Goal: Transaction & Acquisition: Purchase product/service

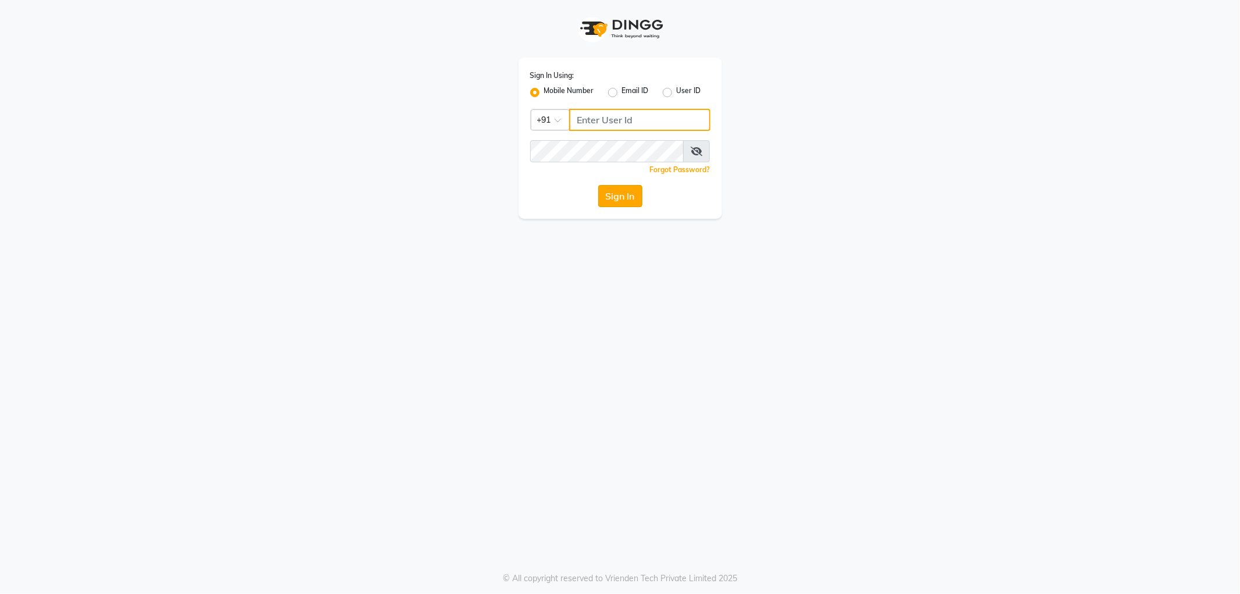
type input "9328159060"
drag, startPoint x: 609, startPoint y: 198, endPoint x: 605, endPoint y: 205, distance: 8.4
click at [606, 202] on button "Sign In" at bounding box center [620, 196] width 44 height 22
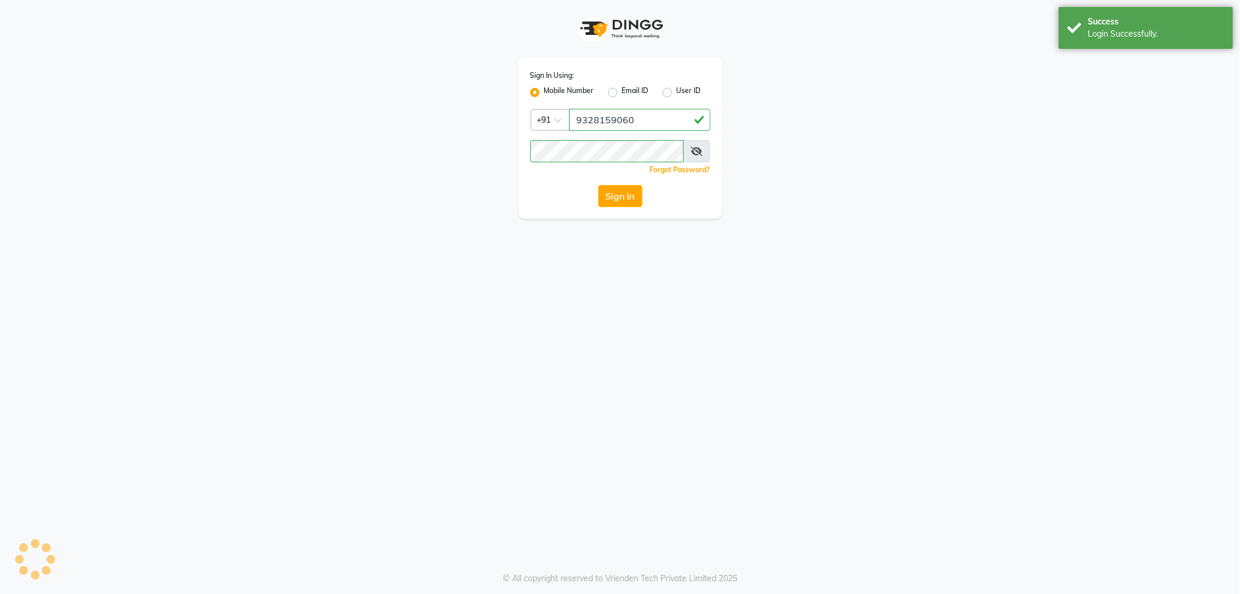
select select "service"
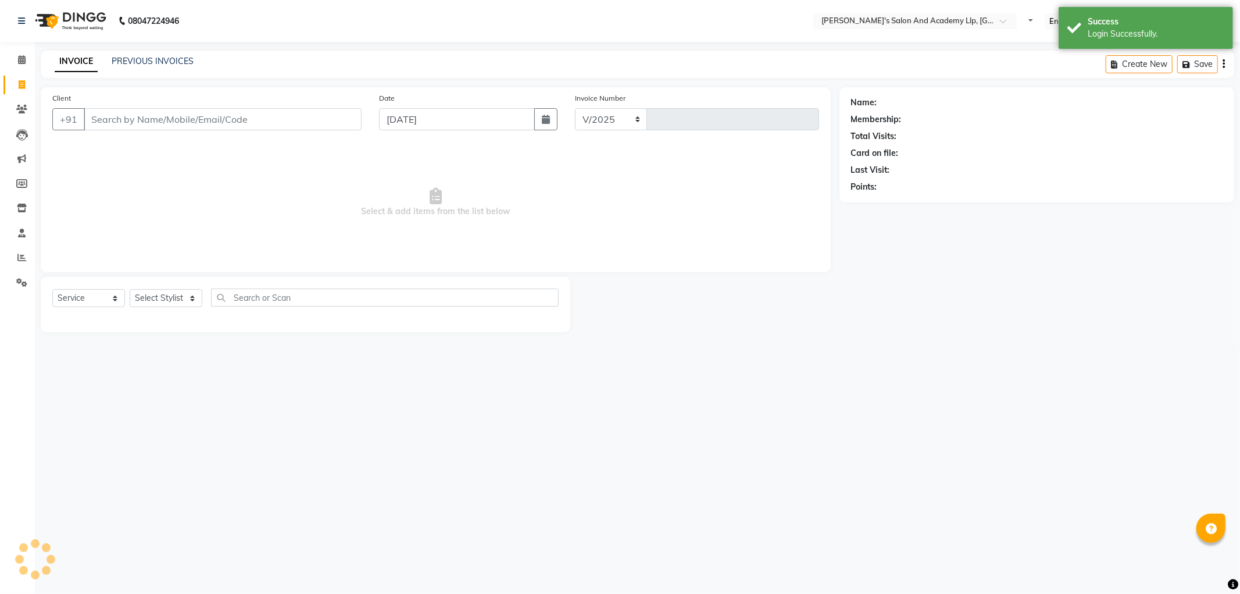
select select "6983"
type input "11411"
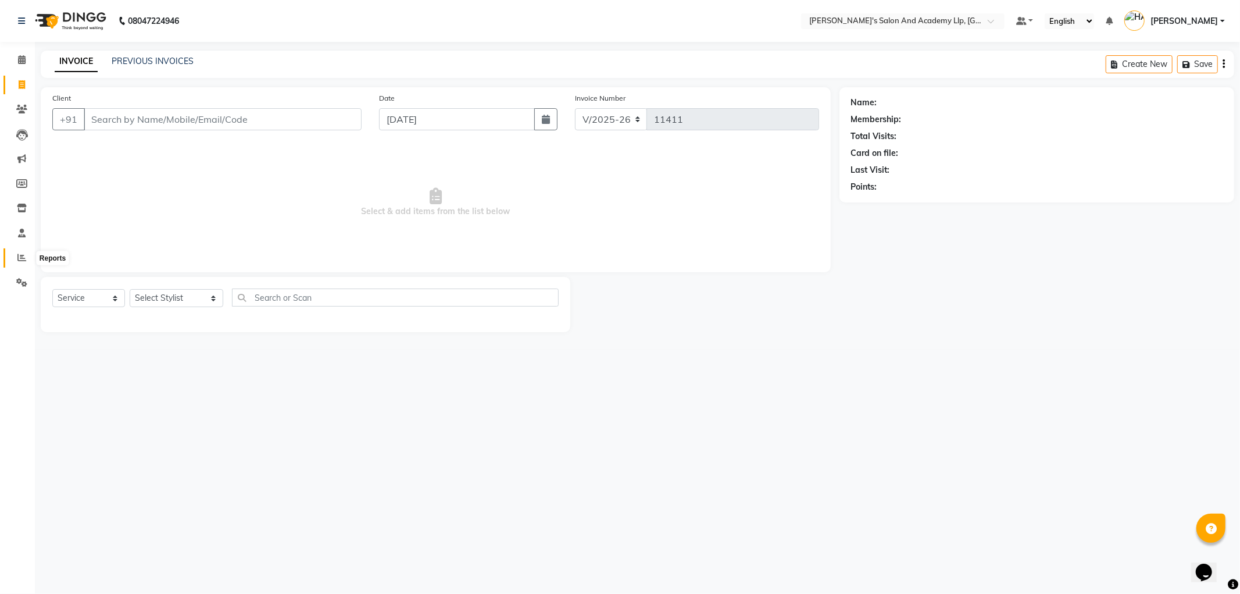
click at [19, 257] on icon at bounding box center [21, 257] width 9 height 9
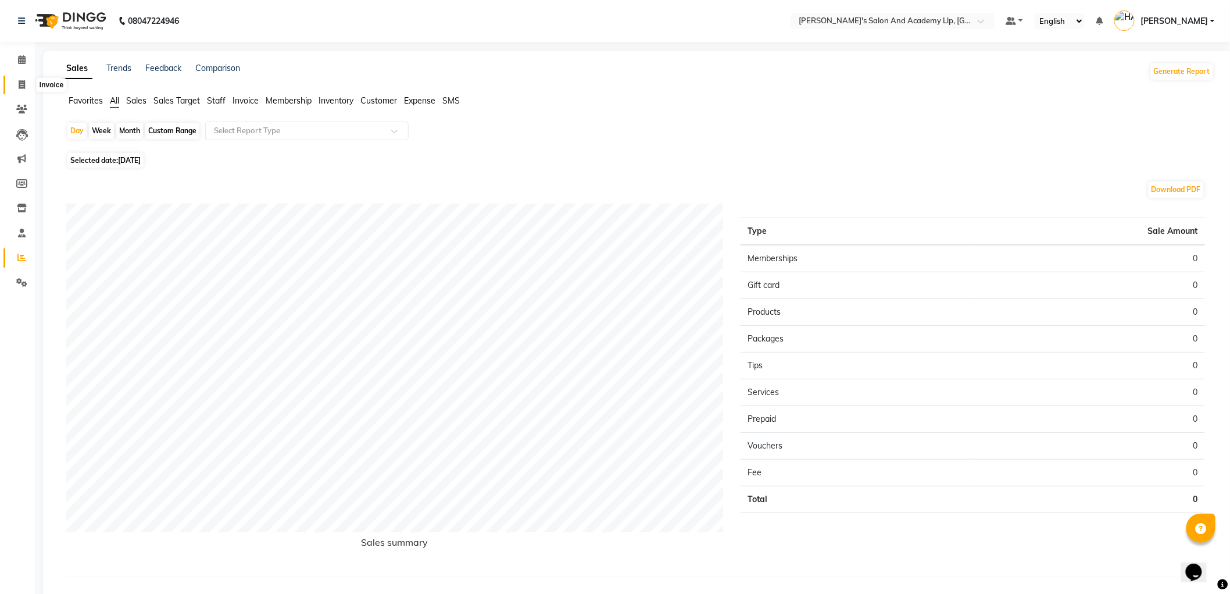
click at [25, 85] on span at bounding box center [22, 85] width 20 height 13
select select "service"
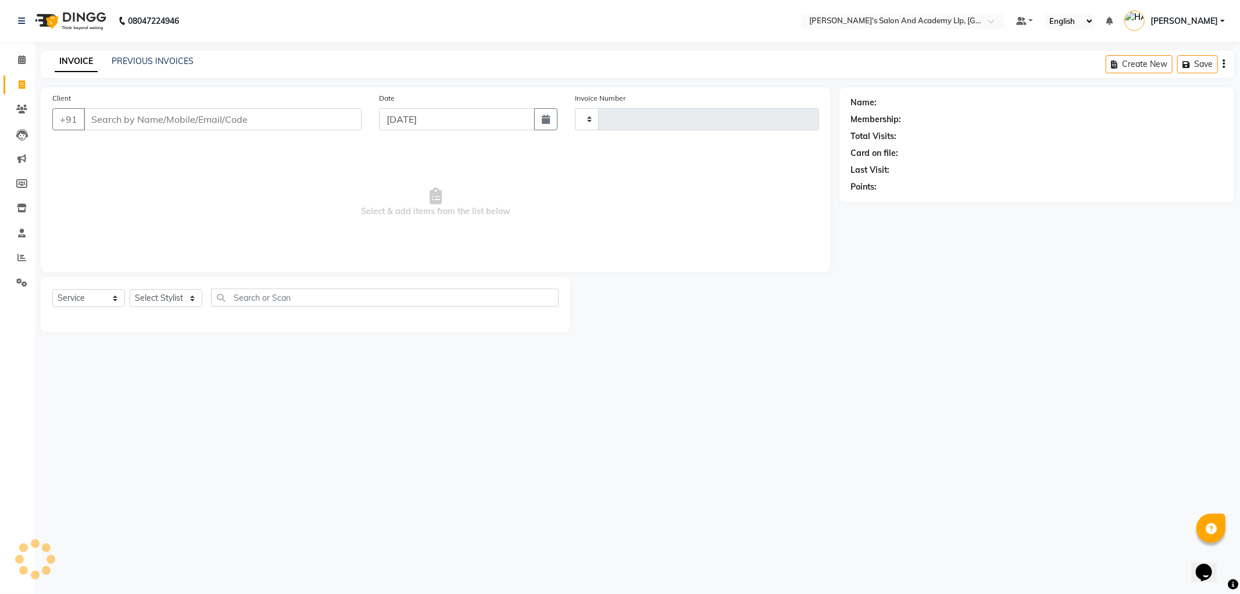
type input "11411"
select select "6983"
click at [177, 125] on input "Client" at bounding box center [223, 119] width 278 height 22
type input "6352310640"
click at [163, 298] on select "Select Stylist [PERSON_NAME] AKSHAY VAJA ARPIT KALAWADIYA [PERSON_NAME] DARSHAN…" at bounding box center [177, 298] width 94 height 18
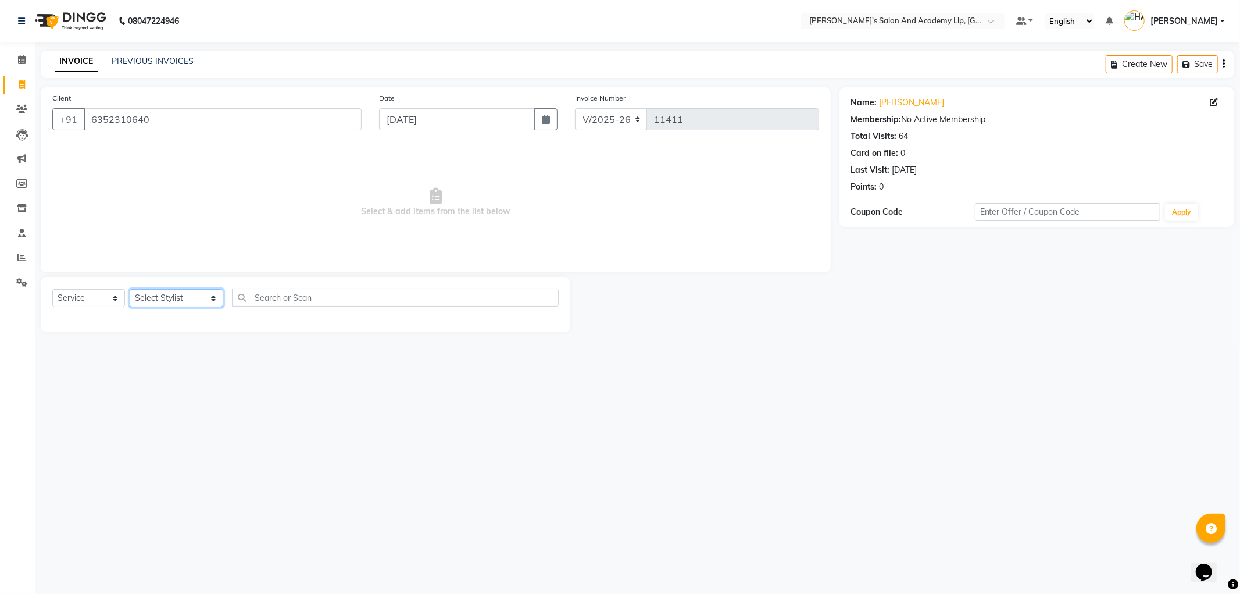
select select "90552"
click at [130, 290] on select "Select Stylist [PERSON_NAME] AKSHAY VAJA ARPIT KALAWADIYA [PERSON_NAME] DARSHAN…" at bounding box center [177, 298] width 94 height 18
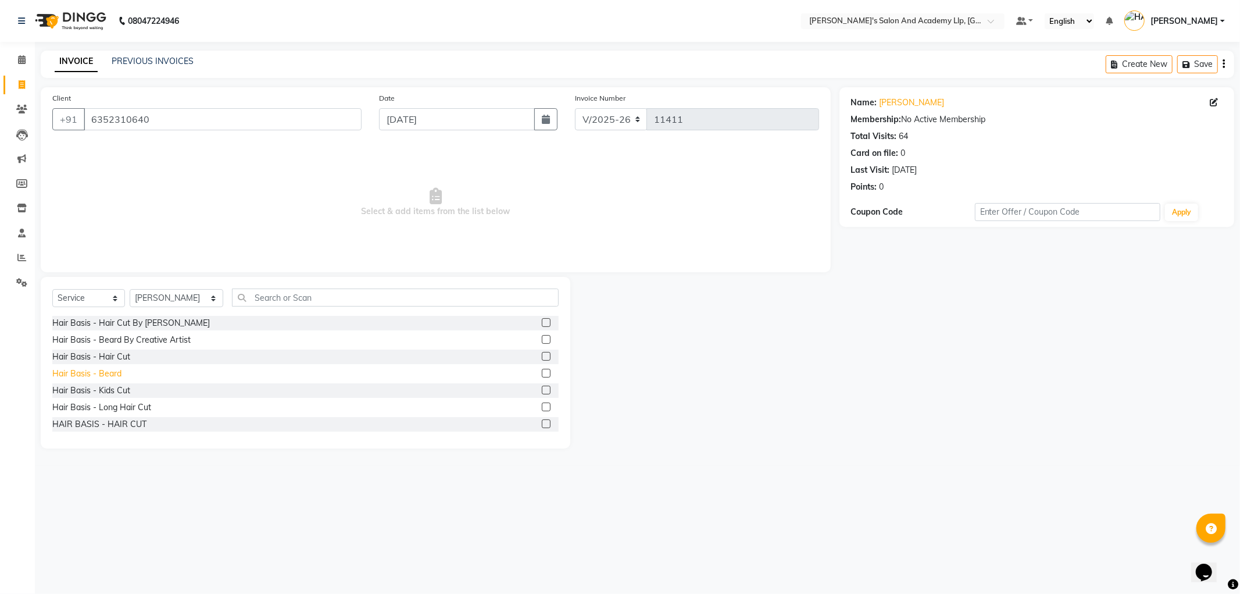
click at [113, 370] on div "Hair Basis - Beard" at bounding box center [86, 373] width 69 height 12
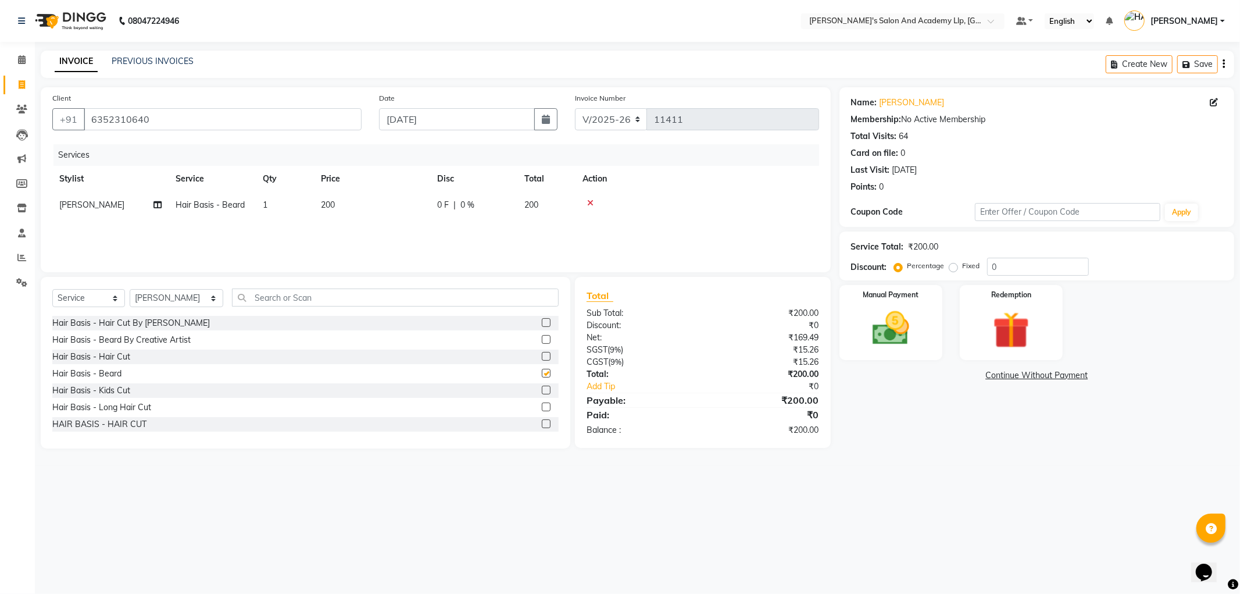
checkbox input "false"
click at [897, 334] on img at bounding box center [891, 328] width 62 height 44
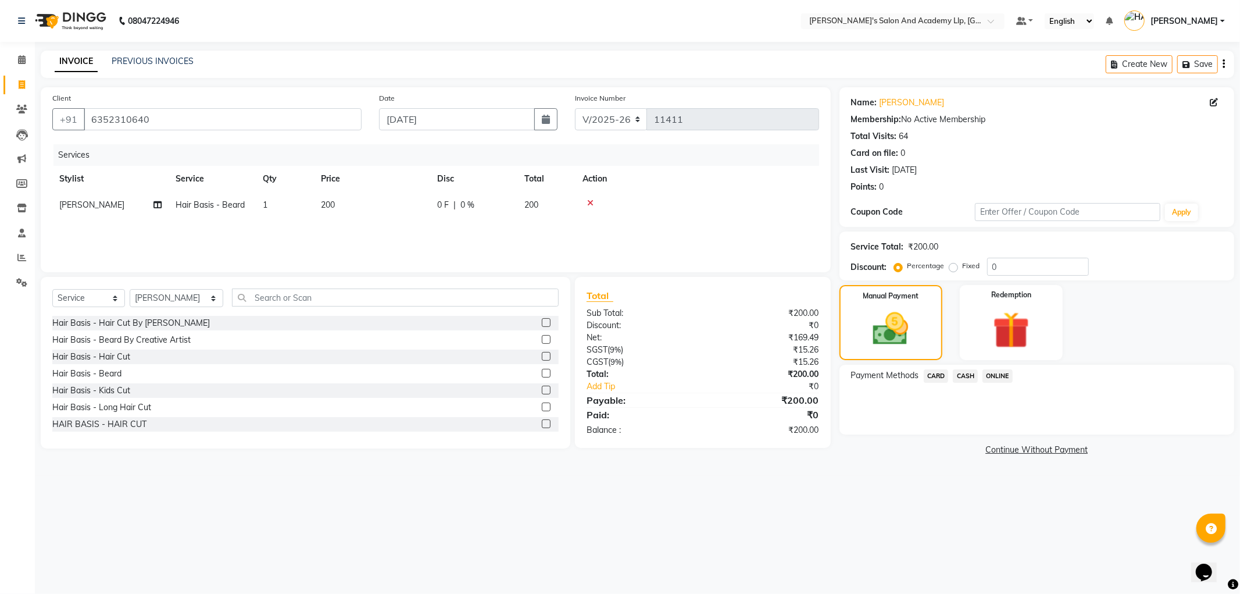
click at [963, 372] on span "CASH" at bounding box center [965, 375] width 25 height 13
click at [1026, 439] on button "Add Payment" at bounding box center [1102, 438] width 242 height 18
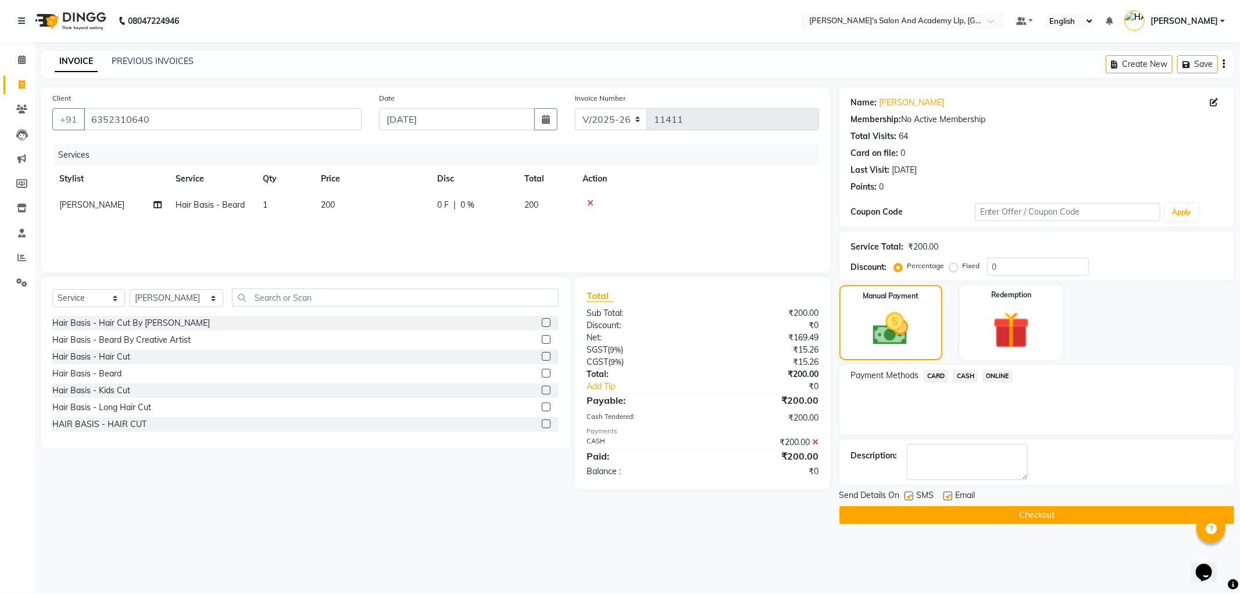
click at [947, 495] on label at bounding box center [948, 495] width 9 height 9
click at [947, 495] on input "checkbox" at bounding box center [948, 497] width 8 height 8
checkbox input "false"
click at [909, 497] on label at bounding box center [909, 495] width 9 height 9
click at [909, 497] on input "checkbox" at bounding box center [909, 497] width 8 height 8
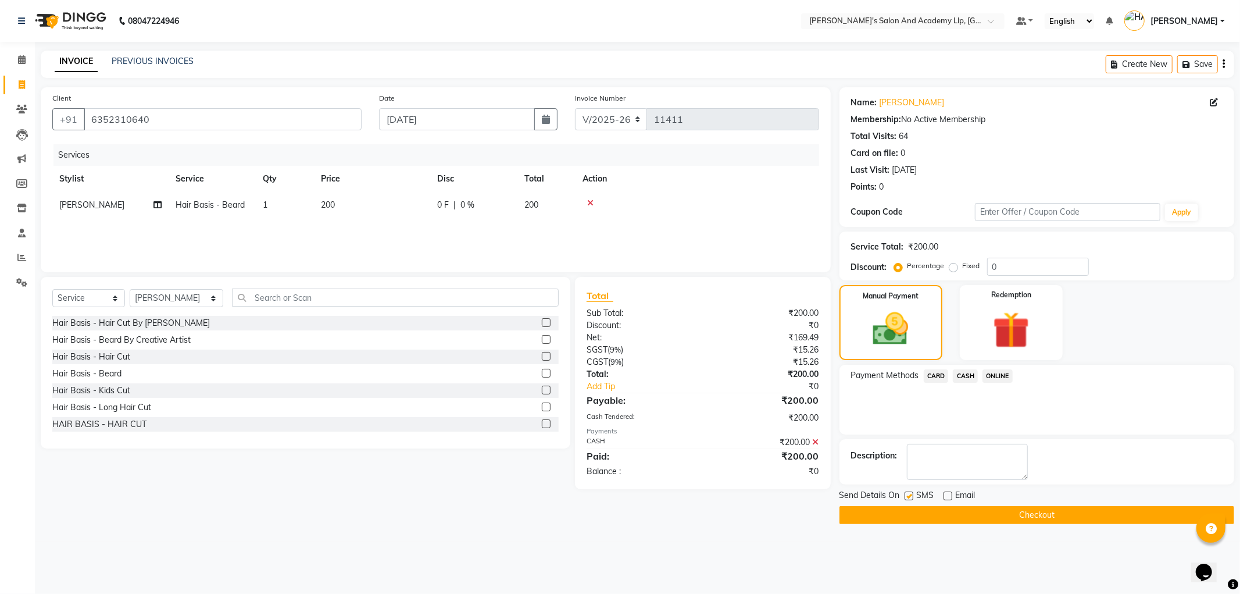
checkbox input "false"
click at [908, 507] on button "Checkout" at bounding box center [1037, 515] width 395 height 18
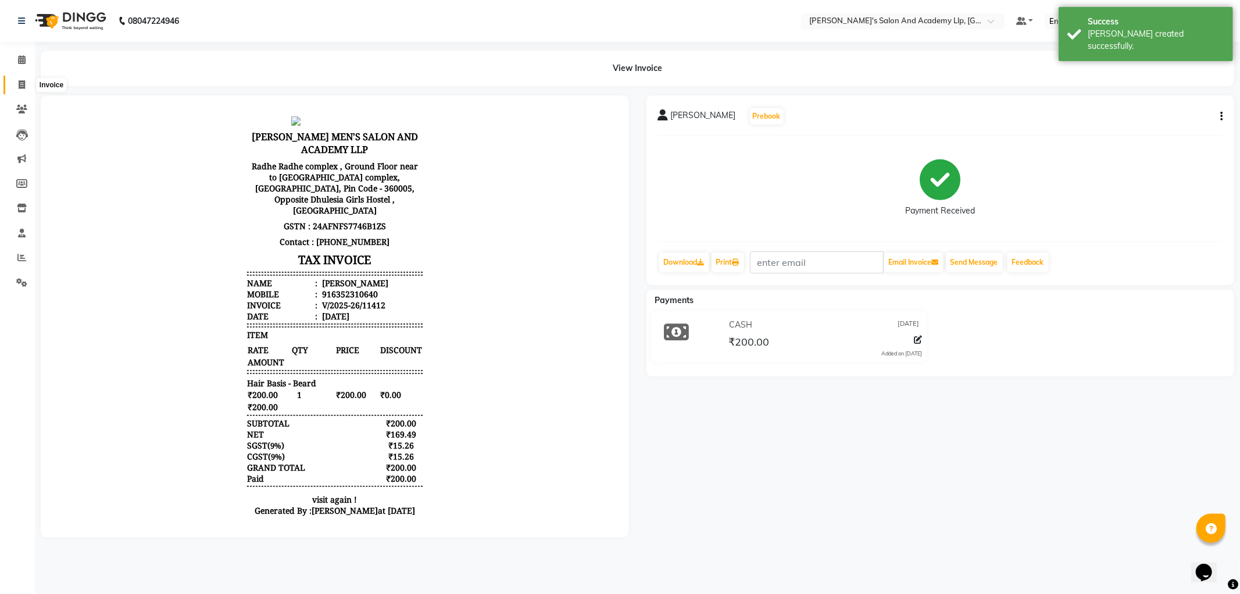
click at [19, 85] on icon at bounding box center [22, 84] width 6 height 9
select select "service"
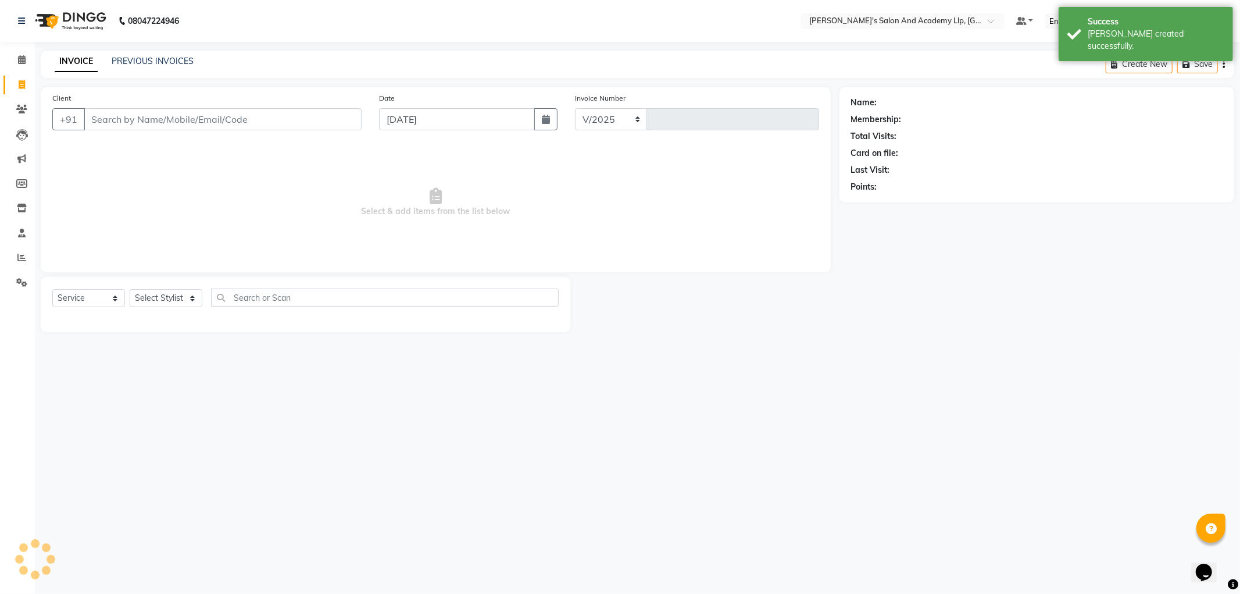
select select "6983"
type input "11413"
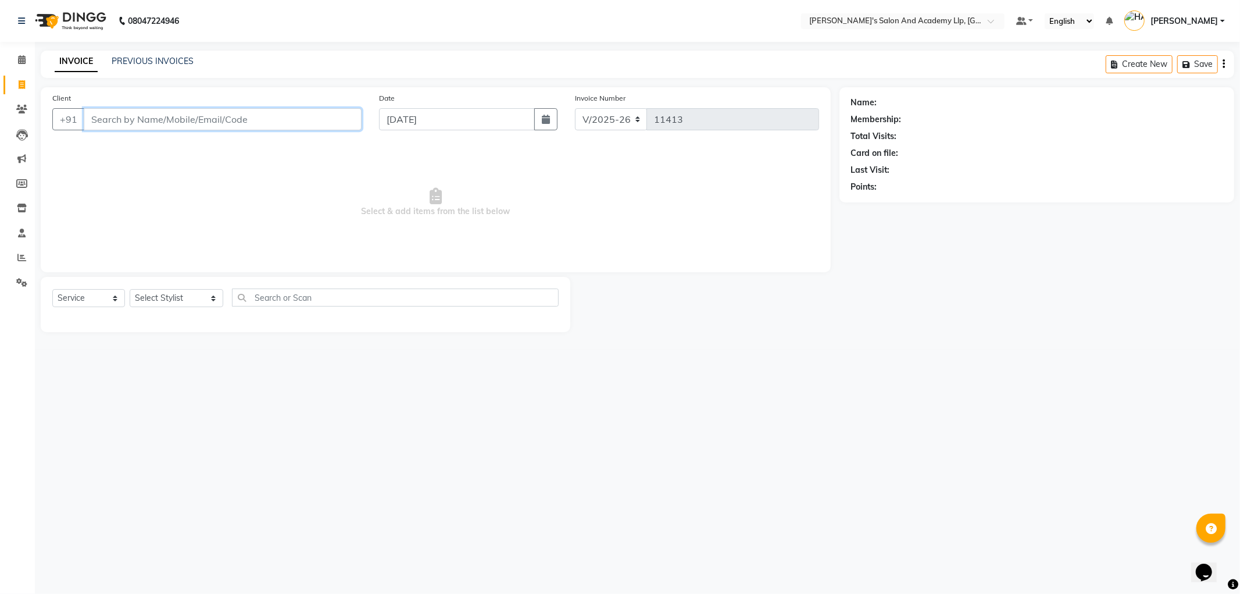
click at [219, 124] on input "Client" at bounding box center [223, 119] width 278 height 22
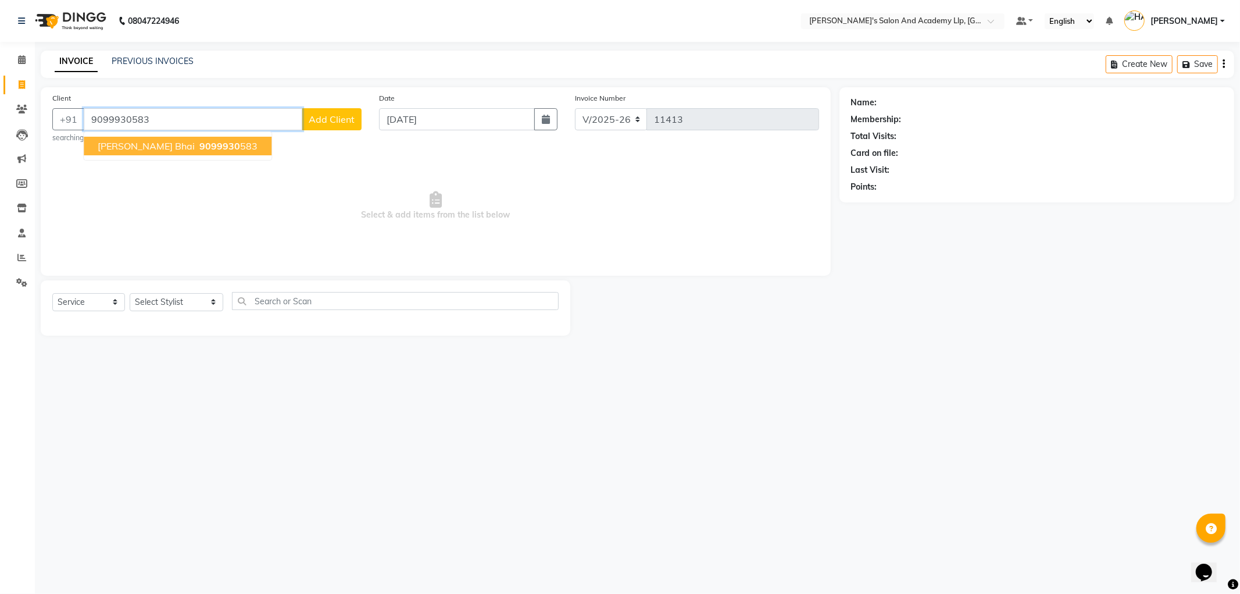
type input "9099930583"
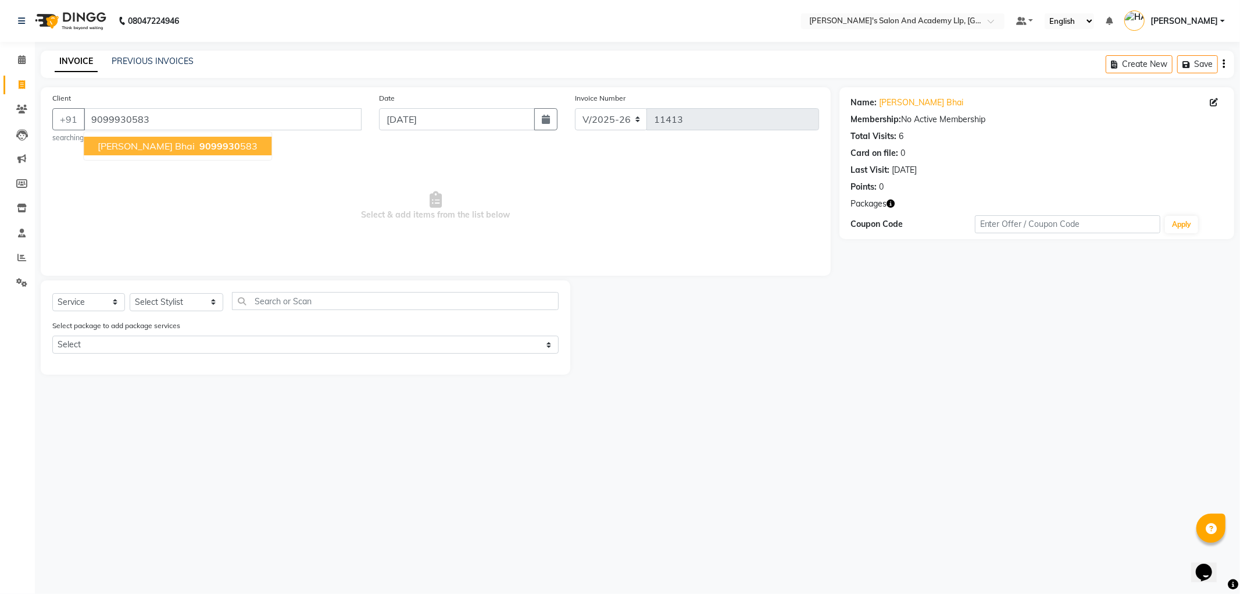
click at [199, 149] on span "9099930" at bounding box center [219, 146] width 41 height 12
click at [160, 304] on select "Select Stylist [PERSON_NAME] AKSHAY VAJA ARPIT KALAWADIYA [PERSON_NAME] DARSHAN…" at bounding box center [177, 302] width 94 height 18
select select "57602"
click at [130, 293] on select "Select Stylist [PERSON_NAME] AKSHAY VAJA ARPIT KALAWADIYA [PERSON_NAME] DARSHAN…" at bounding box center [177, 302] width 94 height 18
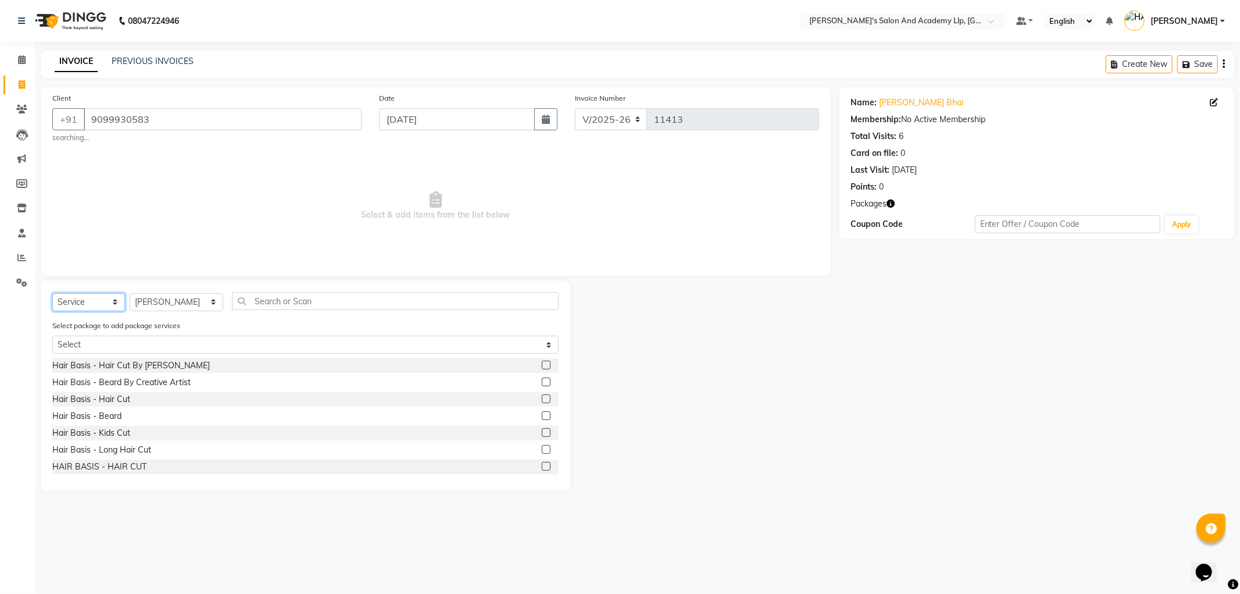
click at [78, 305] on select "Select Service Product Membership Package Voucher Prepaid Gift Card" at bounding box center [88, 302] width 73 height 18
select select "package"
click at [52, 293] on select "Select Service Product Membership Package Voucher Prepaid Gift Card" at bounding box center [88, 302] width 73 height 18
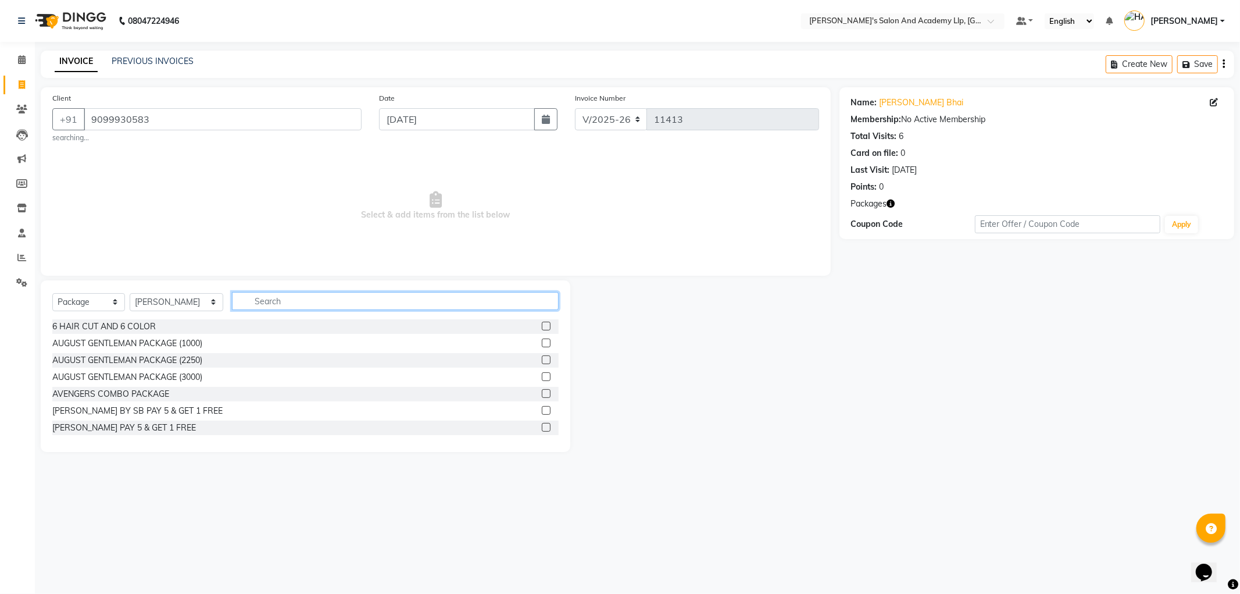
click at [242, 309] on input "text" at bounding box center [395, 301] width 327 height 18
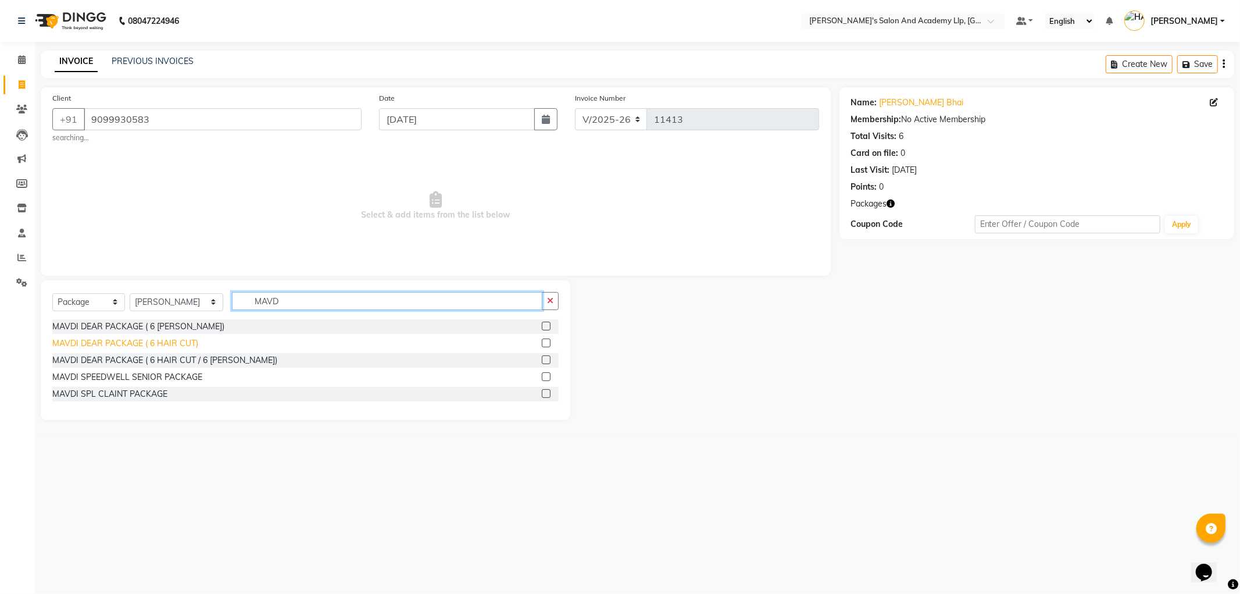
type input "MAVD"
click at [184, 345] on div "MAVDI DEAR PACKAGE ( 6 HAIR CUT)" at bounding box center [125, 343] width 146 height 12
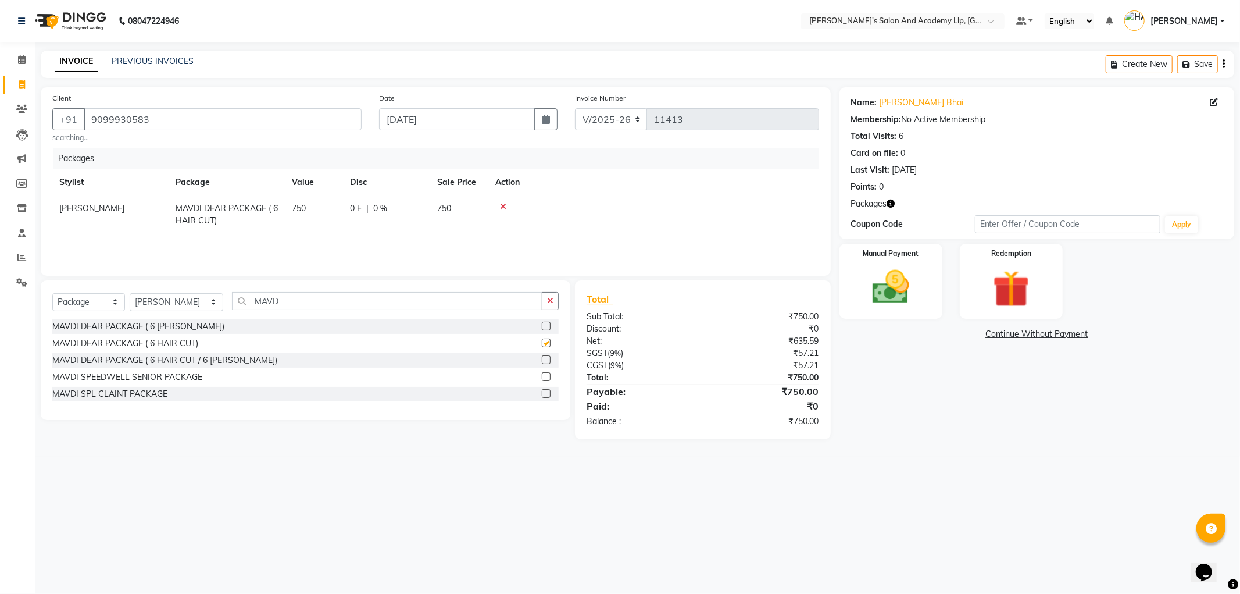
checkbox input "false"
click at [893, 201] on icon "button" at bounding box center [891, 203] width 8 height 8
click at [904, 455] on main "INVOICE PREVIOUS INVOICES Create New Save Client +91 9099930583 searching... Da…" at bounding box center [637, 254] width 1205 height 406
click at [899, 303] on img at bounding box center [891, 287] width 62 height 44
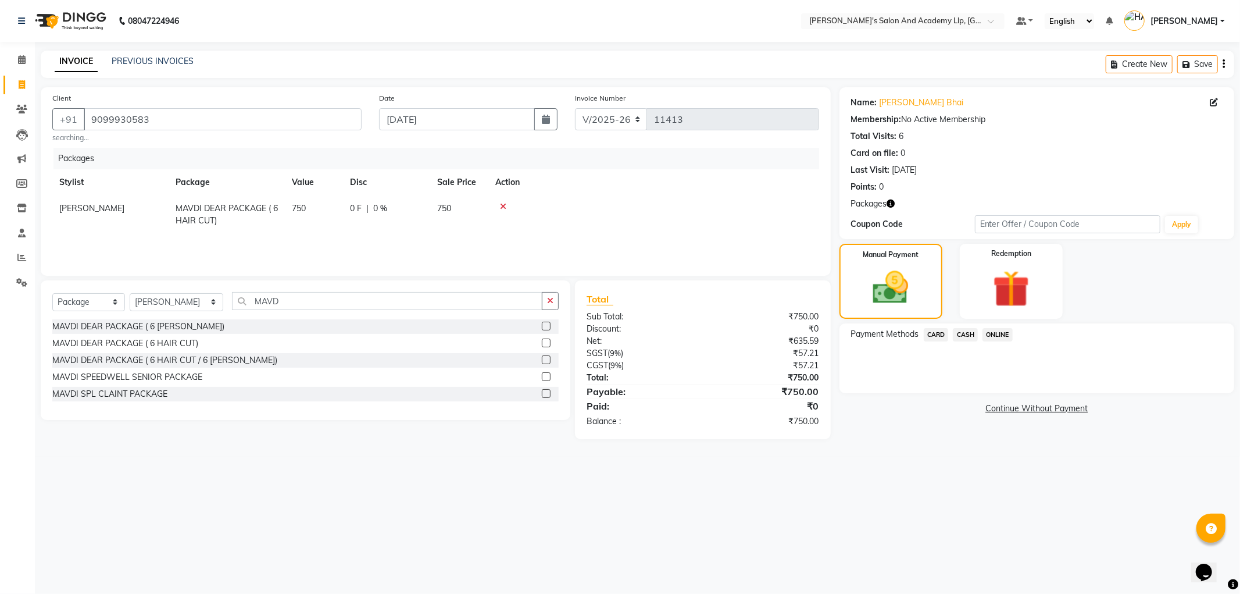
click at [936, 328] on span "CARD" at bounding box center [936, 334] width 25 height 13
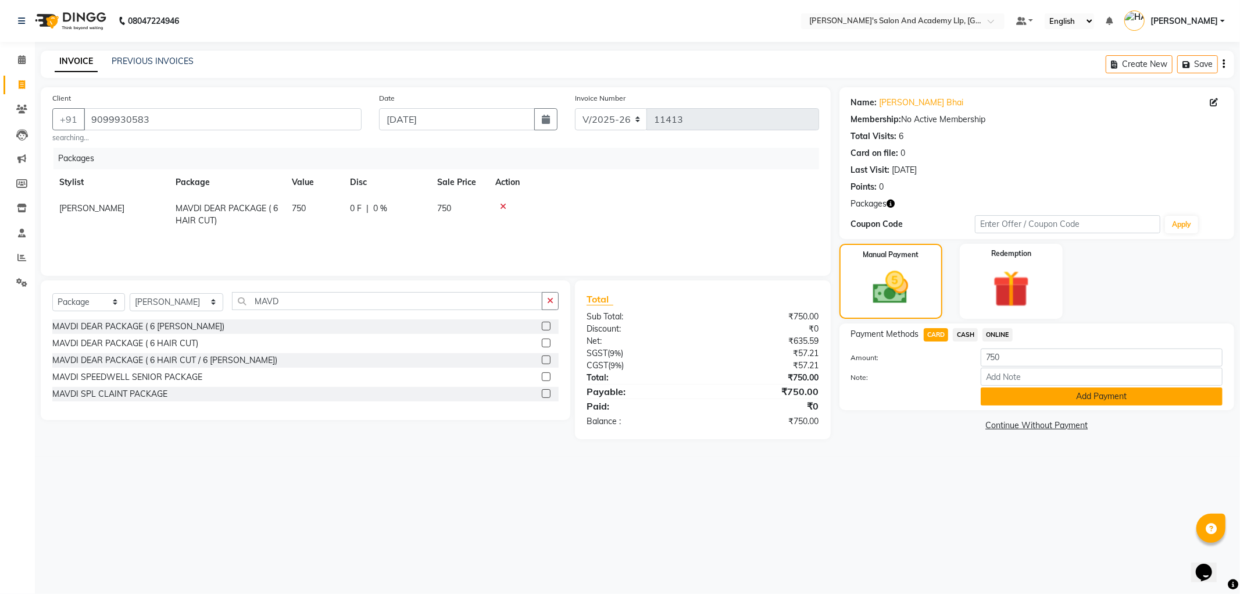
click at [997, 398] on button "Add Payment" at bounding box center [1102, 396] width 242 height 18
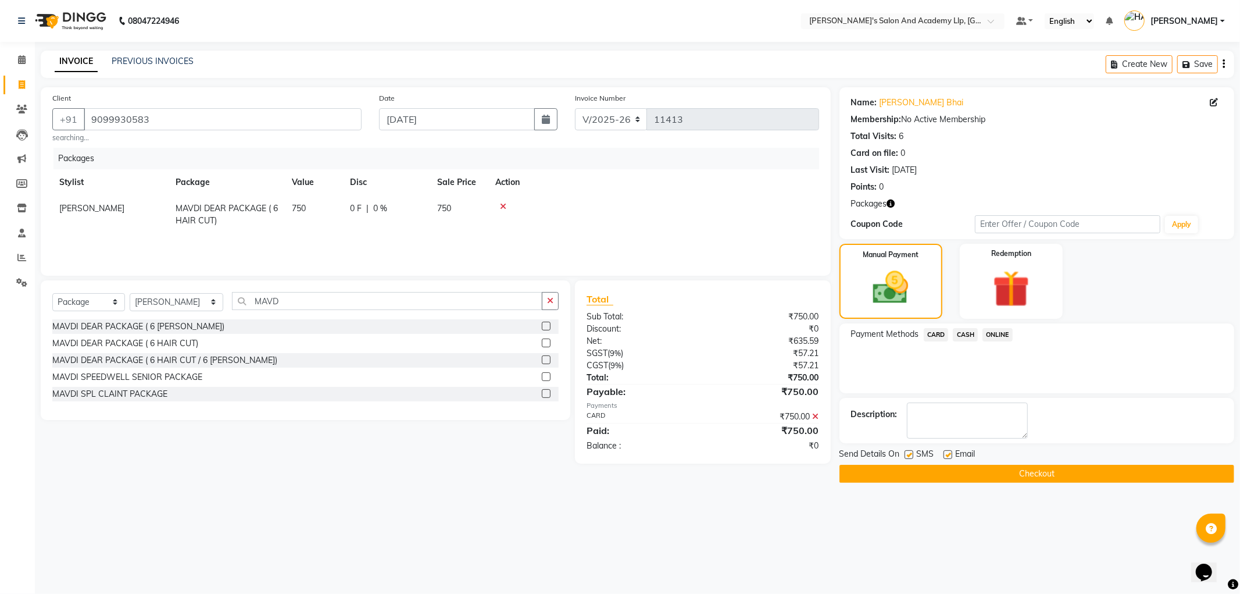
click at [949, 451] on label at bounding box center [948, 454] width 9 height 9
click at [949, 451] on input "checkbox" at bounding box center [948, 455] width 8 height 8
checkbox input "false"
click at [909, 454] on label at bounding box center [909, 454] width 9 height 9
click at [909, 454] on input "checkbox" at bounding box center [909, 455] width 8 height 8
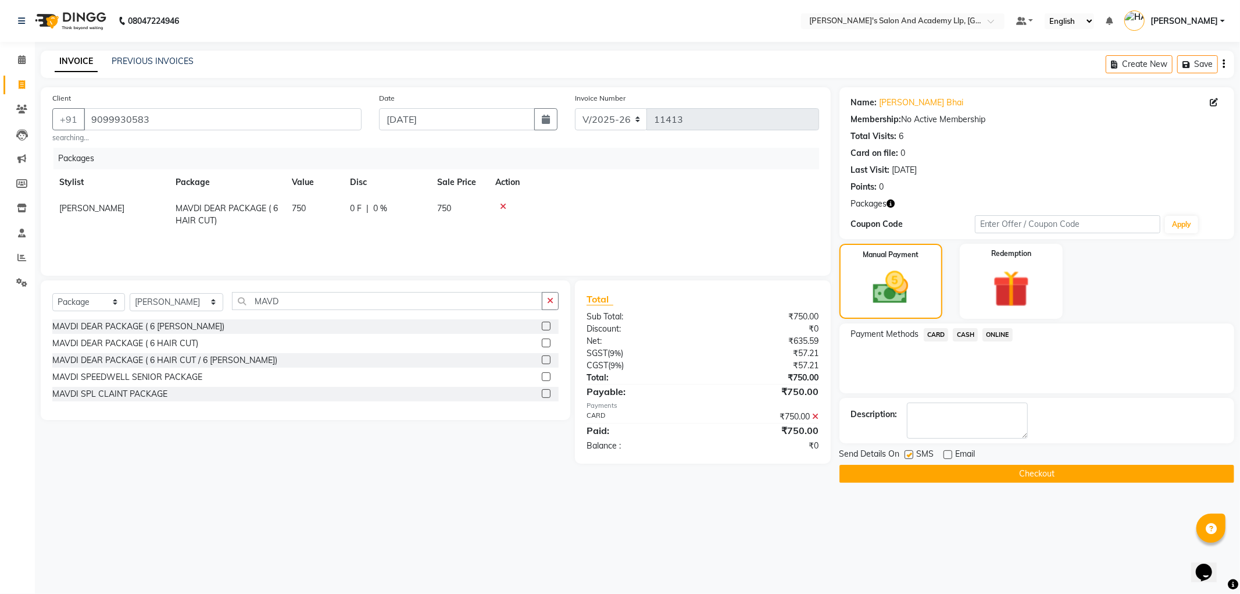
checkbox input "false"
click at [910, 471] on button "Checkout" at bounding box center [1037, 474] width 395 height 18
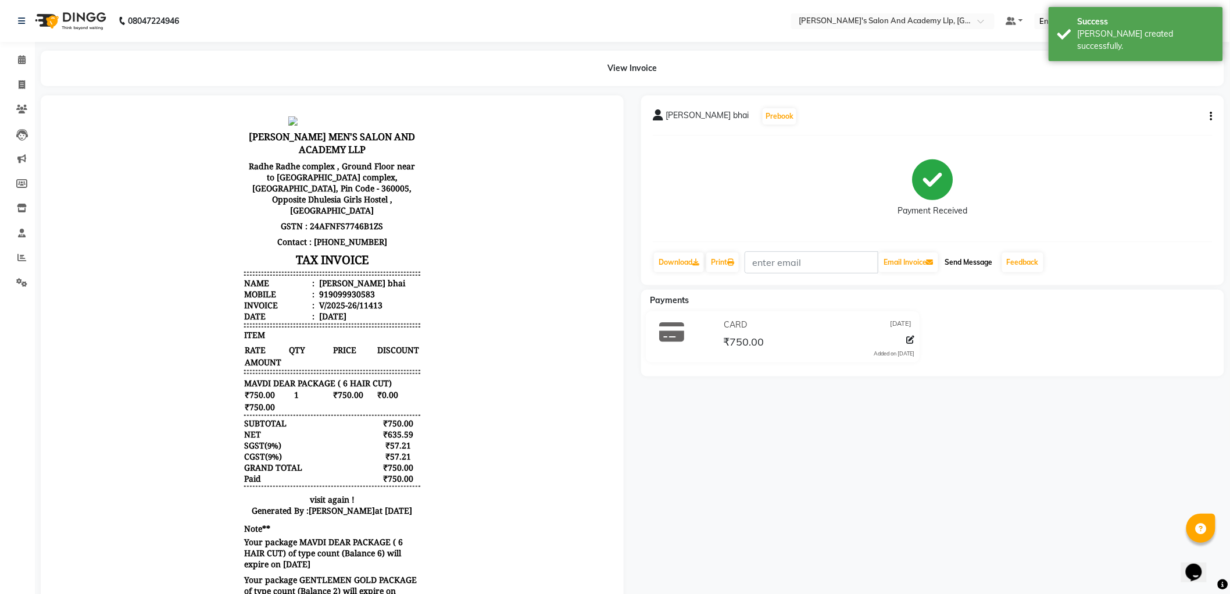
click at [968, 263] on button "Send Message" at bounding box center [969, 262] width 57 height 20
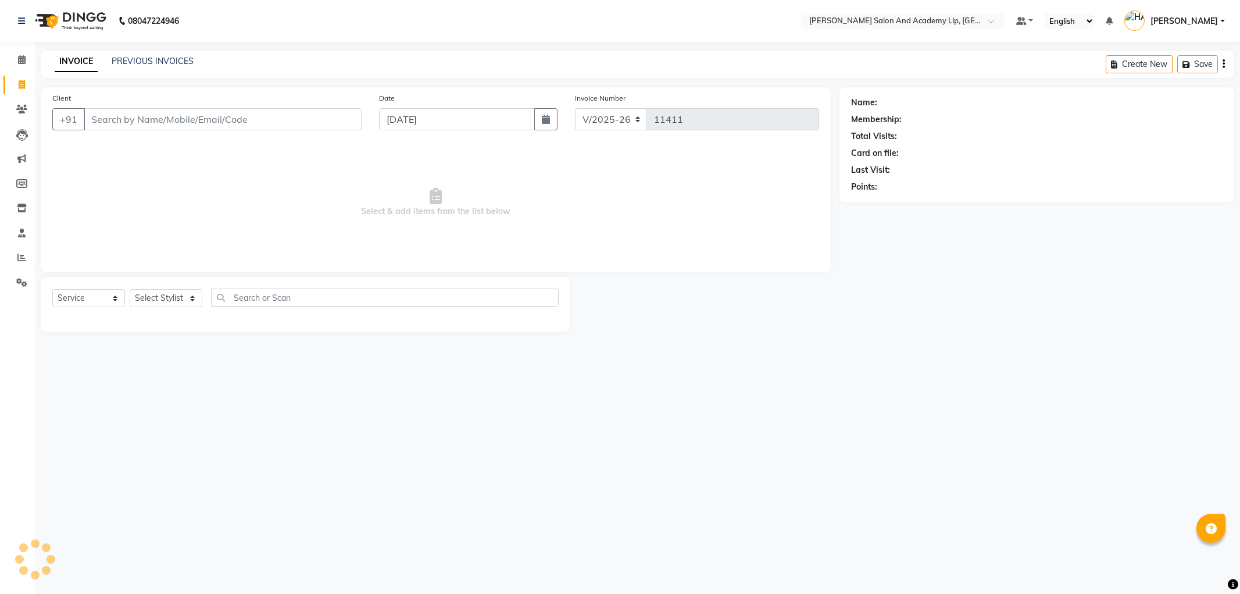
select select "6983"
select select "service"
click at [103, 122] on input "Client" at bounding box center [223, 119] width 278 height 22
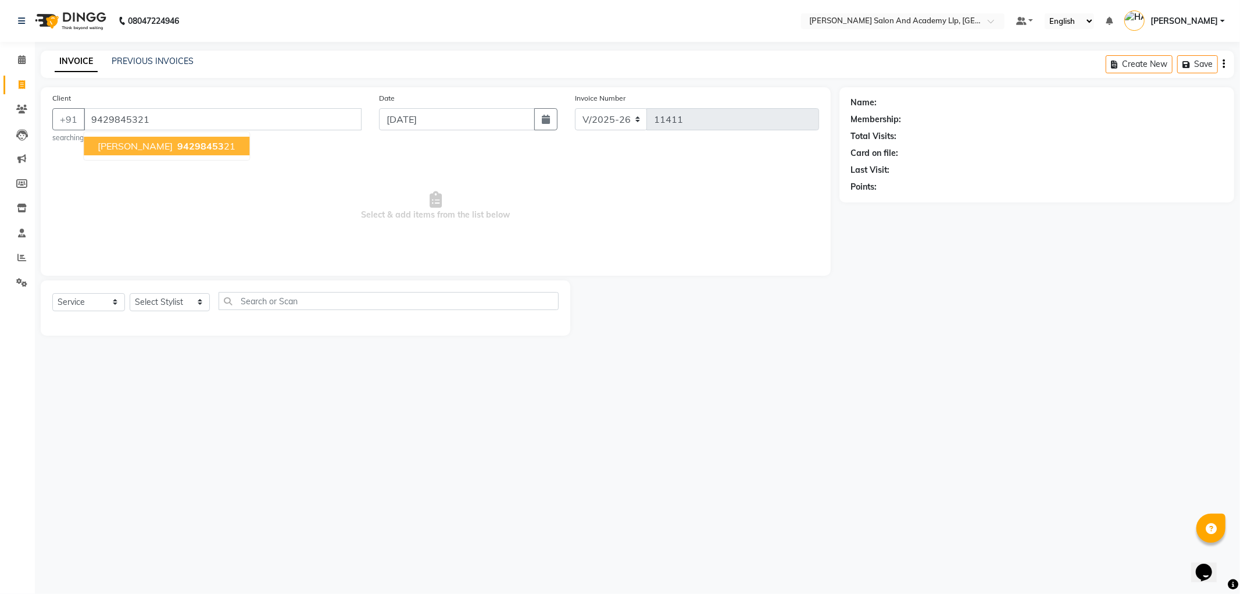
type input "9429845321"
click at [130, 151] on span "[PERSON_NAME]" at bounding box center [135, 146] width 75 height 12
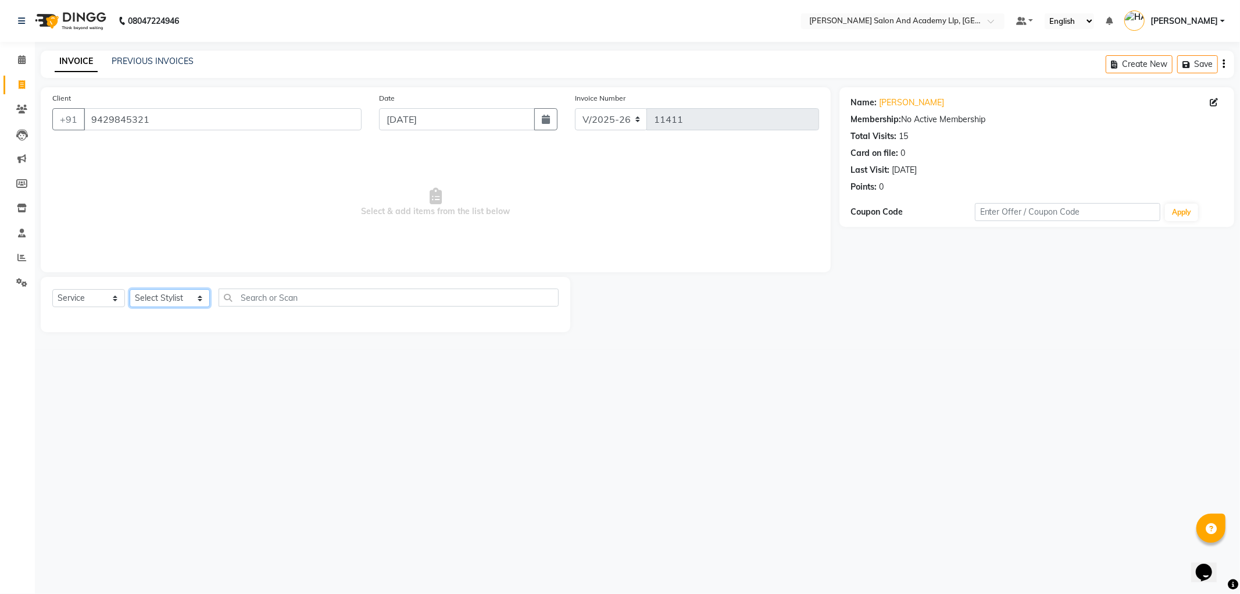
click at [158, 300] on select "Select Stylist [PERSON_NAME] AKSHAY VAJA ARPIT KALAWADIYA [PERSON_NAME] DARSHAN…" at bounding box center [170, 298] width 80 height 18
select select "57602"
click at [130, 290] on select "Select Stylist [PERSON_NAME] AKSHAY VAJA ARPIT KALAWADIYA [PERSON_NAME] DARSHAN…" at bounding box center [170, 298] width 80 height 18
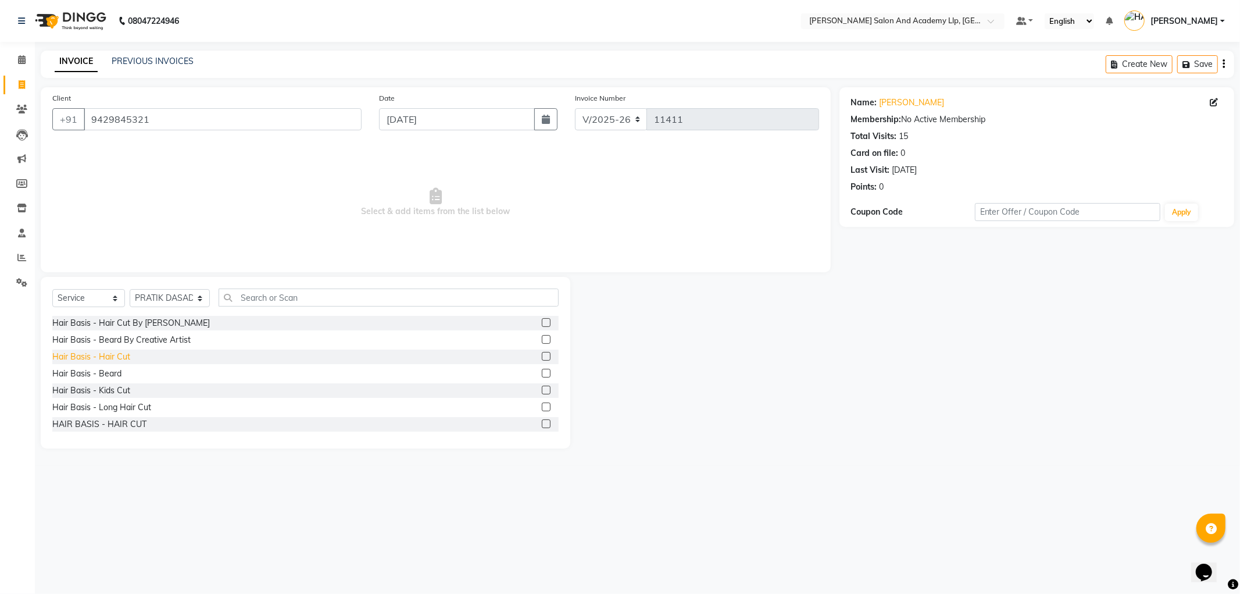
click at [111, 362] on div "Hair Basis - Hair Cut" at bounding box center [91, 357] width 78 height 12
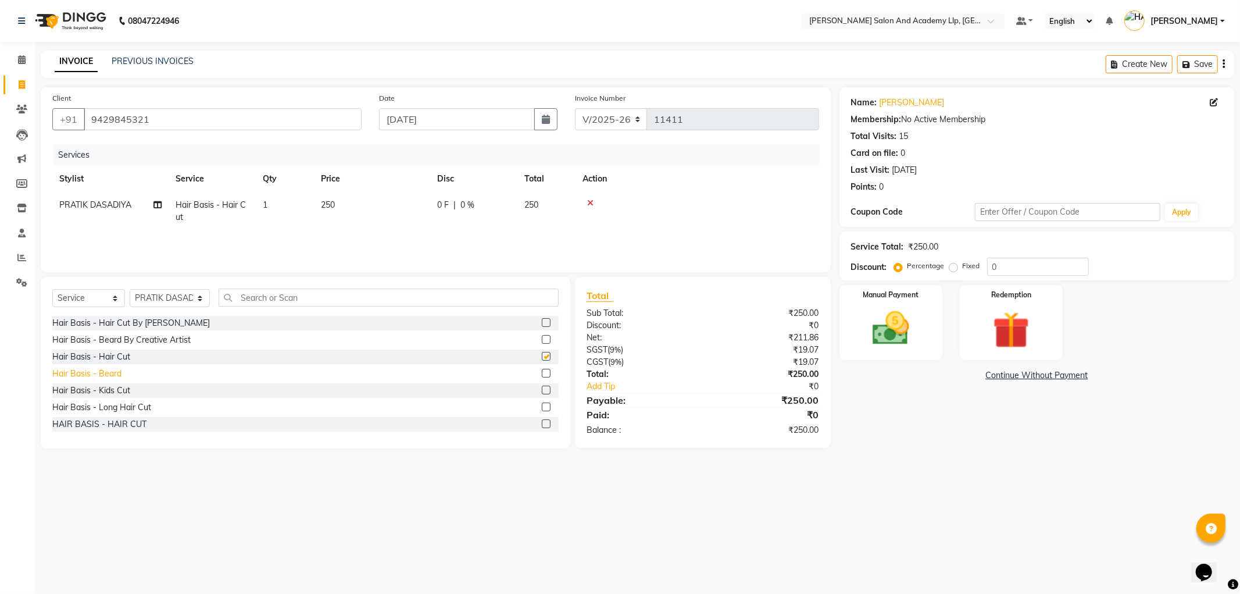
checkbox input "false"
drag, startPoint x: 112, startPoint y: 374, endPoint x: 125, endPoint y: 371, distance: 13.8
click at [113, 374] on div "Hair Basis - Beard" at bounding box center [86, 373] width 69 height 12
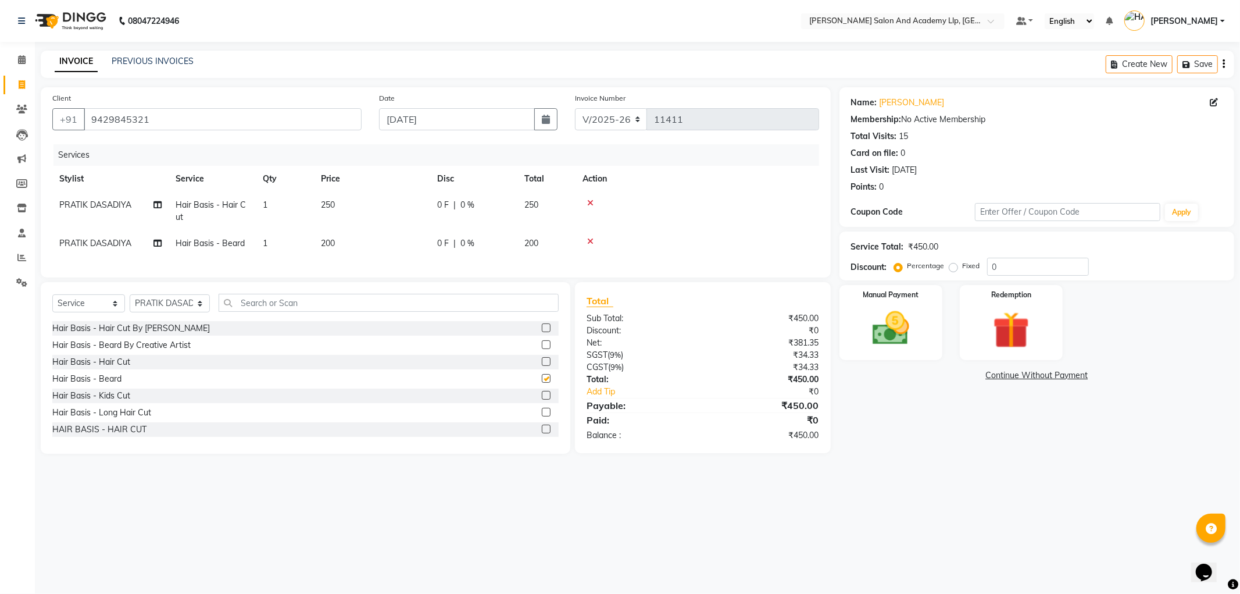
checkbox input "false"
drag, startPoint x: 341, startPoint y: 221, endPoint x: 369, endPoint y: 217, distance: 28.2
click at [345, 220] on td "250" at bounding box center [372, 211] width 116 height 38
select select "57602"
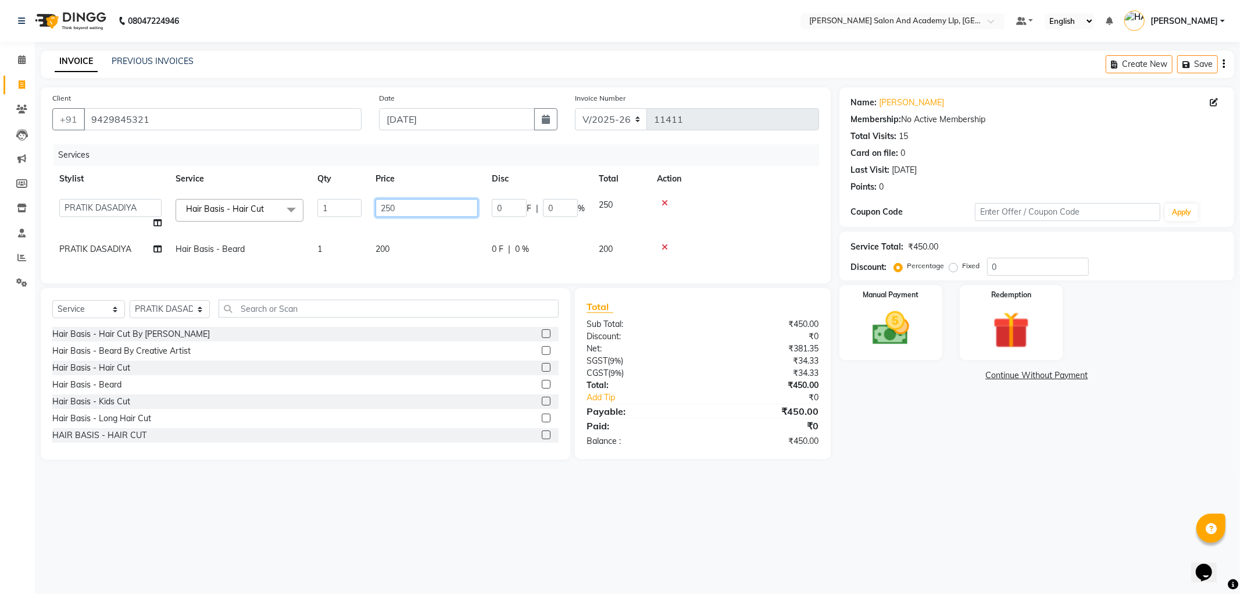
drag, startPoint x: 385, startPoint y: 210, endPoint x: 330, endPoint y: 208, distance: 54.7
click at [331, 208] on tr "[PERSON_NAME] AKSHAY VAJA ARPIT KALAWADIYA [PERSON_NAME] DARSHAN PANARA [PERSON…" at bounding box center [435, 214] width 767 height 44
type input "400"
click at [454, 171] on tr "Stylist Service Qty Price Disc Total Action" at bounding box center [435, 179] width 767 height 26
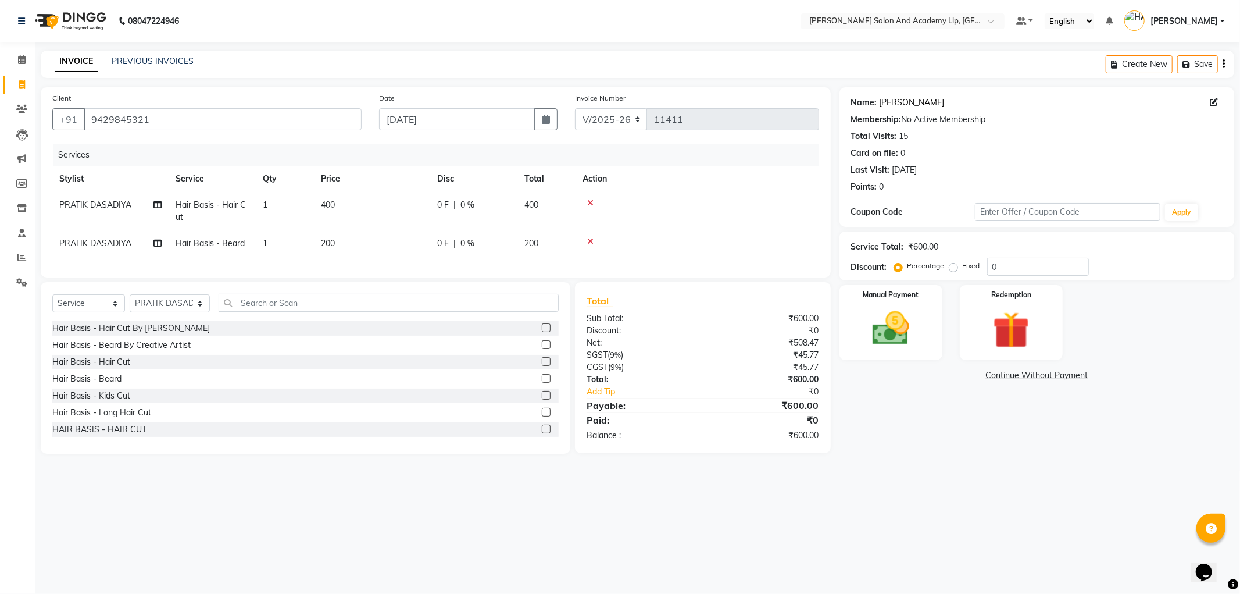
click at [910, 104] on link "[PERSON_NAME]" at bounding box center [912, 103] width 65 height 12
click at [877, 339] on img at bounding box center [891, 328] width 62 height 44
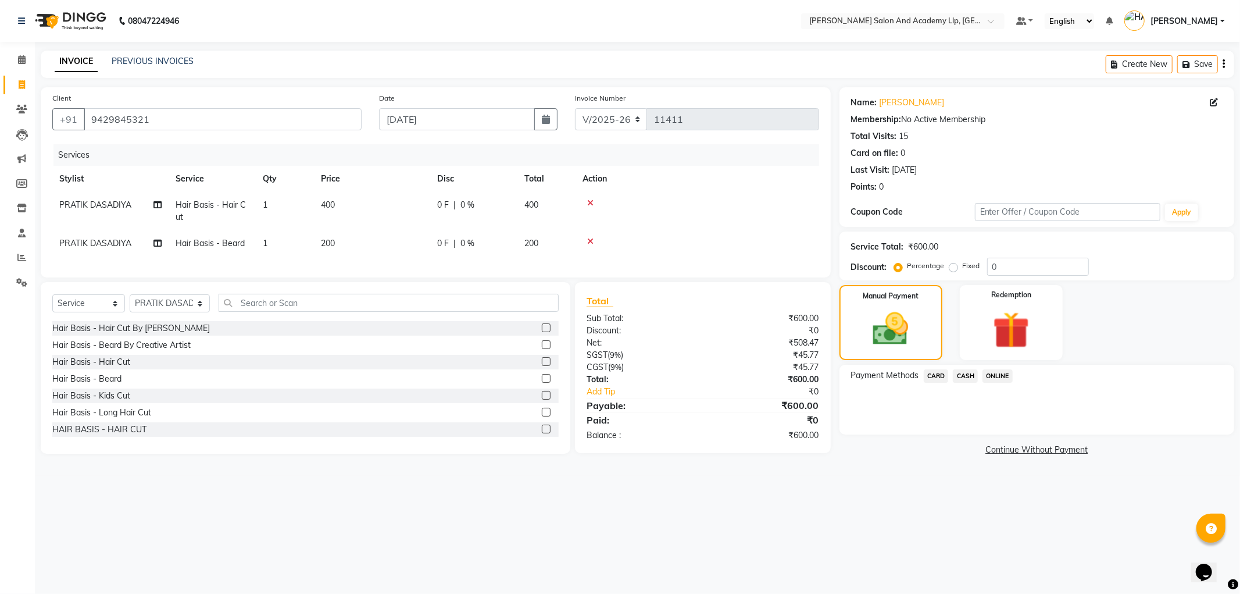
drag, startPoint x: 961, startPoint y: 371, endPoint x: 971, endPoint y: 382, distance: 14.8
click at [962, 372] on span "CASH" at bounding box center [965, 375] width 25 height 13
drag, startPoint x: 333, startPoint y: 239, endPoint x: 344, endPoint y: 241, distance: 11.2
click at [344, 241] on td "200" at bounding box center [372, 243] width 116 height 26
select select "57602"
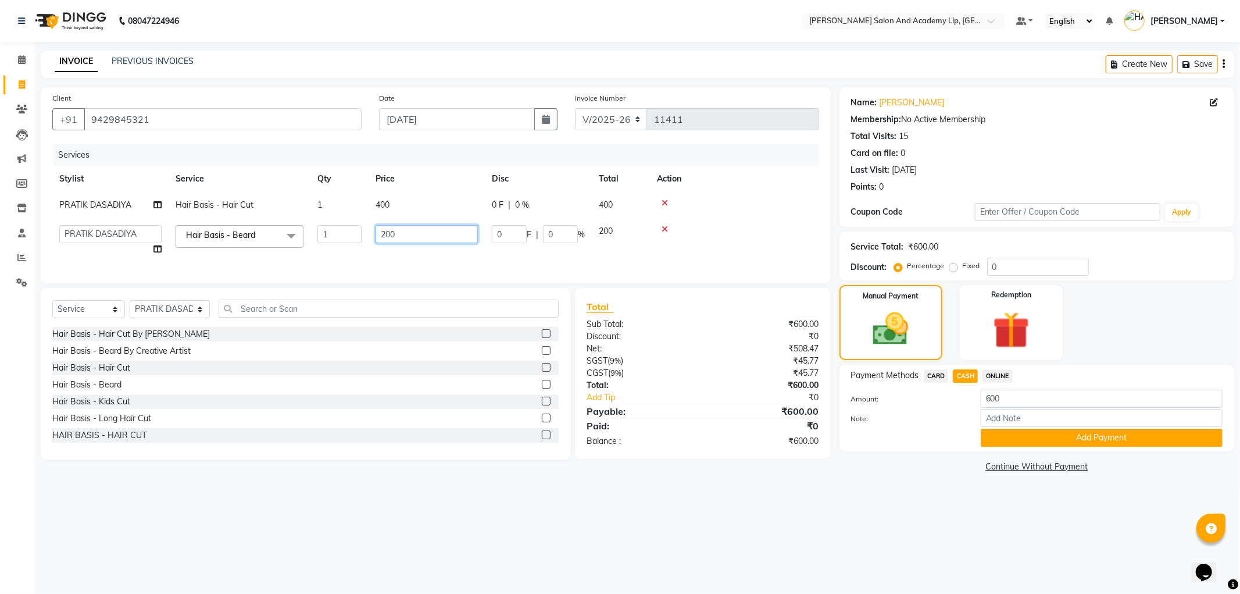
click at [334, 235] on tr "AAKASH SOLANKI AKSHAY VAJA ARPIT KALAWADIYA BHARGAV PATEL DARSHAN PANARA DHRUV …" at bounding box center [435, 240] width 767 height 44
type input "300"
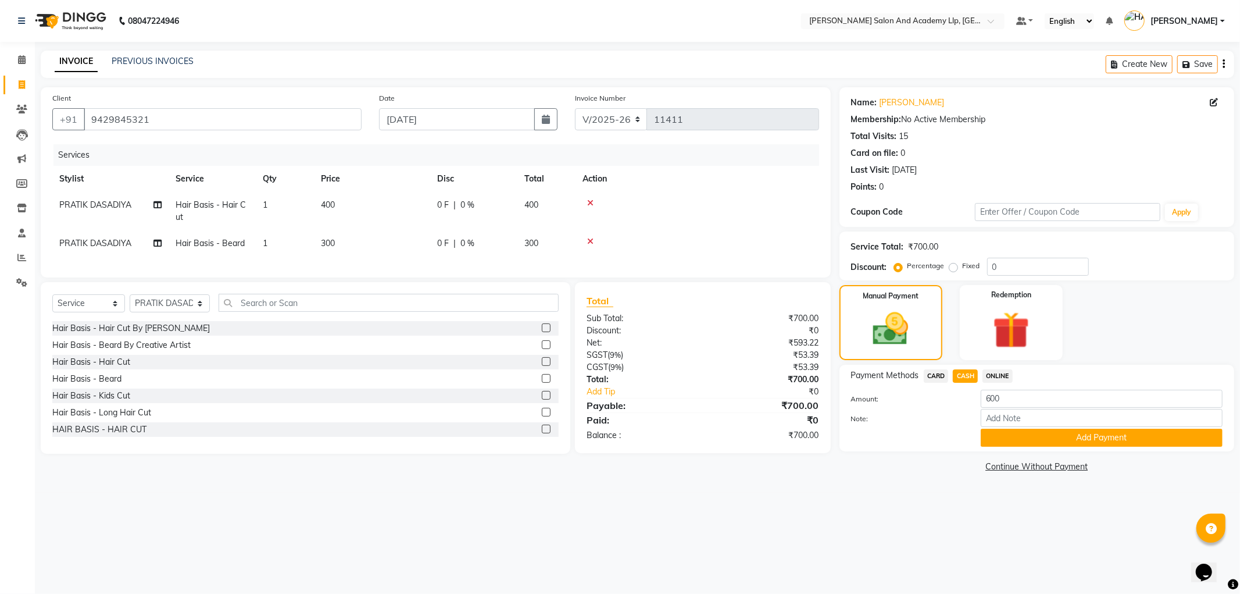
click at [934, 376] on span "CARD" at bounding box center [936, 375] width 25 height 13
type input "700"
click at [963, 373] on span "CASH" at bounding box center [965, 375] width 25 height 13
click at [1025, 443] on button "Add Payment" at bounding box center [1102, 438] width 242 height 18
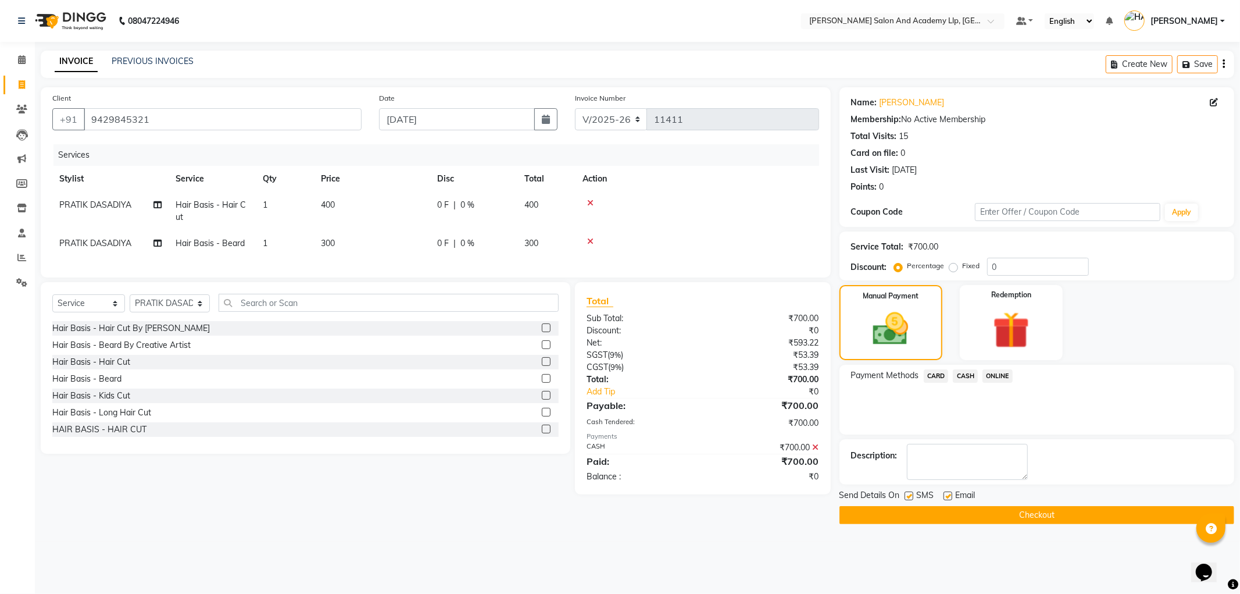
click at [946, 497] on label at bounding box center [948, 495] width 9 height 9
click at [946, 497] on input "checkbox" at bounding box center [948, 497] width 8 height 8
checkbox input "false"
click at [908, 495] on label at bounding box center [909, 495] width 9 height 9
click at [908, 495] on input "checkbox" at bounding box center [909, 497] width 8 height 8
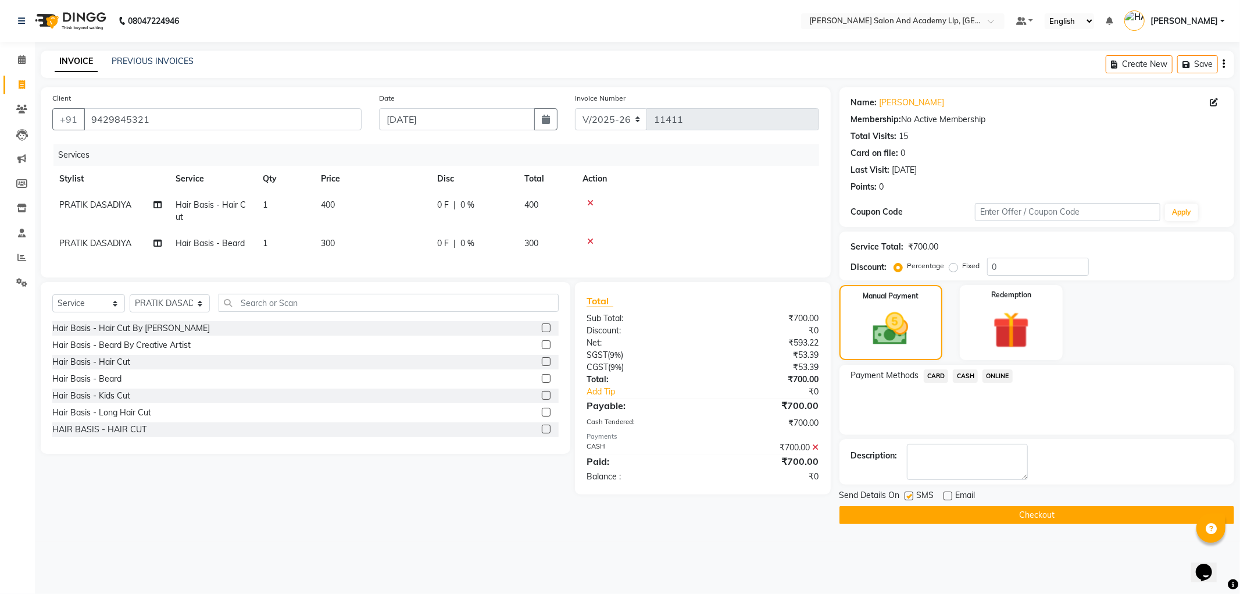
checkbox input "false"
click at [906, 516] on button "Checkout" at bounding box center [1037, 515] width 395 height 18
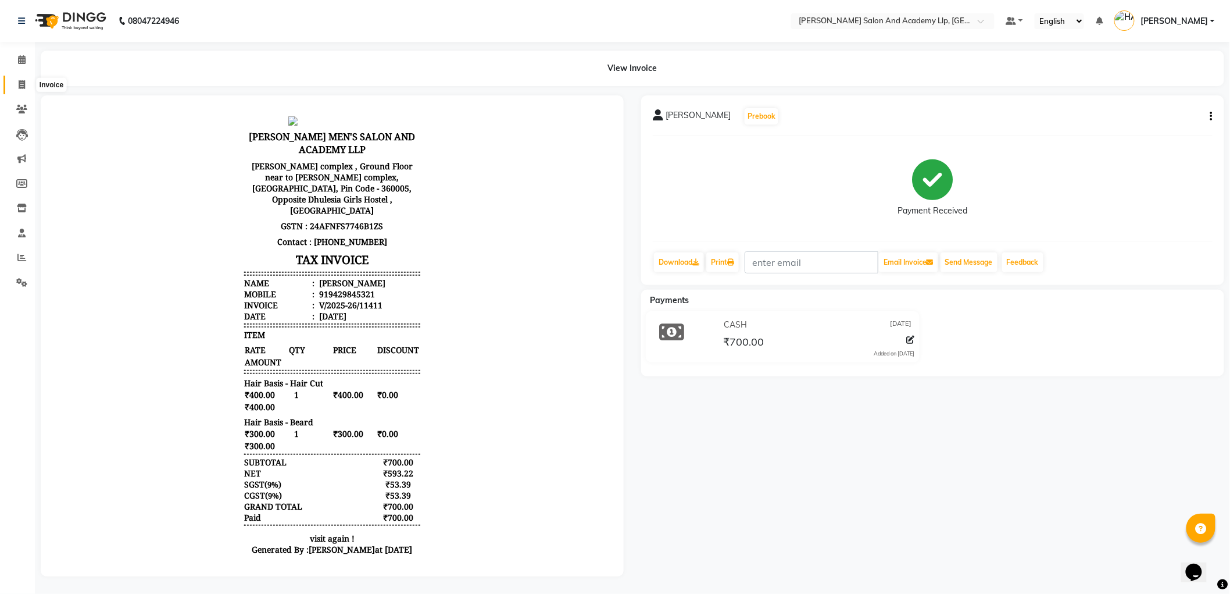
click at [22, 88] on icon at bounding box center [22, 84] width 6 height 9
select select "service"
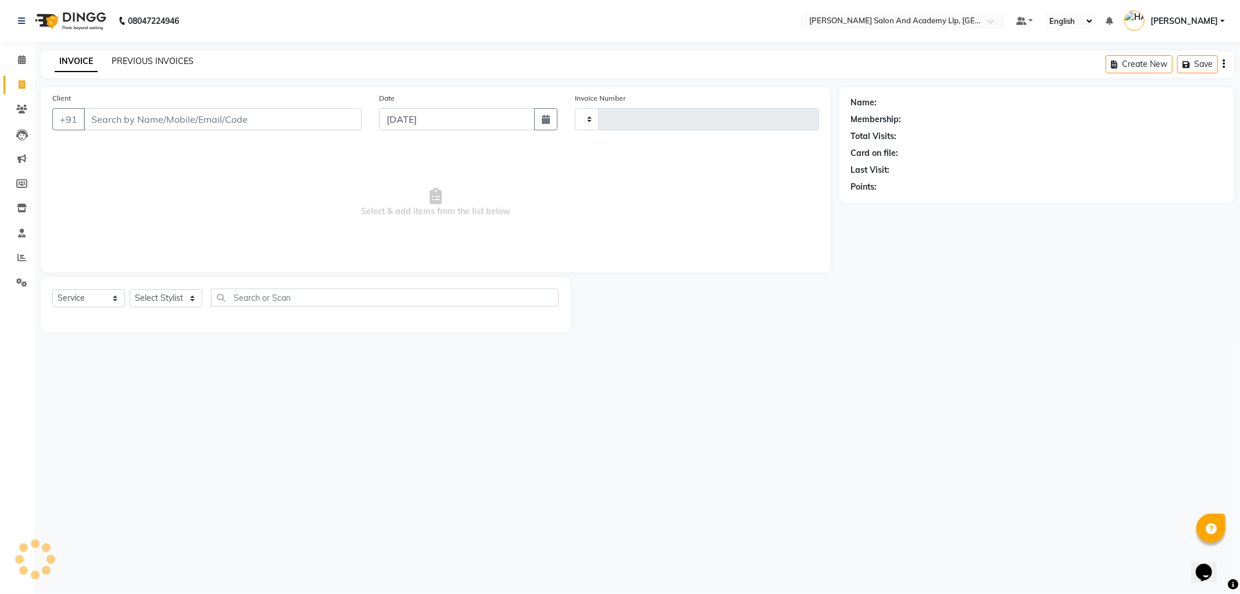
type input "11414"
select select "6983"
click at [12, 261] on span at bounding box center [22, 257] width 20 height 13
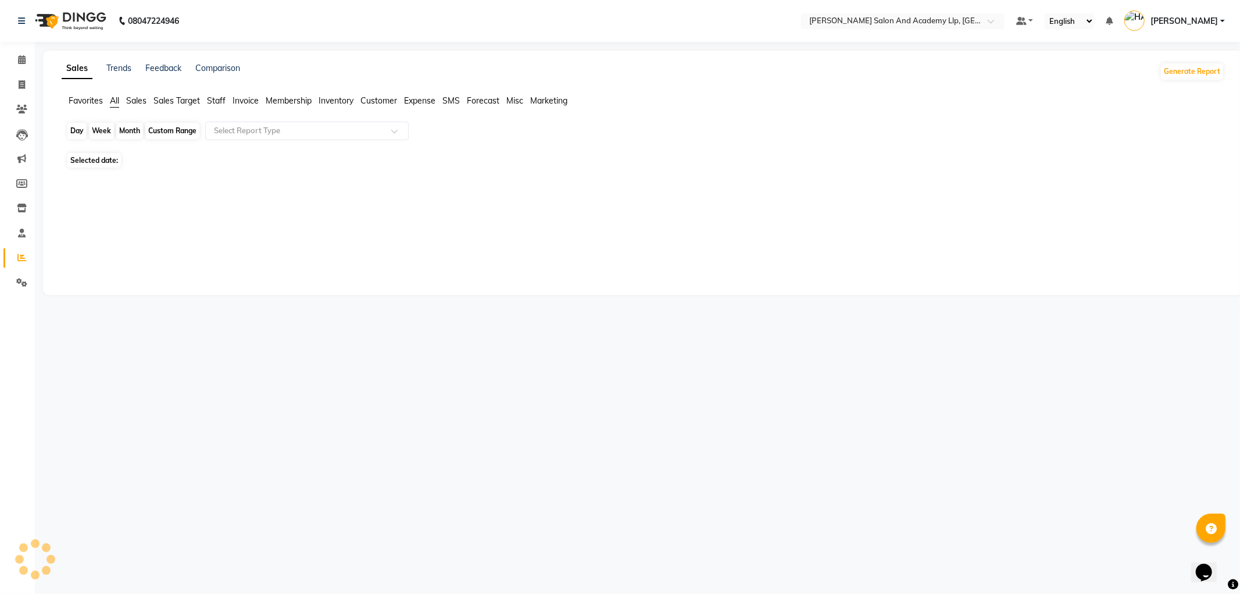
drag, startPoint x: 77, startPoint y: 135, endPoint x: 89, endPoint y: 163, distance: 29.9
click at [76, 135] on div "Day" at bounding box center [76, 131] width 19 height 16
select select "9"
select select "2025"
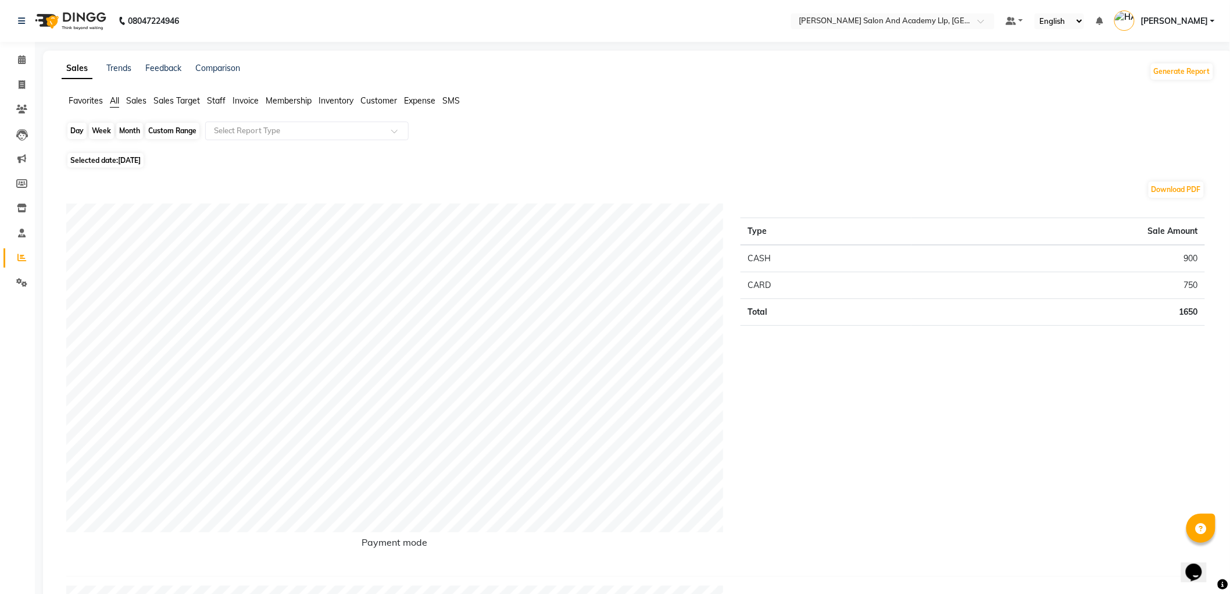
click at [84, 137] on div "Day" at bounding box center [76, 131] width 19 height 16
select select "9"
select select "2025"
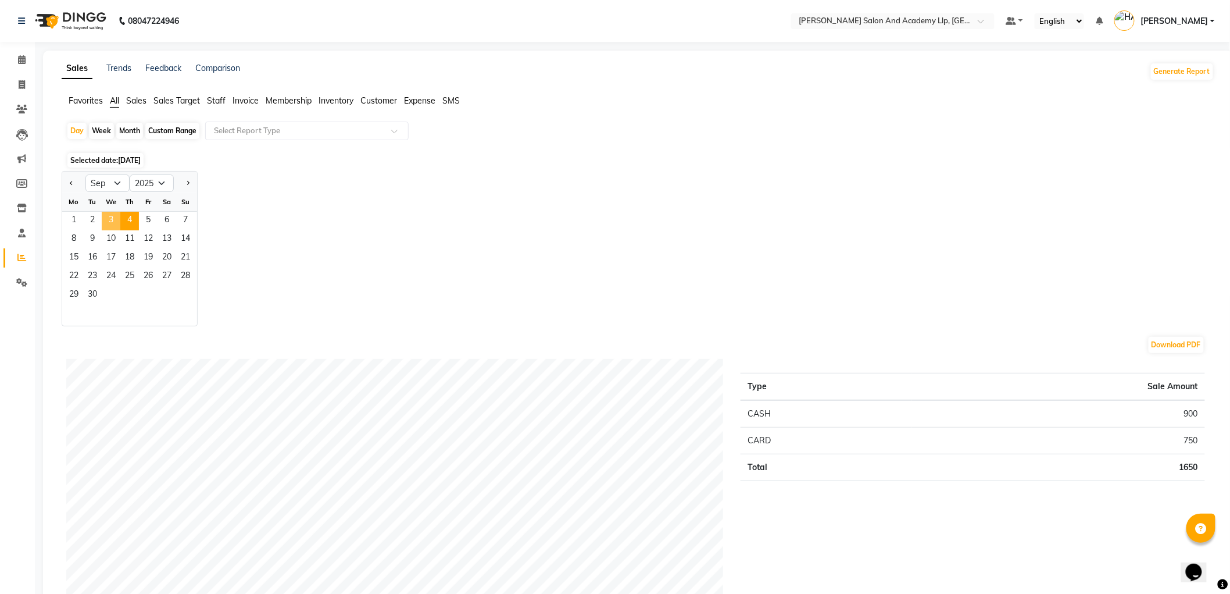
click at [109, 219] on span "3" at bounding box center [111, 221] width 19 height 19
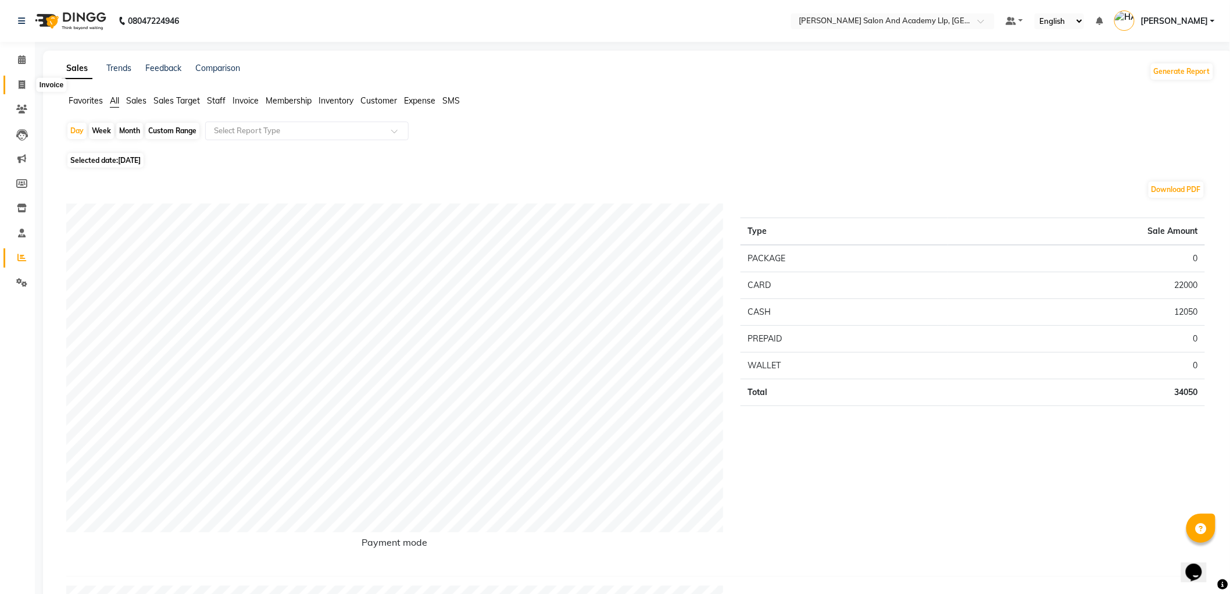
click at [24, 81] on icon at bounding box center [22, 84] width 6 height 9
select select "service"
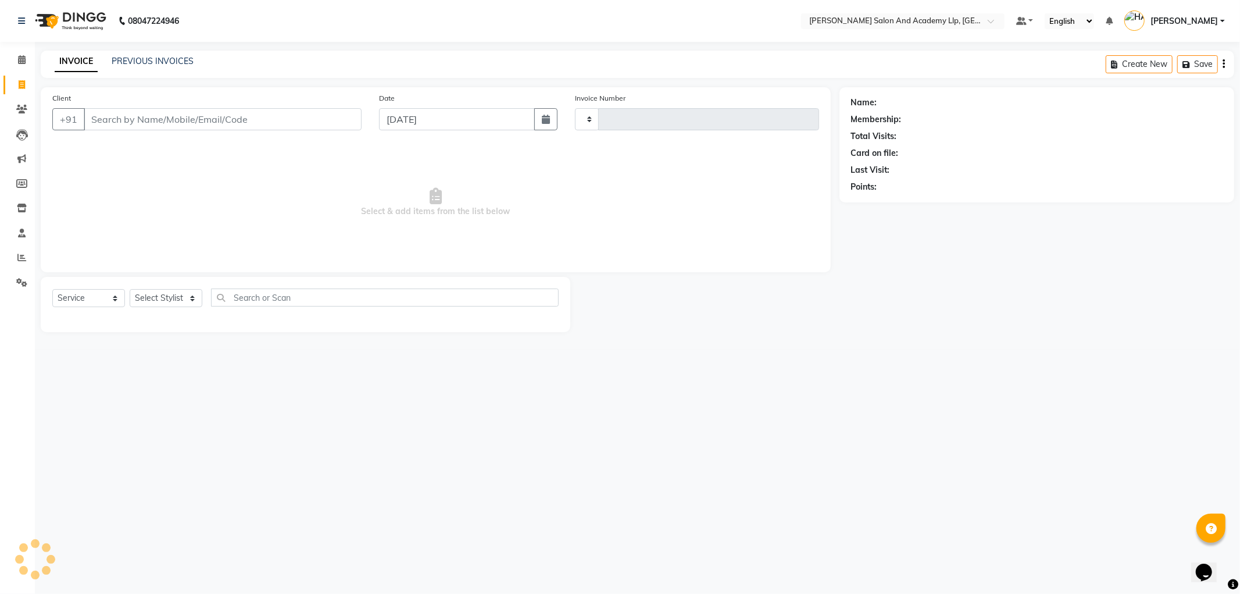
type input "11414"
select select "6983"
click at [149, 66] on div "PREVIOUS INVOICES" at bounding box center [153, 61] width 82 height 12
click at [173, 62] on link "PREVIOUS INVOICES" at bounding box center [153, 61] width 82 height 10
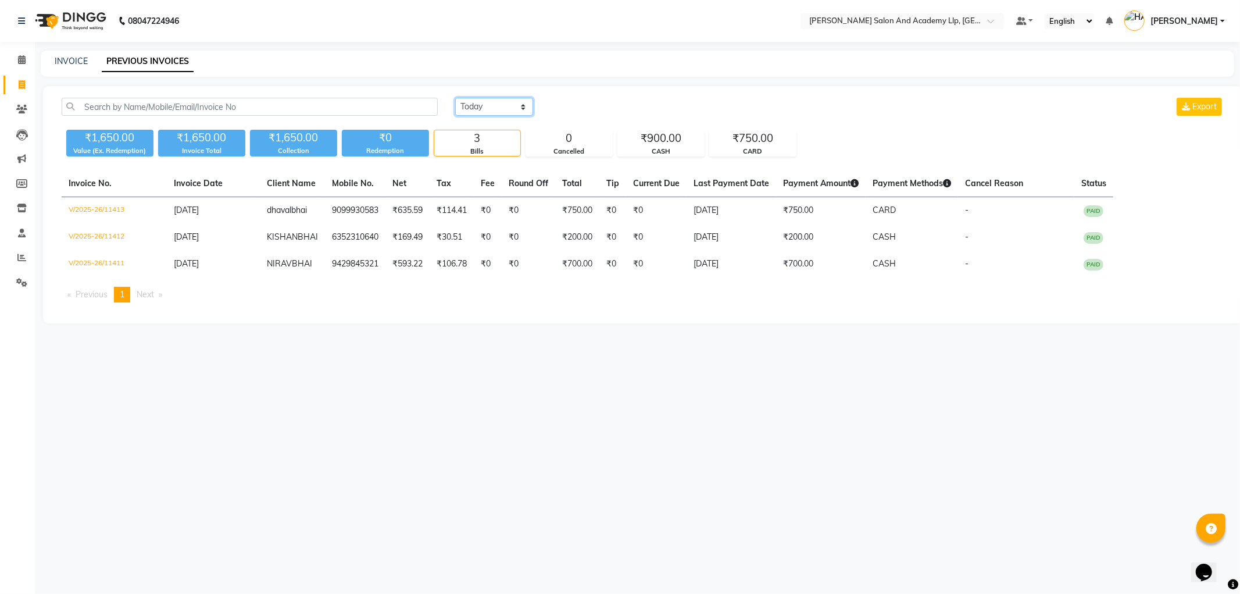
drag, startPoint x: 466, startPoint y: 101, endPoint x: 470, endPoint y: 108, distance: 8.6
click at [466, 101] on select "Today Yesterday Custom Range" at bounding box center [494, 107] width 78 height 18
select select "yesterday"
click at [455, 98] on select "Today Yesterday Custom Range" at bounding box center [494, 107] width 78 height 18
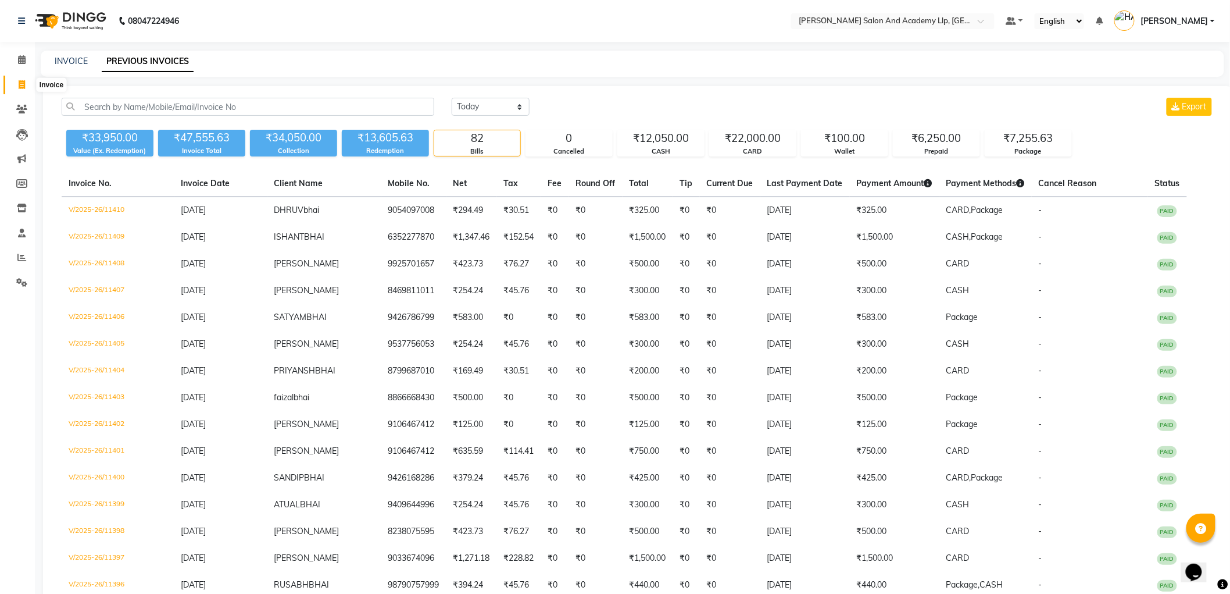
click at [20, 86] on icon at bounding box center [22, 84] width 6 height 9
select select "service"
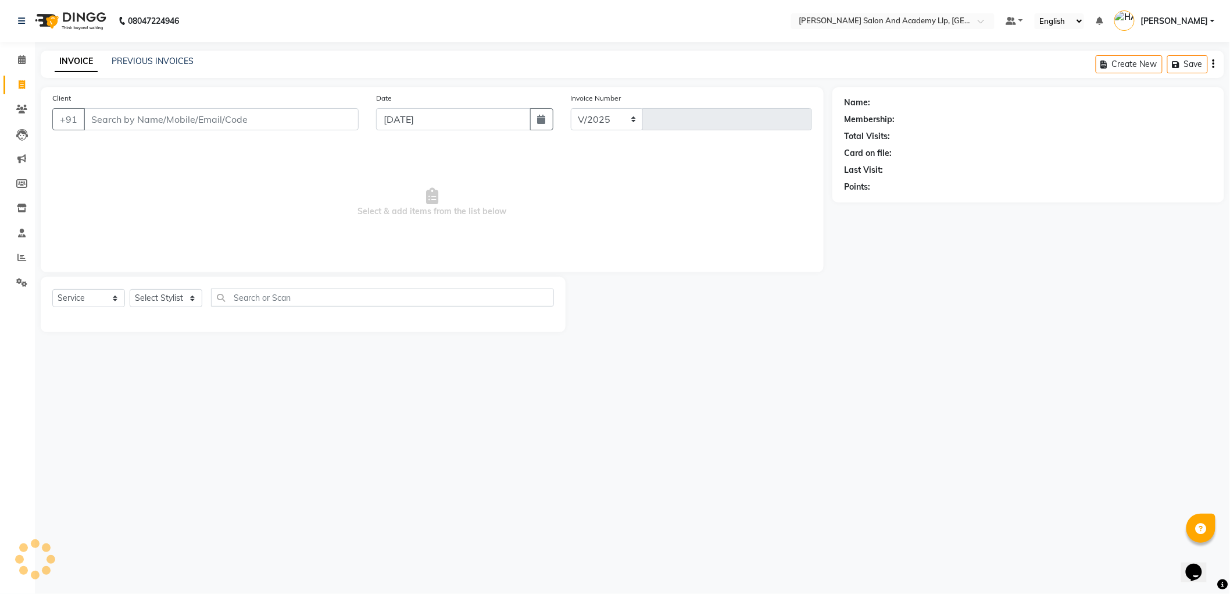
select select "6983"
type input "11414"
click at [22, 107] on icon at bounding box center [21, 109] width 11 height 9
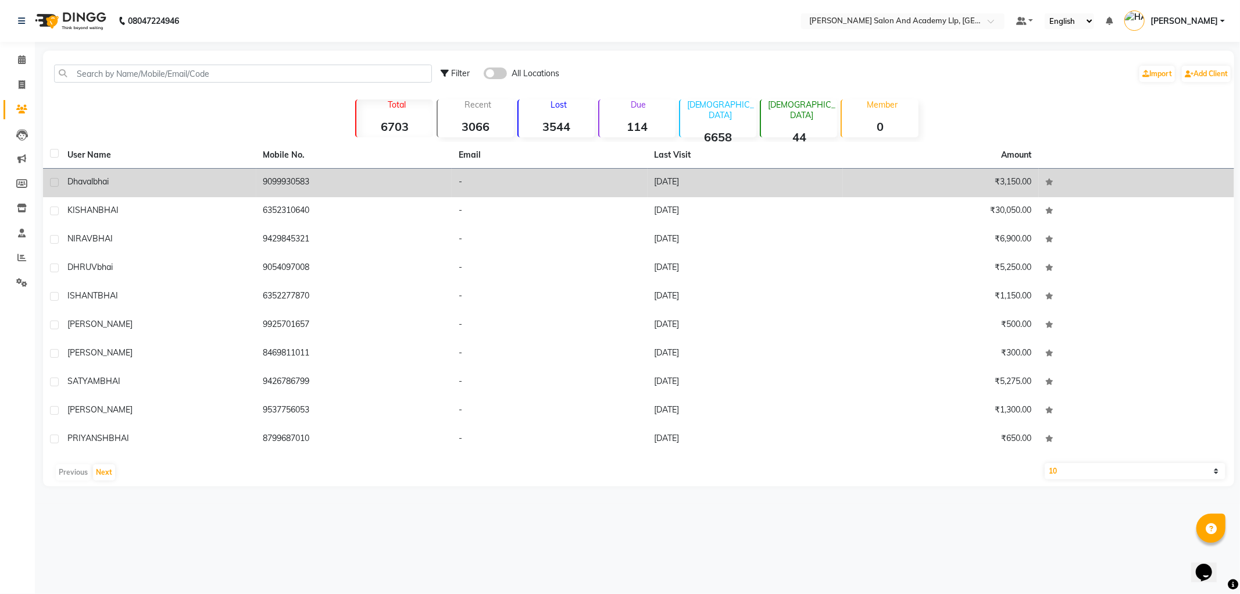
click at [88, 177] on span "dhaval" at bounding box center [80, 181] width 26 height 10
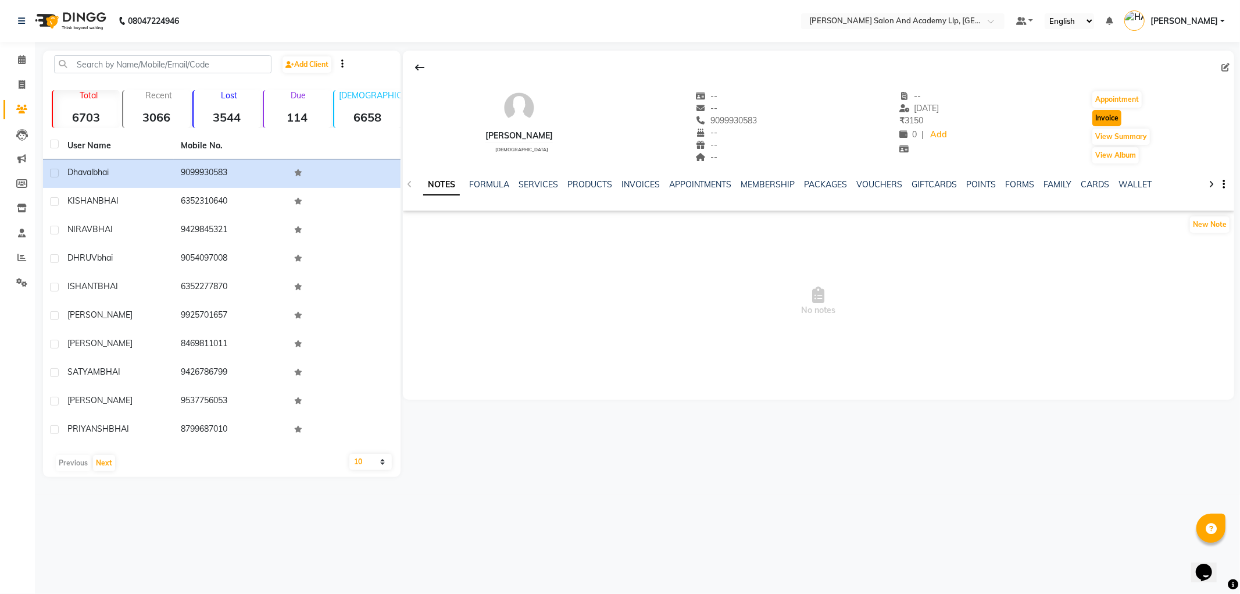
click at [1108, 119] on button "Invoice" at bounding box center [1107, 118] width 29 height 16
select select "service"
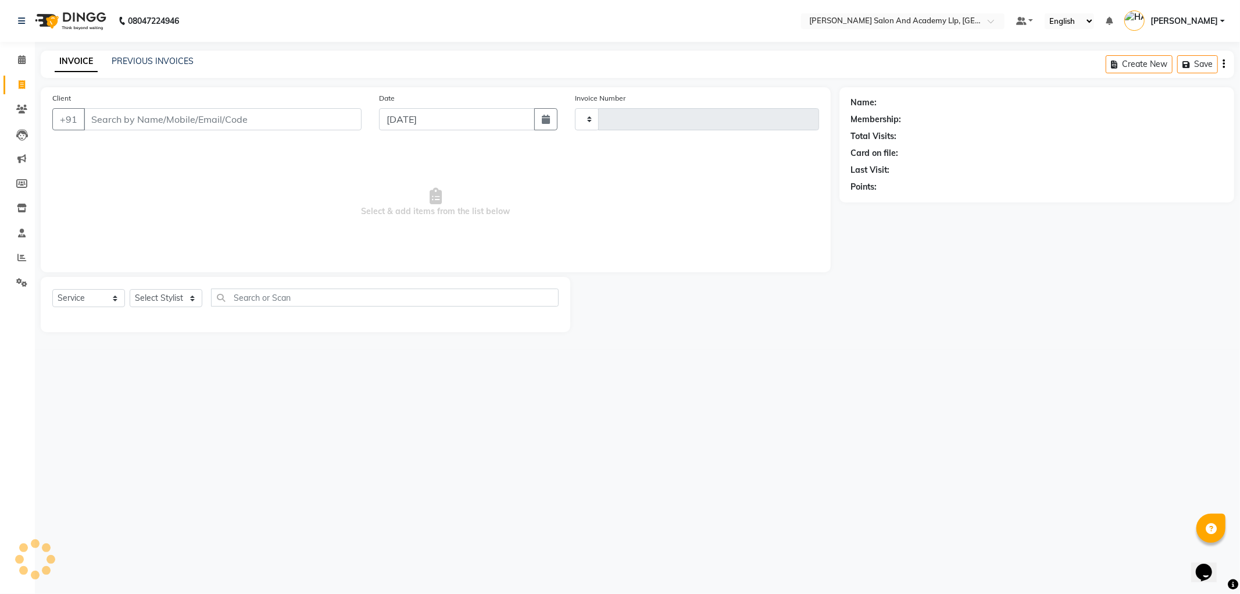
type input "11414"
select select "6983"
type input "9099930583"
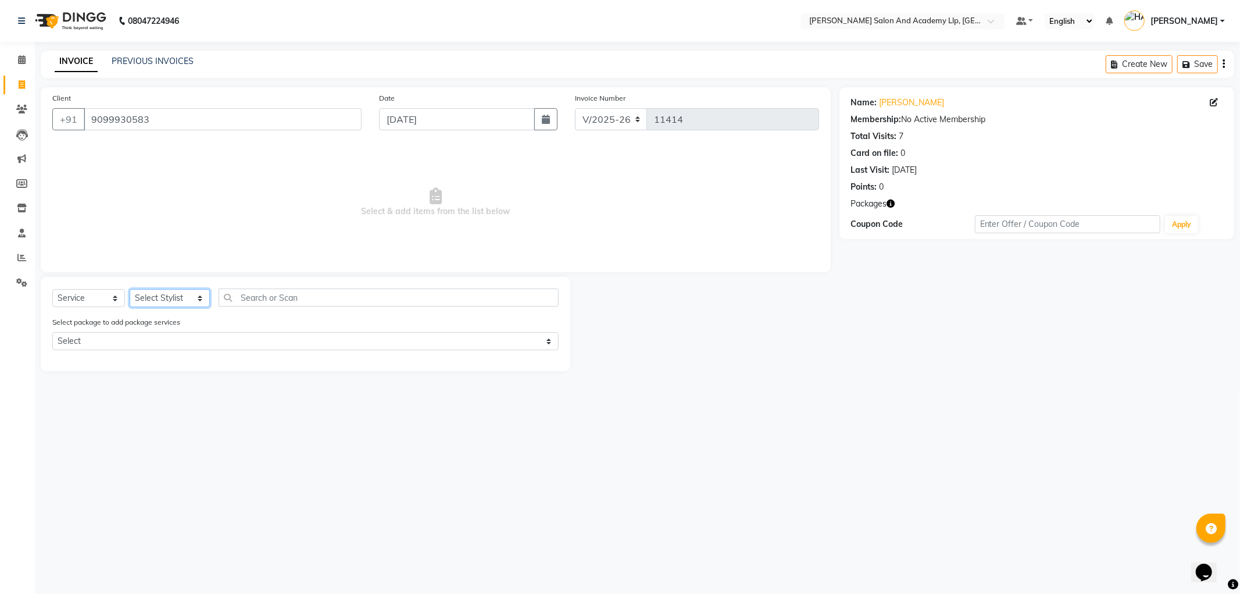
click at [147, 297] on select "Select Stylist [PERSON_NAME] AKSHAY VAJA [PERSON_NAME] [PERSON_NAME] [PERSON_NA…" at bounding box center [170, 298] width 80 height 18
select select "90552"
click at [130, 290] on select "Select Stylist [PERSON_NAME] AKSHAY VAJA [PERSON_NAME] [PERSON_NAME] [PERSON_NA…" at bounding box center [170, 298] width 80 height 18
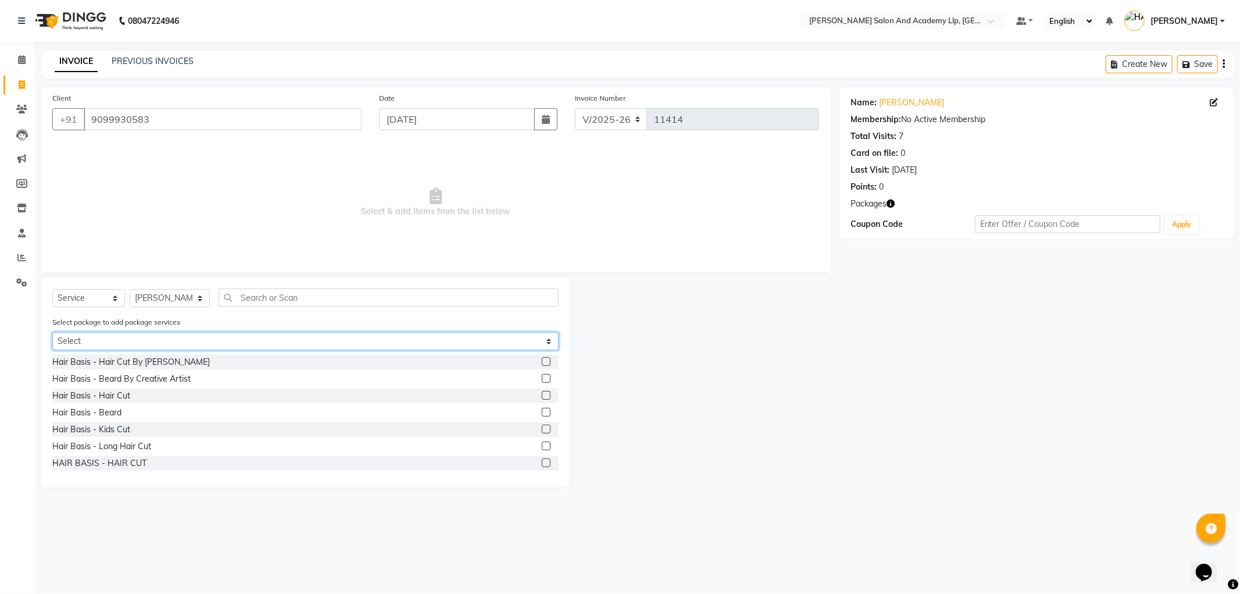
click at [82, 342] on select "Select MAVDI DEAR PACKAGE ( 6 HAIR CUT) GENTLEMEN GOLD PACKAGE" at bounding box center [305, 341] width 506 height 18
click at [52, 332] on select "Select MAVDI DEAR PACKAGE ( 6 HAIR CUT) GENTLEMEN GOLD PACKAGE" at bounding box center [305, 341] width 506 height 18
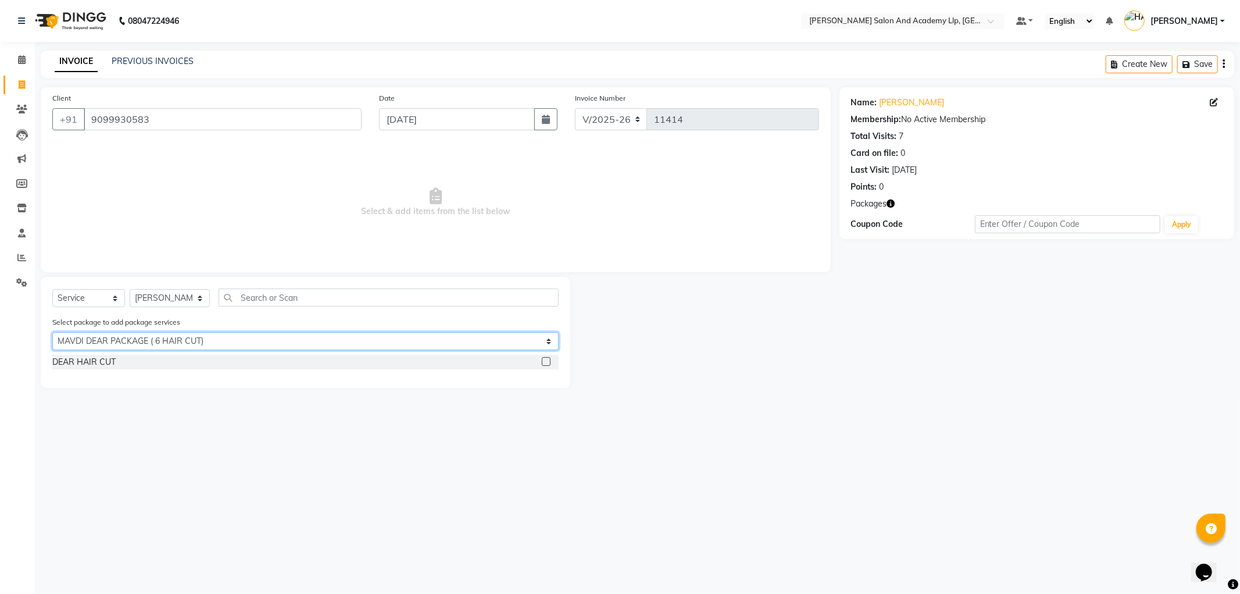
click at [95, 341] on select "Select MAVDI DEAR PACKAGE ( 6 HAIR CUT) GENTLEMEN GOLD PACKAGE" at bounding box center [305, 341] width 506 height 18
click at [52, 332] on select "Select MAVDI DEAR PACKAGE ( 6 HAIR CUT) GENTLEMEN GOLD PACKAGE" at bounding box center [305, 341] width 506 height 18
click at [105, 340] on select "Select MAVDI DEAR PACKAGE ( 6 HAIR CUT) GENTLEMEN GOLD PACKAGE" at bounding box center [305, 341] width 506 height 18
select select "1: Object"
click at [52, 332] on select "Select MAVDI DEAR PACKAGE ( 6 HAIR CUT) GENTLEMEN GOLD PACKAGE" at bounding box center [305, 341] width 506 height 18
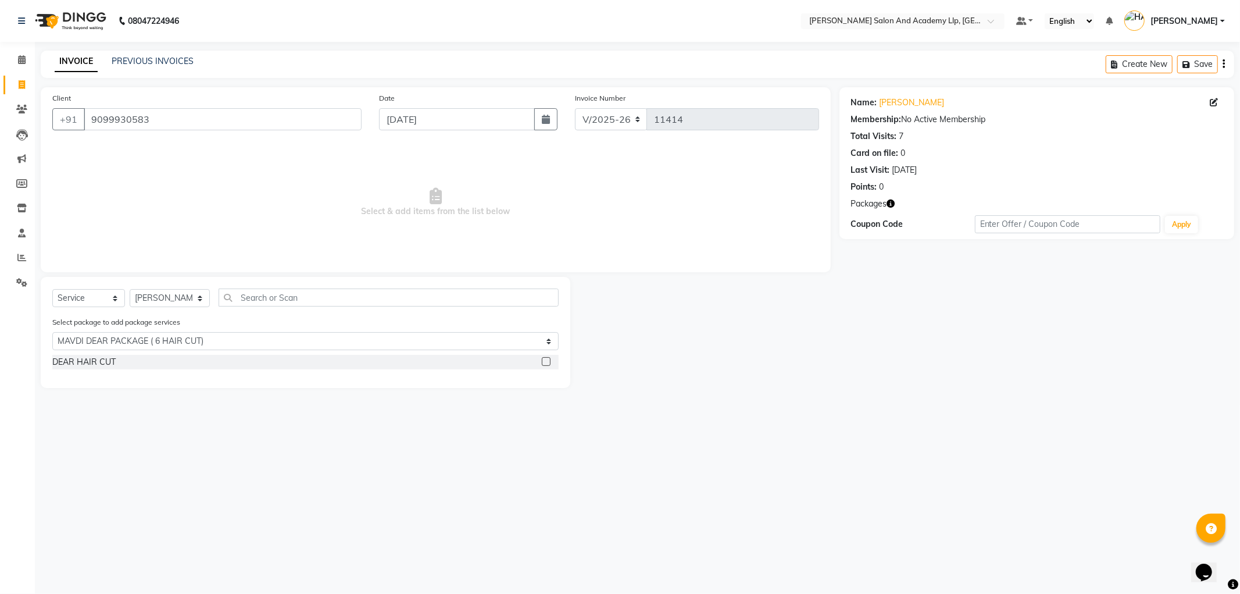
click at [891, 205] on icon "button" at bounding box center [891, 203] width 8 height 8
click at [99, 359] on div "DEAR HAIR CUT" at bounding box center [83, 362] width 63 height 12
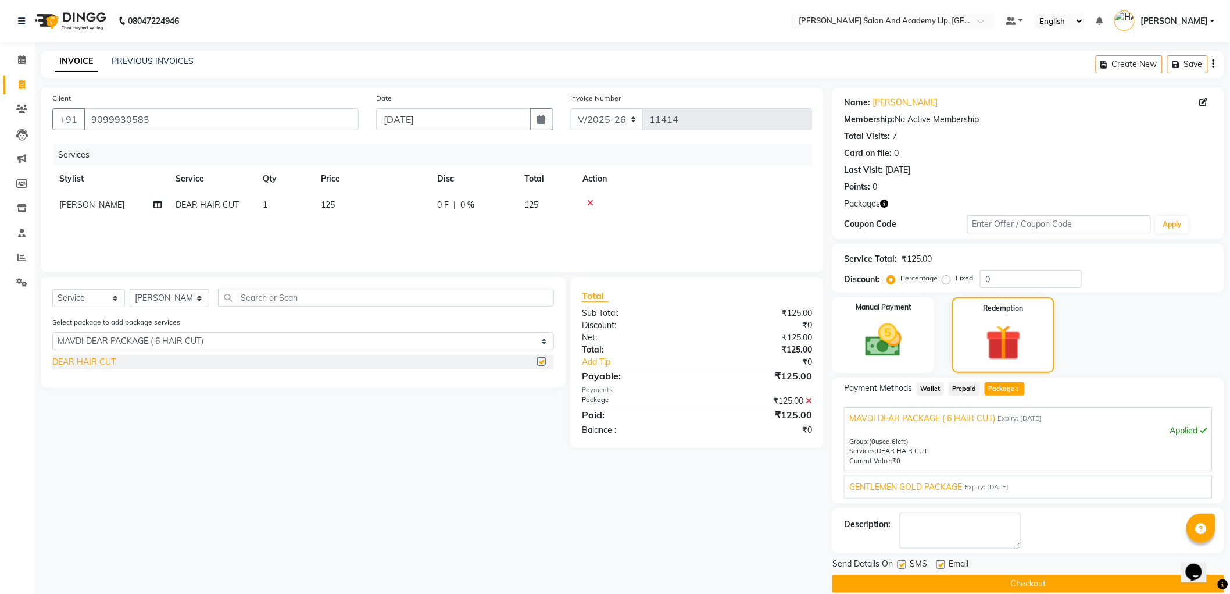
checkbox input "false"
click at [589, 202] on icon at bounding box center [590, 203] width 6 height 8
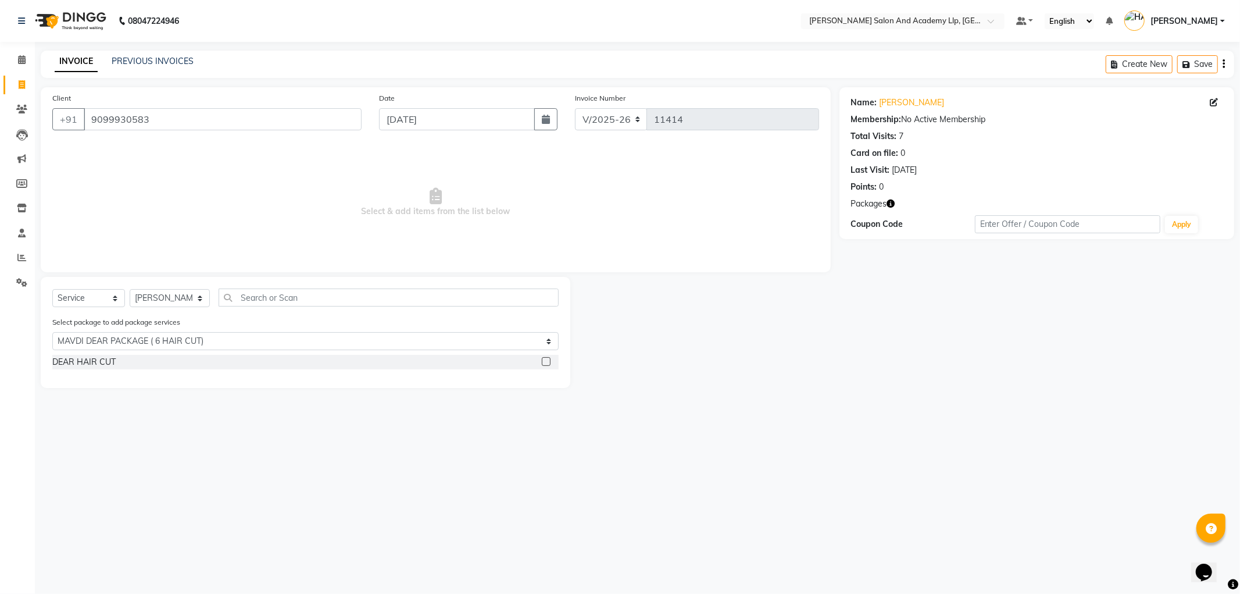
click at [246, 200] on span "Select & add items from the list below" at bounding box center [435, 202] width 767 height 116
click at [94, 291] on select "Select Service Product Membership Package Voucher Prepaid Gift Card" at bounding box center [88, 298] width 73 height 18
select select "package"
click at [52, 290] on select "Select Service Product Membership Package Voucher Prepaid Gift Card" at bounding box center [88, 298] width 73 height 18
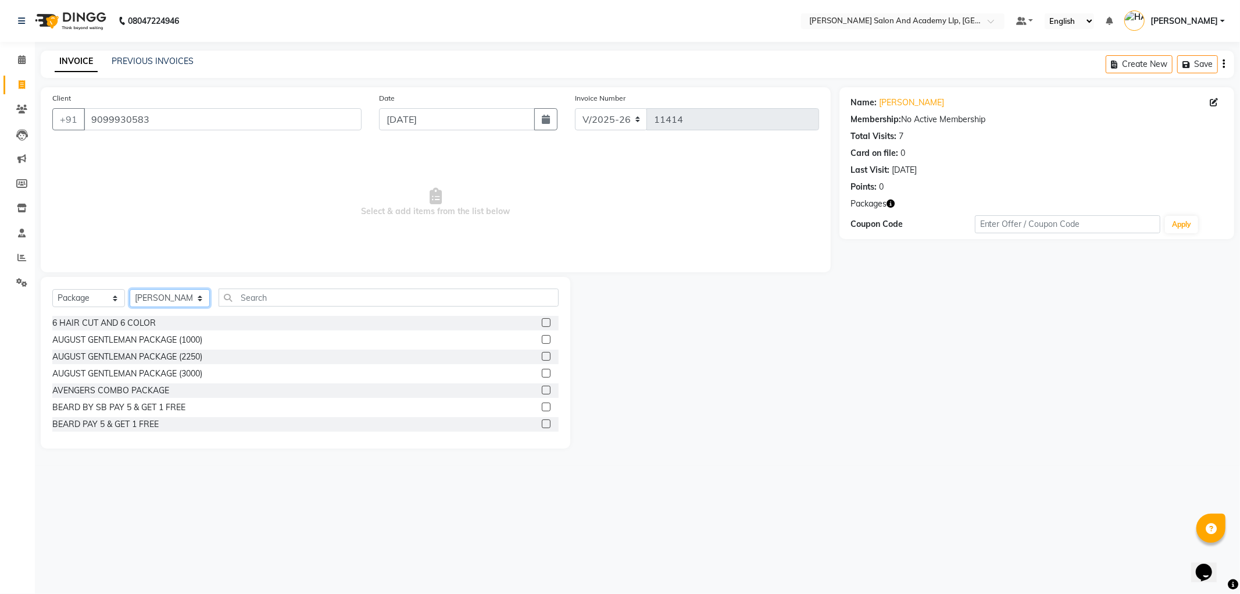
click at [176, 299] on select "Select Stylist [PERSON_NAME] AKSHAY VAJA [PERSON_NAME] [PERSON_NAME] [PERSON_NA…" at bounding box center [170, 298] width 80 height 18
select select "80300"
click at [130, 290] on select "Select Stylist [PERSON_NAME] AKSHAY VAJA [PERSON_NAME] [PERSON_NAME] [PERSON_NA…" at bounding box center [170, 298] width 80 height 18
click at [254, 298] on input "text" at bounding box center [389, 297] width 340 height 18
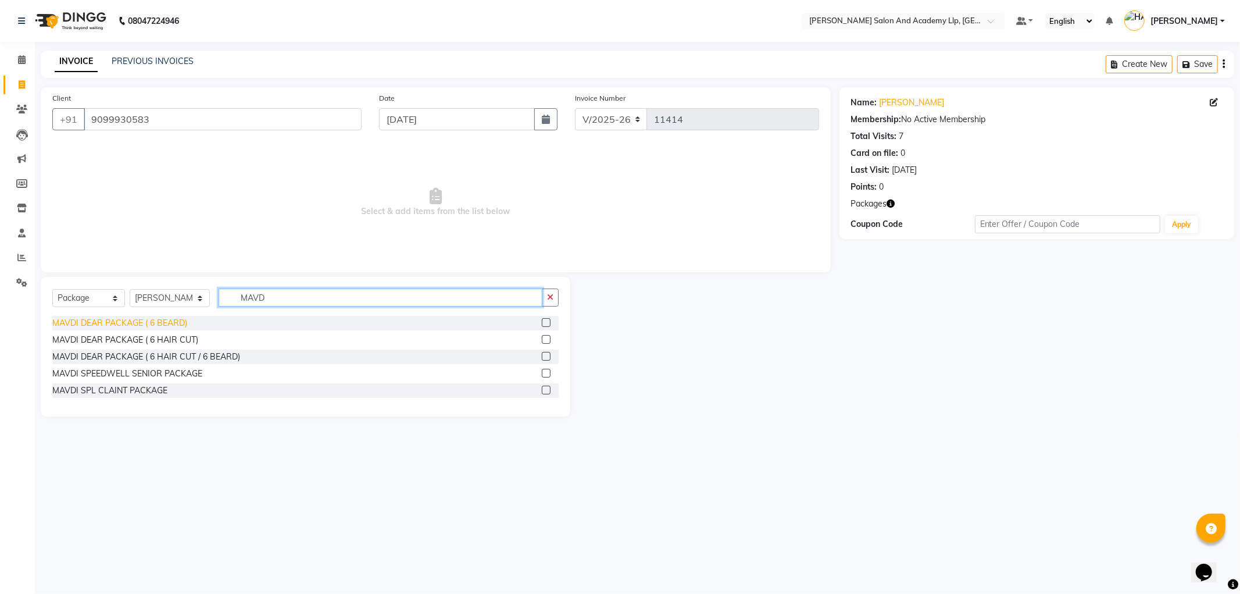
type input "MAVD"
click at [150, 322] on div "MAVDI DEAR PACKAGE ( 6 BEARD)" at bounding box center [119, 323] width 135 height 12
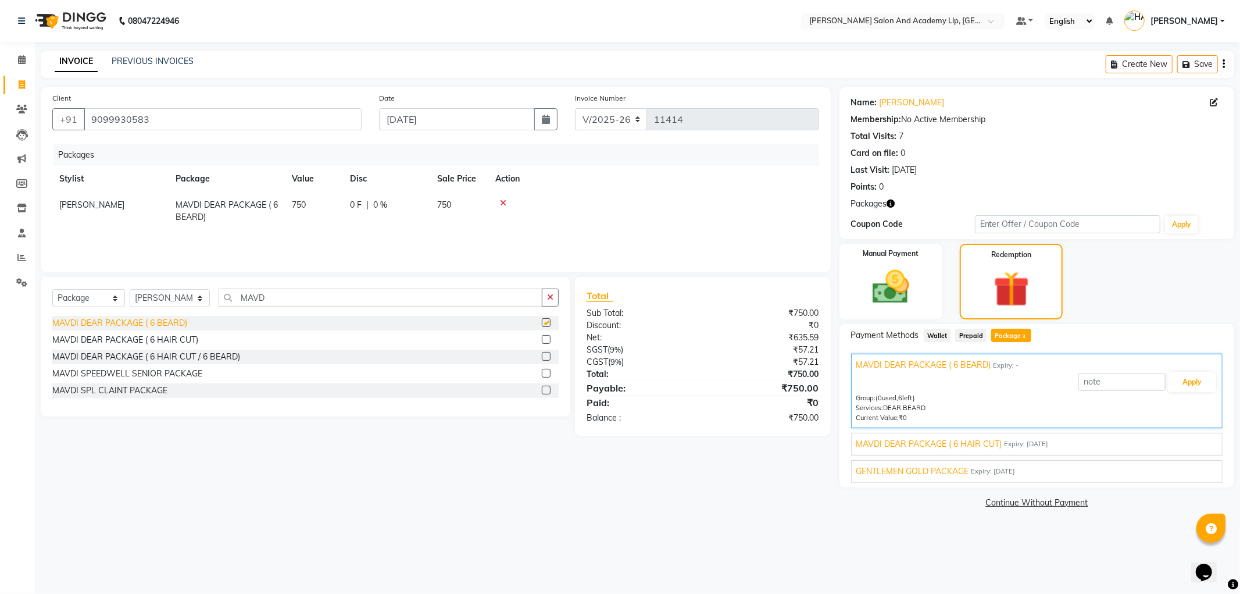
checkbox input "false"
click at [926, 278] on div "Manual Payment" at bounding box center [890, 281] width 107 height 79
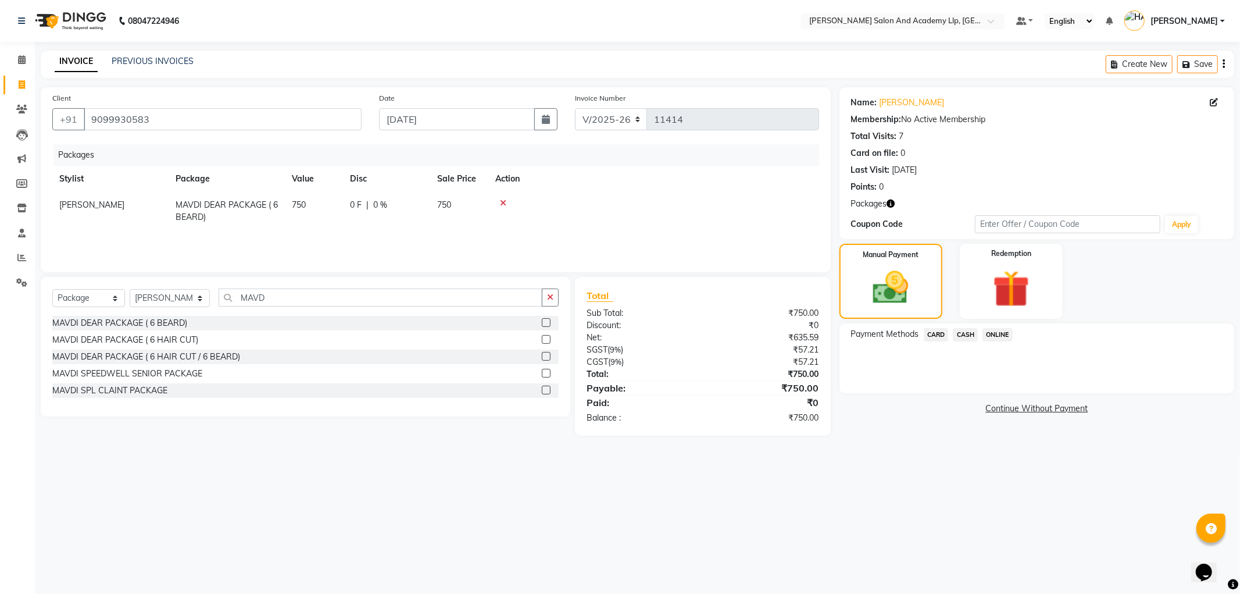
click at [937, 332] on span "CARD" at bounding box center [936, 334] width 25 height 13
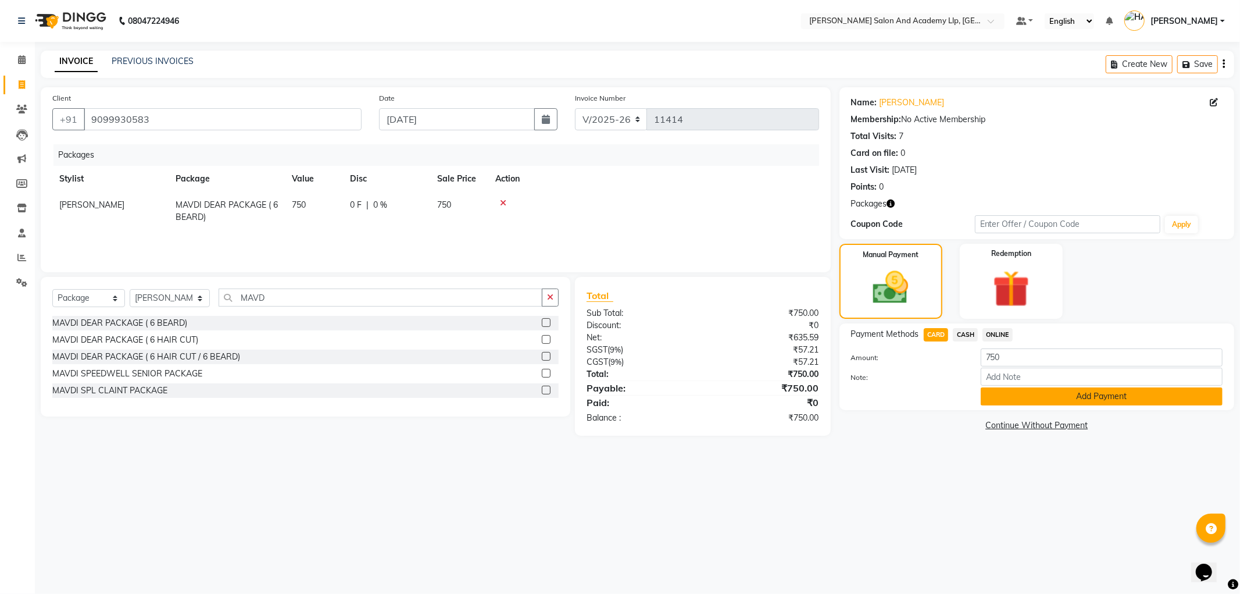
click at [1012, 398] on button "Add Payment" at bounding box center [1102, 396] width 242 height 18
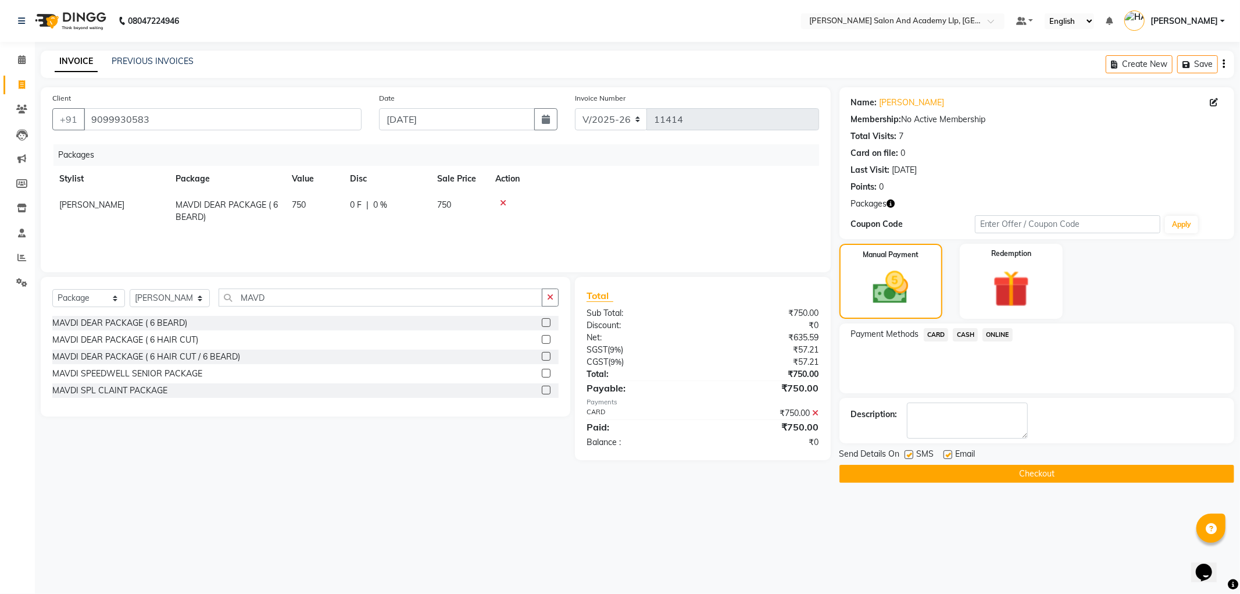
click at [948, 452] on label at bounding box center [948, 454] width 9 height 9
click at [948, 452] on input "checkbox" at bounding box center [948, 455] width 8 height 8
checkbox input "false"
click at [941, 473] on button "Checkout" at bounding box center [1037, 474] width 395 height 18
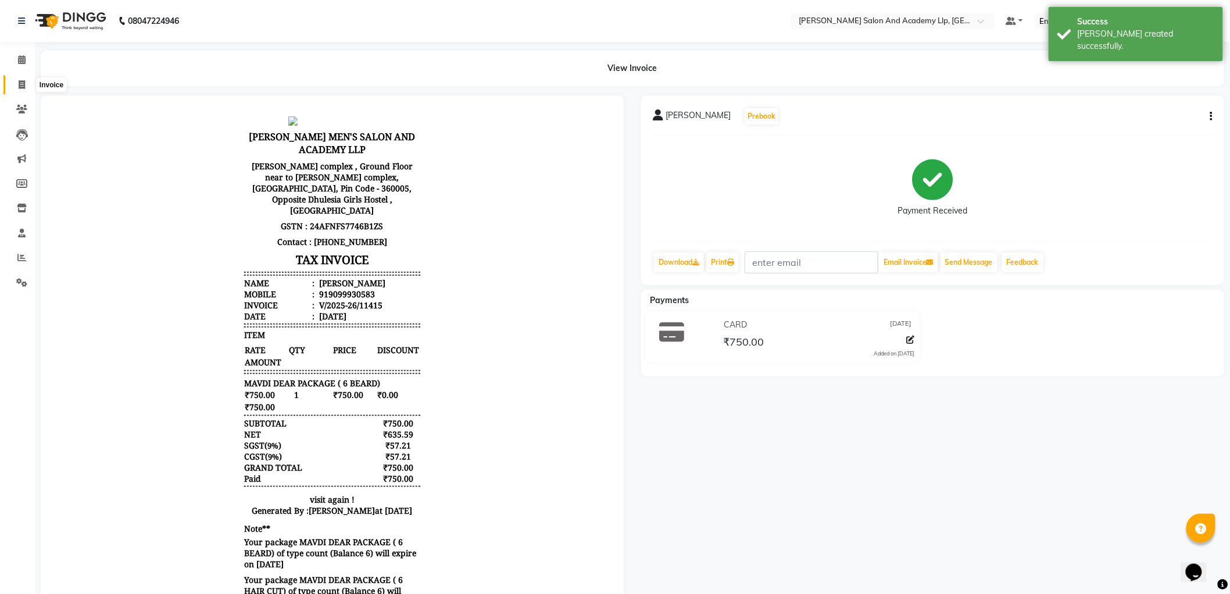
click at [22, 87] on icon at bounding box center [22, 84] width 6 height 9
select select "service"
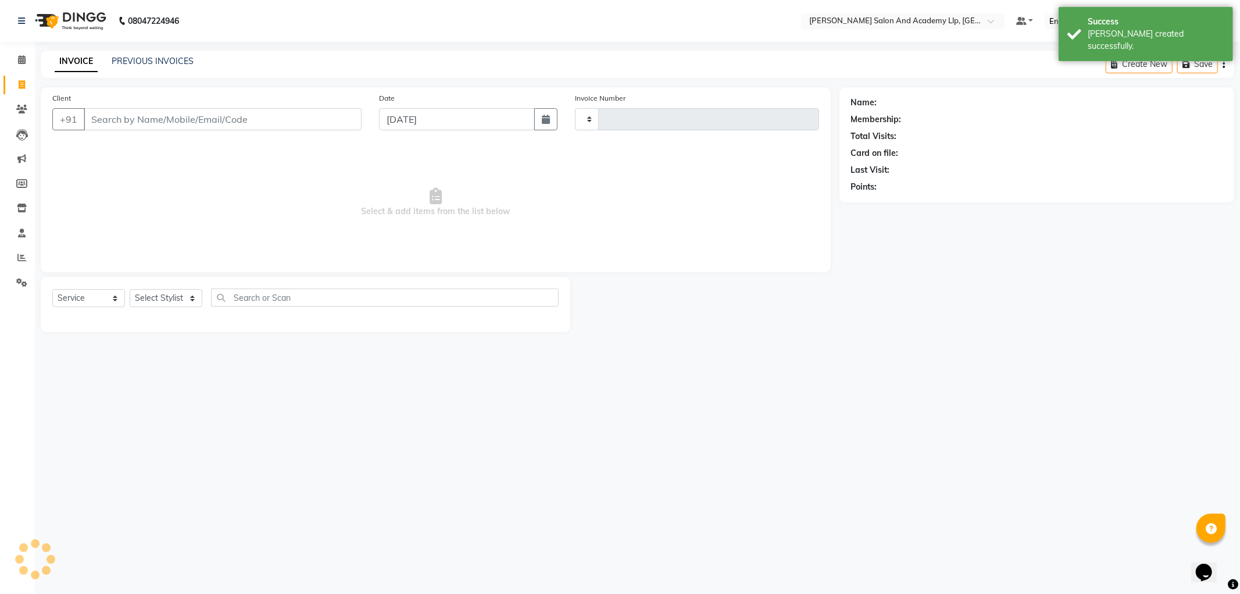
type input "11416"
select select "6983"
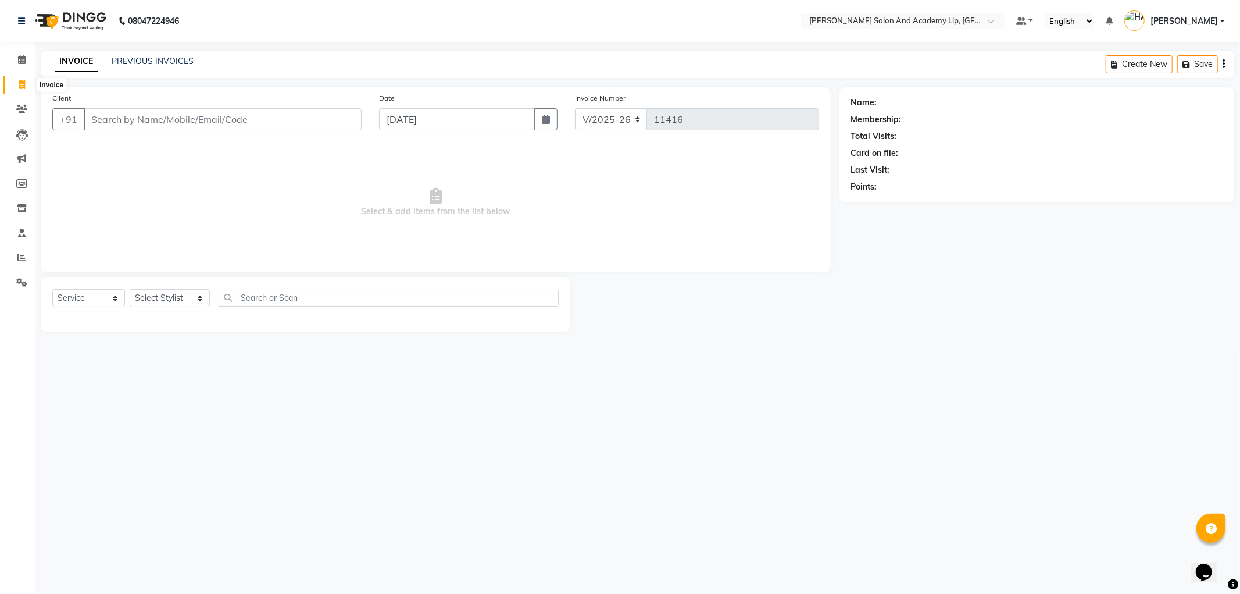
click at [16, 84] on span at bounding box center [22, 85] width 20 height 13
select select "service"
click at [128, 59] on link "PREVIOUS INVOICES" at bounding box center [153, 61] width 82 height 10
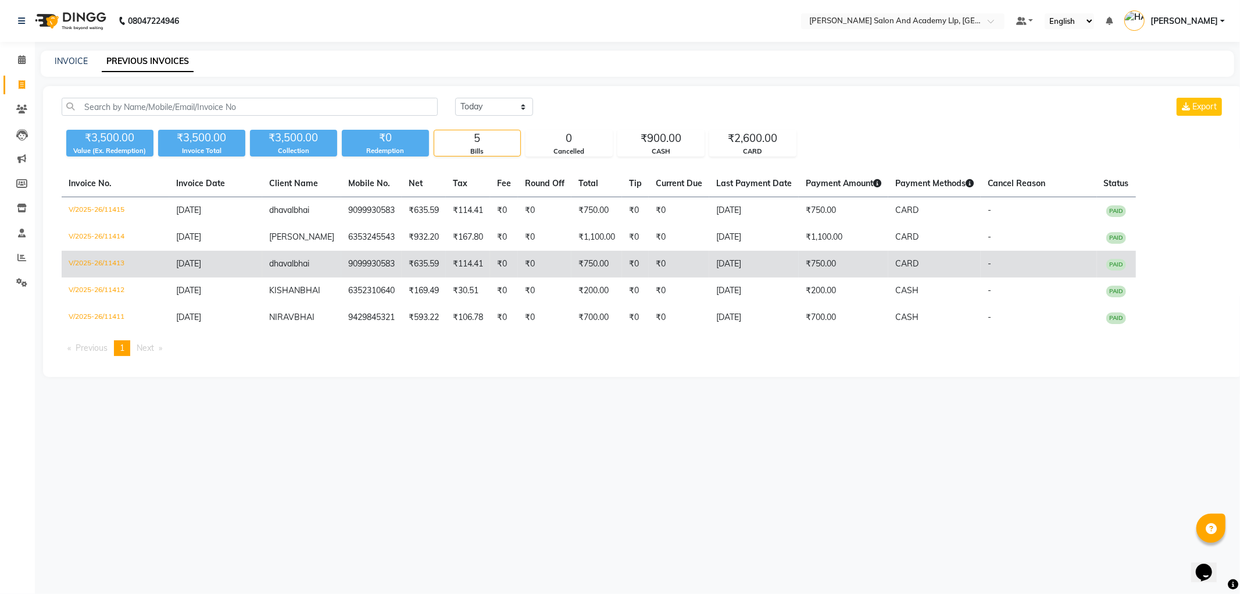
click at [289, 261] on span "dhaval" at bounding box center [281, 263] width 24 height 10
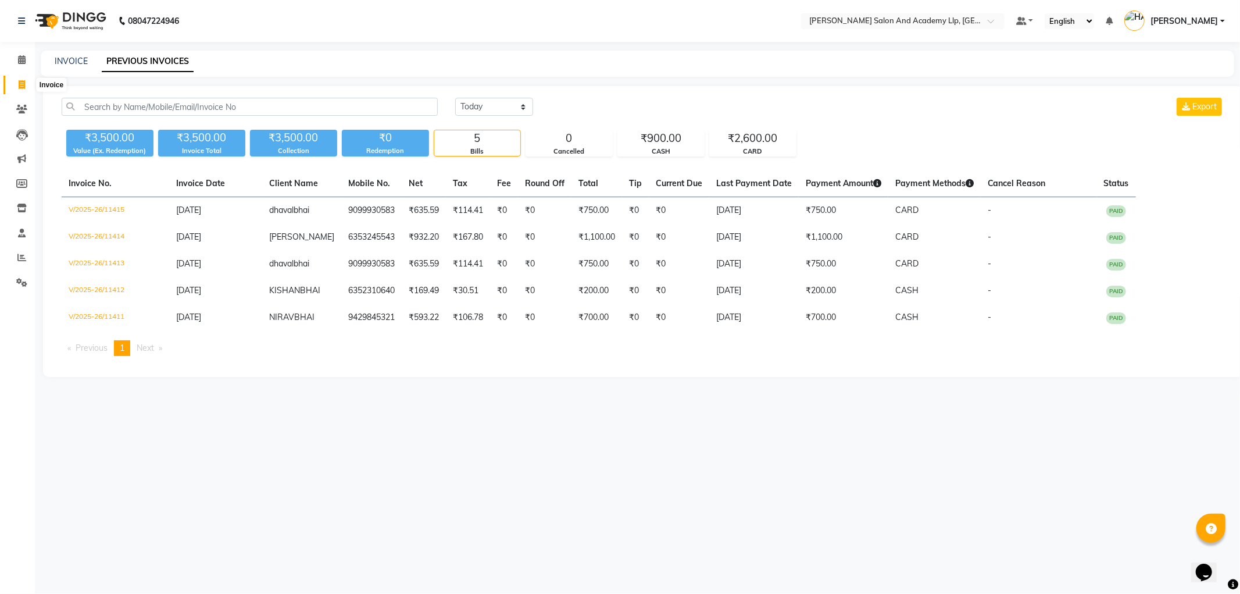
click at [19, 85] on icon at bounding box center [22, 84] width 6 height 9
click at [16, 85] on span at bounding box center [22, 85] width 20 height 13
select select "service"
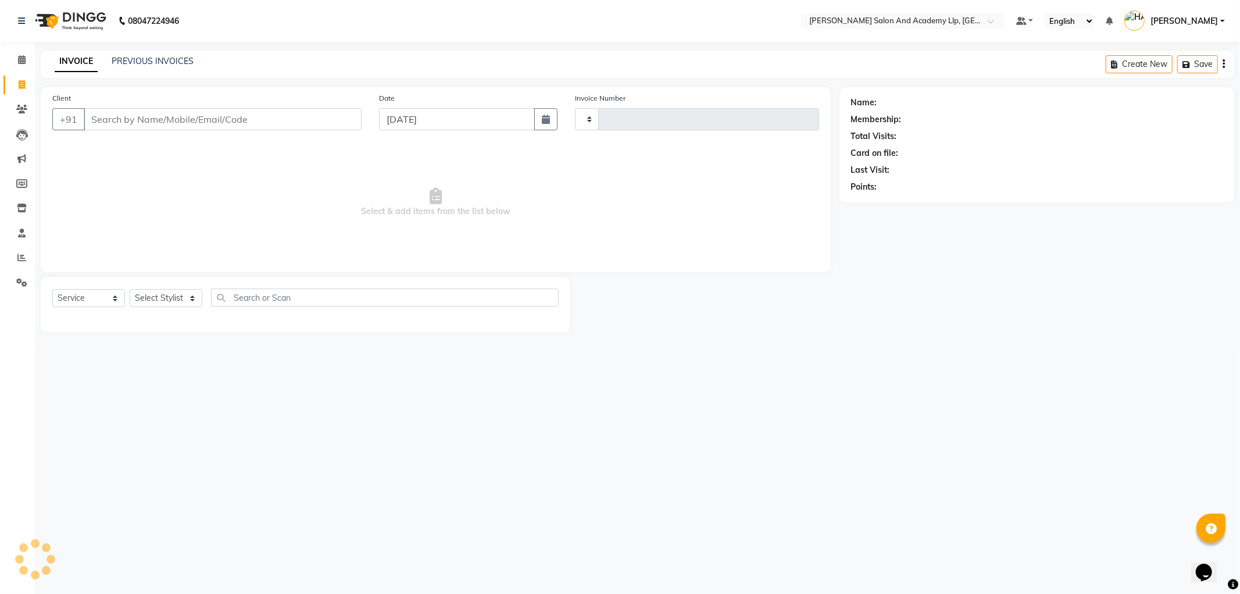
type input "11417"
select select "6983"
click at [26, 281] on icon at bounding box center [21, 282] width 11 height 9
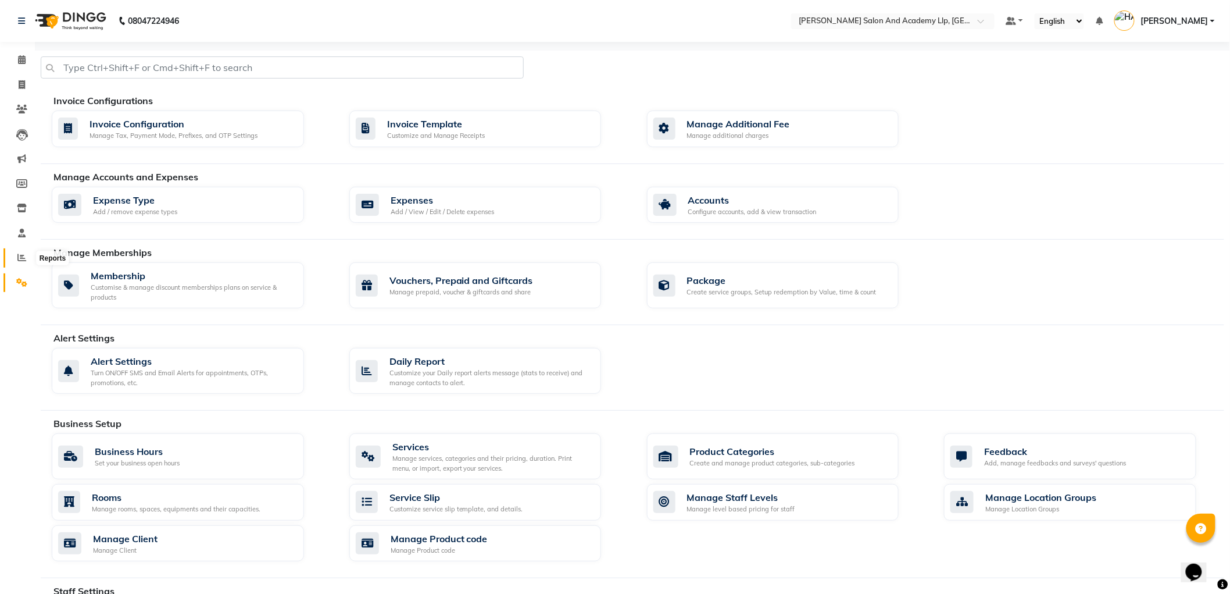
click at [17, 260] on icon at bounding box center [21, 257] width 9 height 9
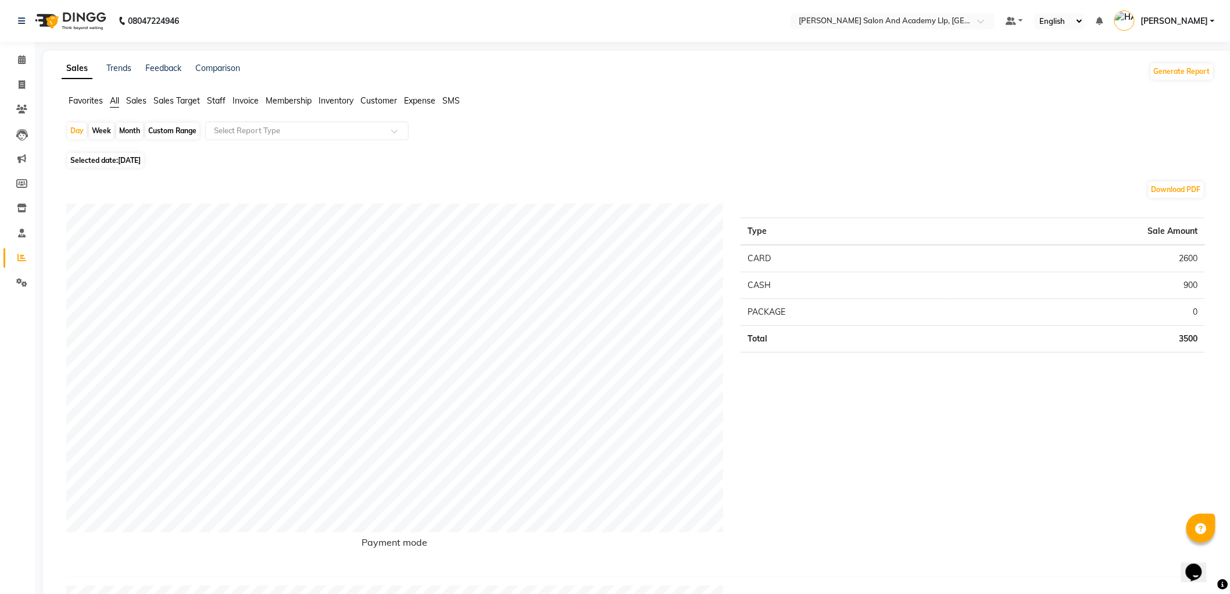
click at [134, 130] on div "Month" at bounding box center [129, 131] width 27 height 16
select select "9"
select select "2025"
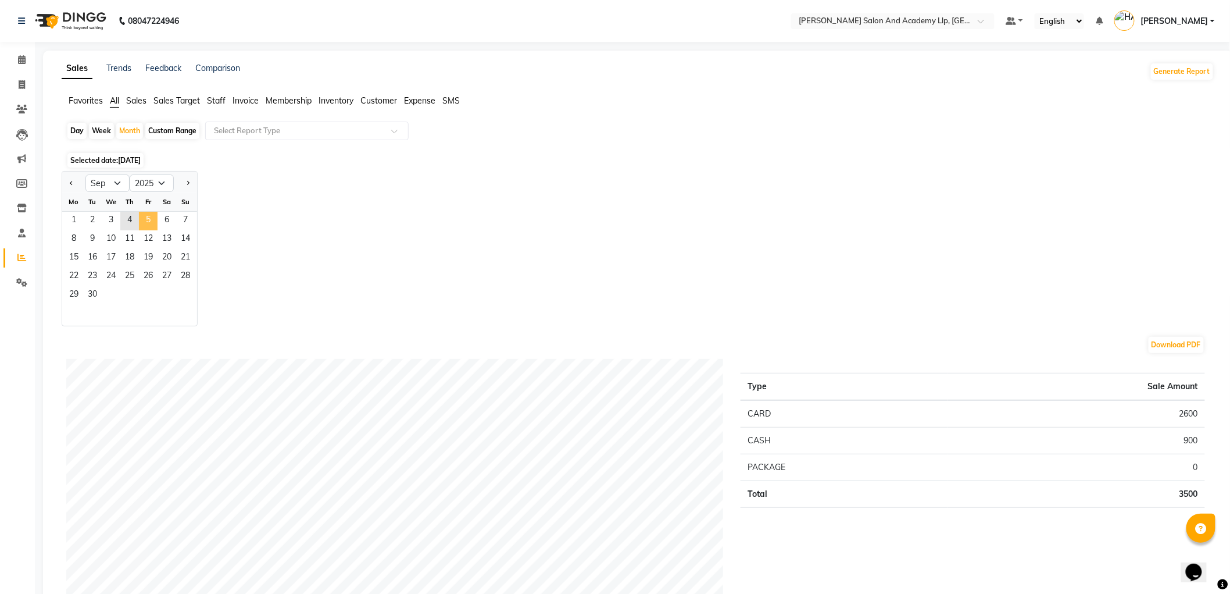
click at [141, 223] on span "5" at bounding box center [148, 221] width 19 height 19
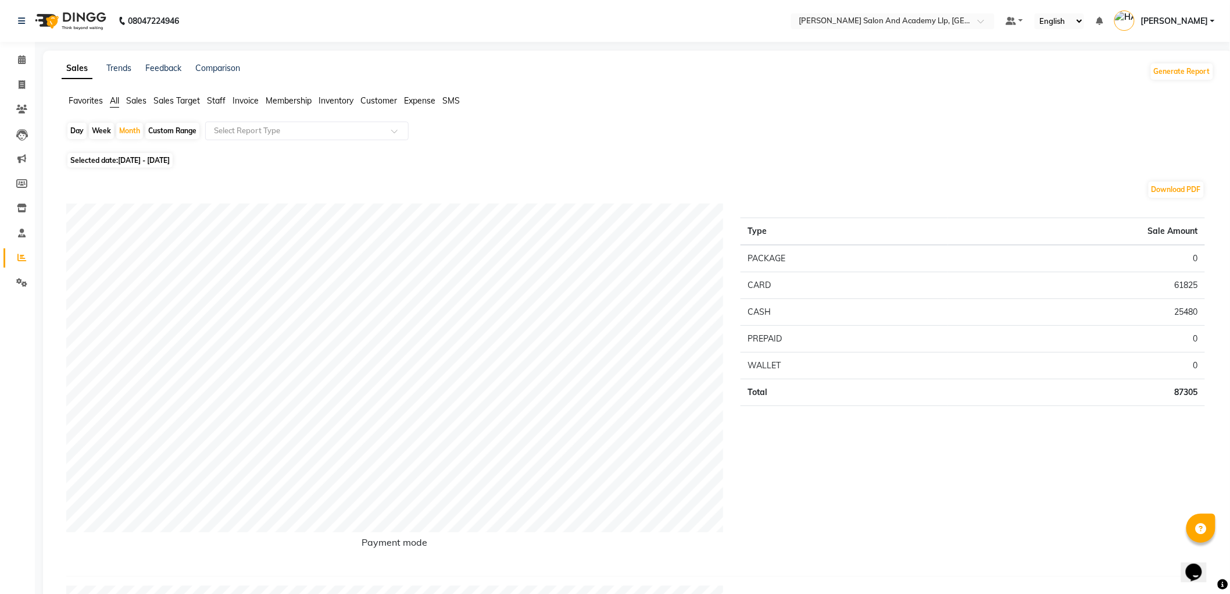
click at [219, 95] on span "Staff" at bounding box center [216, 100] width 19 height 10
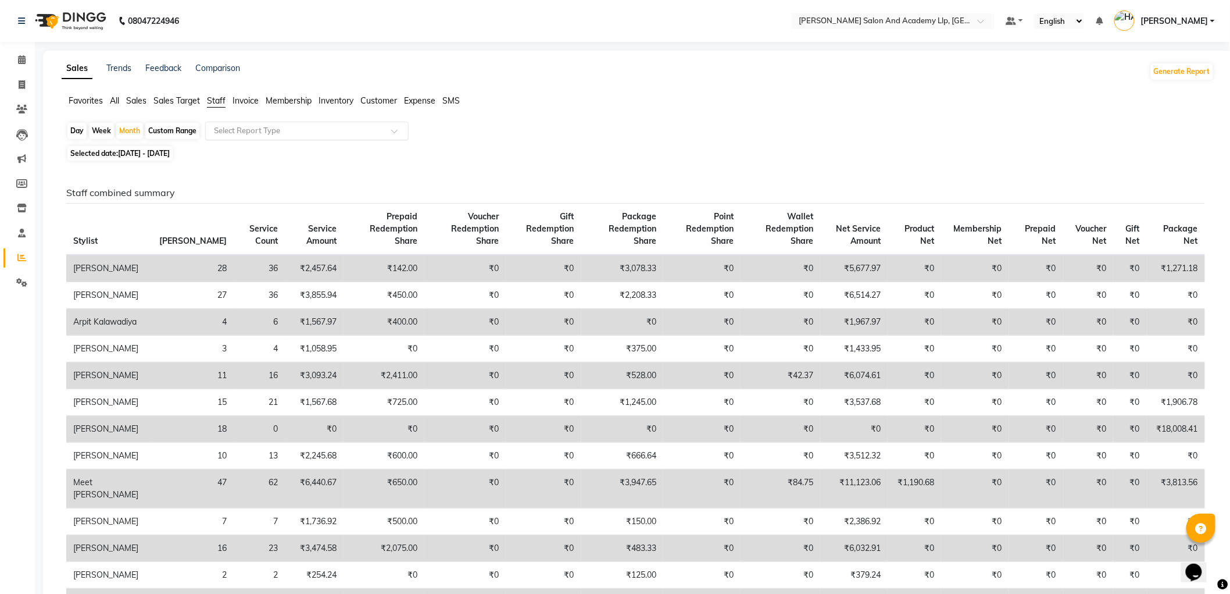
click at [259, 136] on input "text" at bounding box center [295, 131] width 167 height 12
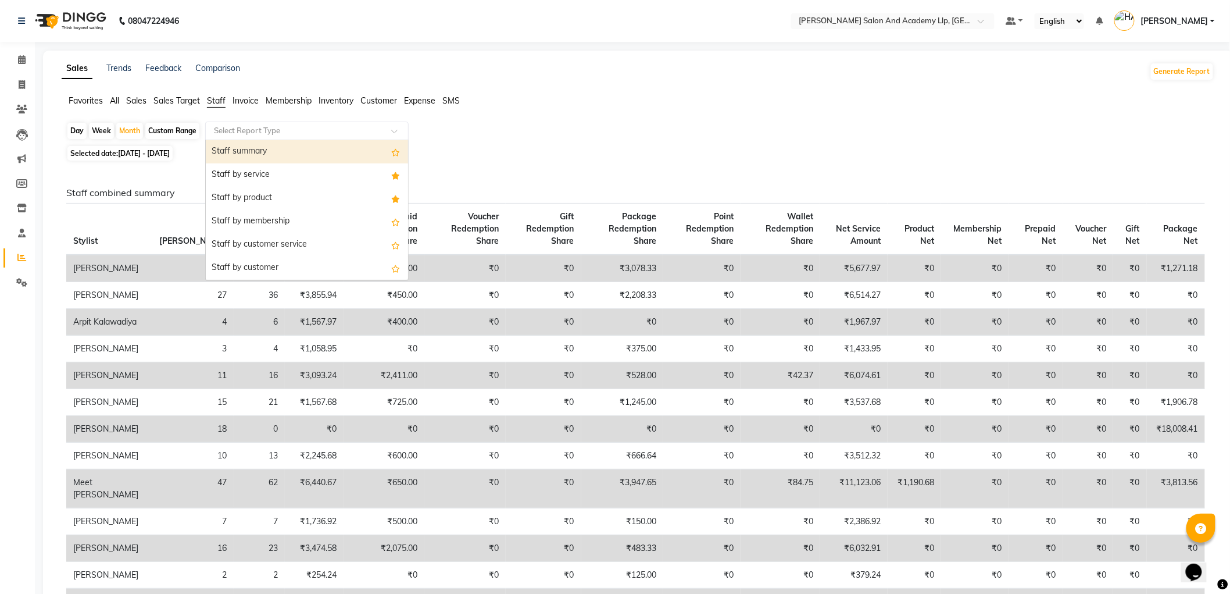
click at [255, 154] on div "Staff summary" at bounding box center [307, 151] width 202 height 23
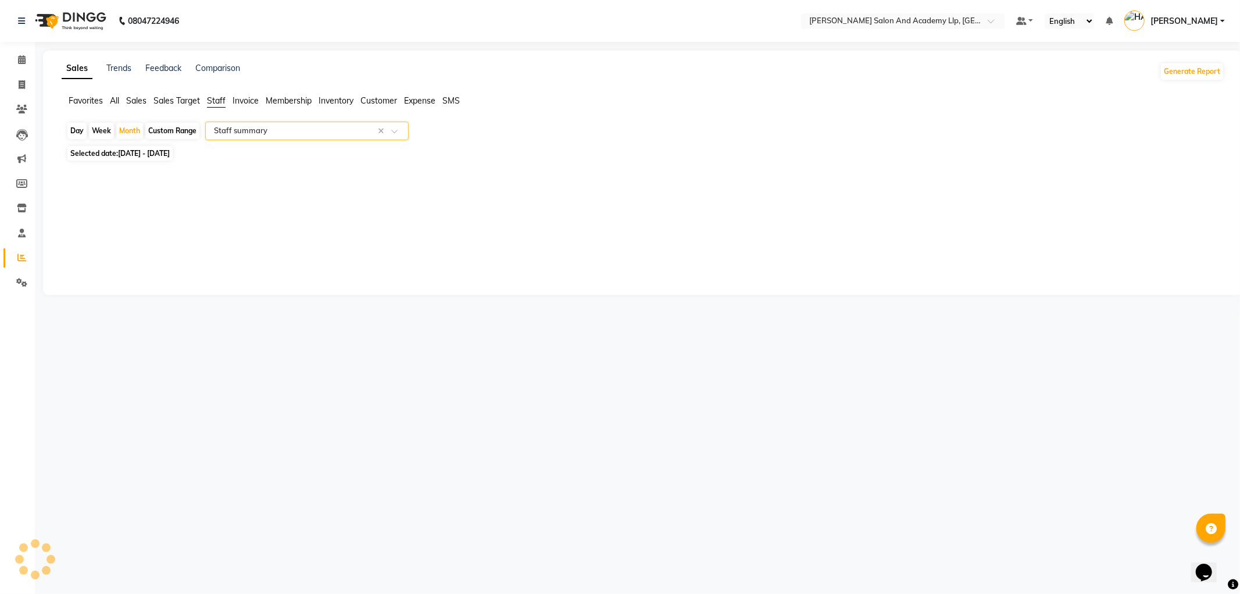
select select "full_report"
select select "csv"
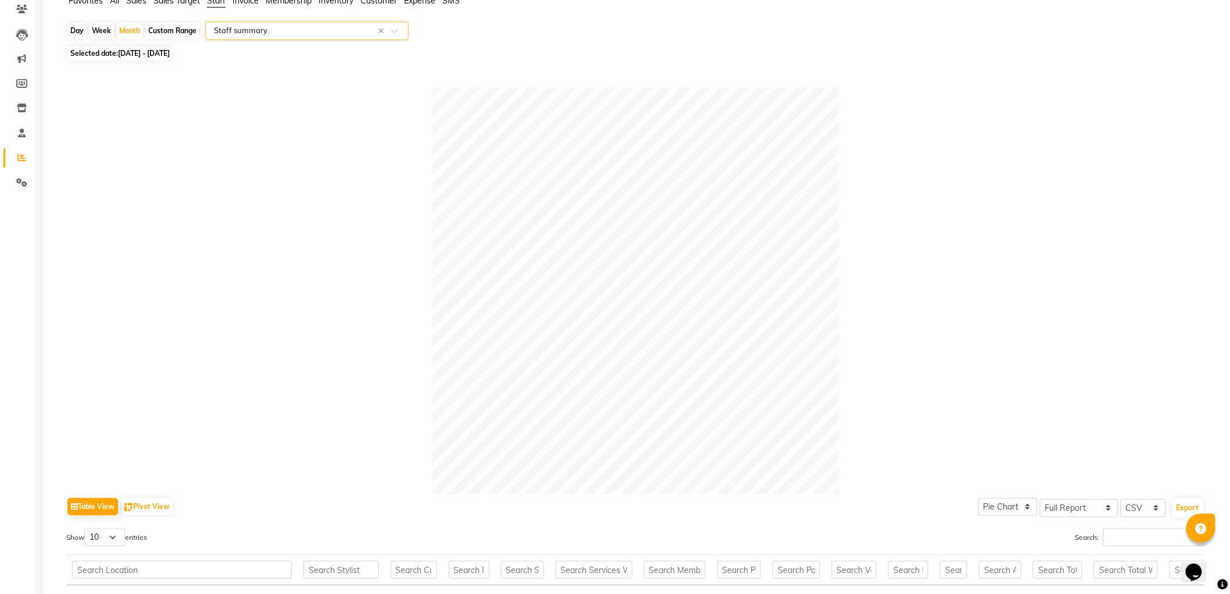
scroll to position [258, 0]
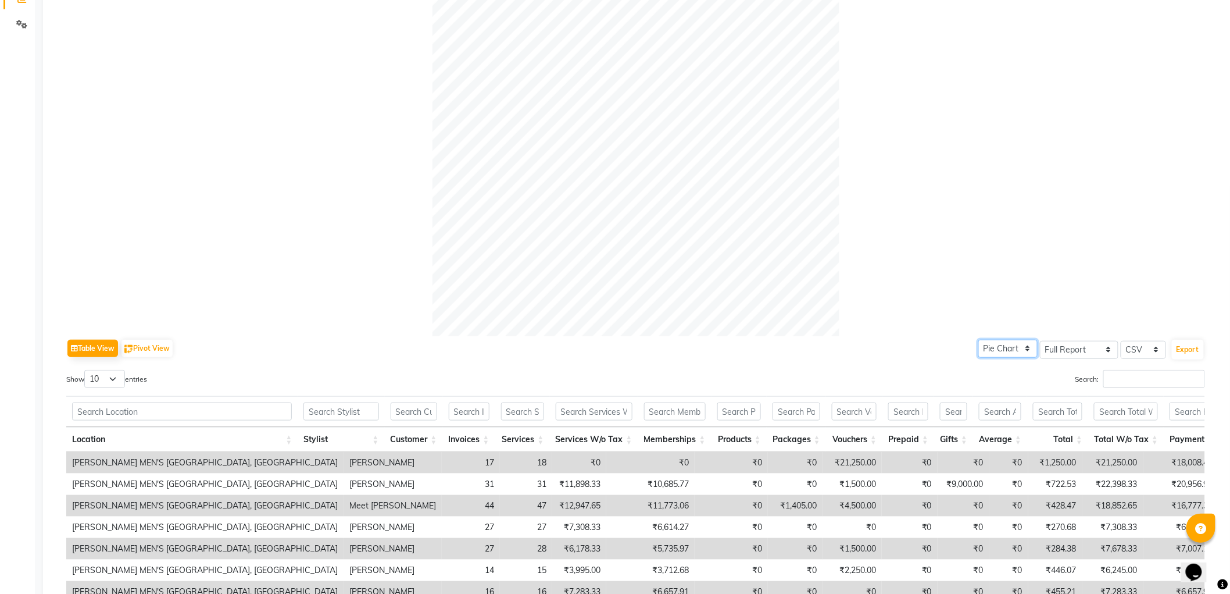
click at [1012, 351] on select "Pie Chart Bar Chart" at bounding box center [1008, 349] width 59 height 18
select select "bar"
click at [979, 340] on select "Pie Chart Bar Chart" at bounding box center [1008, 349] width 59 height 18
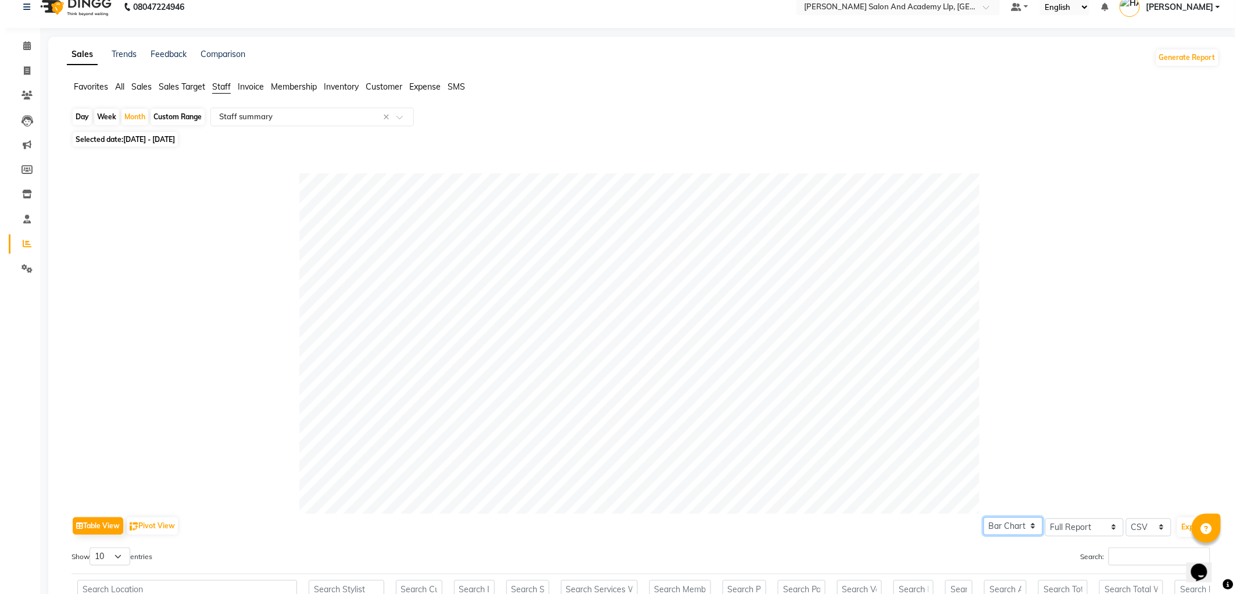
scroll to position [0, 0]
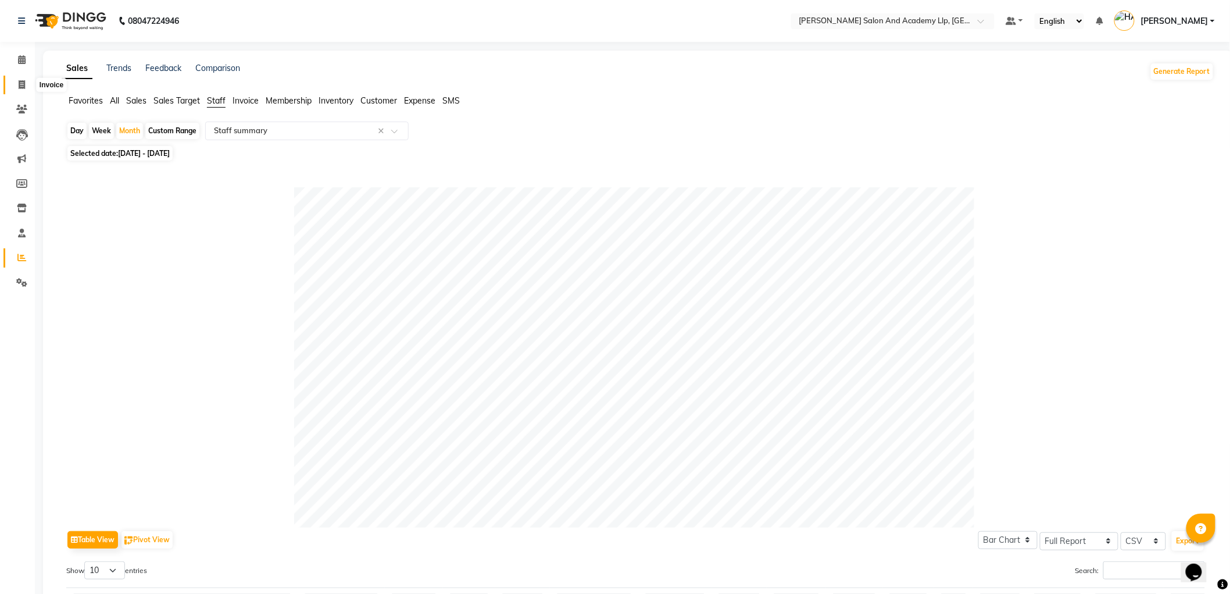
click at [22, 81] on icon at bounding box center [22, 84] width 6 height 9
select select "service"
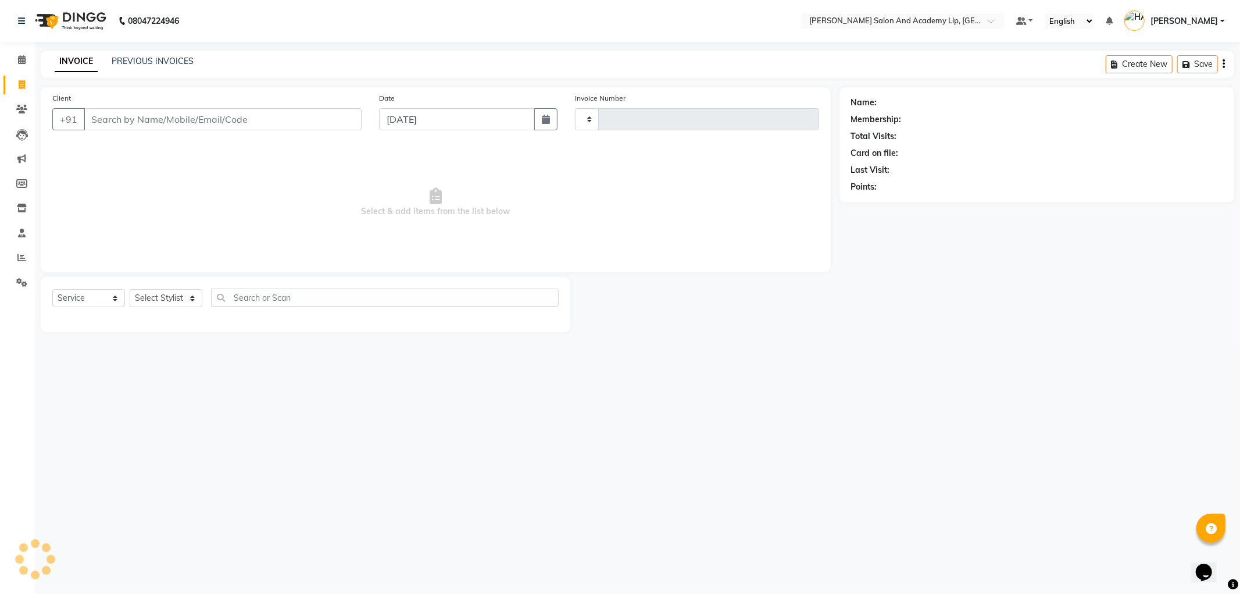
type input "11417"
select select "6983"
click at [155, 57] on link "PREVIOUS INVOICES" at bounding box center [153, 61] width 82 height 10
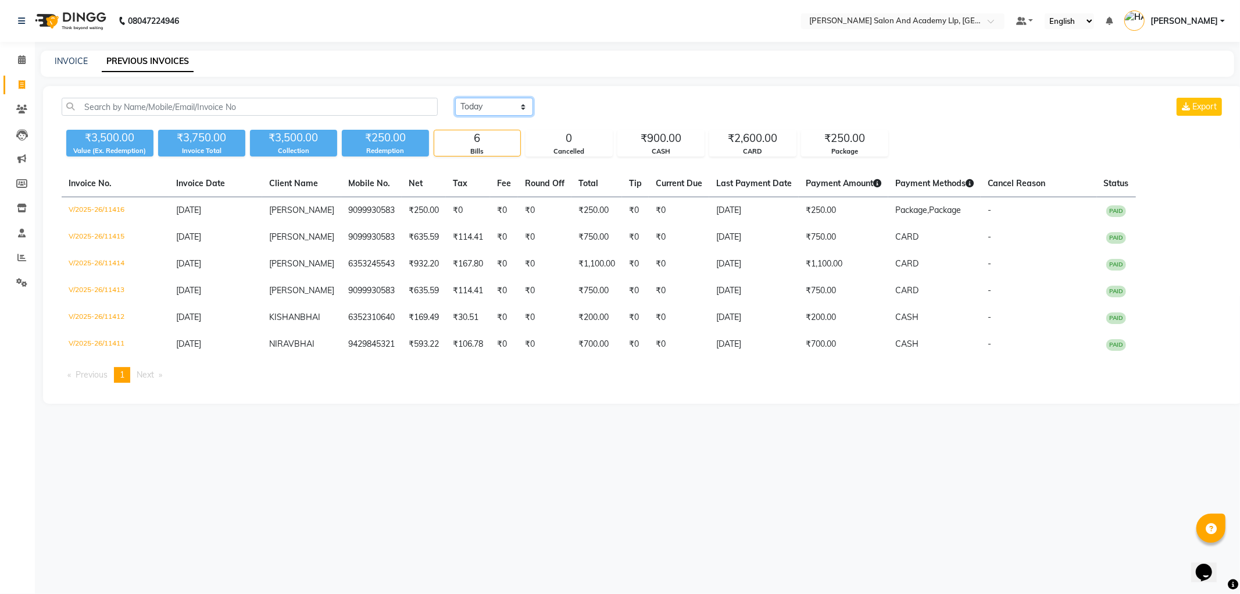
drag, startPoint x: 498, startPoint y: 108, endPoint x: 495, endPoint y: 113, distance: 6.0
click at [498, 108] on select "Today Yesterday Custom Range" at bounding box center [494, 107] width 78 height 18
select select "range"
click at [455, 98] on select "Today Yesterday Custom Range" at bounding box center [494, 107] width 78 height 18
click at [596, 112] on input "[DATE]" at bounding box center [588, 107] width 81 height 16
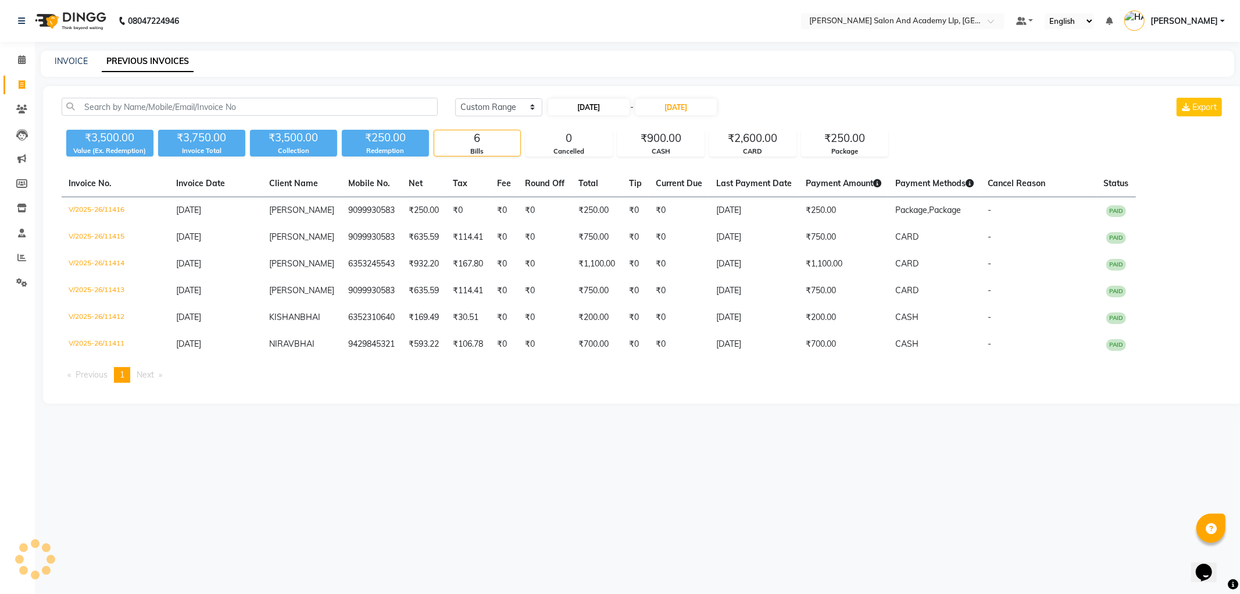
select select "9"
select select "2025"
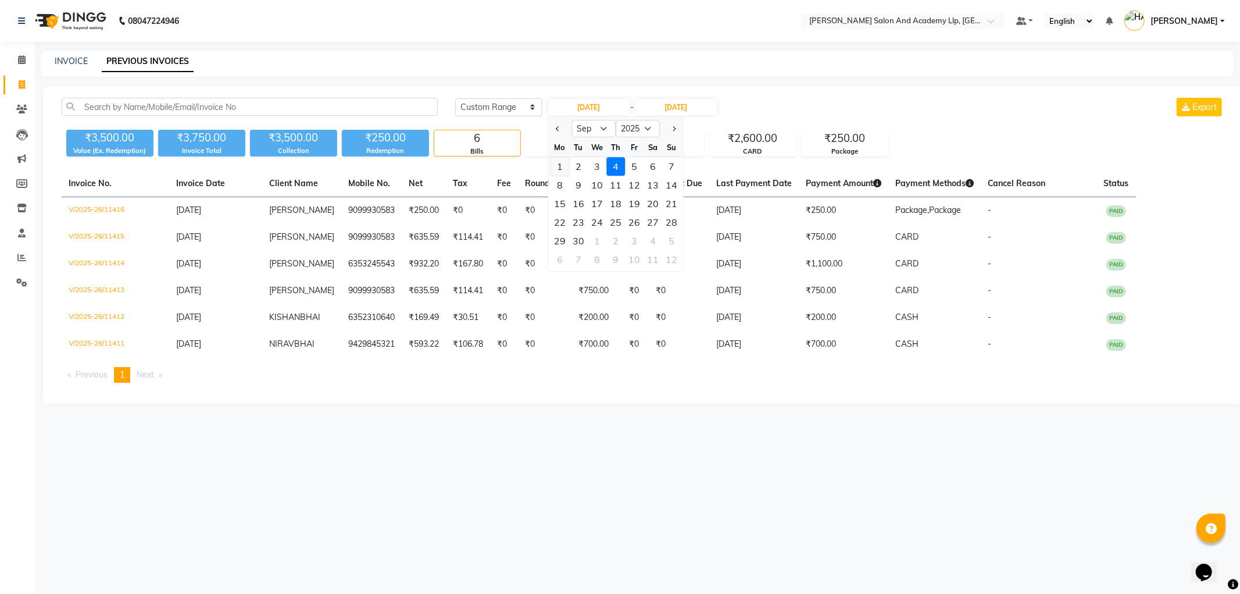
click at [562, 165] on div "1" at bounding box center [560, 166] width 19 height 19
type input "01-09-2025"
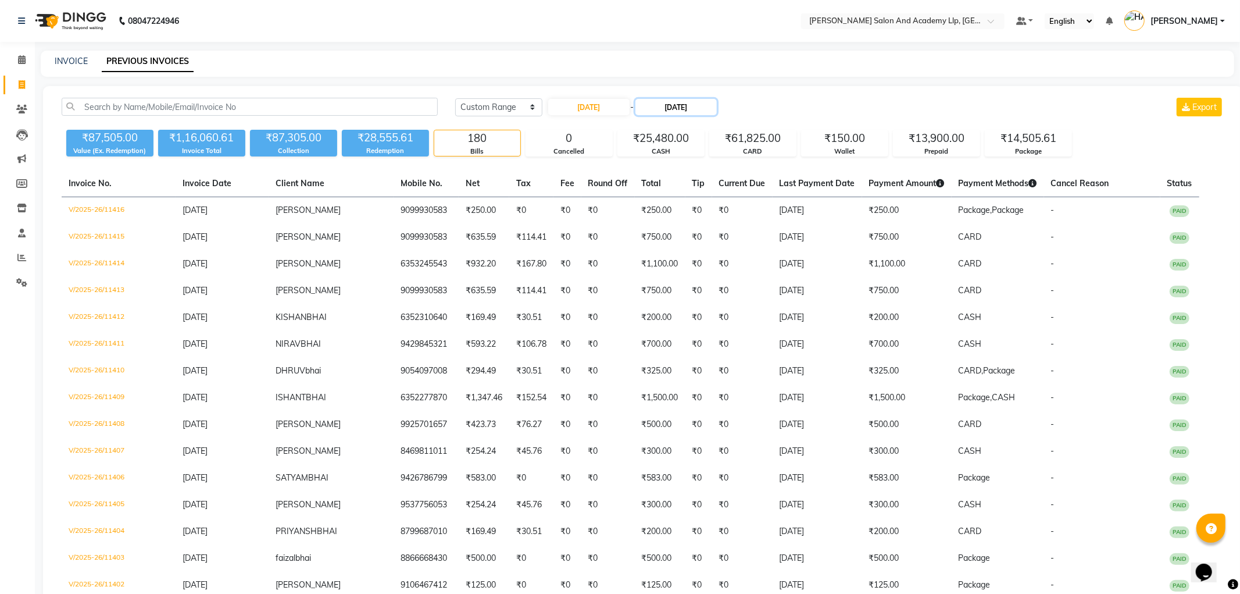
click at [693, 109] on input "[DATE]" at bounding box center [676, 107] width 81 height 16
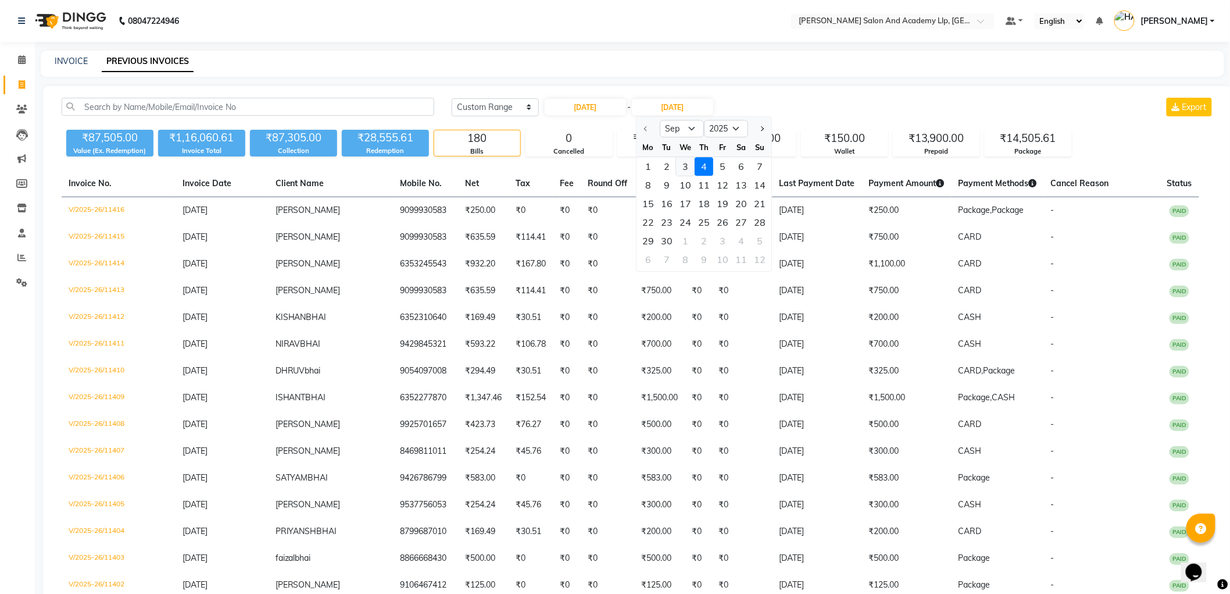
click at [688, 166] on div "3" at bounding box center [685, 166] width 19 height 19
type input "03-09-2025"
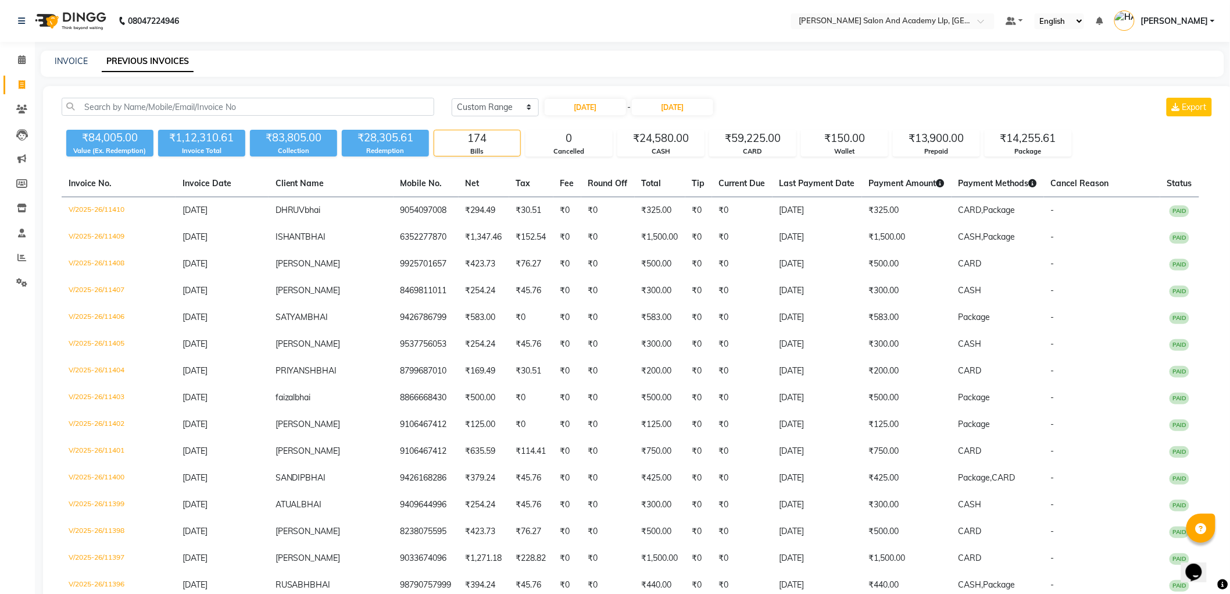
click at [809, 108] on div "Today Yesterday Custom Range 01-09-2025 - 03-09-2025 Export" at bounding box center [833, 107] width 763 height 19
click at [26, 90] on span at bounding box center [22, 85] width 20 height 13
select select "service"
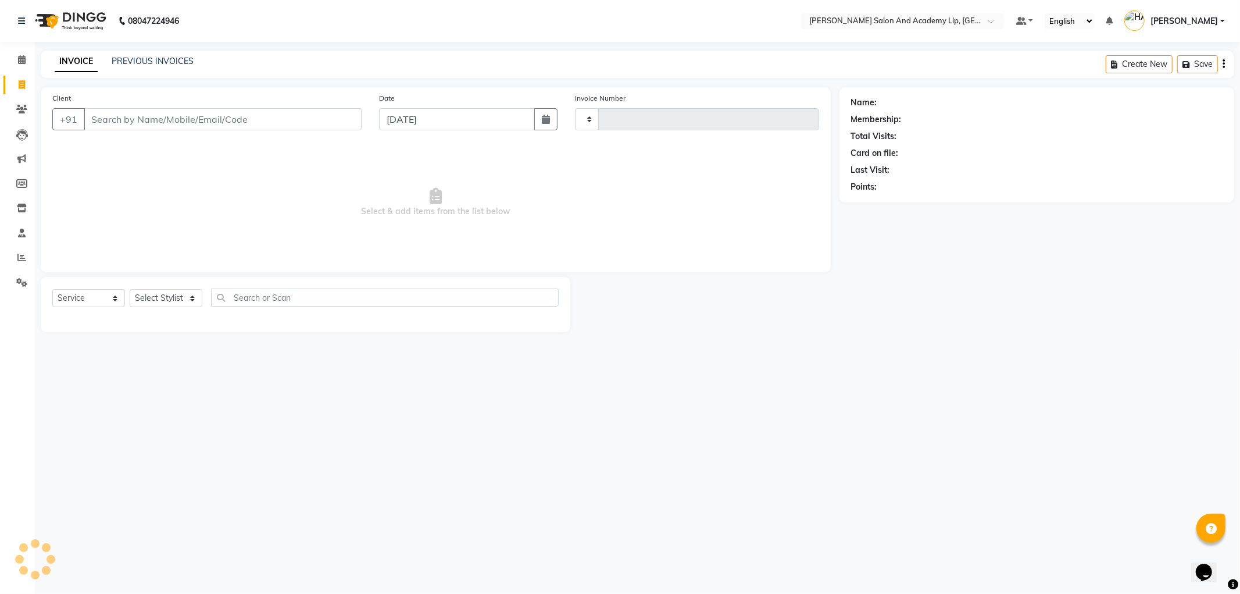
type input "11417"
select select "6983"
click at [146, 108] on input "Client" at bounding box center [223, 119] width 278 height 22
type input "6352310640"
click at [141, 300] on select "Select Stylist [PERSON_NAME] AKSHAY VAJA [PERSON_NAME] [PERSON_NAME] [PERSON_NA…" at bounding box center [170, 298] width 80 height 18
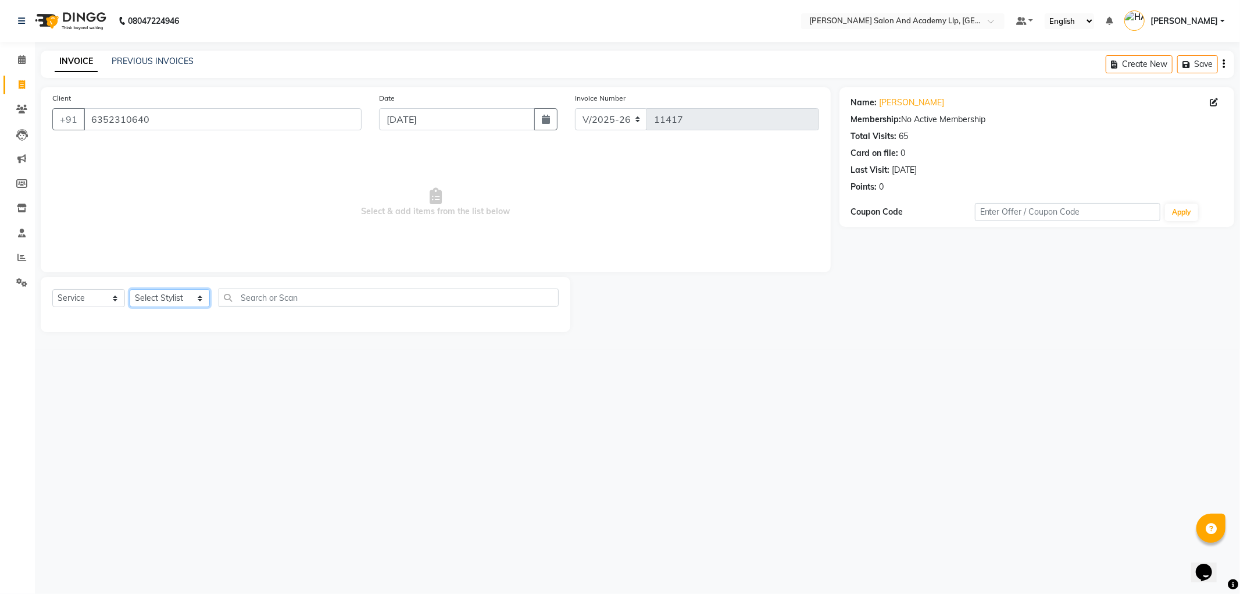
select select "90548"
click at [130, 290] on select "Select Stylist [PERSON_NAME] AKSHAY VAJA [PERSON_NAME] [PERSON_NAME] [PERSON_NA…" at bounding box center [170, 298] width 80 height 18
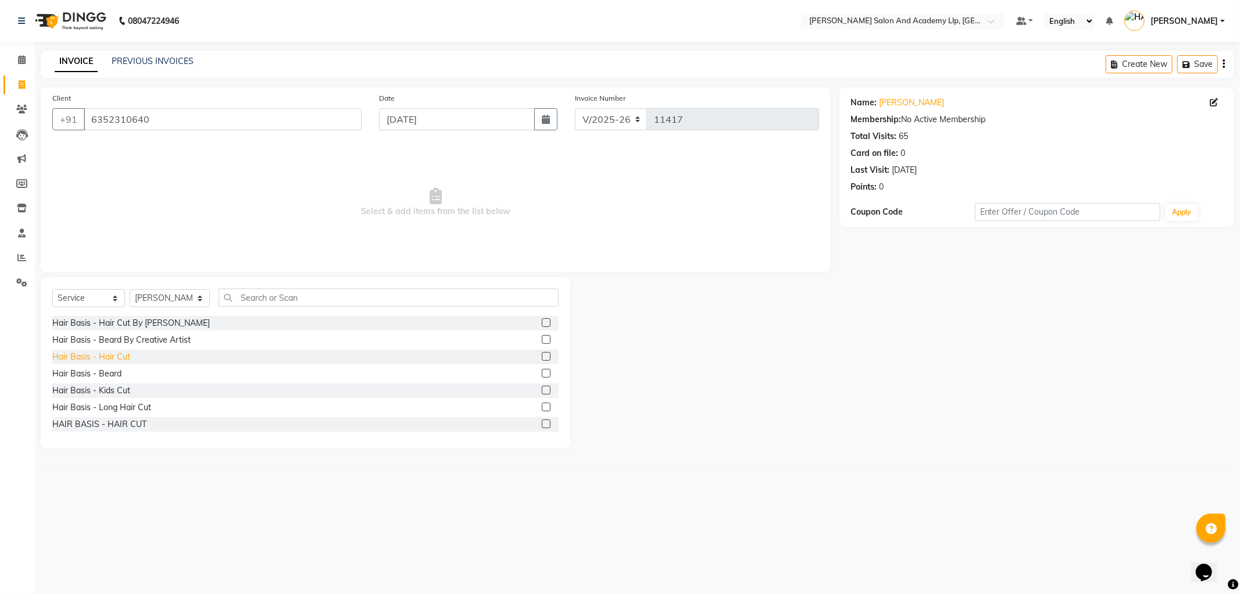
click at [114, 362] on div "Hair Basis - Hair Cut" at bounding box center [91, 357] width 78 height 12
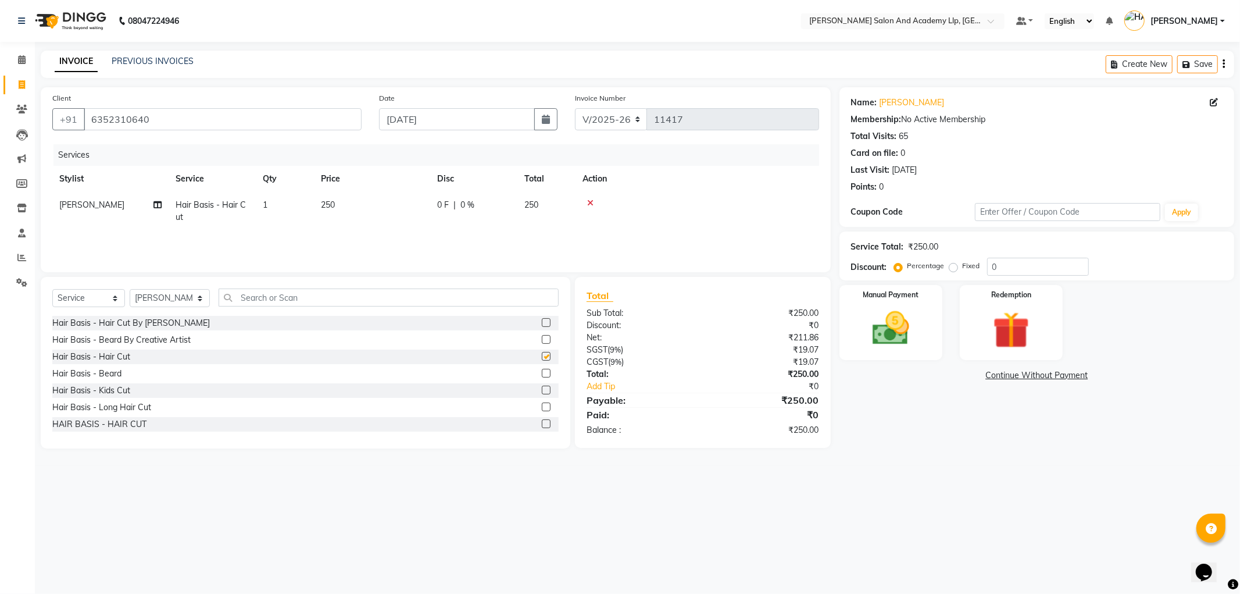
checkbox input "false"
click at [383, 190] on th "Price" at bounding box center [372, 179] width 116 height 26
click at [374, 201] on td "250" at bounding box center [372, 211] width 116 height 38
drag, startPoint x: 413, startPoint y: 204, endPoint x: 256, endPoint y: 212, distance: 157.2
click at [292, 216] on tr "AAKASH SOLANKI AKSHAY VAJA ARPIT KALAWADIYA BHARGAV PATEL DARSHAN PANARA DHRUV …" at bounding box center [435, 214] width 767 height 44
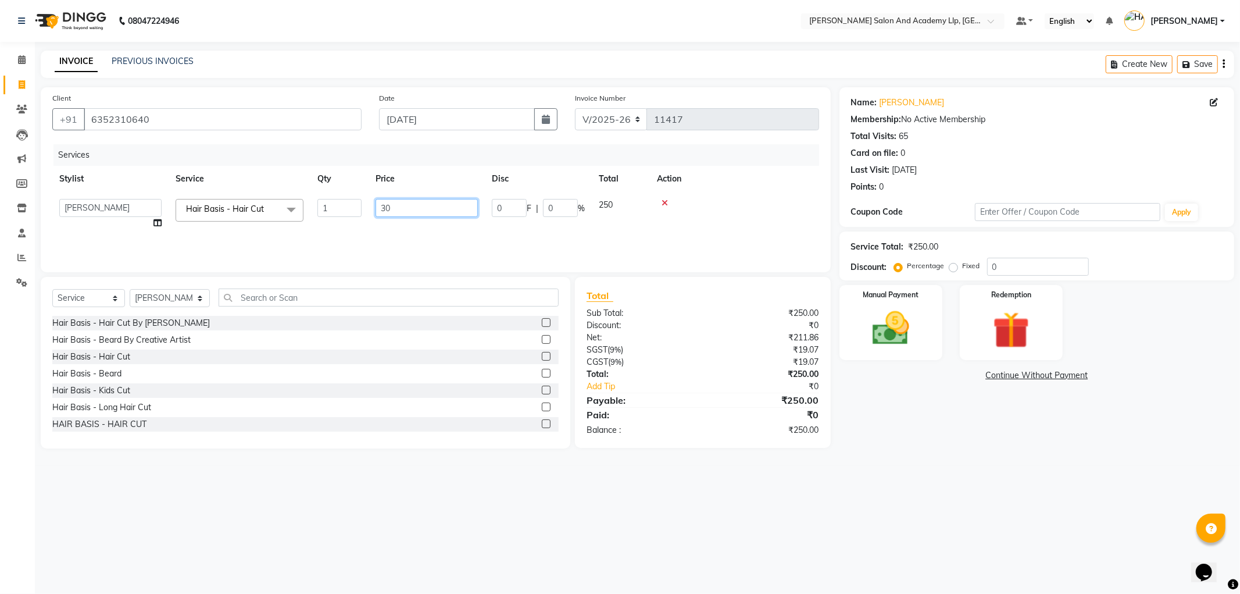
type input "300"
click at [495, 158] on div "Services" at bounding box center [440, 155] width 775 height 22
click at [975, 433] on div "Name: Kishan Bhai Membership: No Active Membership Total Visits: 65 Card on fil…" at bounding box center [1042, 267] width 404 height 361
click at [899, 329] on img at bounding box center [891, 328] width 62 height 44
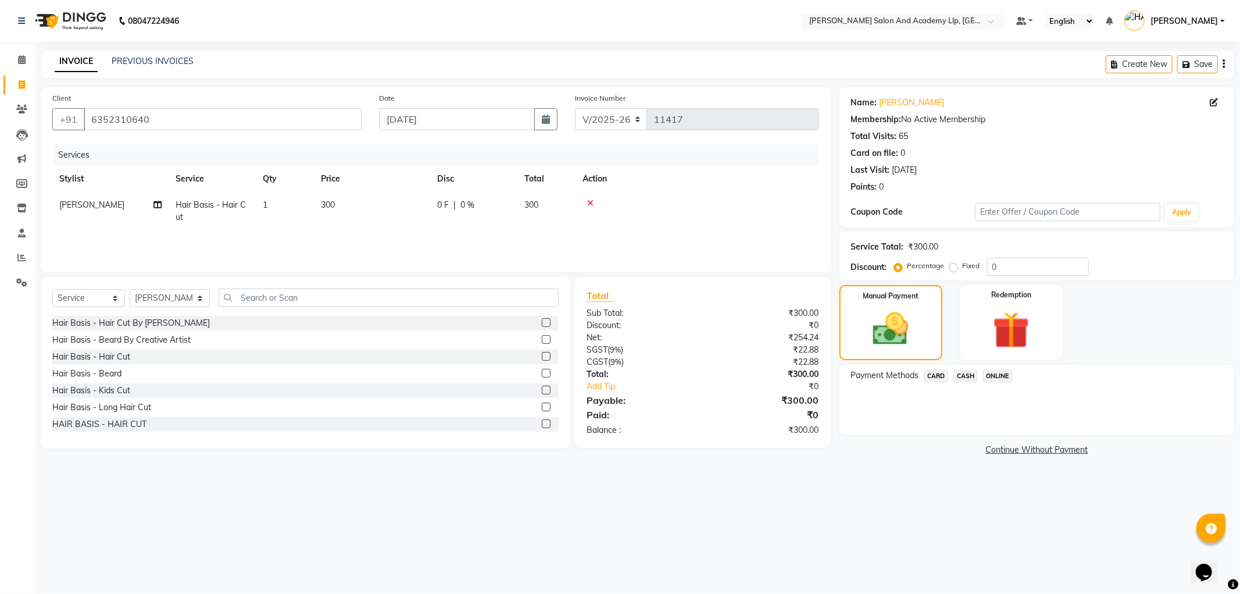
click at [961, 377] on span "CASH" at bounding box center [965, 375] width 25 height 13
drag, startPoint x: 997, startPoint y: 431, endPoint x: 1001, endPoint y: 437, distance: 7.1
click at [997, 431] on button "Add Payment" at bounding box center [1102, 438] width 242 height 18
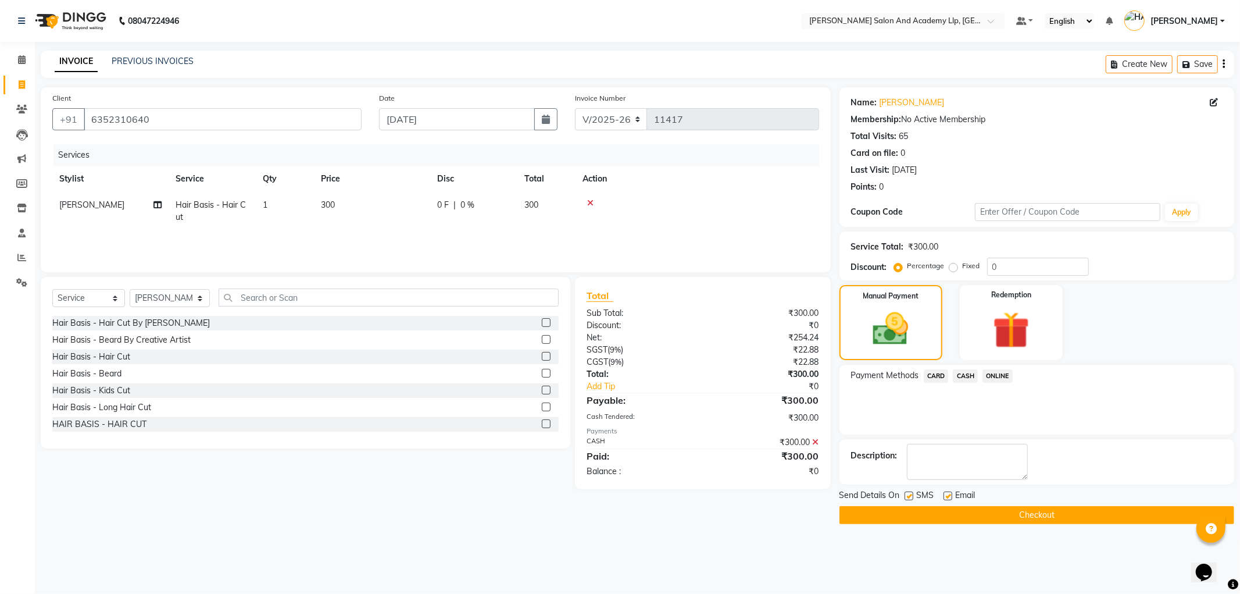
drag, startPoint x: 947, startPoint y: 495, endPoint x: 938, endPoint y: 501, distance: 10.5
click at [948, 496] on label at bounding box center [948, 495] width 9 height 9
click at [948, 496] on input "checkbox" at bounding box center [948, 497] width 8 height 8
checkbox input "false"
click at [911, 497] on label at bounding box center [909, 495] width 9 height 9
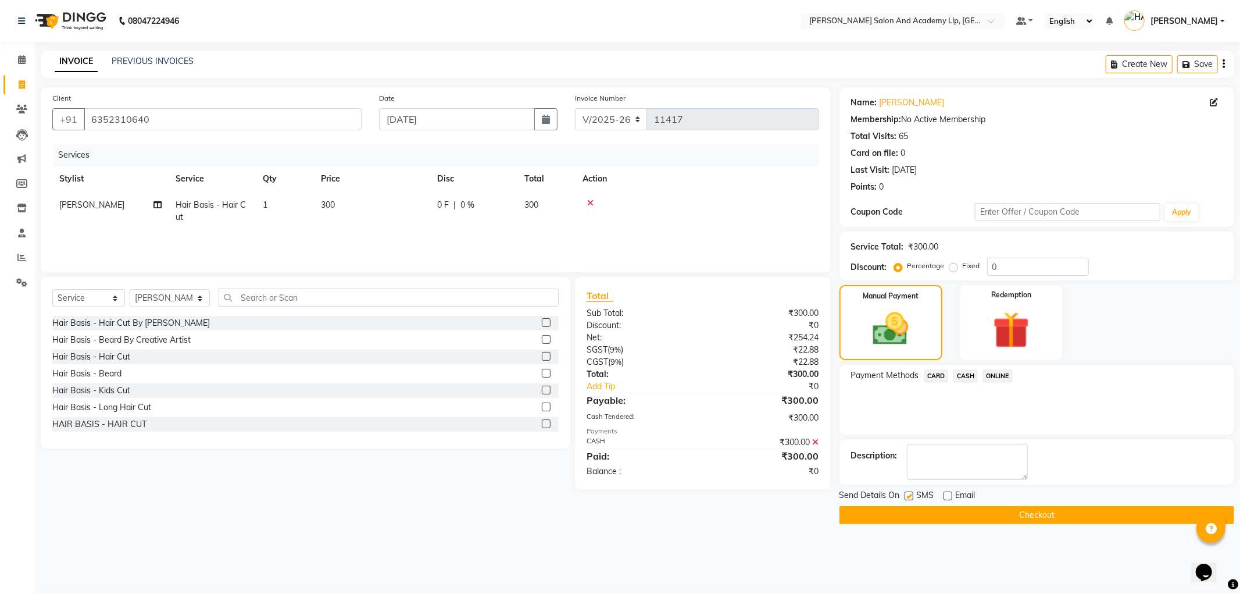
click at [911, 497] on input "checkbox" at bounding box center [909, 497] width 8 height 8
checkbox input "false"
click at [907, 509] on button "Checkout" at bounding box center [1037, 515] width 395 height 18
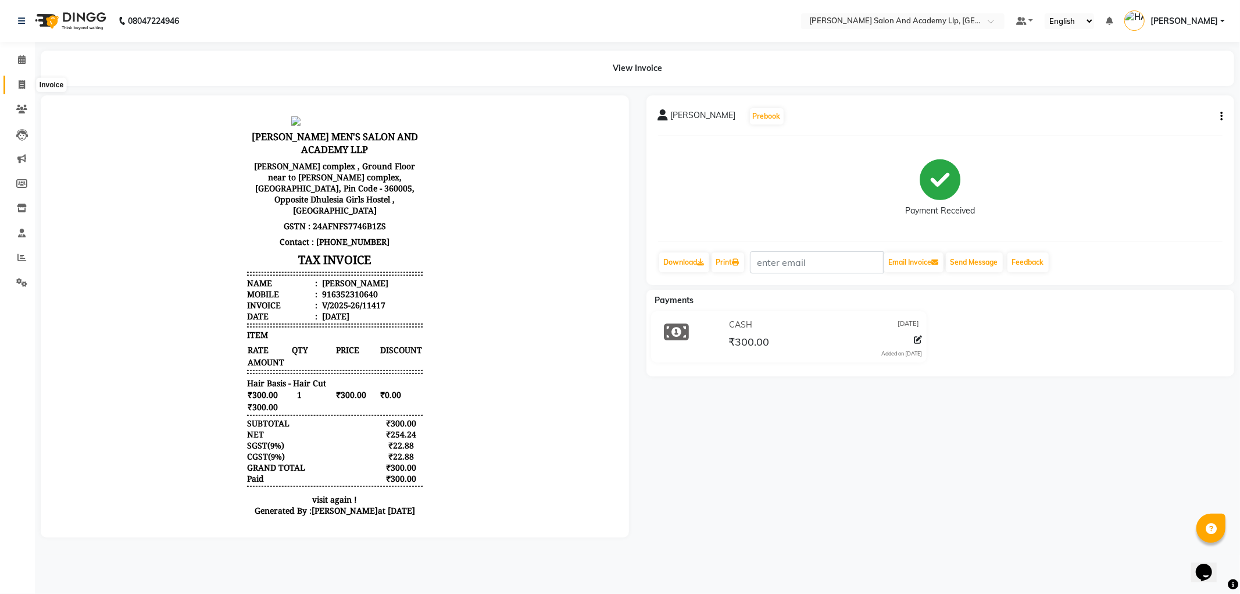
click at [15, 85] on span at bounding box center [22, 85] width 20 height 13
select select "service"
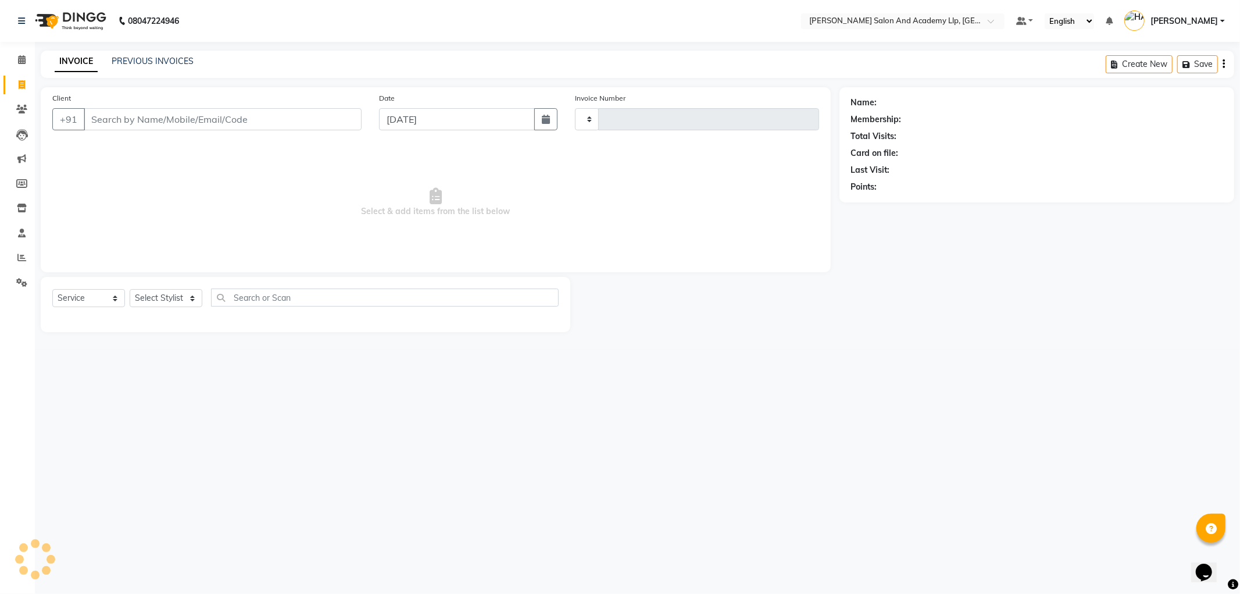
type input "11418"
select select "6983"
click at [141, 65] on link "PREVIOUS INVOICES" at bounding box center [153, 61] width 82 height 10
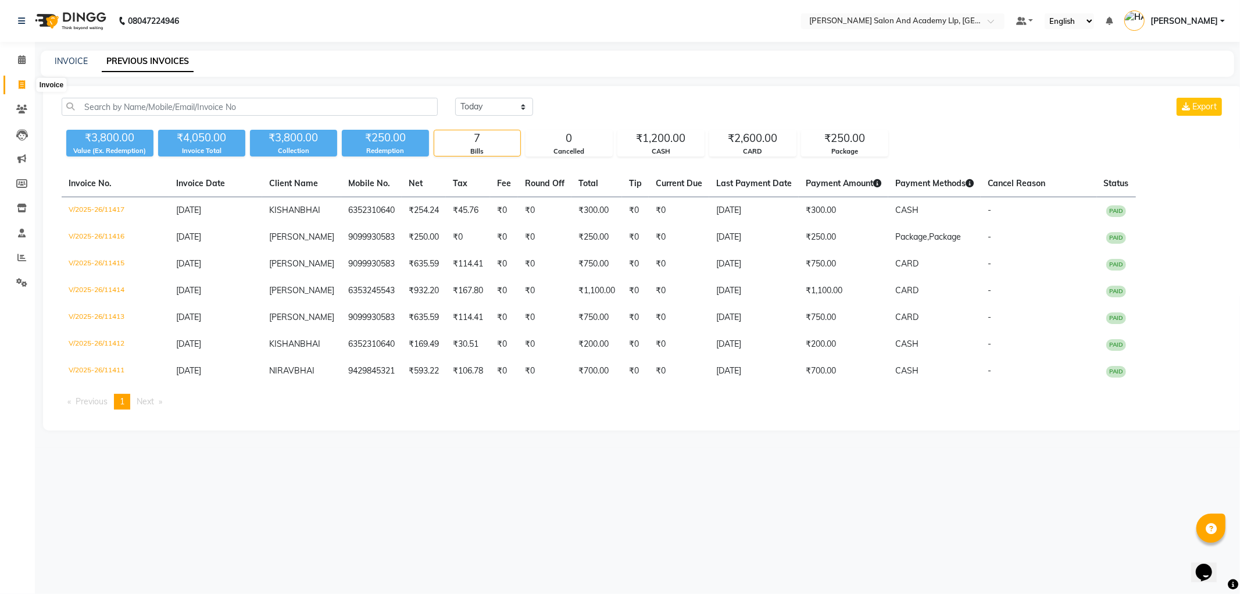
click at [20, 81] on icon at bounding box center [22, 84] width 6 height 9
select select "service"
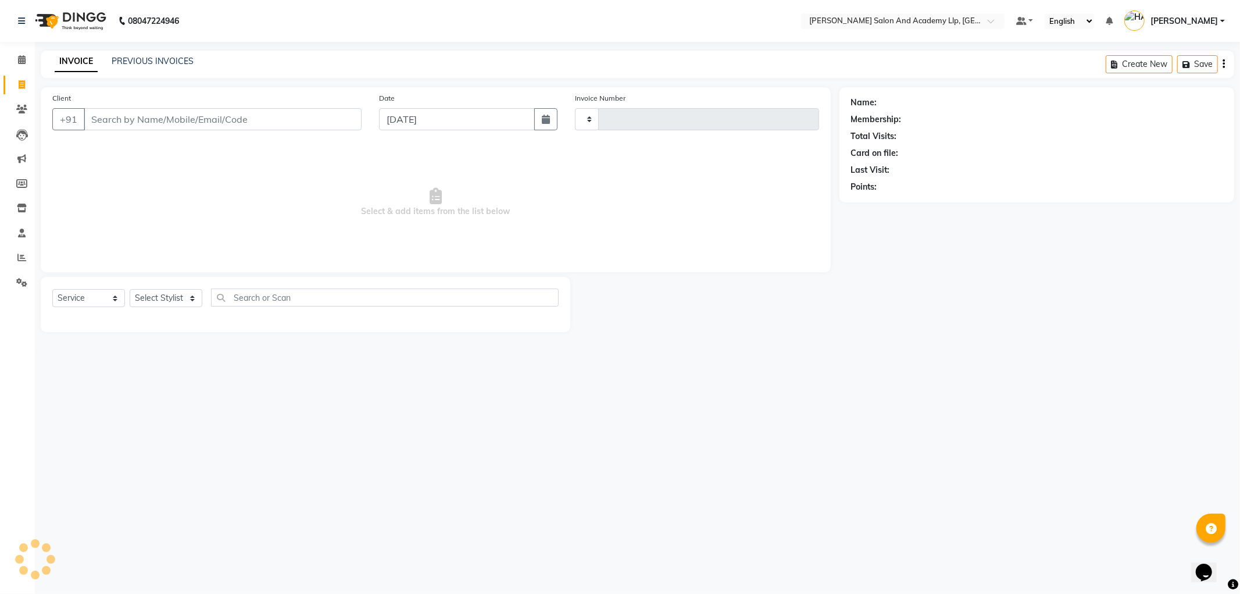
type input "11418"
select select "6983"
click at [123, 124] on input "Client" at bounding box center [223, 119] width 278 height 22
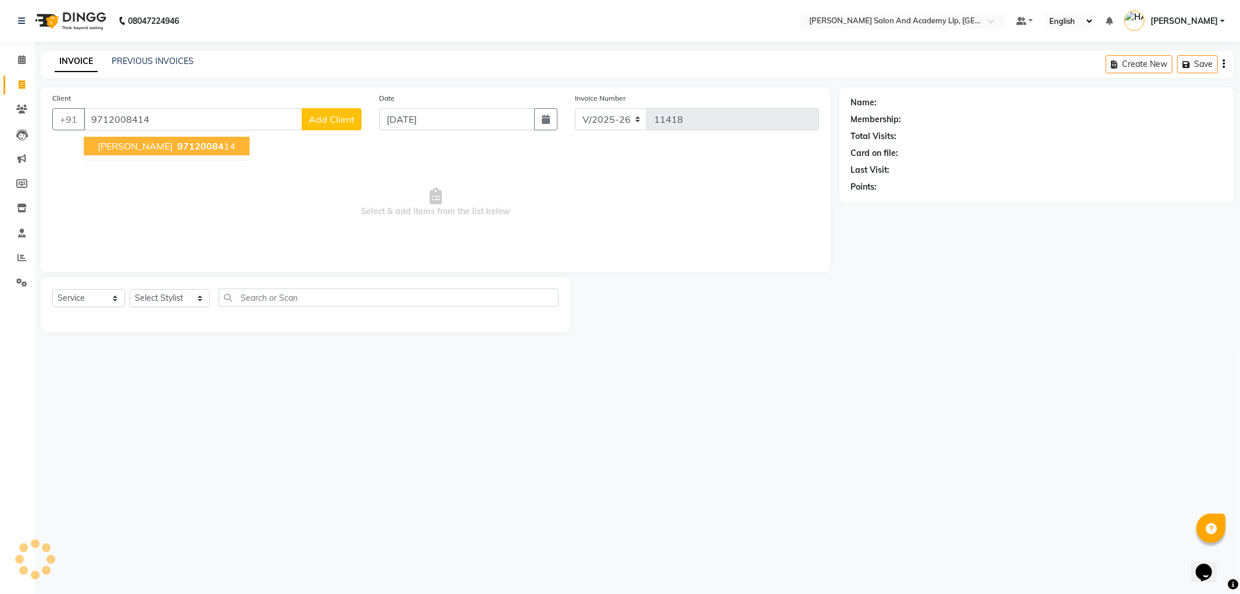
type input "9712008414"
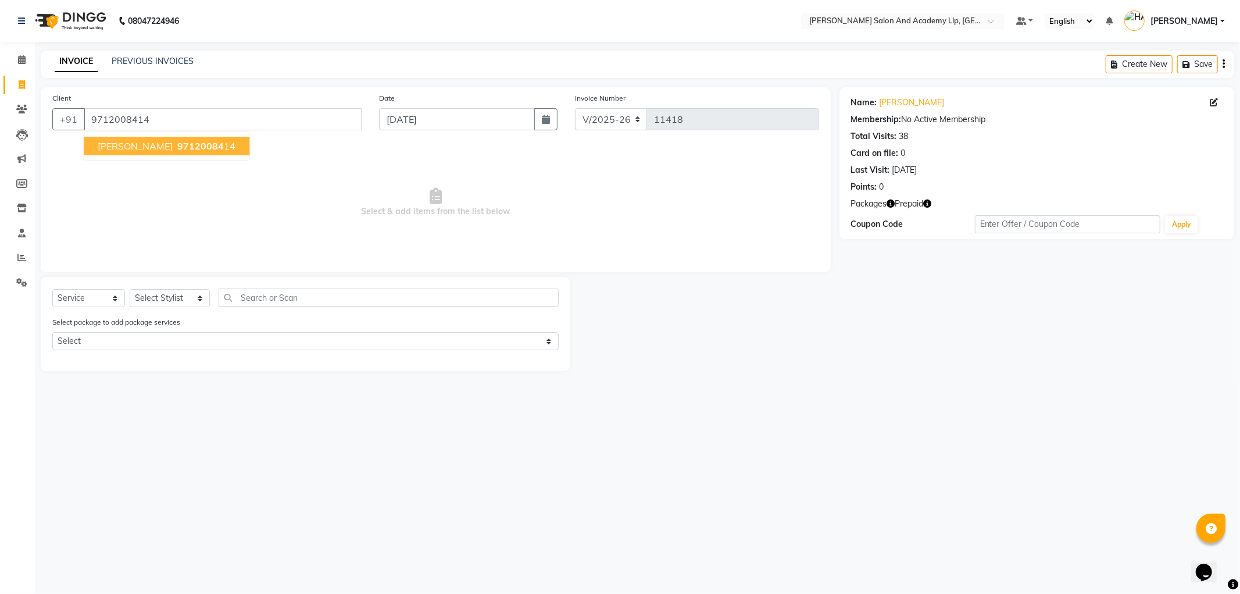
click at [187, 147] on span "97120084" at bounding box center [200, 146] width 47 height 12
click at [929, 202] on icon "button" at bounding box center [928, 203] width 8 height 8
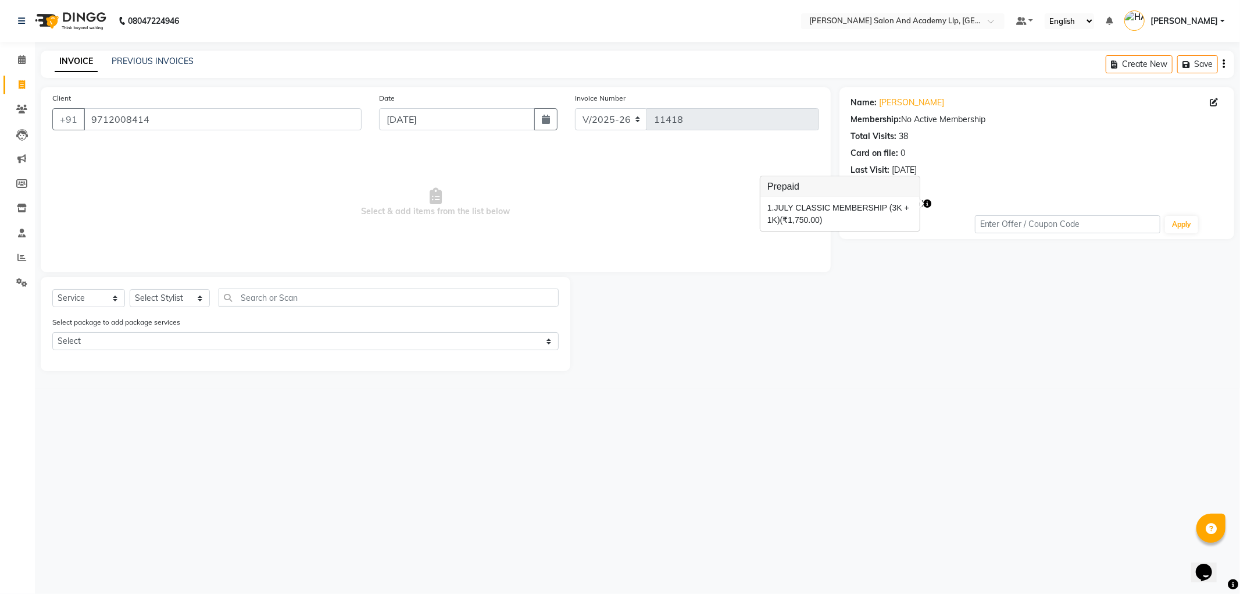
click at [814, 338] on div at bounding box center [704, 324] width 269 height 94
click at [904, 102] on link "Aditya Bhai" at bounding box center [912, 103] width 65 height 12
click at [165, 300] on select "Select Stylist [PERSON_NAME] AKSHAY VAJA [PERSON_NAME] [PERSON_NAME] [PERSON_NA…" at bounding box center [170, 298] width 80 height 18
select select "72794"
click at [130, 290] on select "Select Stylist [PERSON_NAME] AKSHAY VAJA [PERSON_NAME] [PERSON_NAME] [PERSON_NA…" at bounding box center [170, 298] width 80 height 18
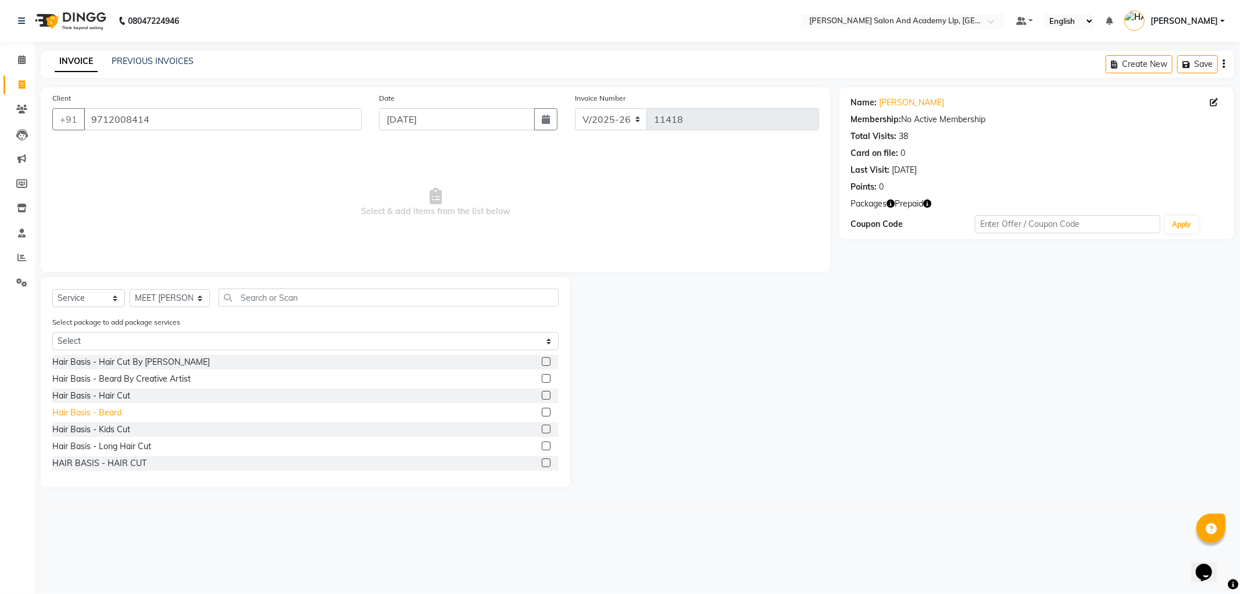
click at [107, 410] on div "Hair Basis - Beard" at bounding box center [86, 412] width 69 height 12
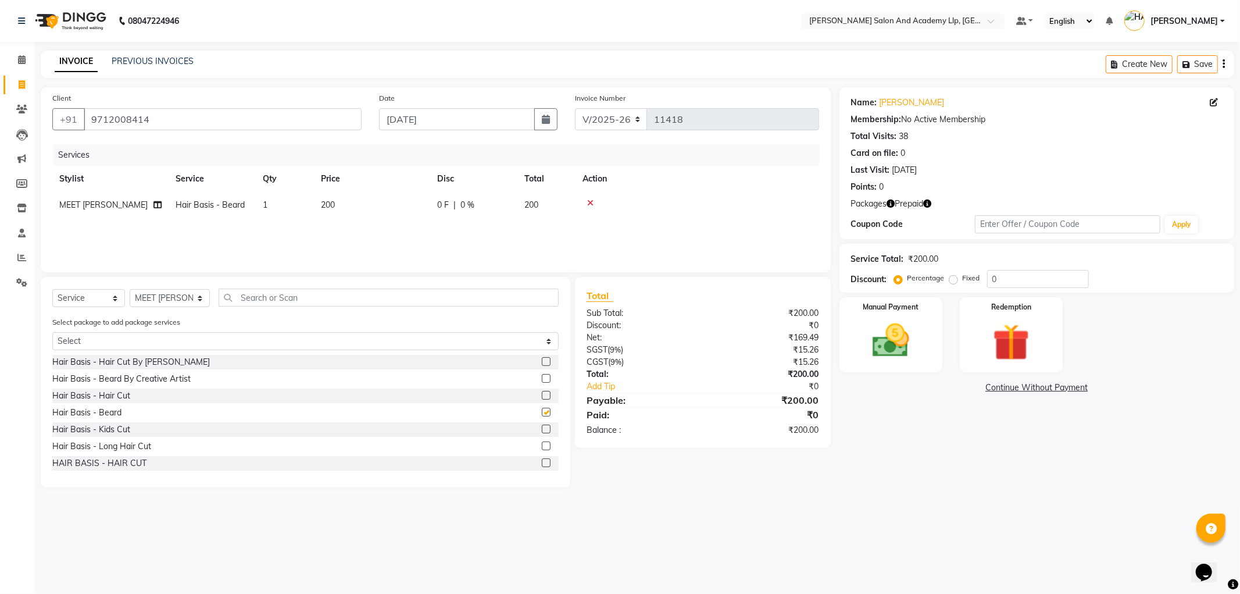
checkbox input "false"
click at [350, 198] on td "200" at bounding box center [372, 205] width 116 height 26
select select "72794"
drag, startPoint x: 415, startPoint y: 206, endPoint x: 377, endPoint y: 208, distance: 37.9
click at [387, 208] on input "200" at bounding box center [427, 208] width 102 height 18
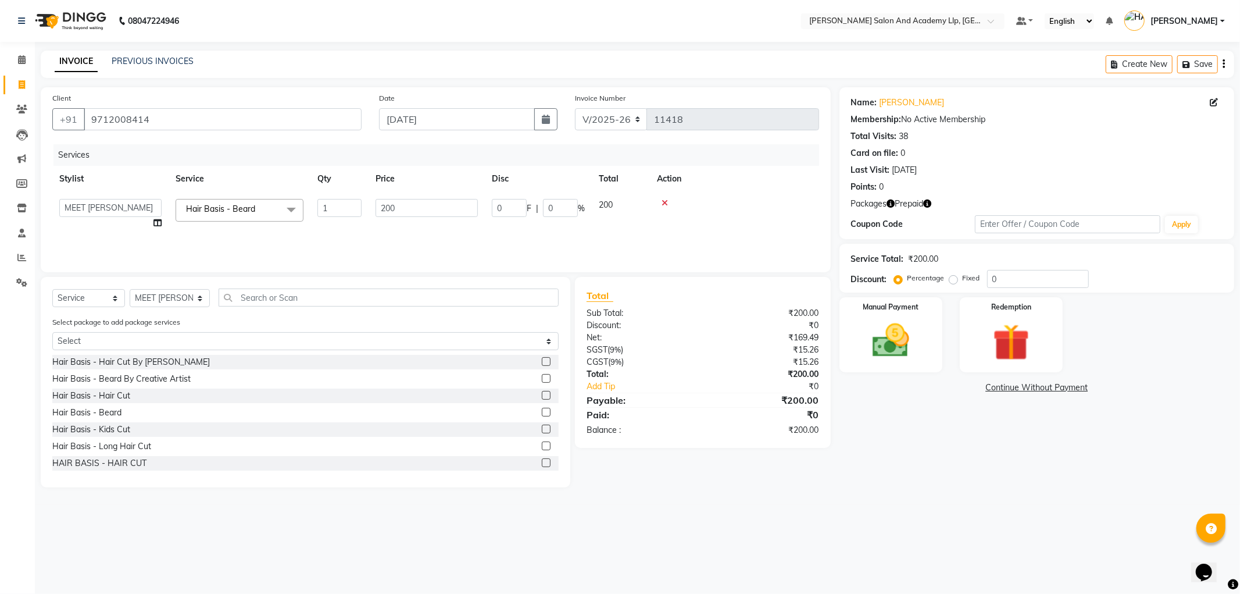
click at [690, 506] on div "08047224946 Select Location × Sandy Men's Salon And Academy Llp, University Roa…" at bounding box center [620, 297] width 1240 height 594
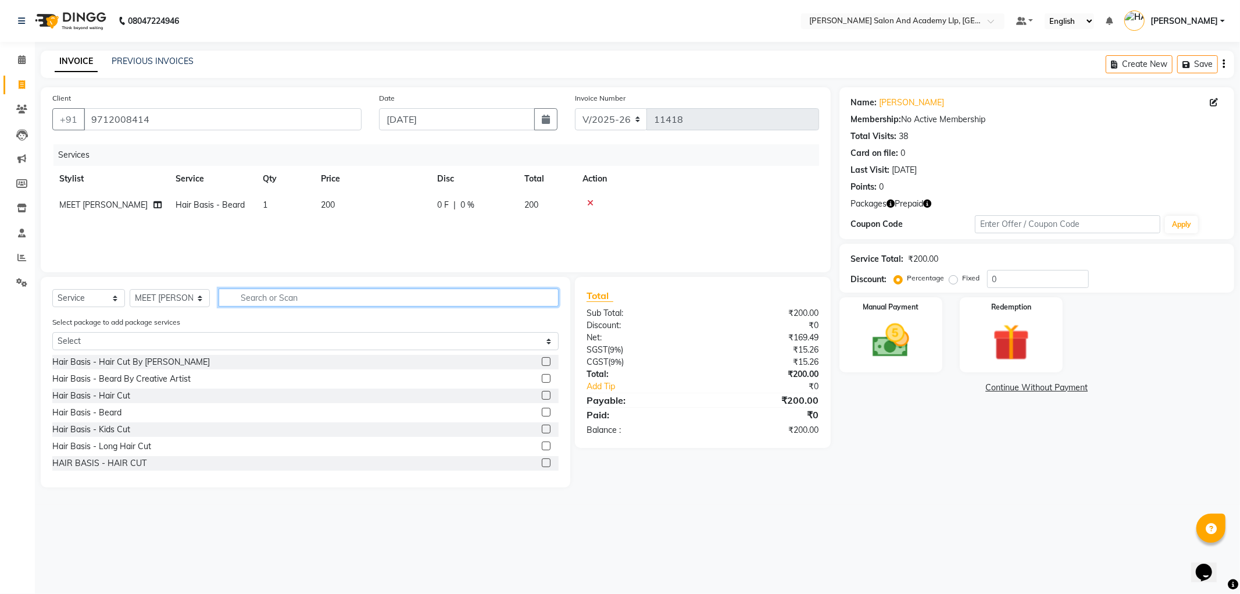
click at [269, 304] on input "text" at bounding box center [389, 297] width 340 height 18
type input "WAS"
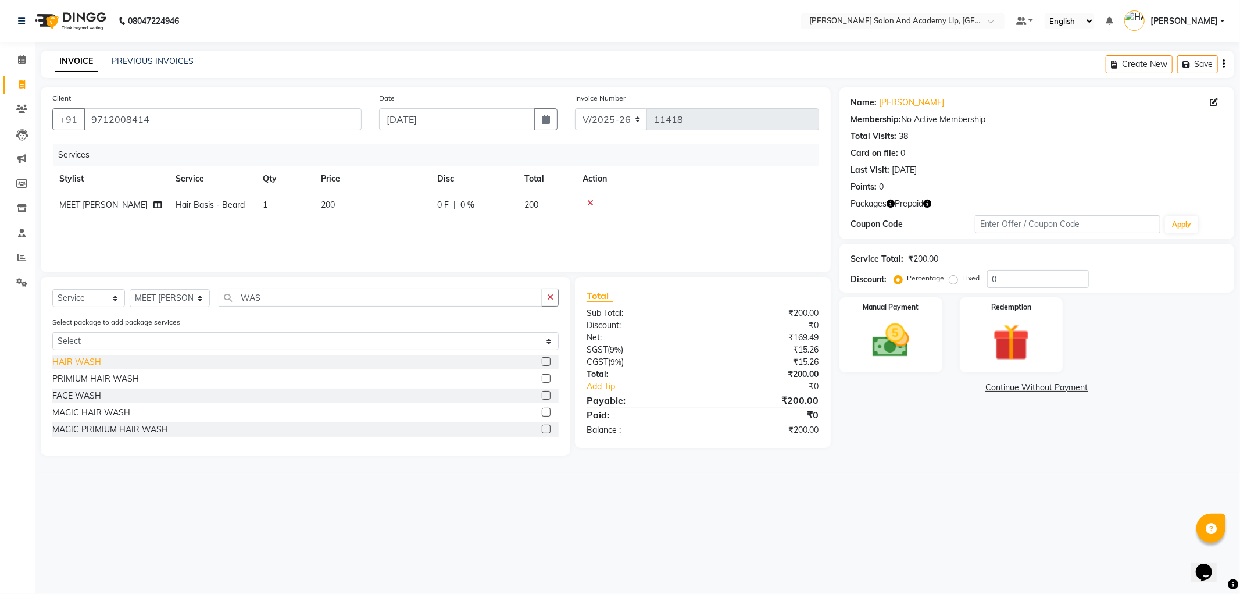
click at [91, 366] on div "HAIR WASH" at bounding box center [76, 362] width 49 height 12
checkbox input "false"
click at [987, 349] on img at bounding box center [1011, 343] width 62 height 48
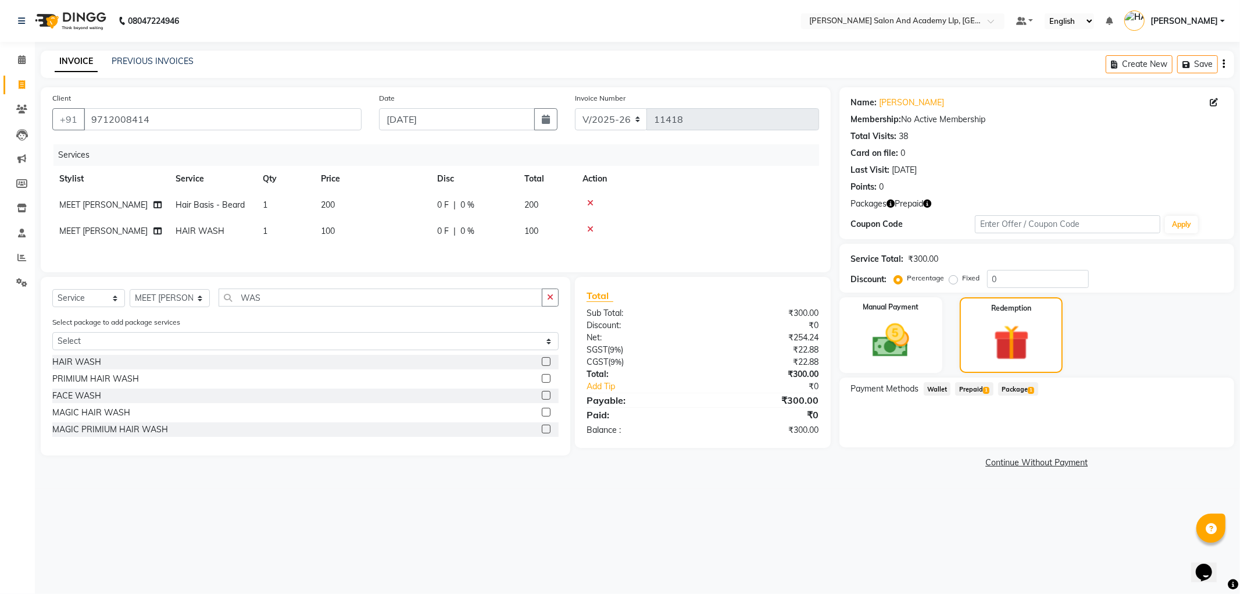
click at [961, 380] on div "Payment Methods Wallet Prepaid 1 Package 1" at bounding box center [1037, 412] width 395 height 70
click at [972, 386] on span "Prepaid 1" at bounding box center [974, 388] width 38 height 13
click at [1181, 434] on button "Add" at bounding box center [1195, 436] width 42 height 20
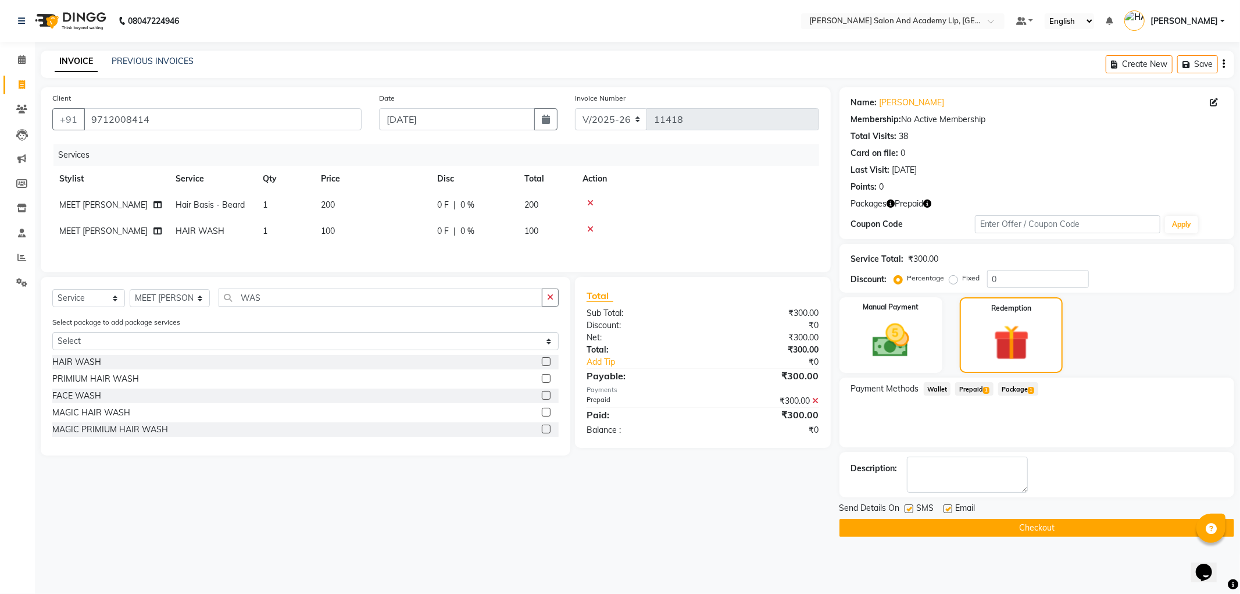
click at [948, 512] on label at bounding box center [948, 508] width 9 height 9
click at [948, 512] on input "checkbox" at bounding box center [948, 509] width 8 height 8
checkbox input "false"
click at [908, 508] on label at bounding box center [909, 508] width 9 height 9
click at [908, 508] on input "checkbox" at bounding box center [909, 509] width 8 height 8
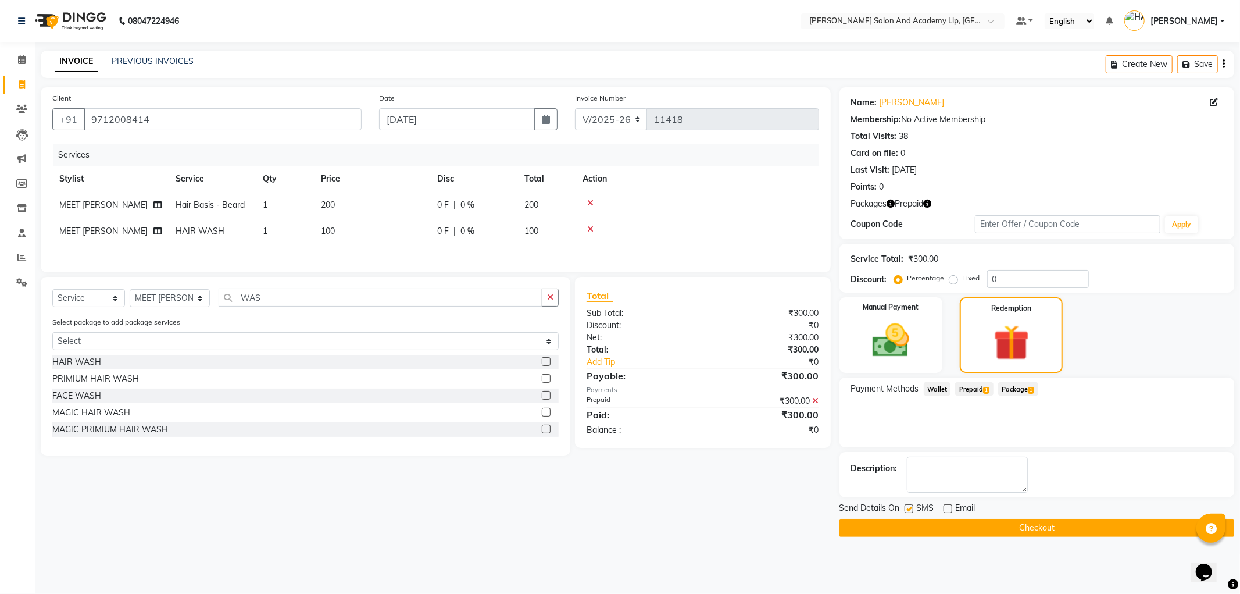
checkbox input "false"
click at [899, 520] on button "Checkout" at bounding box center [1037, 528] width 395 height 18
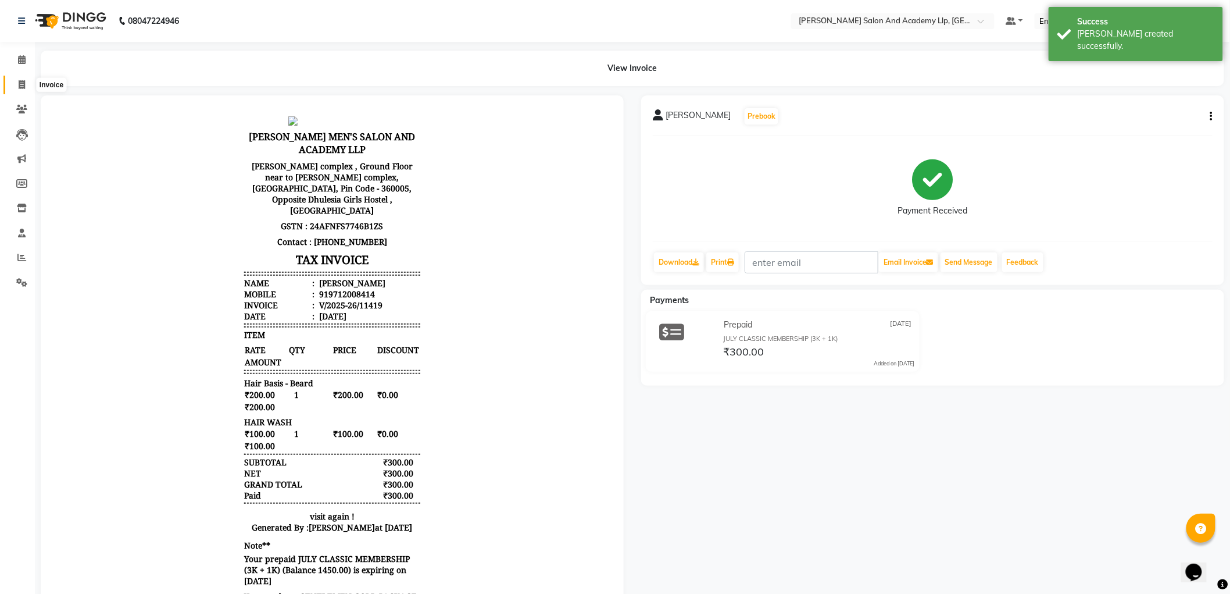
click at [16, 79] on span at bounding box center [22, 85] width 20 height 13
select select "service"
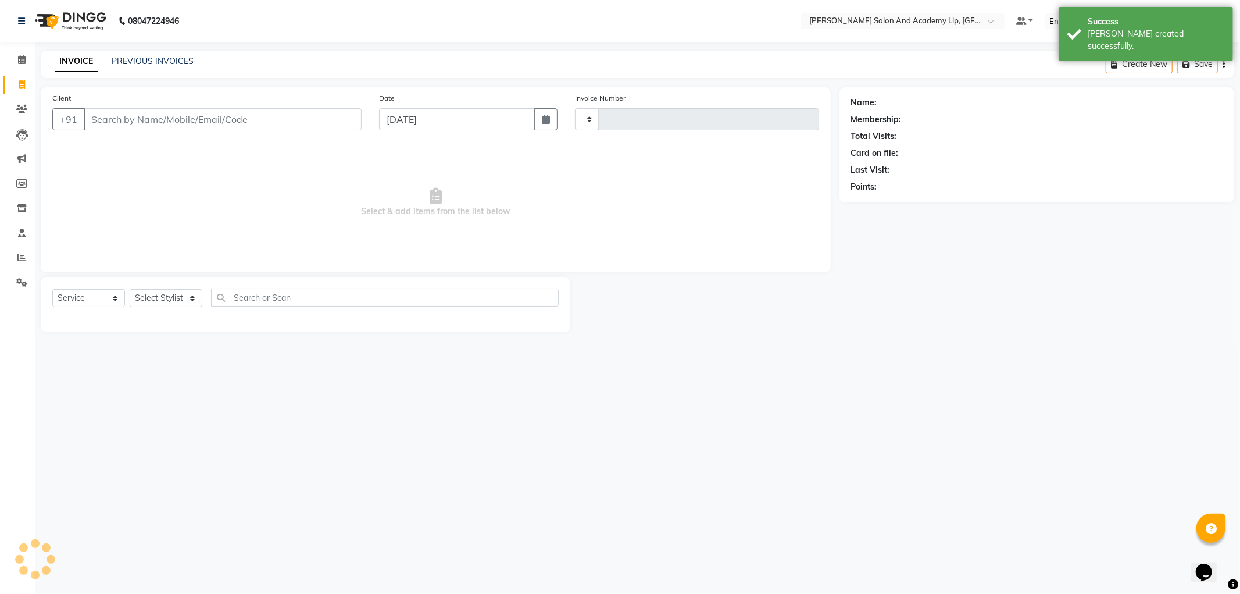
type input "11420"
select select "6983"
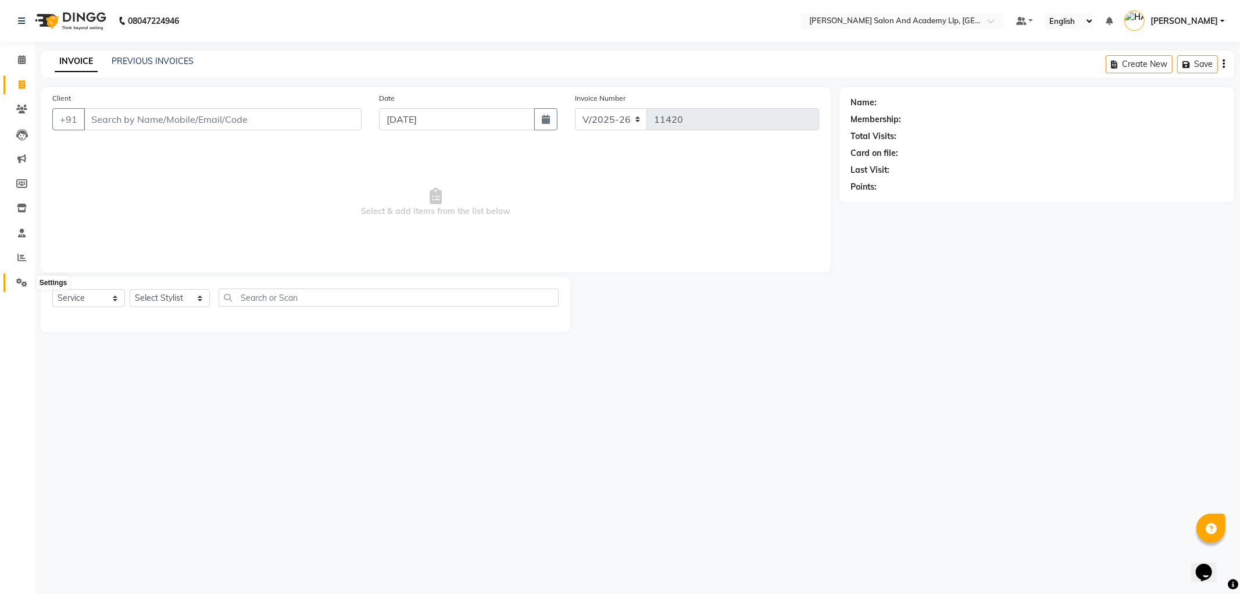
click at [21, 283] on icon at bounding box center [21, 282] width 11 height 9
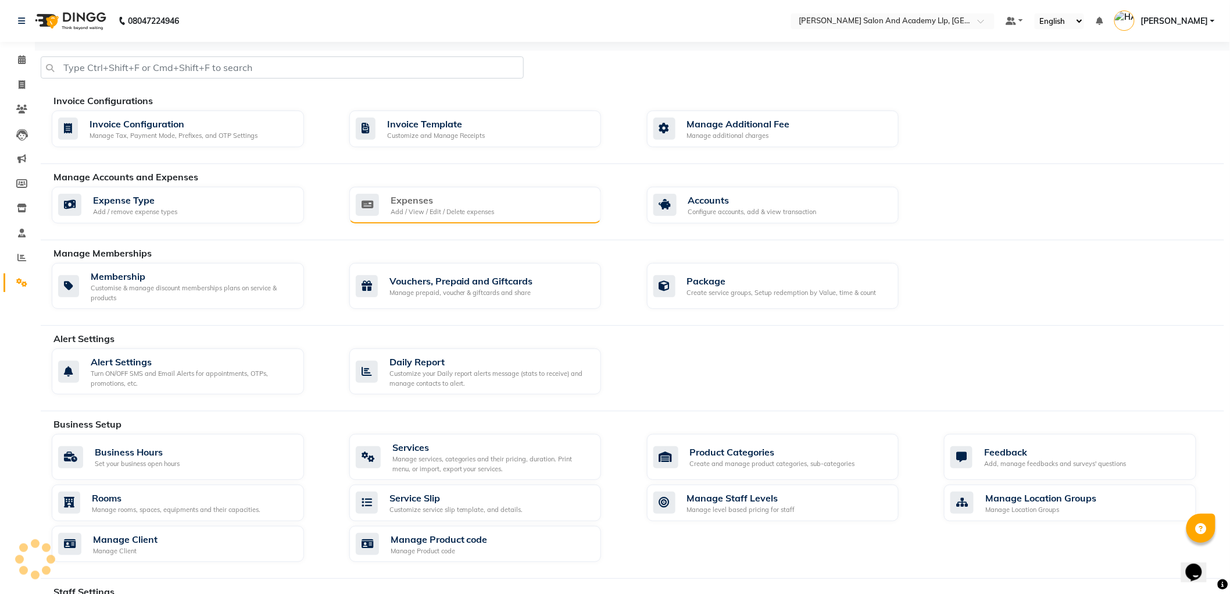
click at [401, 205] on div "Expenses" at bounding box center [443, 200] width 104 height 14
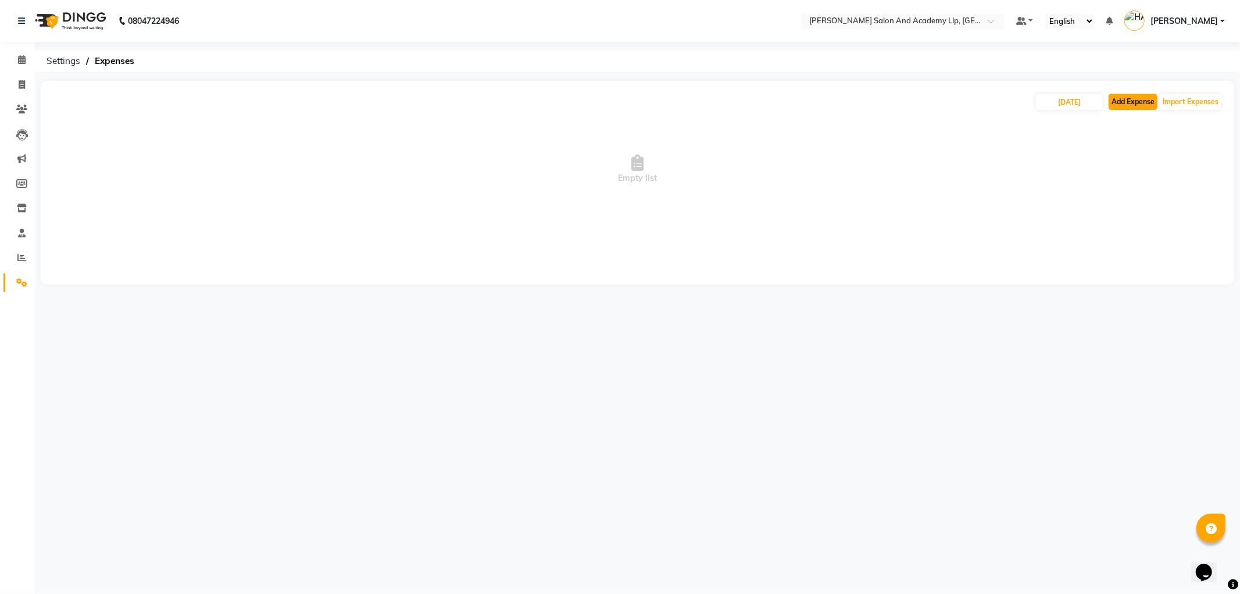
click at [1134, 106] on button "Add Expense" at bounding box center [1133, 102] width 49 height 16
select select "1"
select select "6044"
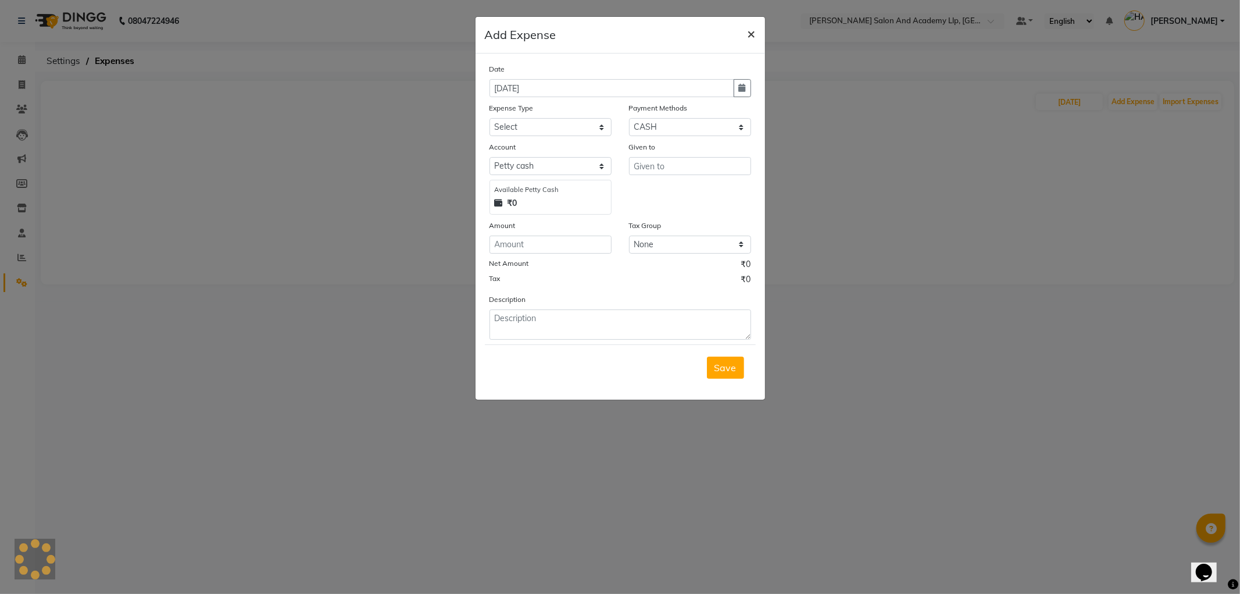
click at [749, 33] on span "×" at bounding box center [752, 32] width 8 height 17
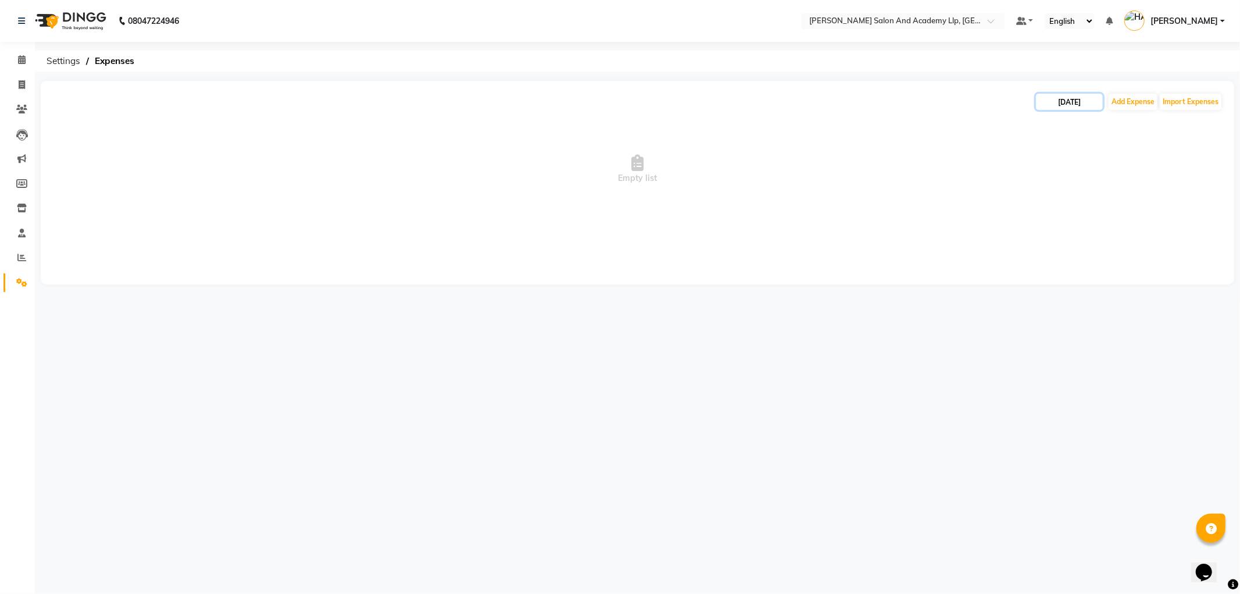
click at [1066, 101] on input "[DATE]" at bounding box center [1069, 102] width 67 height 16
select select "9"
select select "2025"
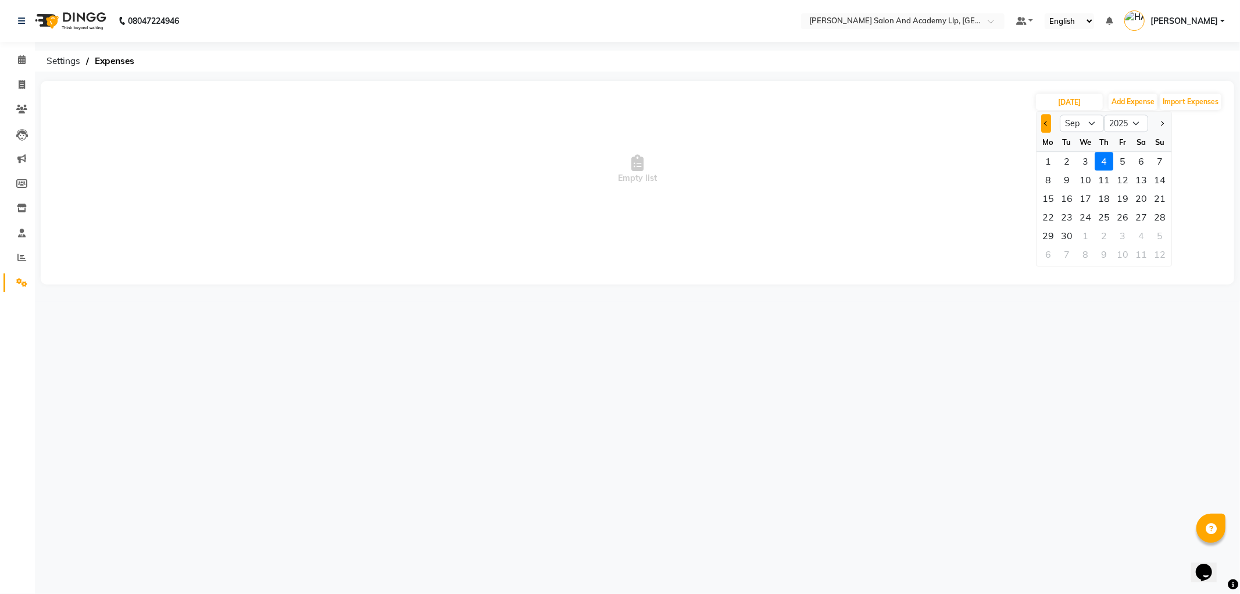
click at [1045, 123] on span "Previous month" at bounding box center [1046, 123] width 5 height 5
select select "8"
click at [1126, 162] on div "1" at bounding box center [1123, 161] width 19 height 19
type input "01-08-2025"
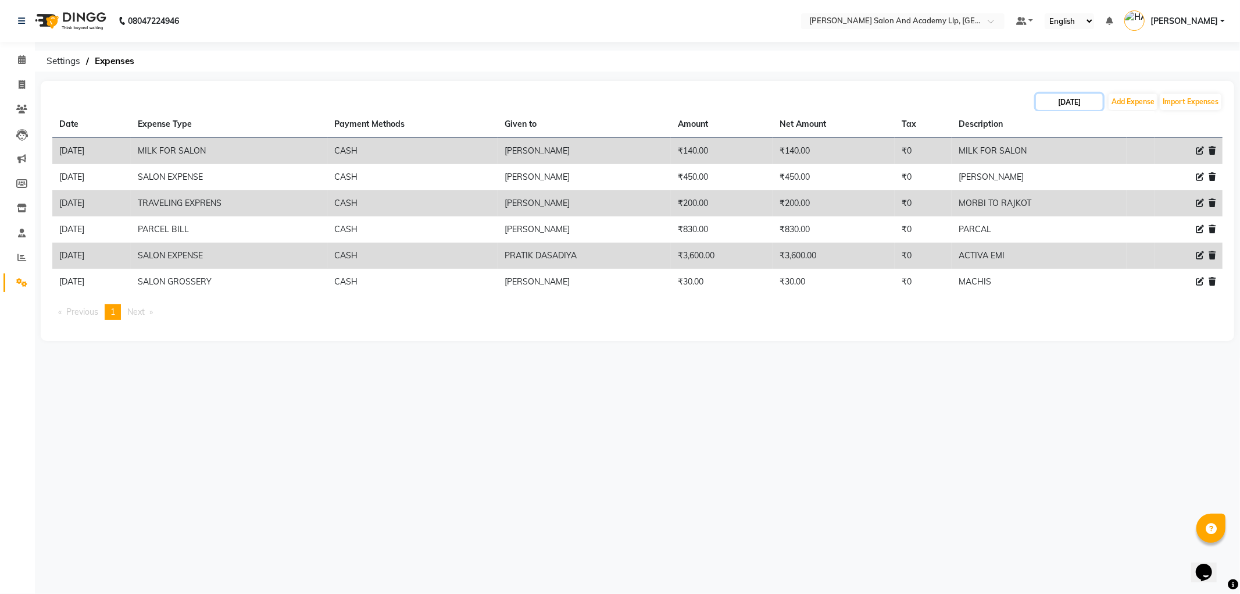
click at [1068, 102] on input "01-08-2025" at bounding box center [1069, 102] width 67 height 16
select select "8"
select select "2025"
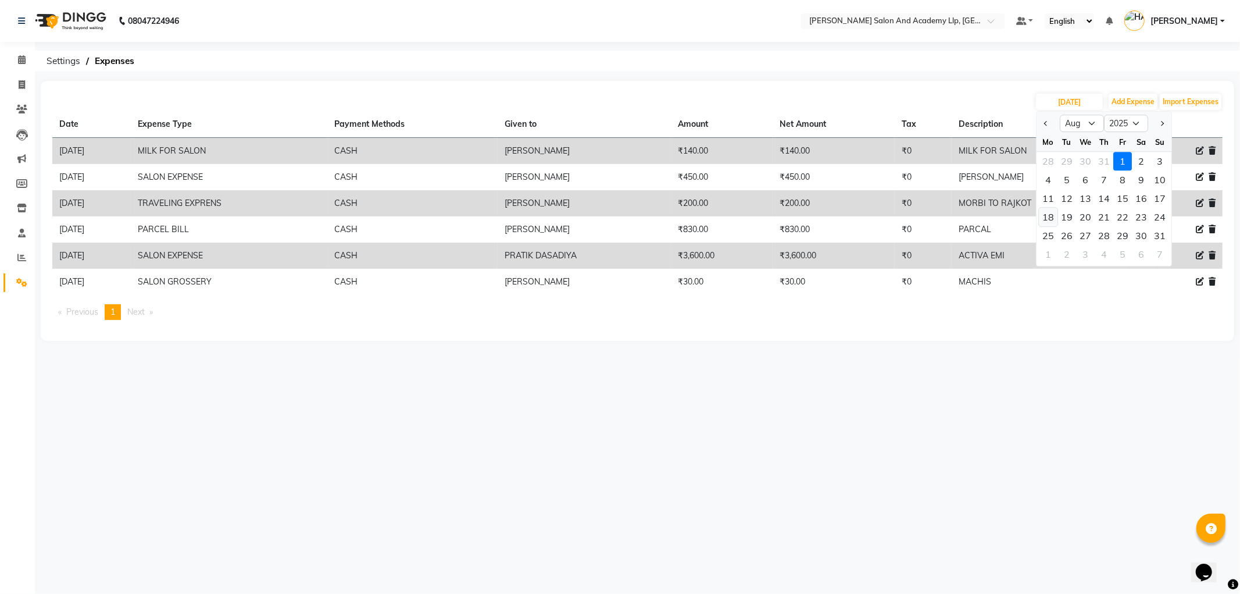
click at [1052, 217] on div "18" at bounding box center [1048, 217] width 19 height 19
type input "18-08-2025"
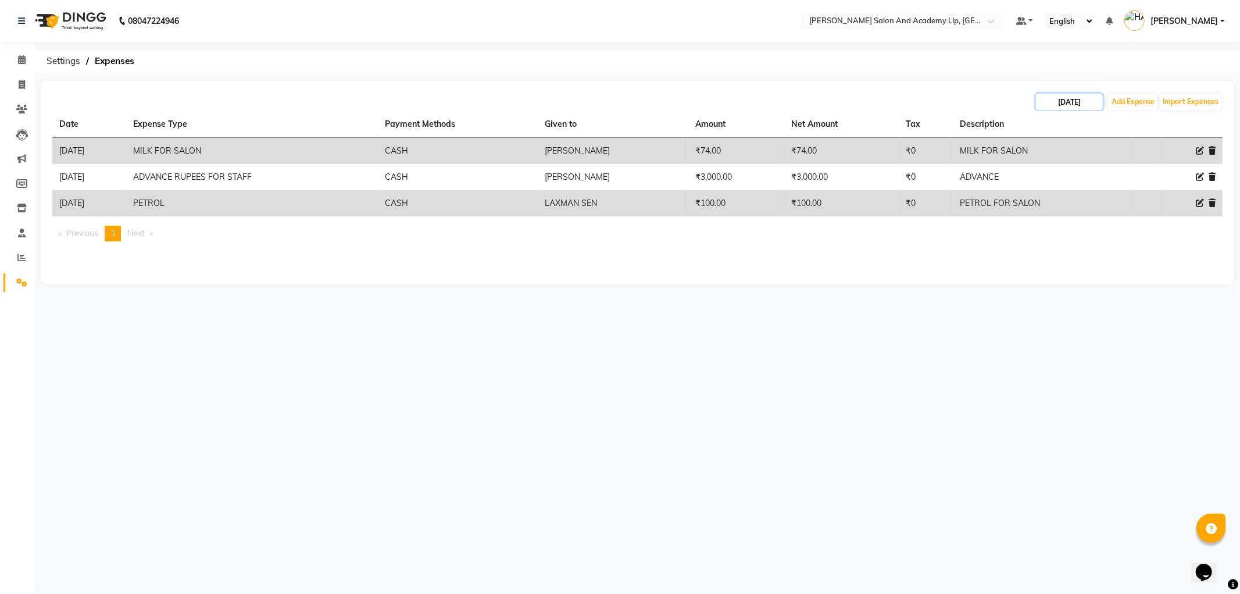
click at [1077, 104] on input "18-08-2025" at bounding box center [1069, 102] width 67 height 16
select select "8"
select select "2025"
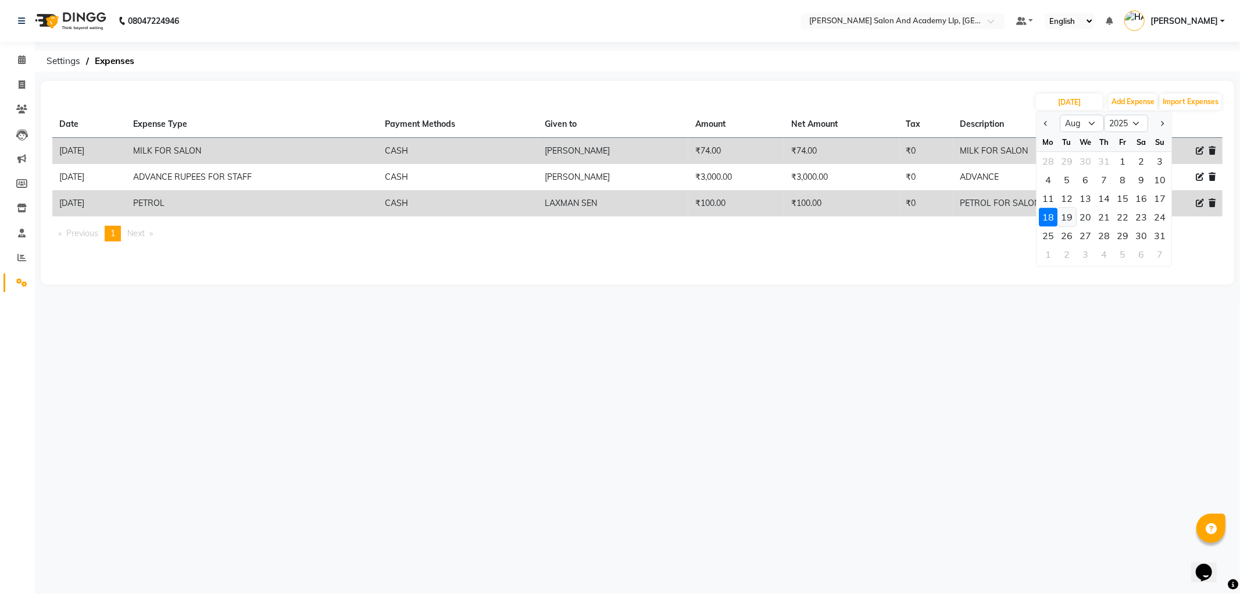
click at [1066, 216] on div "19" at bounding box center [1067, 217] width 19 height 19
type input "[DATE]"
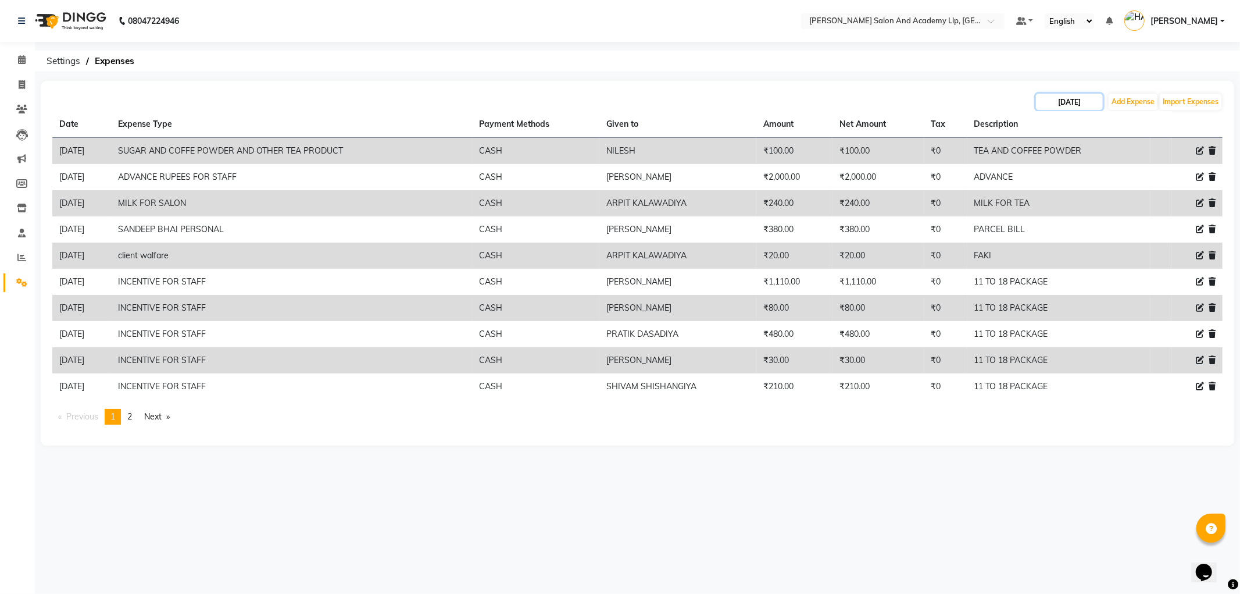
click at [1068, 100] on input "[DATE]" at bounding box center [1069, 102] width 67 height 16
select select "8"
select select "2025"
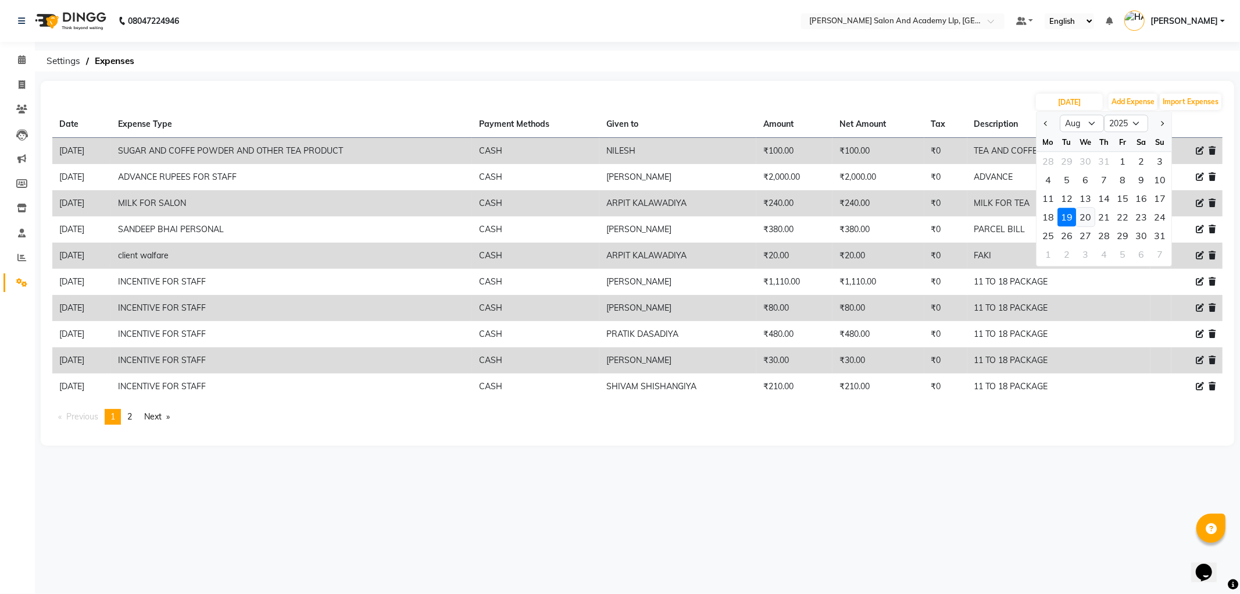
click at [1085, 219] on div "20" at bounding box center [1085, 217] width 19 height 19
type input "20-08-2025"
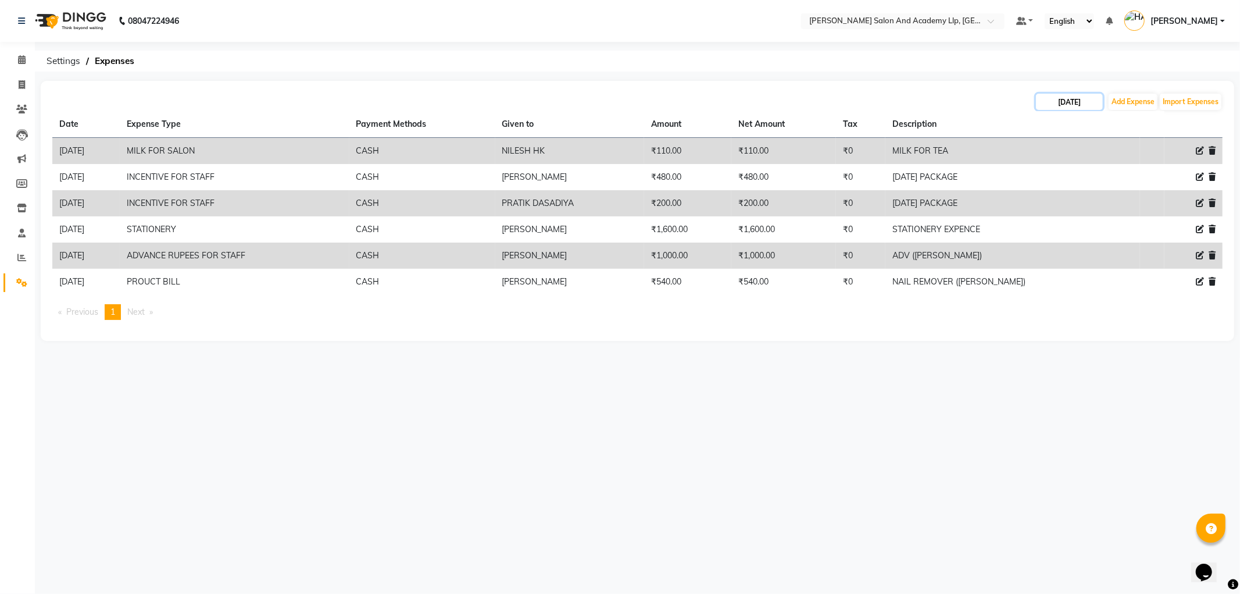
click at [1074, 99] on input "20-08-2025" at bounding box center [1069, 102] width 67 height 16
select select "8"
select select "2025"
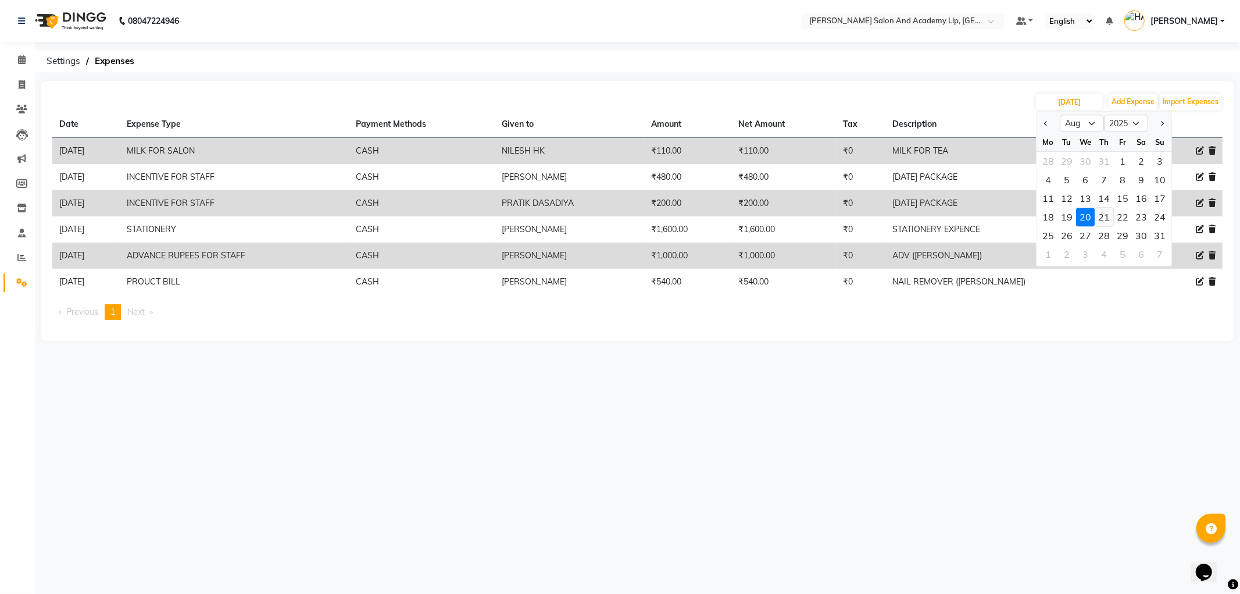
click at [1105, 216] on div "21" at bounding box center [1104, 217] width 19 height 19
type input "21-08-2025"
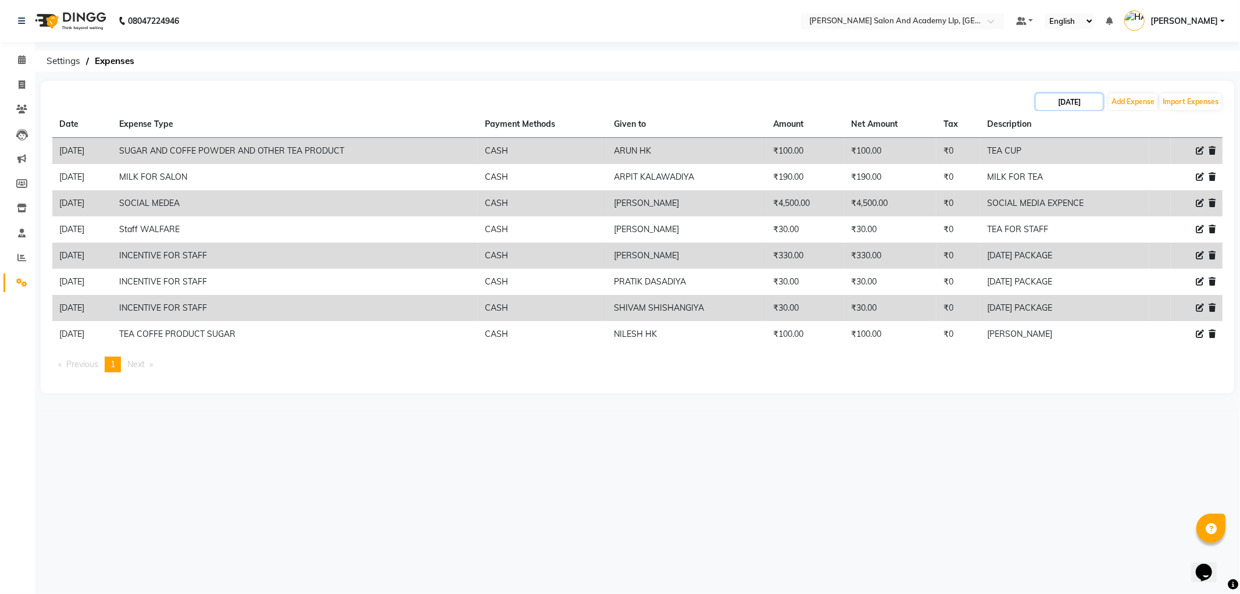
click at [1076, 100] on input "21-08-2025" at bounding box center [1069, 102] width 67 height 16
select select "8"
select select "2025"
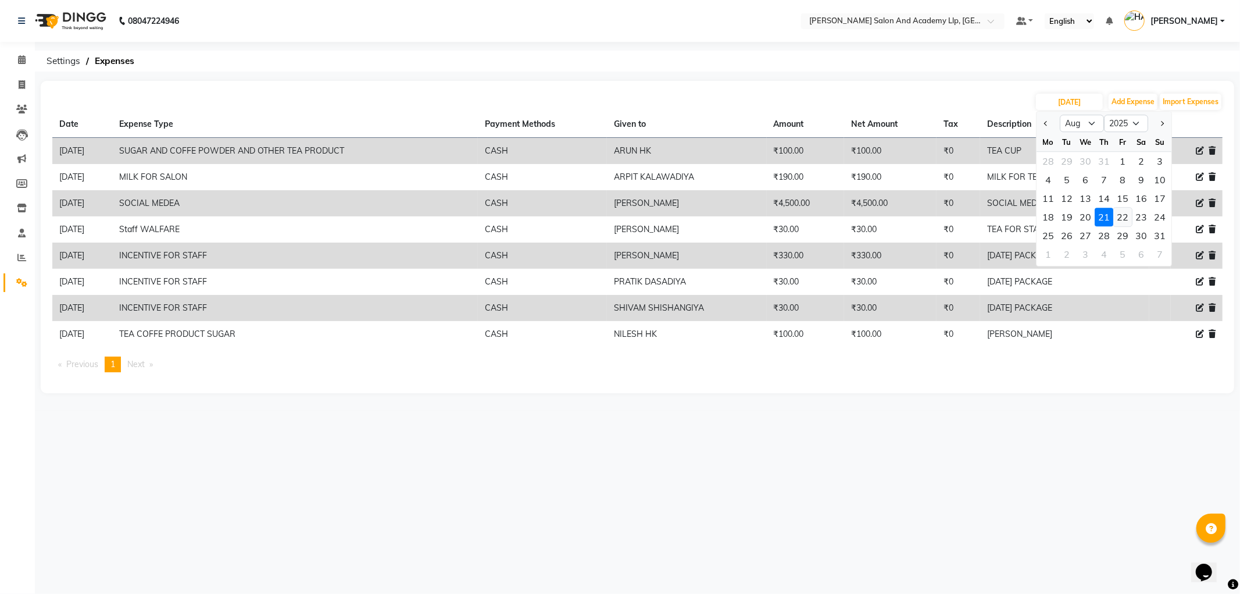
click at [1124, 215] on div "22" at bounding box center [1123, 217] width 19 height 19
type input "22-08-2025"
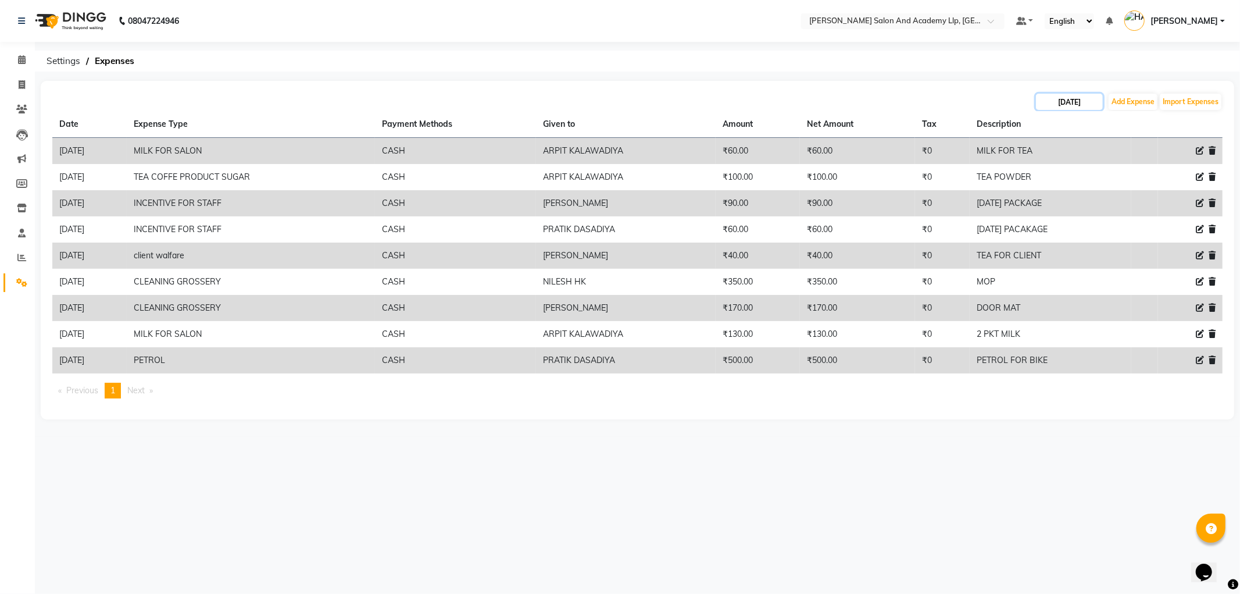
click at [1053, 99] on input "22-08-2025" at bounding box center [1069, 102] width 67 height 16
select select "8"
select select "2025"
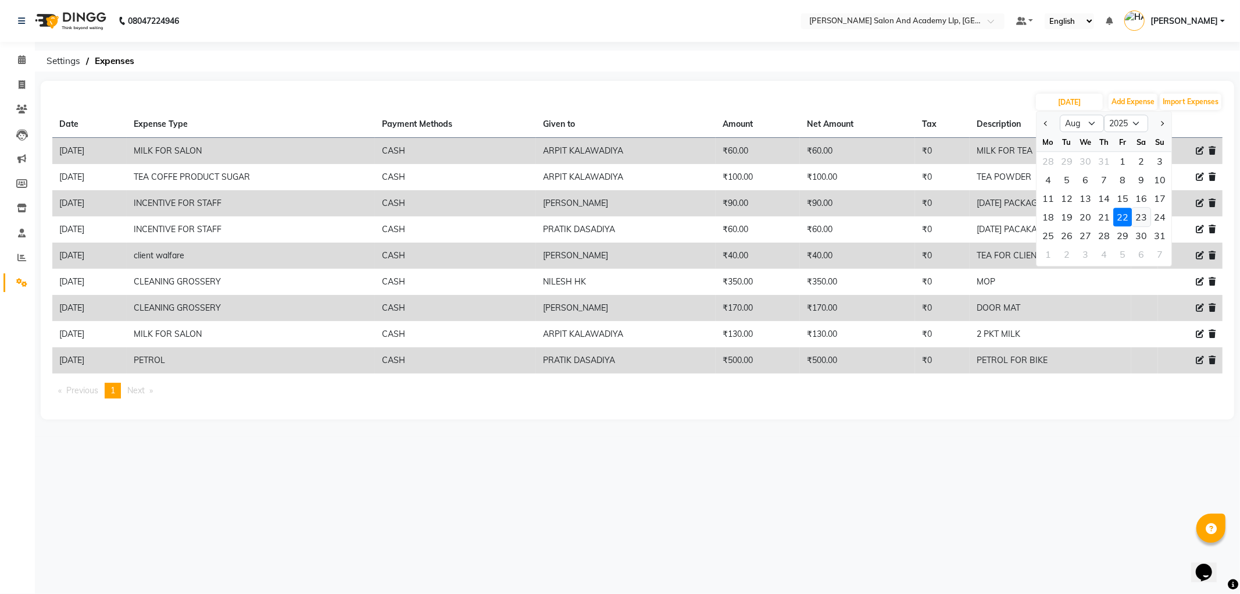
click at [1140, 216] on div "23" at bounding box center [1141, 217] width 19 height 19
type input "23-08-2025"
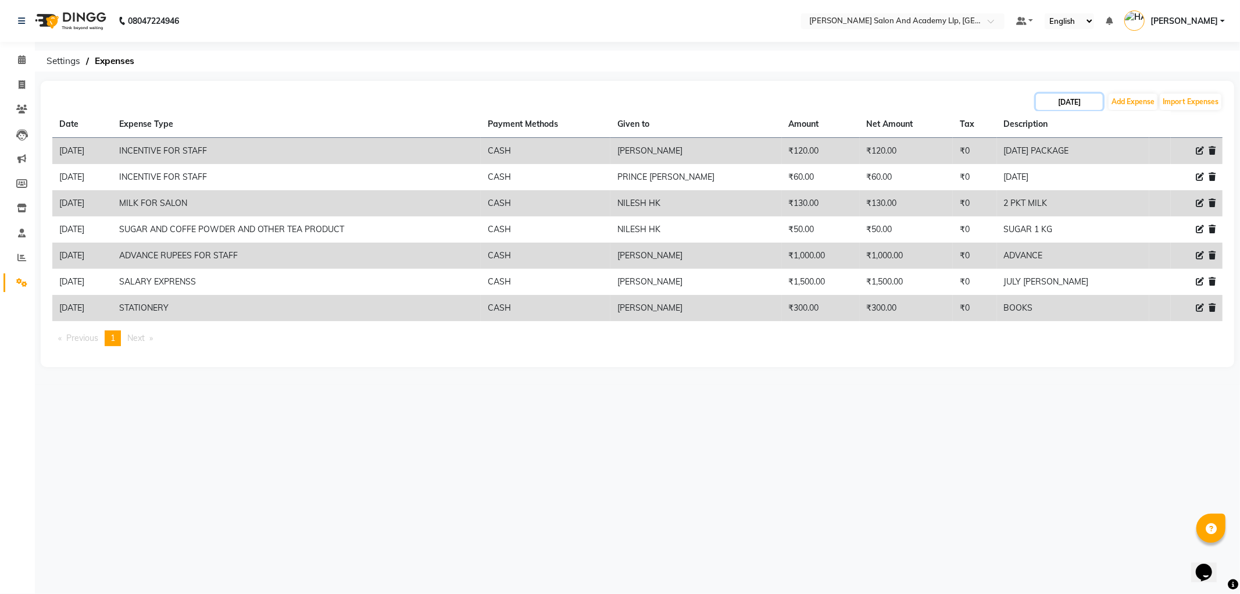
click at [1077, 104] on input "23-08-2025" at bounding box center [1069, 102] width 67 height 16
select select "8"
select select "2025"
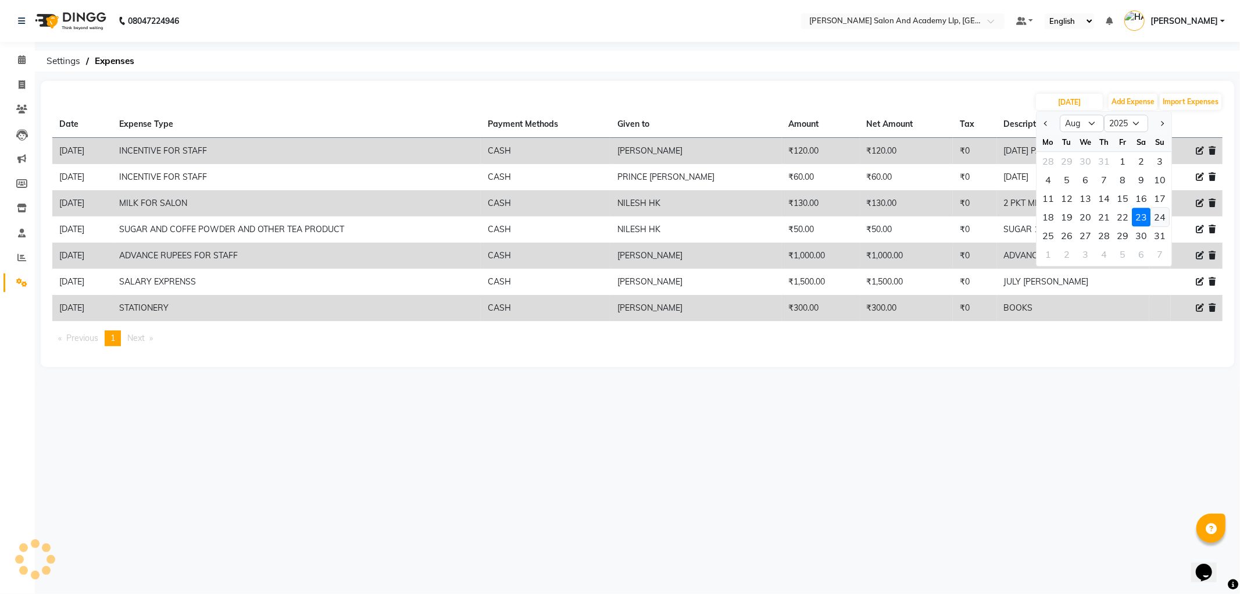
click at [1159, 216] on div "24" at bounding box center [1160, 217] width 19 height 19
type input "24-08-2025"
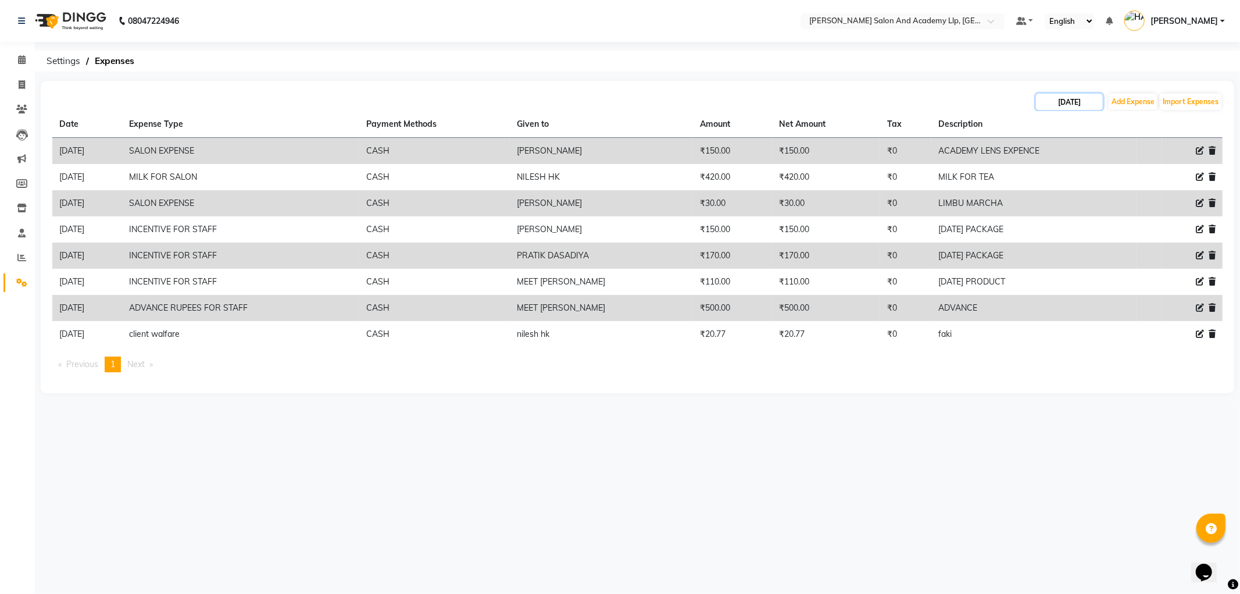
click at [1063, 106] on input "24-08-2025" at bounding box center [1069, 102] width 67 height 16
select select "8"
select select "2025"
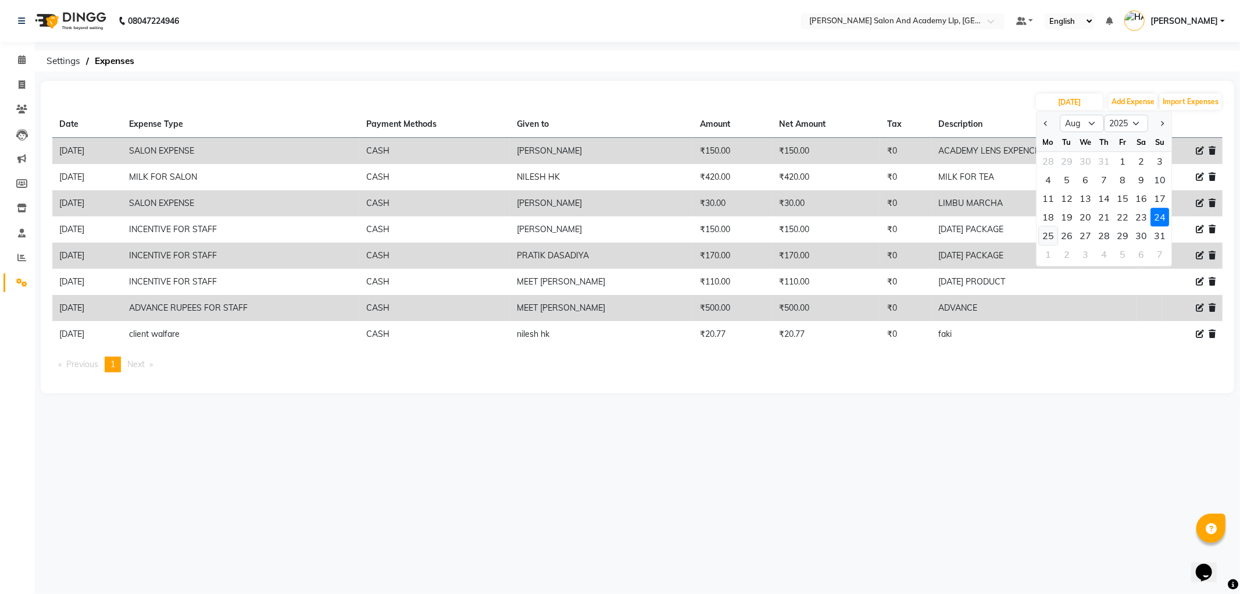
click at [1053, 237] on div "25" at bounding box center [1048, 235] width 19 height 19
type input "25-08-2025"
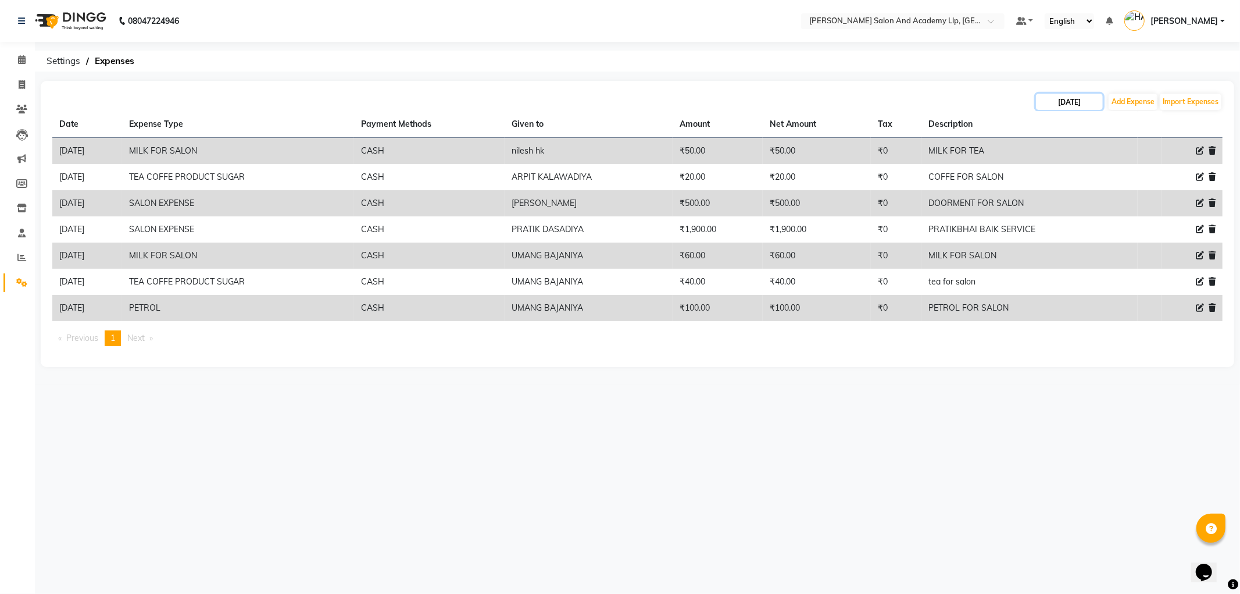
click at [1057, 105] on input "25-08-2025" at bounding box center [1069, 102] width 67 height 16
select select "8"
select select "2025"
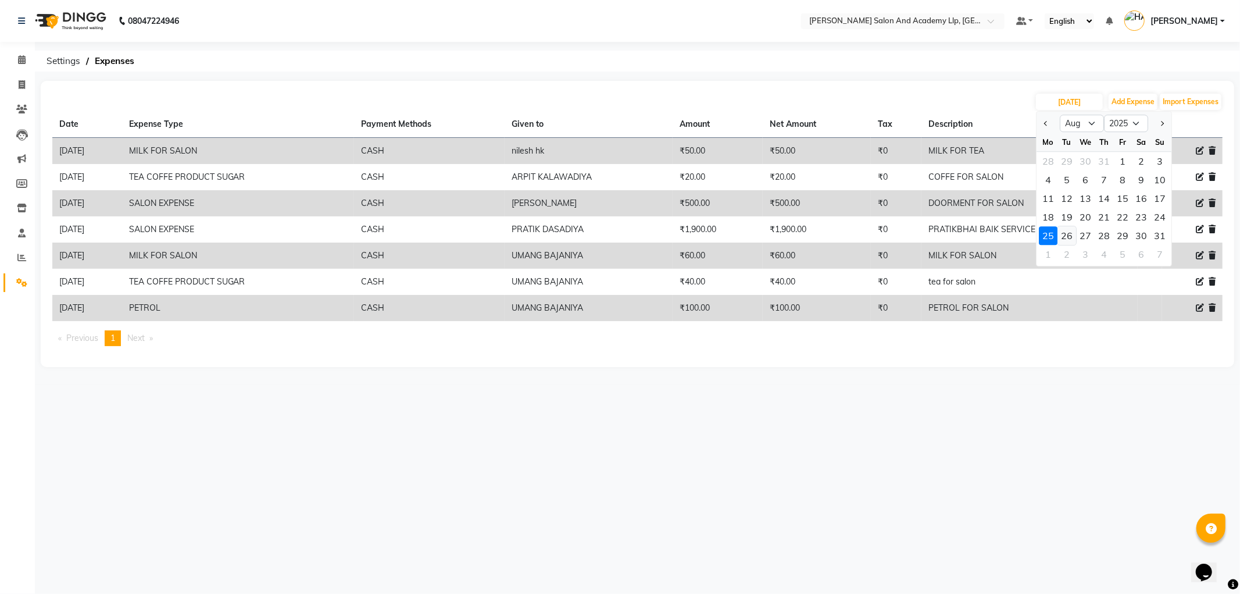
click at [1071, 231] on div "26" at bounding box center [1067, 235] width 19 height 19
type input "[DATE]"
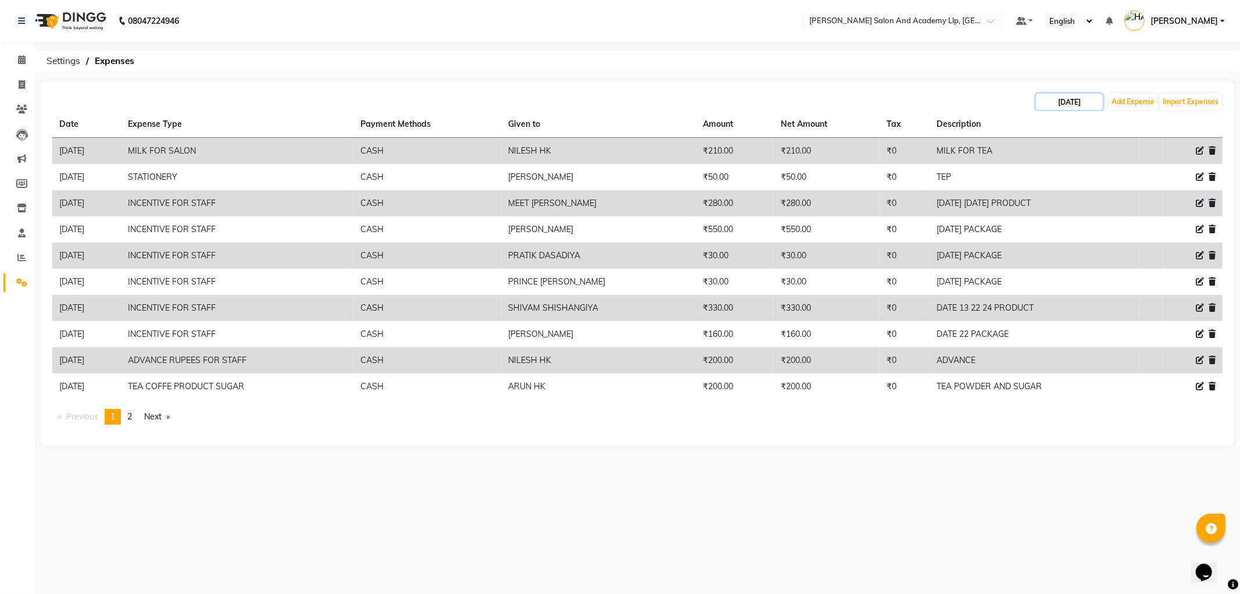
click at [1090, 106] on input "[DATE]" at bounding box center [1069, 102] width 67 height 16
select select "8"
select select "2025"
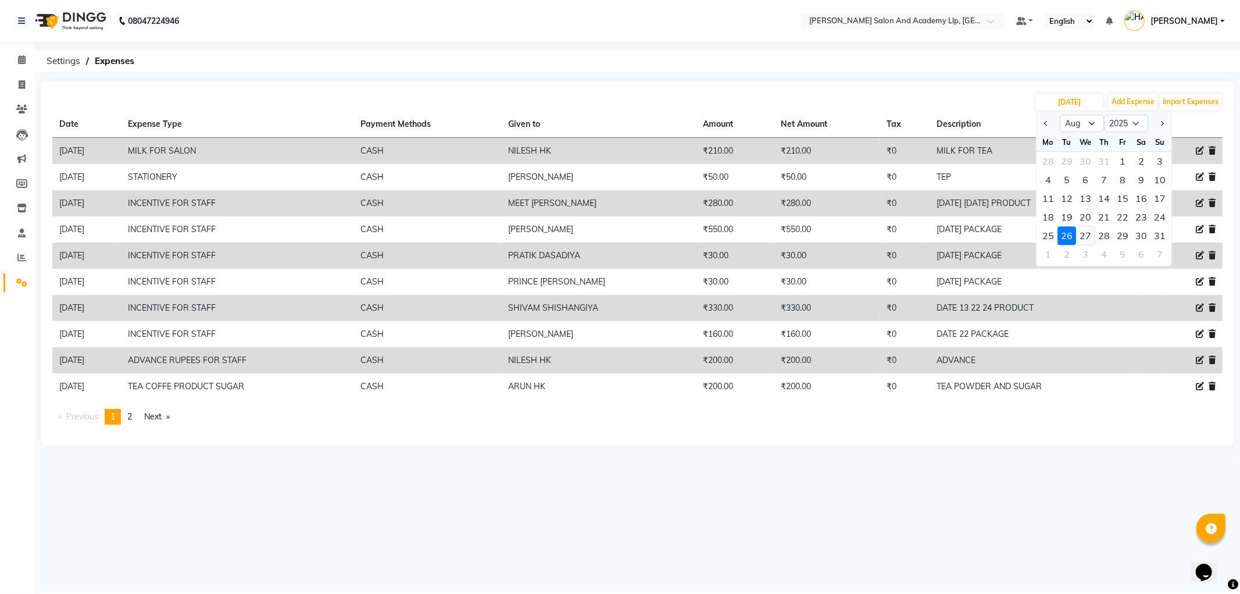
click at [1089, 231] on div "27" at bounding box center [1085, 235] width 19 height 19
type input "27-08-2025"
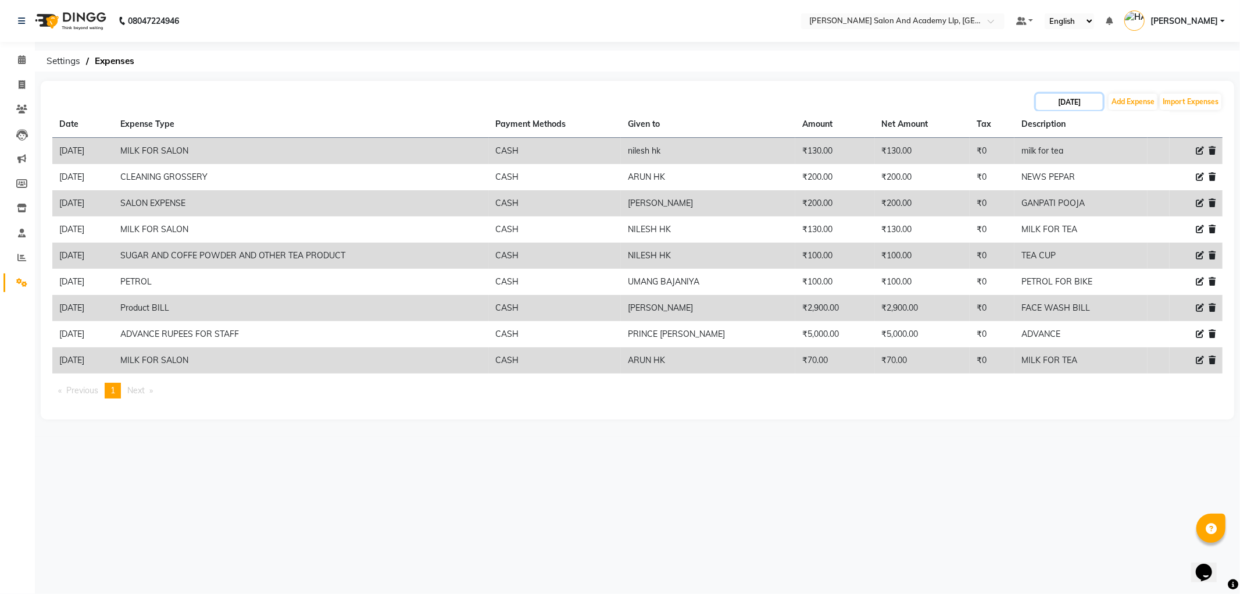
click at [1083, 102] on input "27-08-2025" at bounding box center [1069, 102] width 67 height 16
select select "8"
select select "2025"
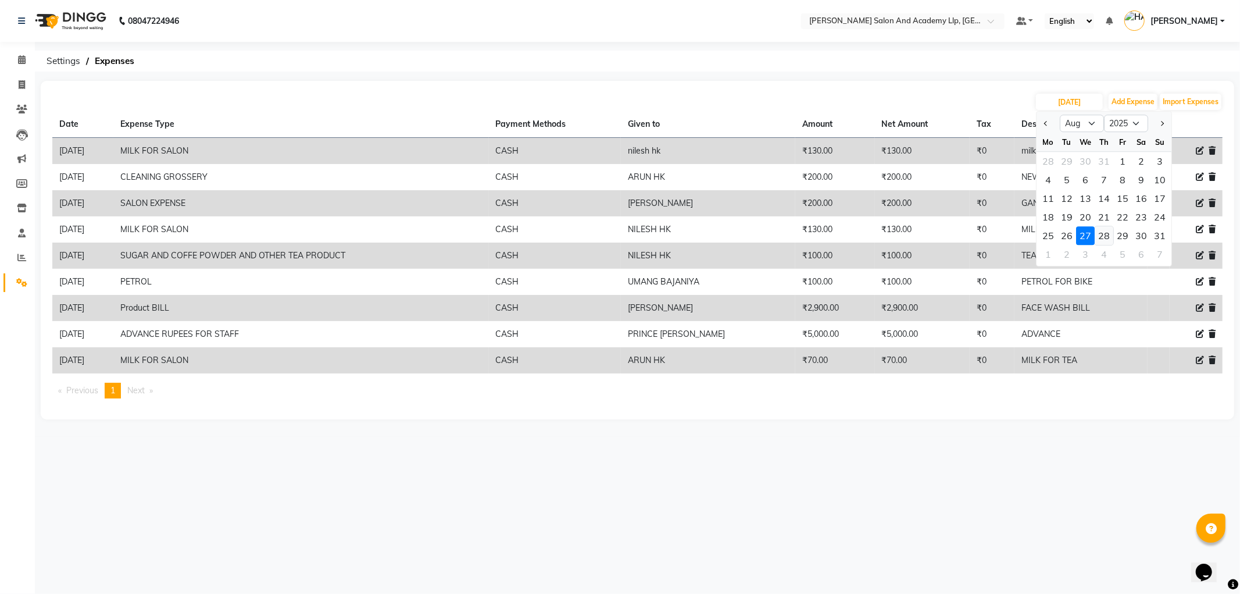
click at [1107, 237] on div "28" at bounding box center [1104, 235] width 19 height 19
type input "28-08-2025"
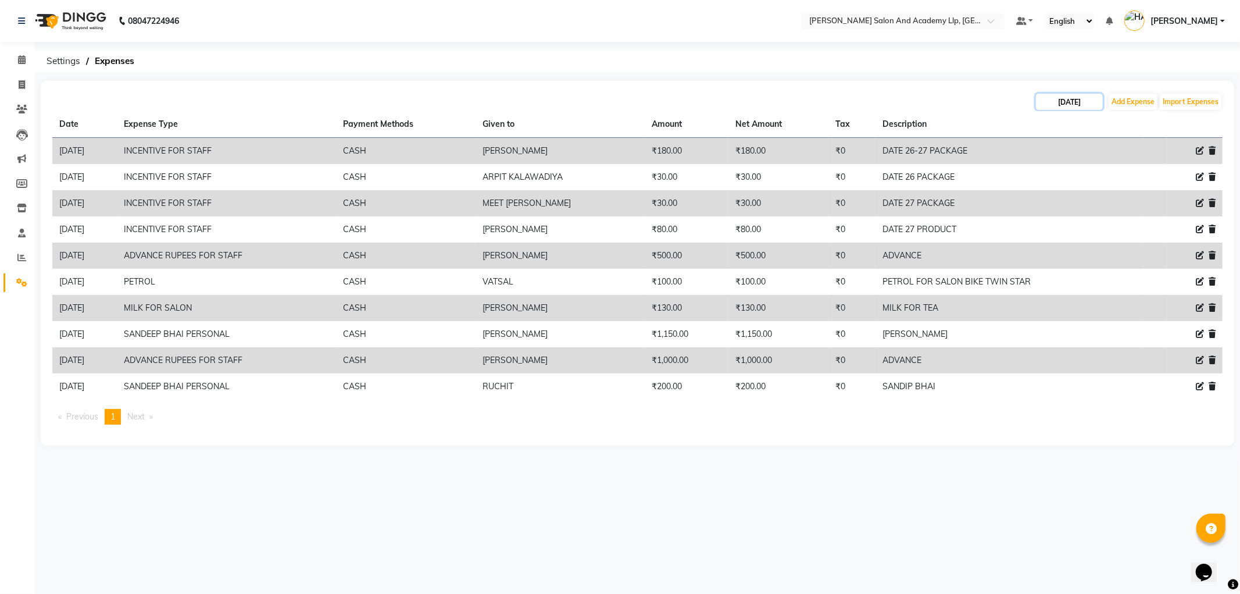
click at [1079, 105] on input "28-08-2025" at bounding box center [1069, 102] width 67 height 16
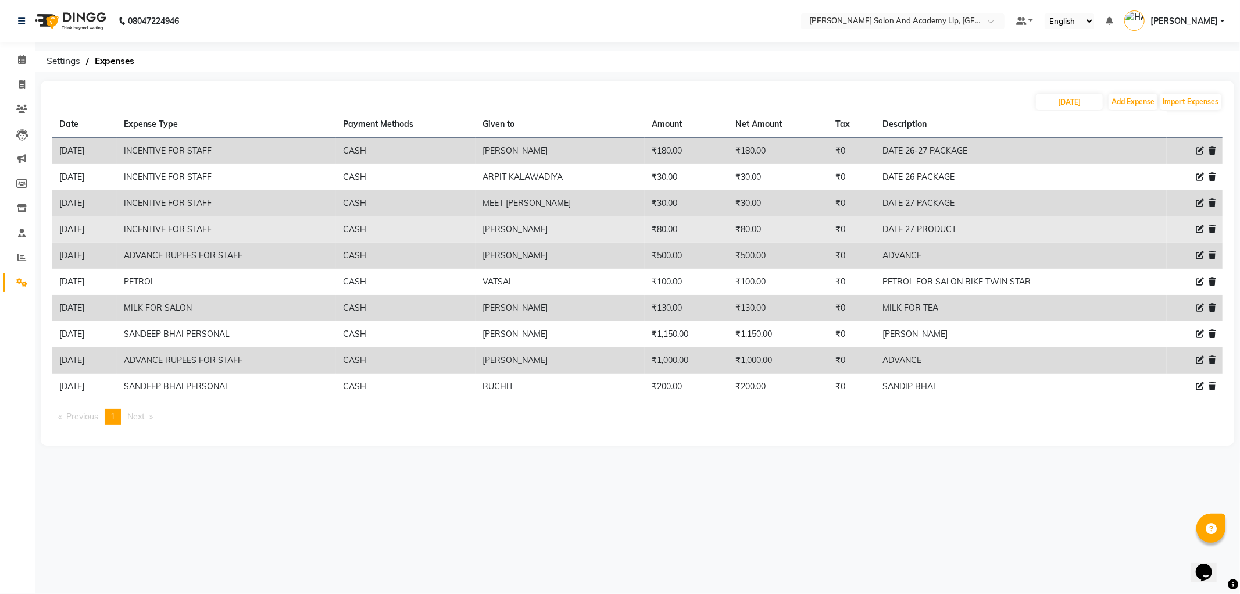
select select "8"
select select "2025"
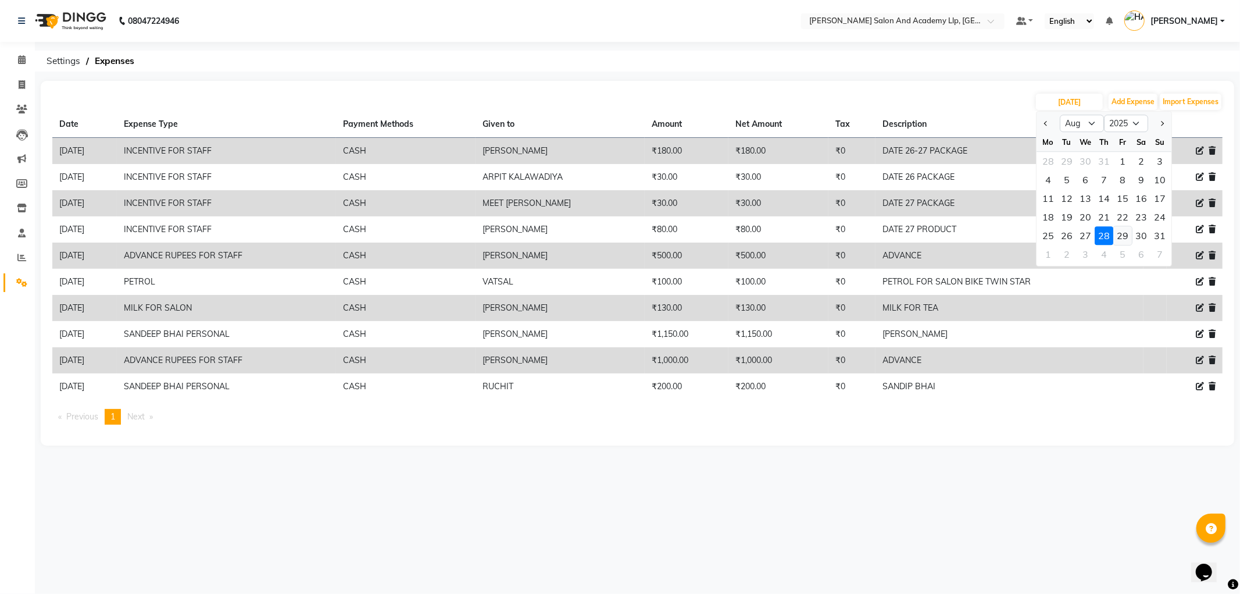
click at [1122, 233] on div "29" at bounding box center [1123, 235] width 19 height 19
type input "[DATE]"
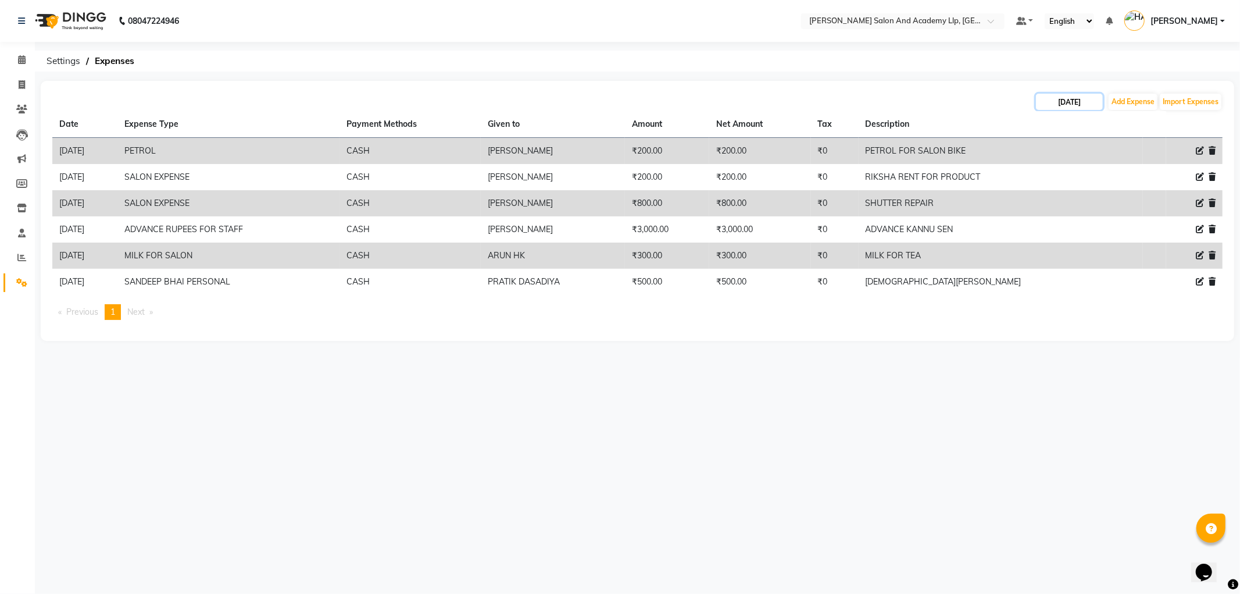
click at [1065, 103] on input "[DATE]" at bounding box center [1069, 102] width 67 height 16
select select "8"
select select "2025"
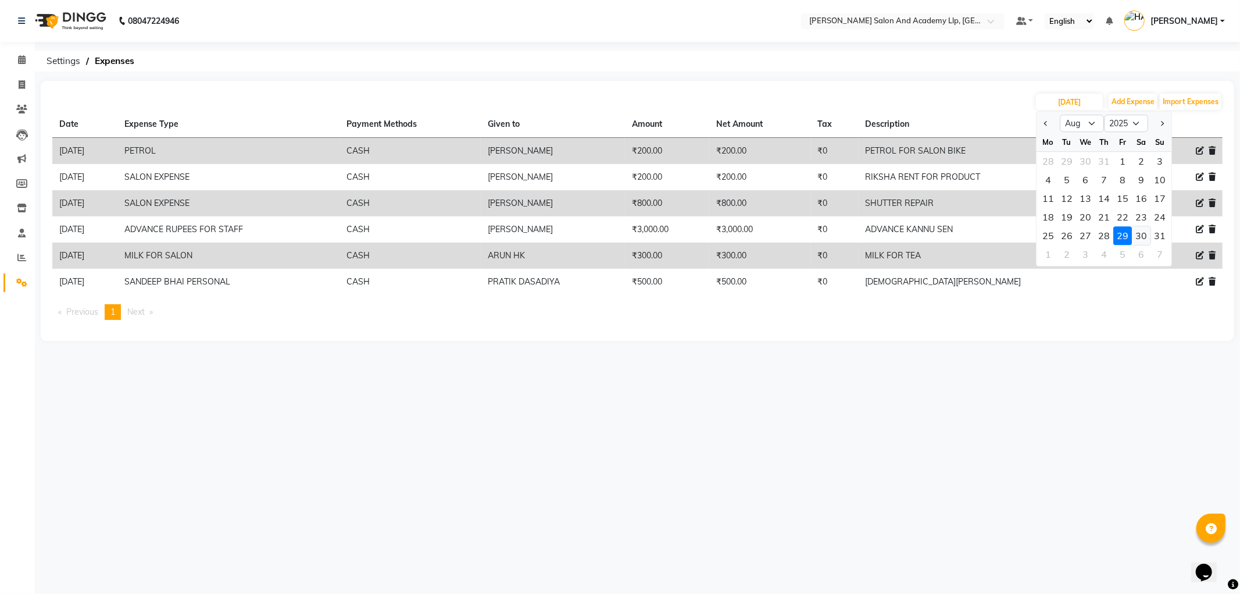
click at [1141, 236] on div "30" at bounding box center [1141, 235] width 19 height 19
type input "30-08-2025"
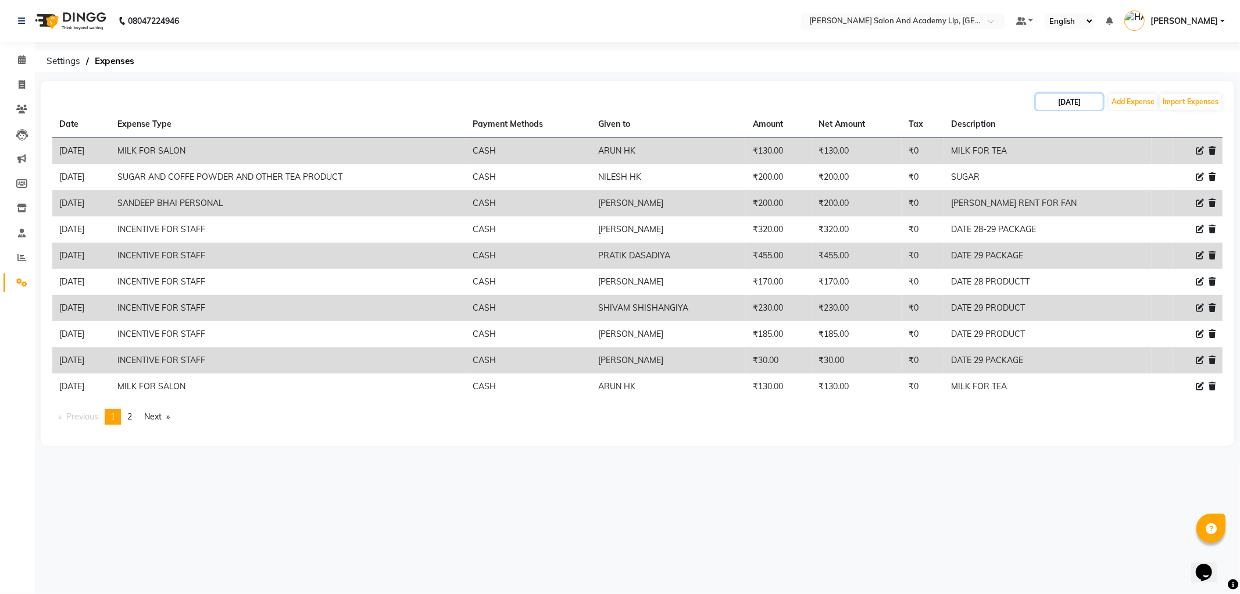
click at [1076, 105] on input "30-08-2025" at bounding box center [1069, 102] width 67 height 16
select select "8"
select select "2025"
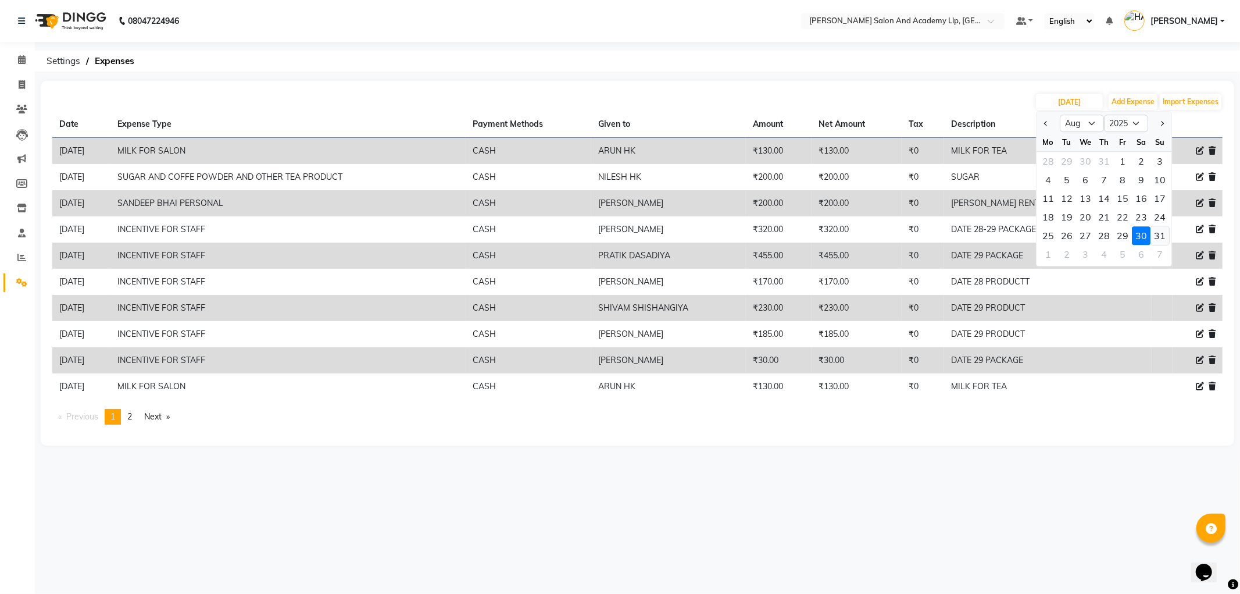
click at [1158, 237] on div "31" at bounding box center [1160, 235] width 19 height 19
type input "31-08-2025"
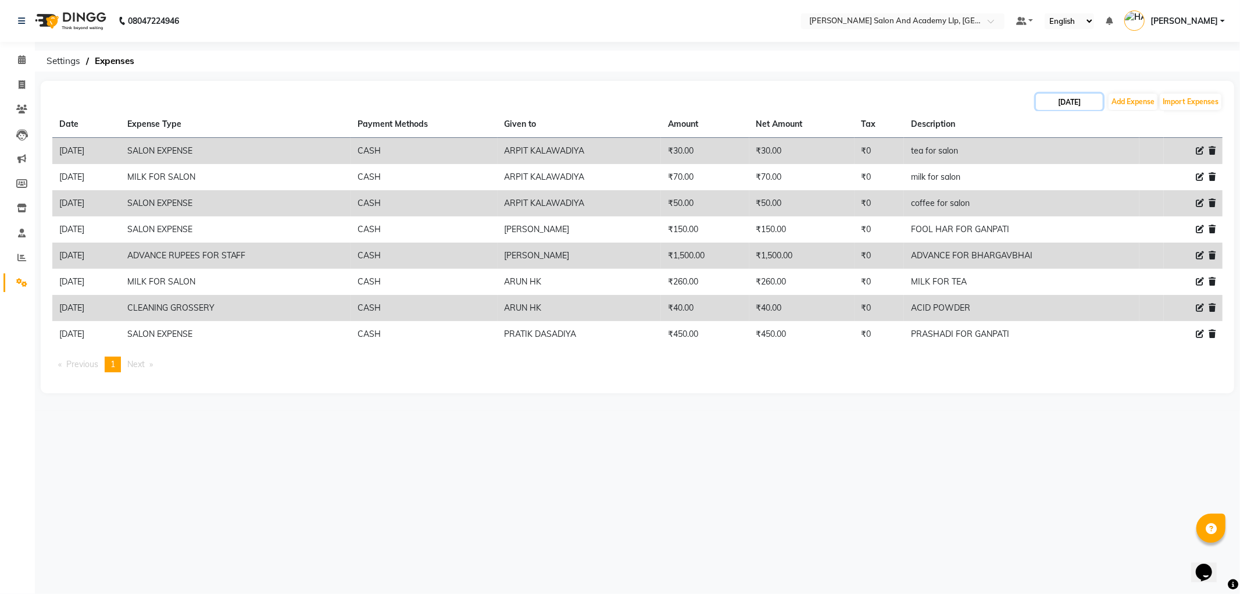
click at [1059, 102] on input "31-08-2025" at bounding box center [1069, 102] width 67 height 16
select select "8"
select select "2025"
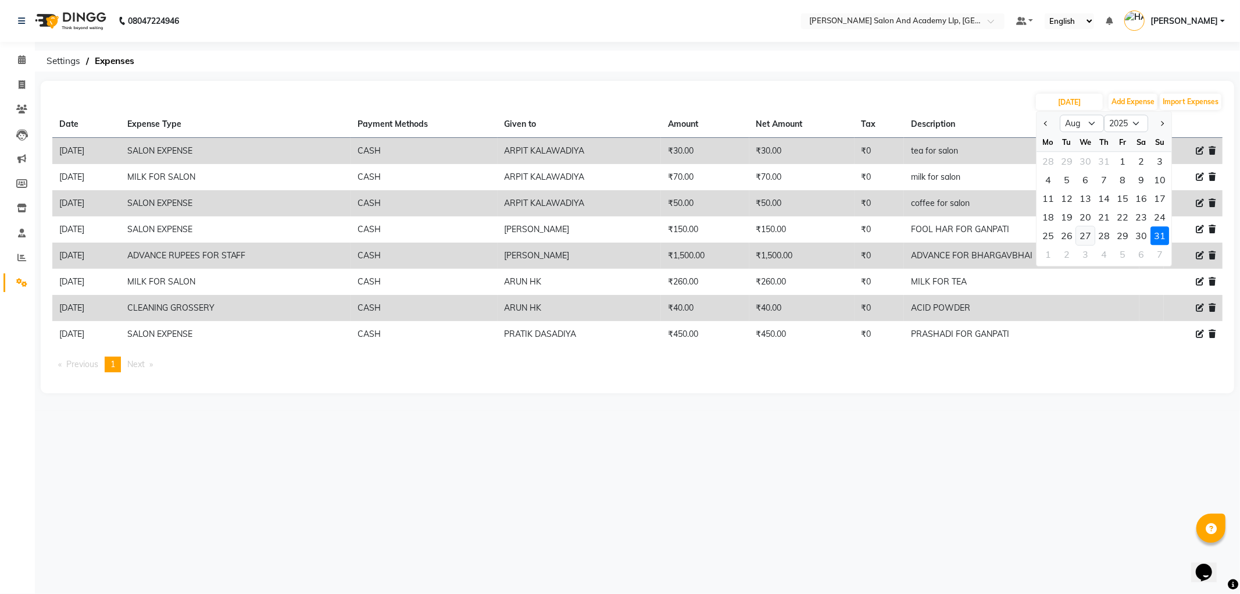
click at [1090, 234] on div "27" at bounding box center [1085, 235] width 19 height 19
type input "27-08-2025"
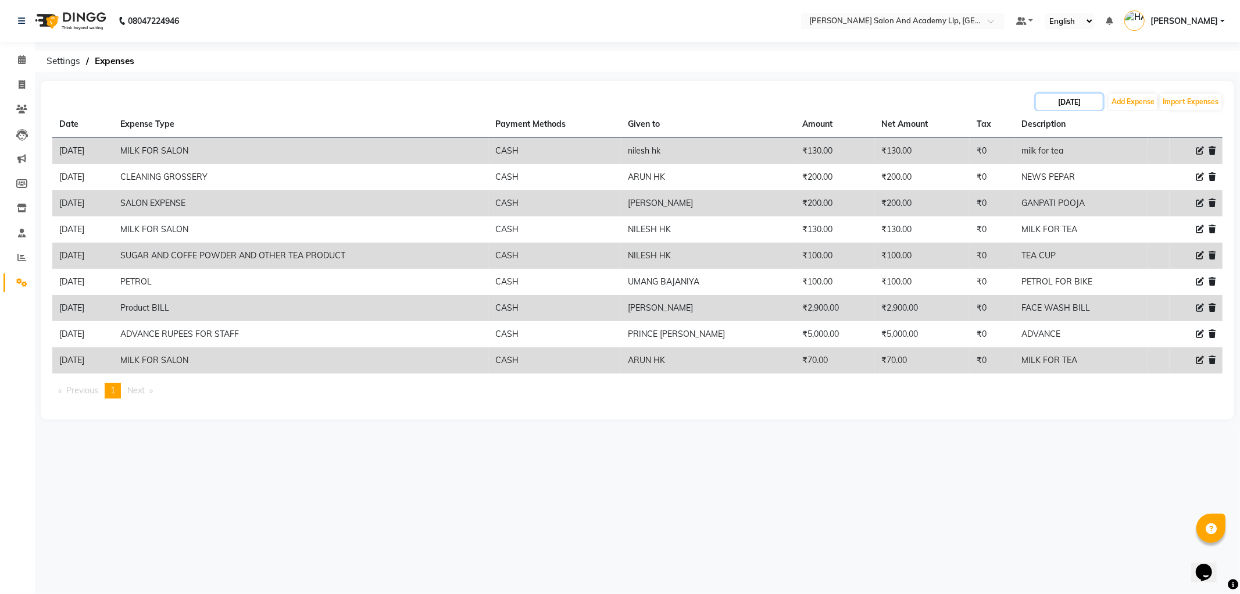
click at [1062, 105] on input "27-08-2025" at bounding box center [1069, 102] width 67 height 16
select select "8"
select select "2025"
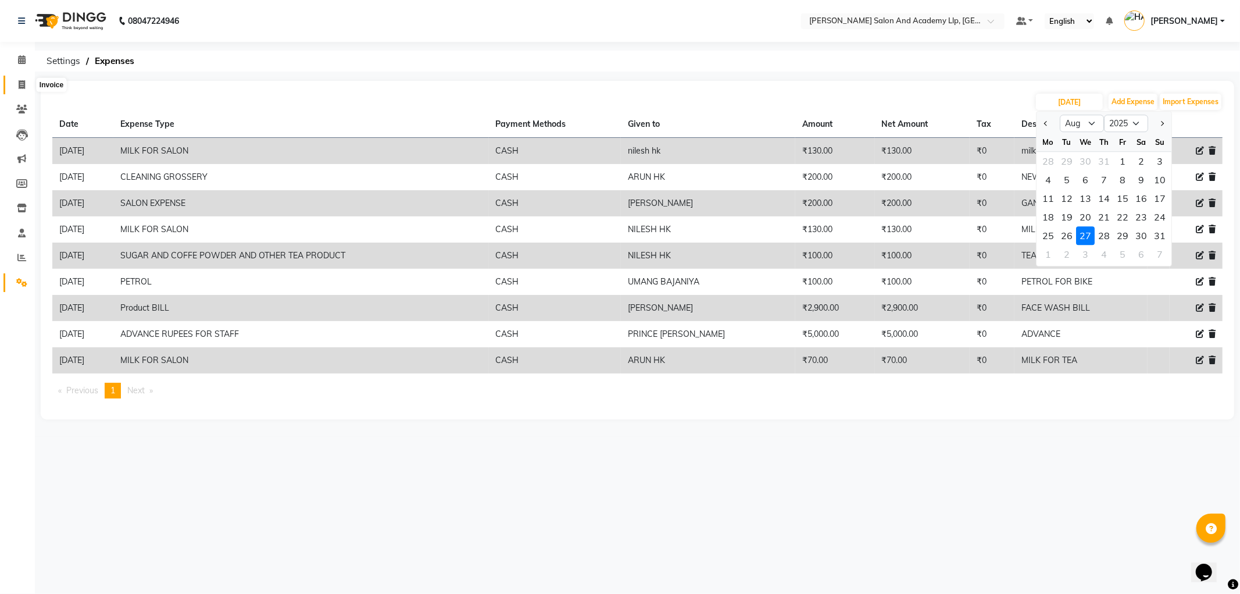
click at [22, 87] on icon at bounding box center [22, 84] width 6 height 9
select select "service"
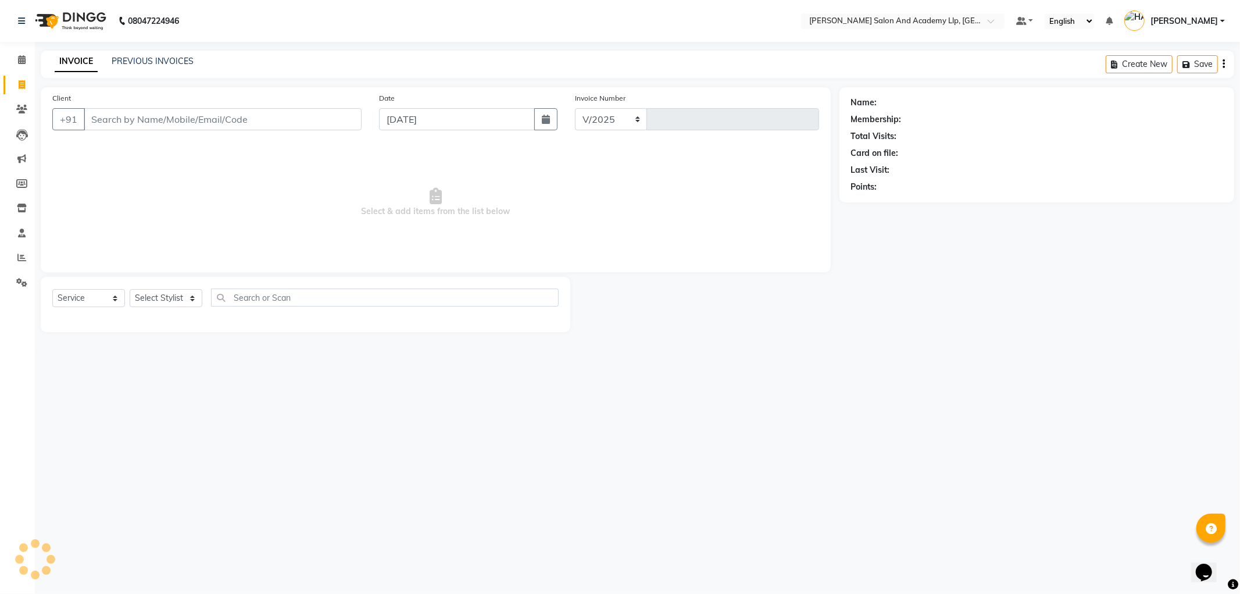
select select "6983"
type input "11420"
click at [14, 255] on span at bounding box center [22, 257] width 20 height 13
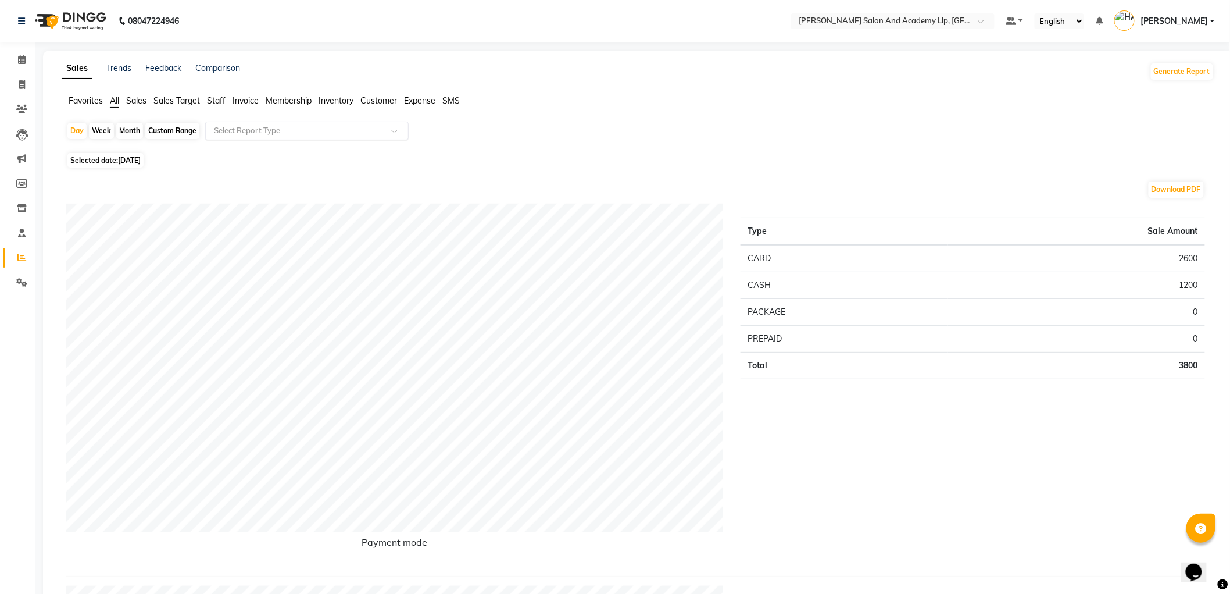
click at [246, 136] on input "text" at bounding box center [295, 131] width 167 height 12
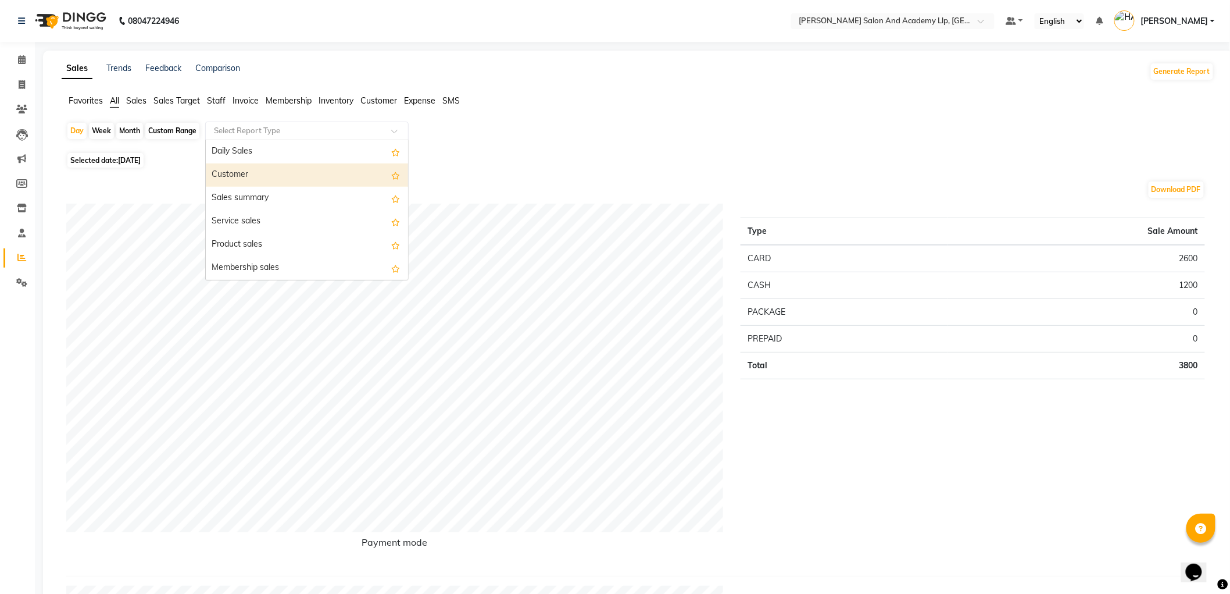
drag, startPoint x: 658, startPoint y: 121, endPoint x: 645, endPoint y: 120, distance: 12.3
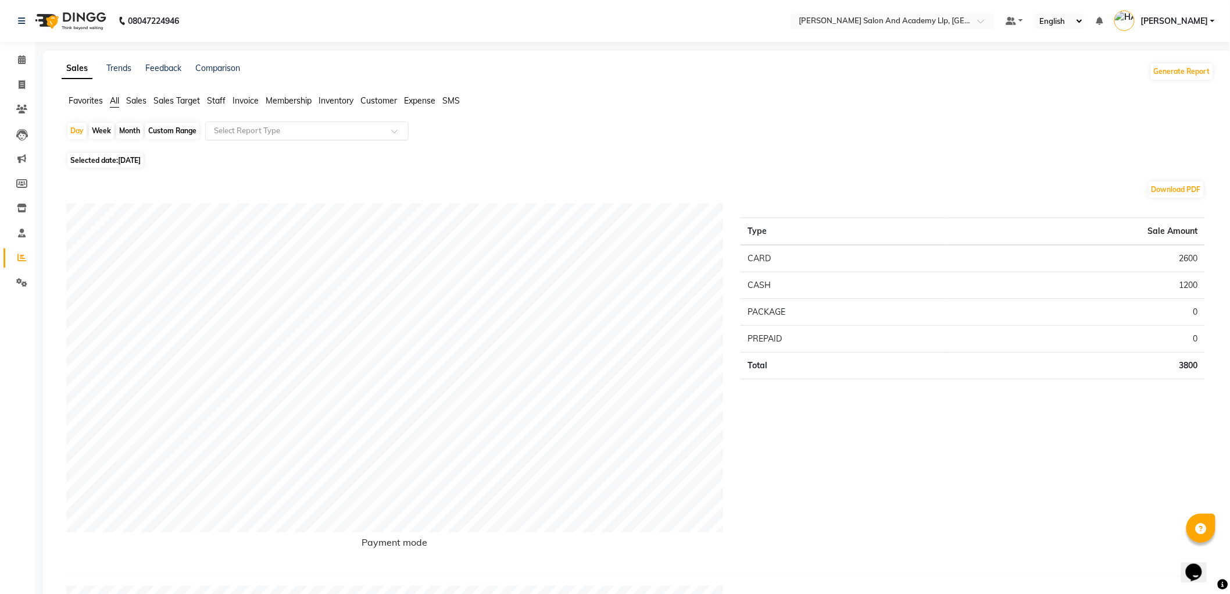
click at [226, 134] on input "text" at bounding box center [295, 131] width 167 height 12
click at [615, 145] on div "Day Week Month Custom Range Select Report Type Daily Sales Customer Sales summa…" at bounding box center [638, 136] width 1144 height 28
click at [304, 136] on input "text" at bounding box center [295, 131] width 167 height 12
click at [276, 192] on div "Sales summary" at bounding box center [307, 198] width 202 height 23
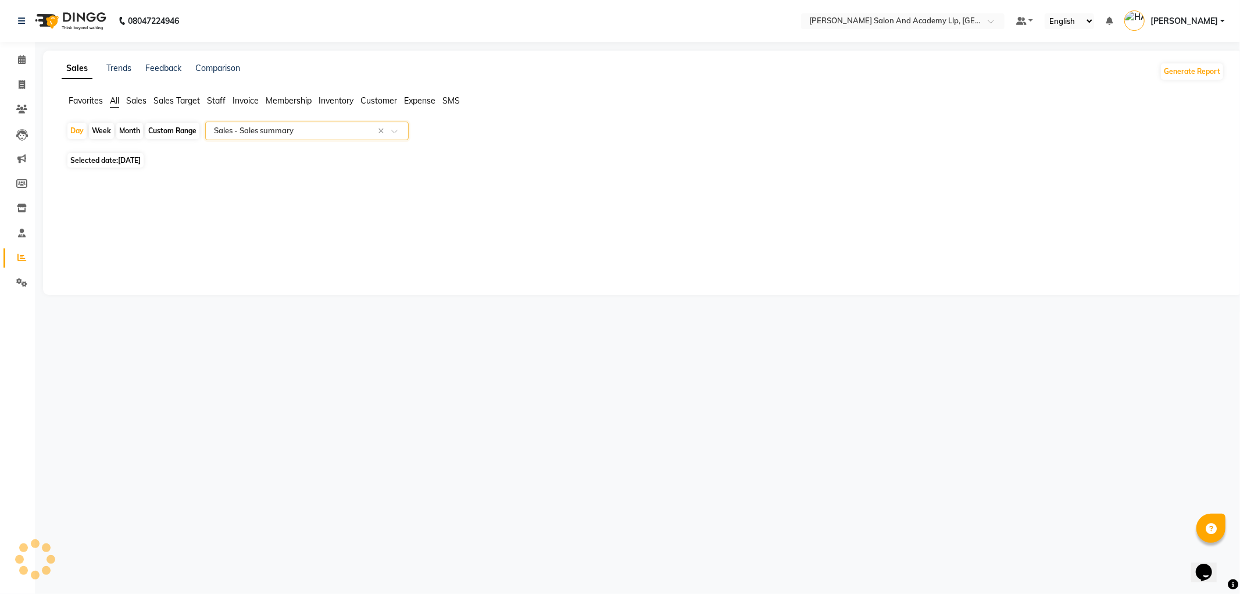
select select "full_report"
select select "csv"
click at [295, 137] on div "Select Report Type × Sales - Sales summary ×" at bounding box center [307, 131] width 204 height 19
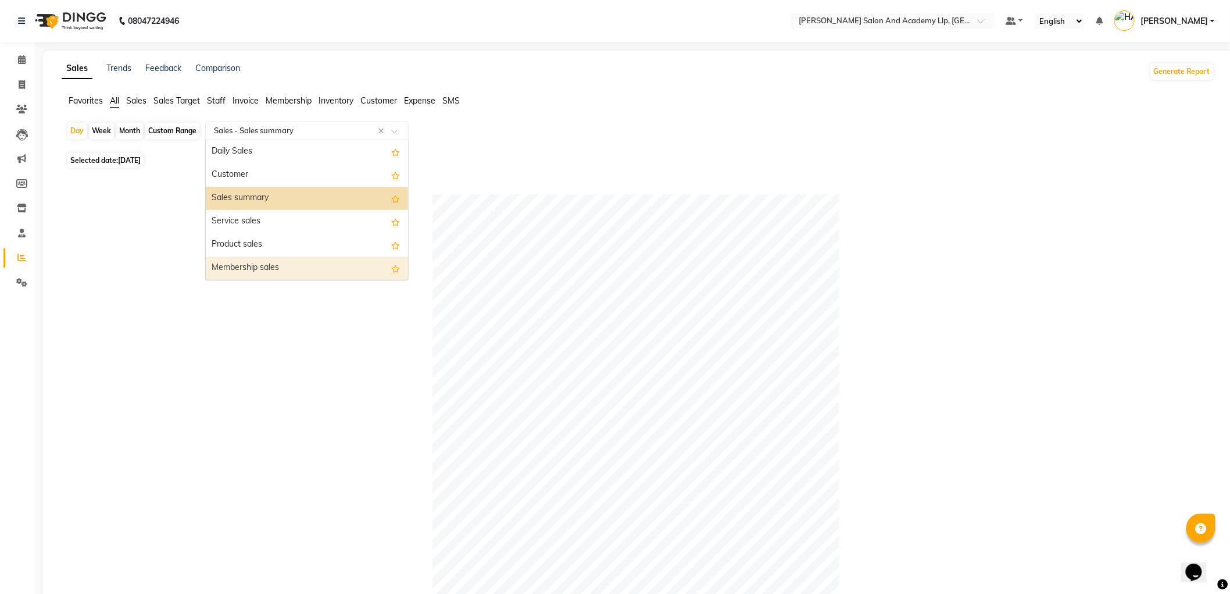
click at [207, 324] on div at bounding box center [635, 397] width 1139 height 407
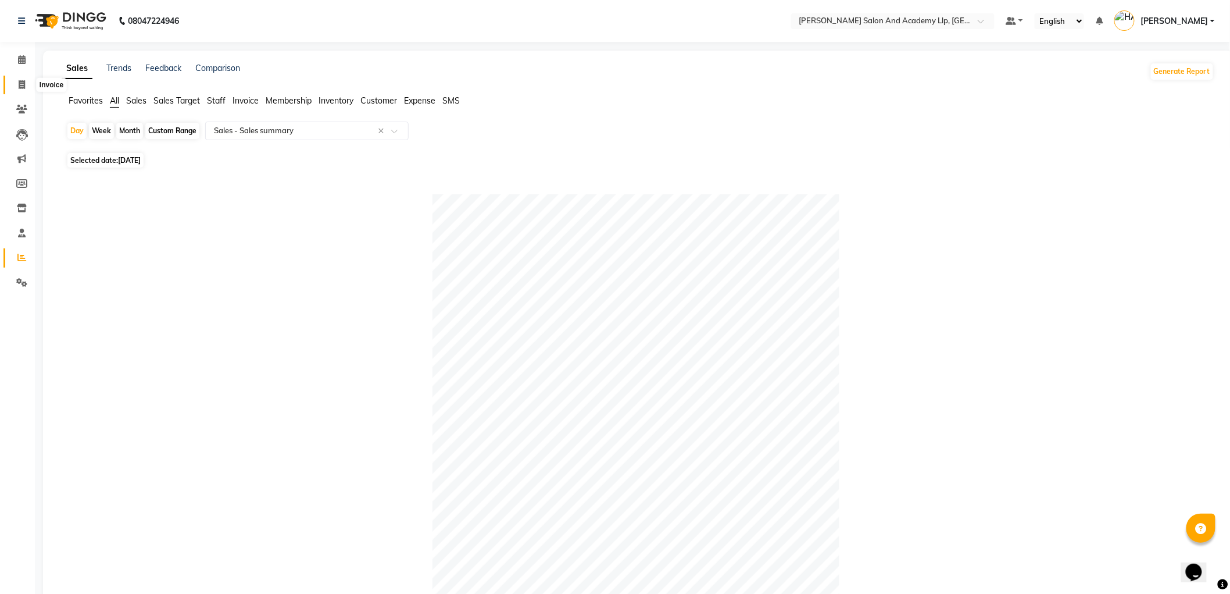
click at [21, 83] on icon at bounding box center [22, 84] width 6 height 9
select select "service"
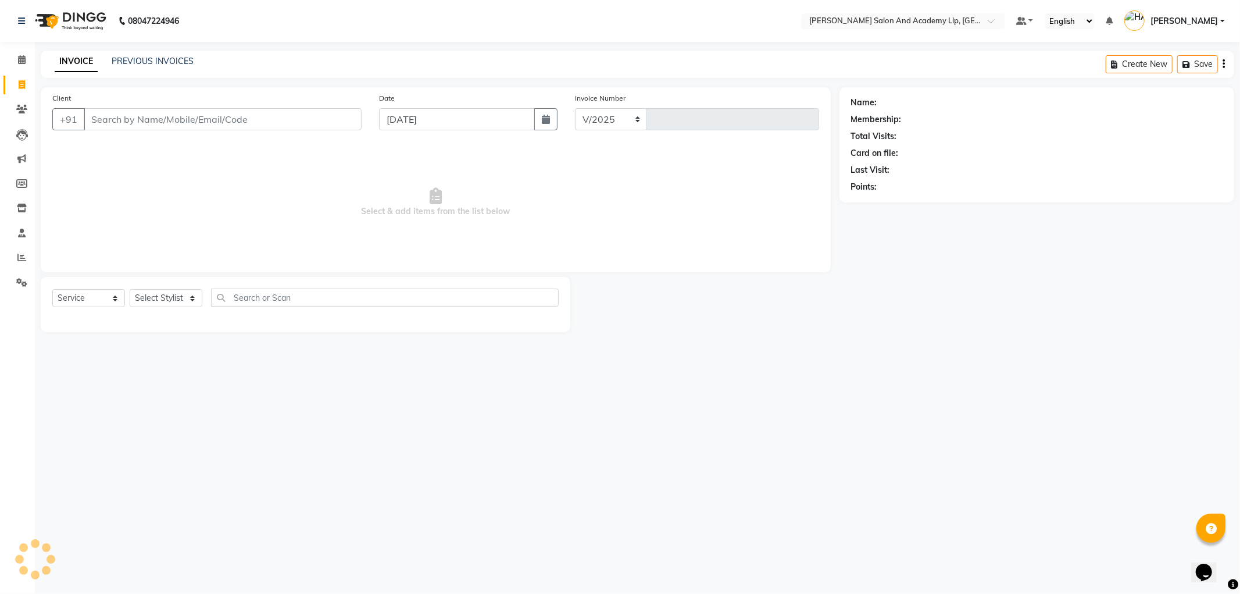
select select "6983"
type input "11420"
click at [24, 258] on icon at bounding box center [21, 257] width 9 height 9
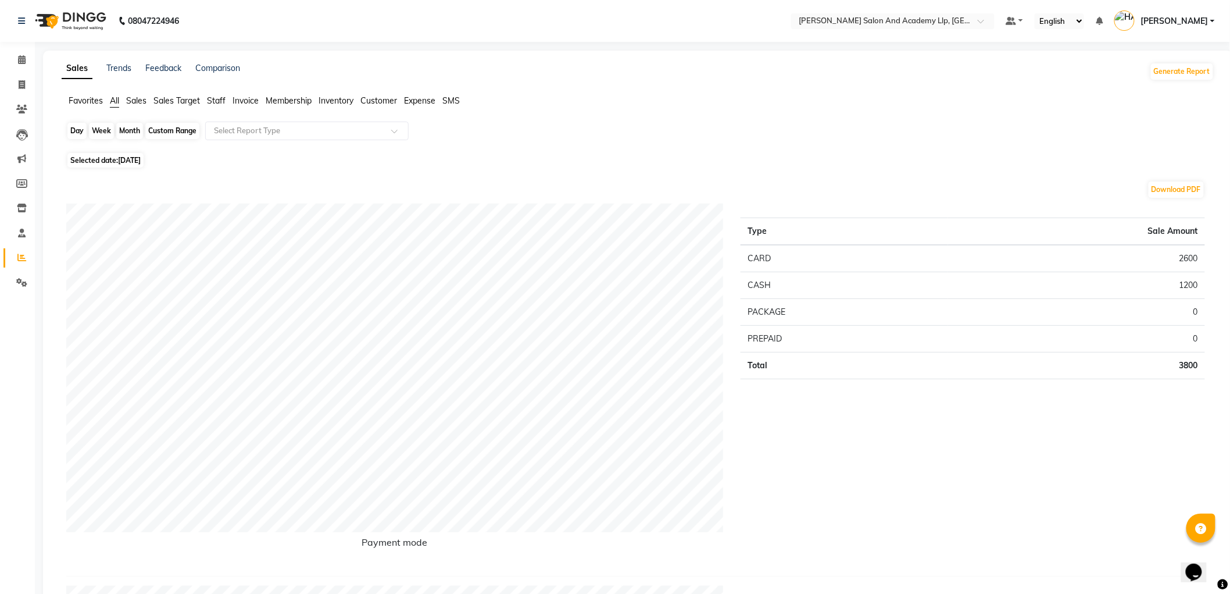
click at [80, 129] on div "Day" at bounding box center [76, 131] width 19 height 16
select select "9"
select select "2025"
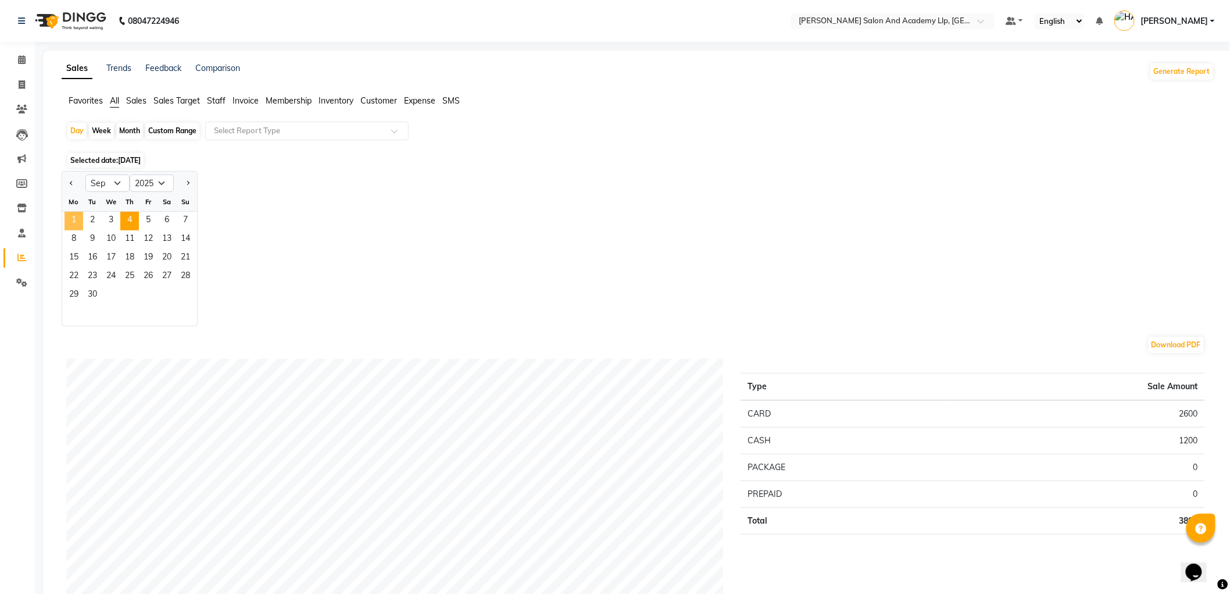
click at [79, 217] on span "1" at bounding box center [74, 221] width 19 height 19
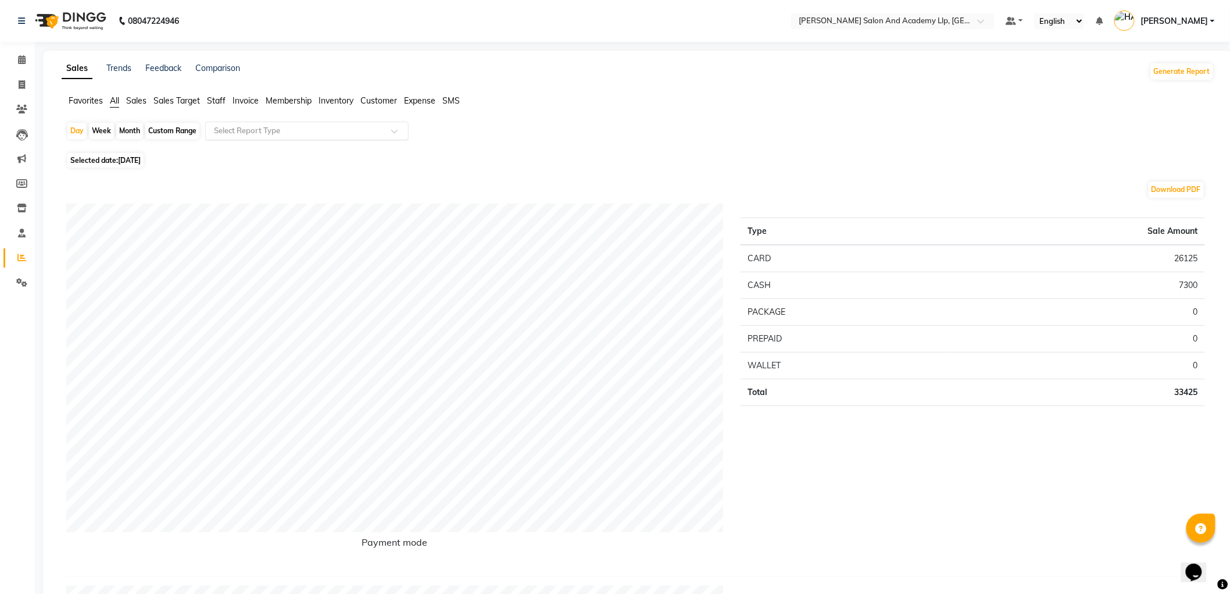
click at [237, 135] on input "text" at bounding box center [295, 131] width 167 height 12
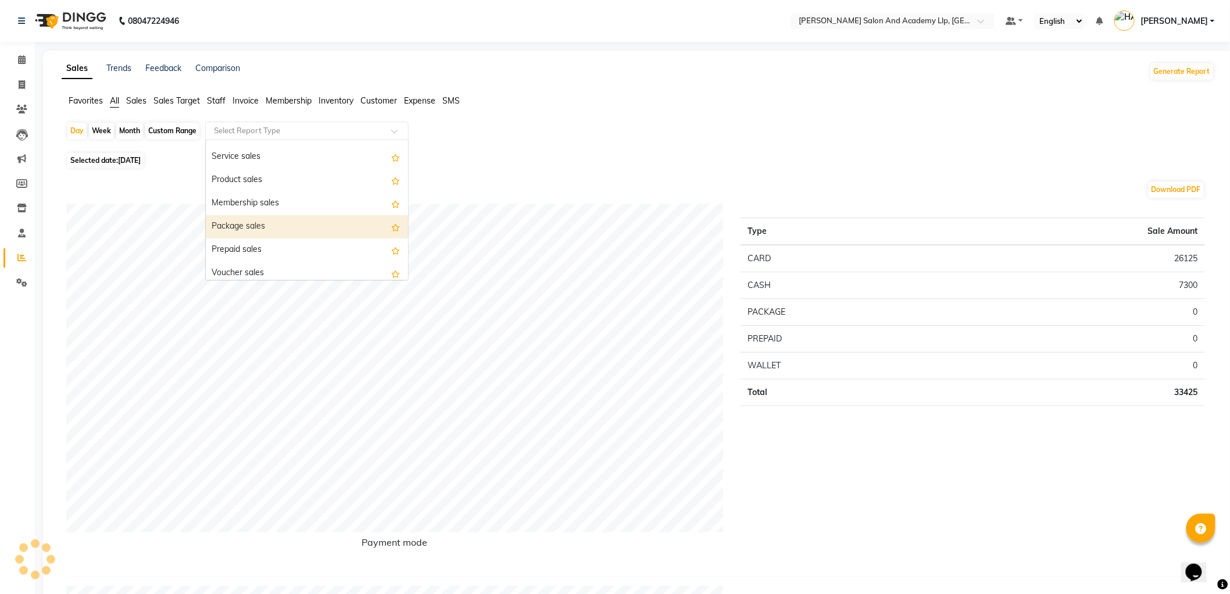
click at [256, 224] on div "Package sales" at bounding box center [307, 226] width 202 height 23
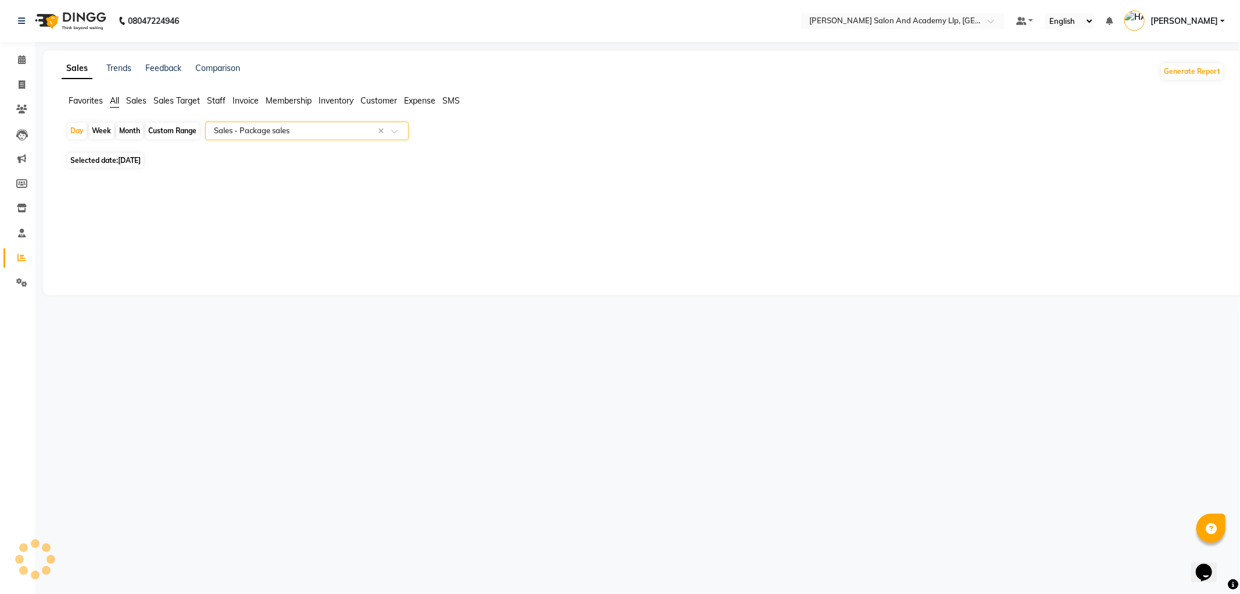
select select "full_report"
select select "csv"
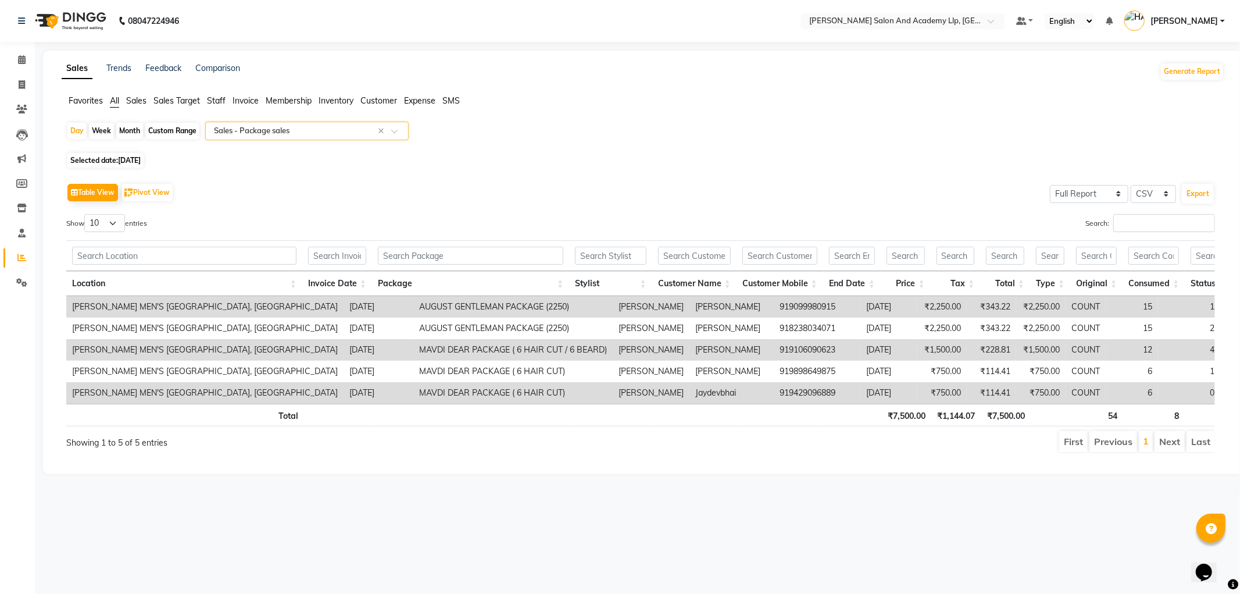
drag, startPoint x: 222, startPoint y: 102, endPoint x: 230, endPoint y: 117, distance: 17.2
click at [221, 102] on span "Staff" at bounding box center [216, 100] width 19 height 10
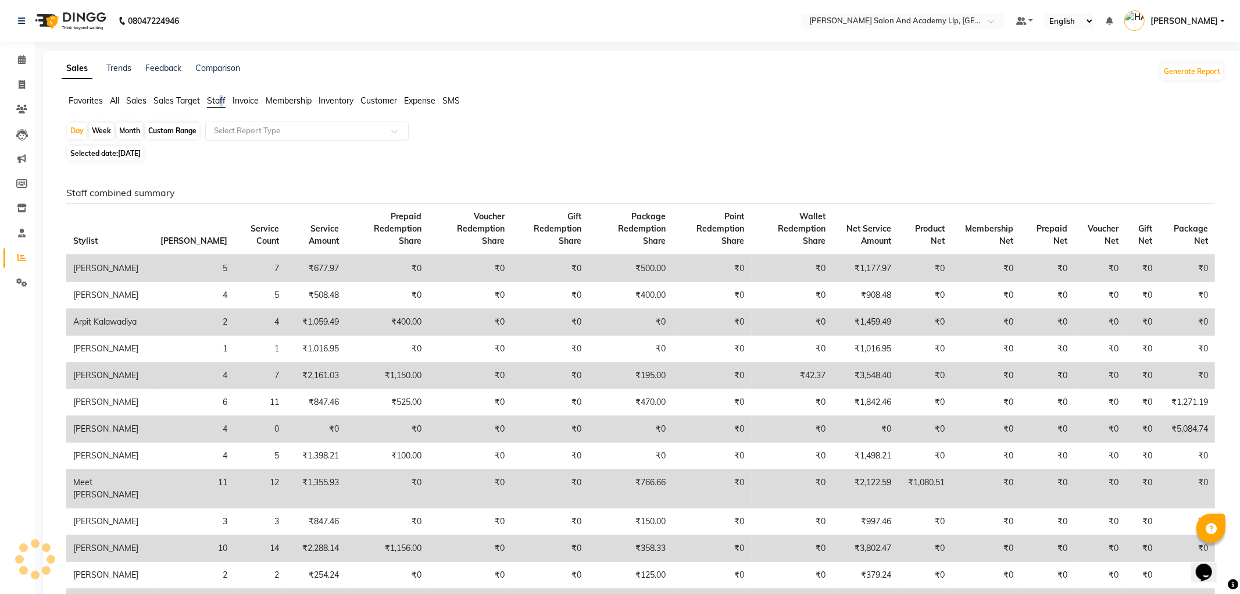
click at [264, 131] on input "text" at bounding box center [295, 131] width 167 height 12
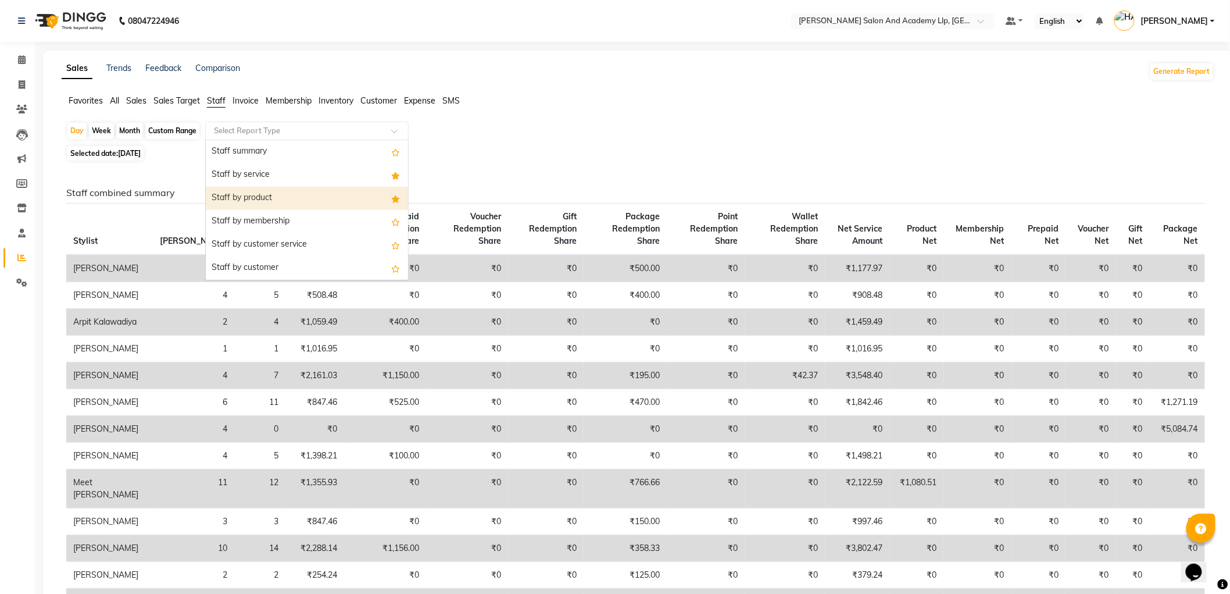
click at [263, 198] on div "Staff by product" at bounding box center [307, 198] width 202 height 23
select select "full_report"
select select "csv"
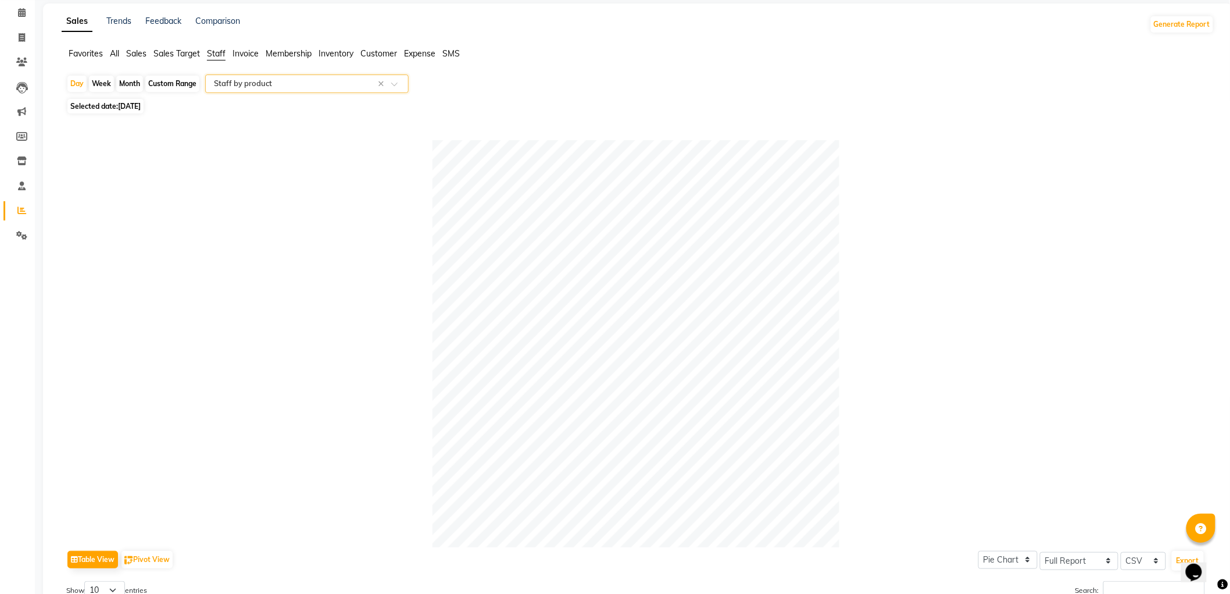
scroll to position [0, 0]
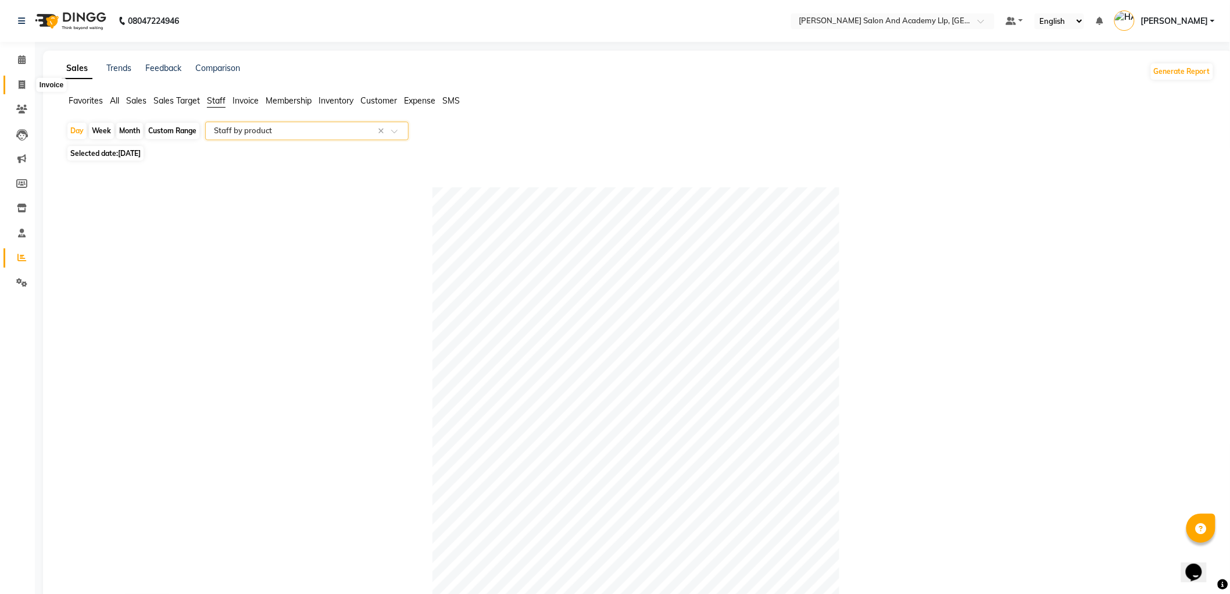
click at [22, 84] on icon at bounding box center [22, 84] width 6 height 9
select select "service"
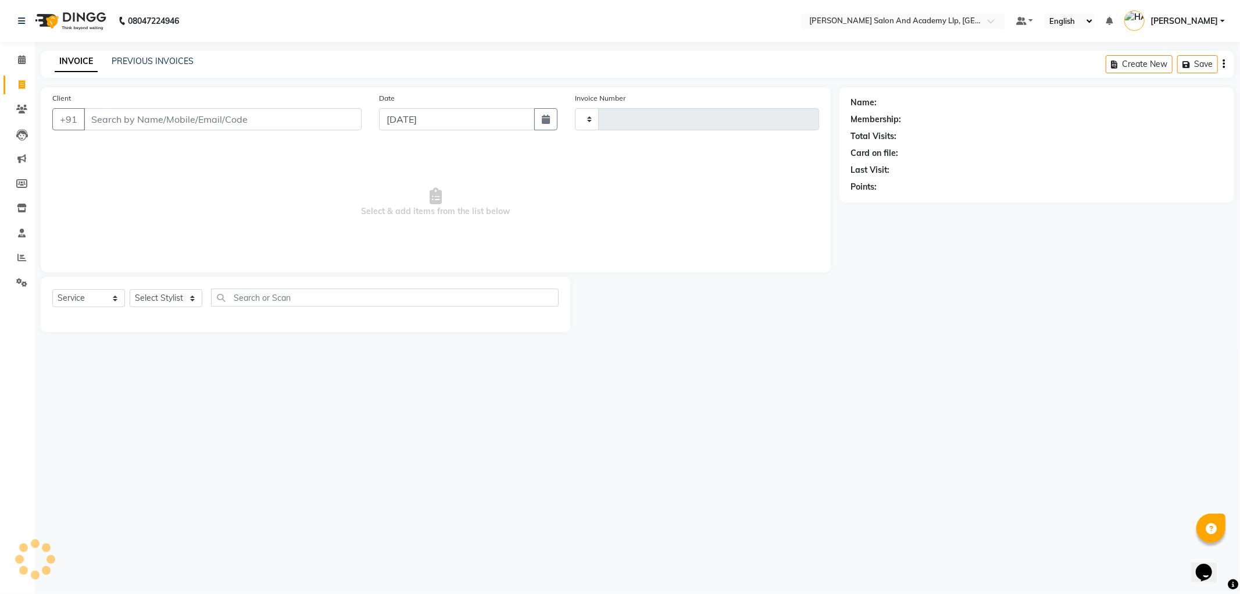
type input "11420"
select select "6983"
click at [19, 256] on icon at bounding box center [21, 257] width 9 height 9
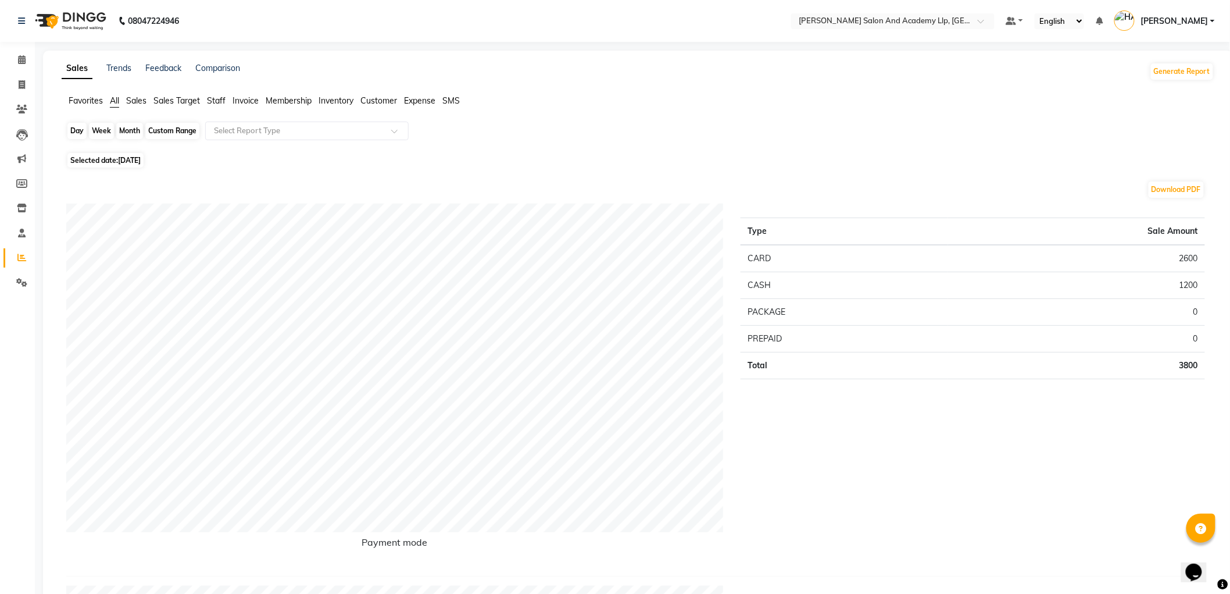
click at [74, 129] on div "Day" at bounding box center [76, 131] width 19 height 16
select select "9"
select select "2025"
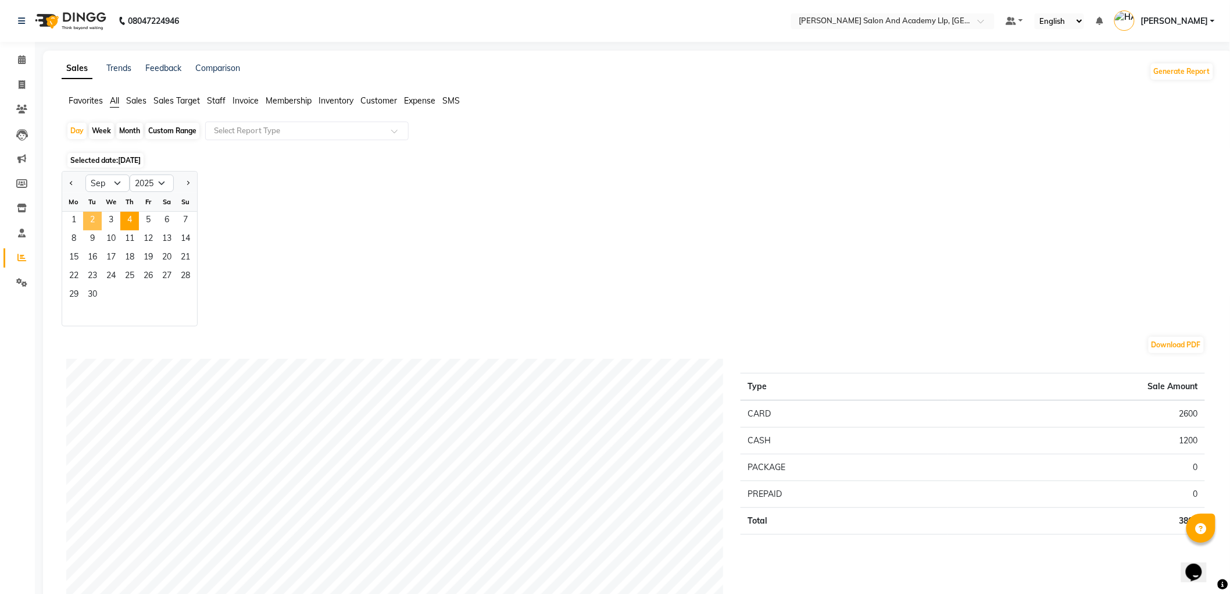
click at [96, 214] on span "2" at bounding box center [92, 221] width 19 height 19
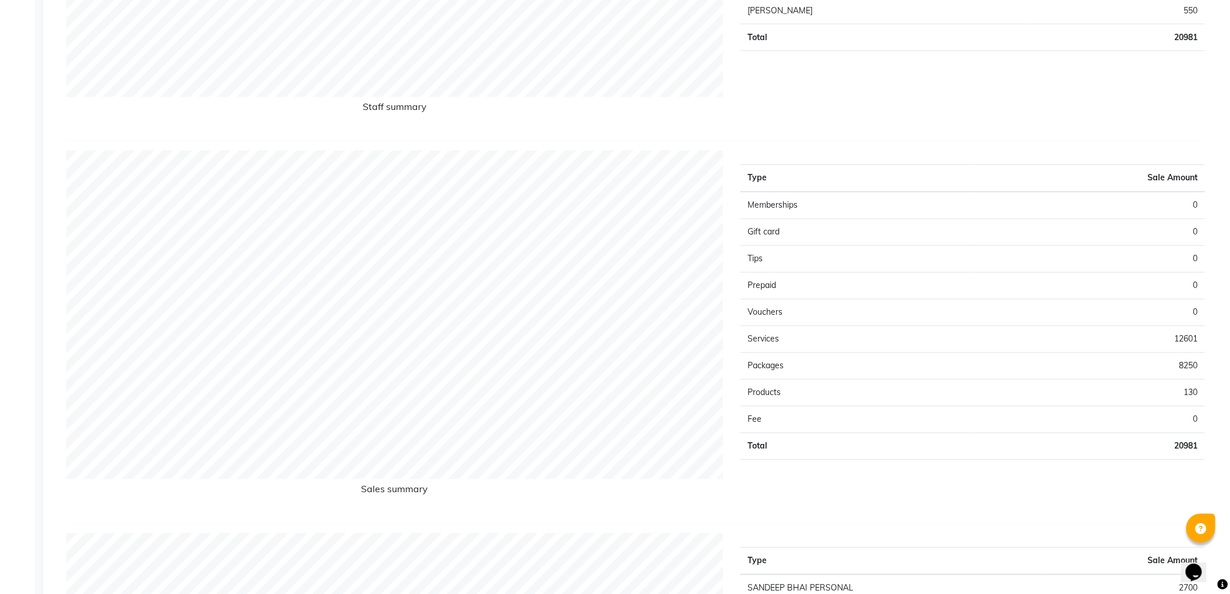
scroll to position [840, 0]
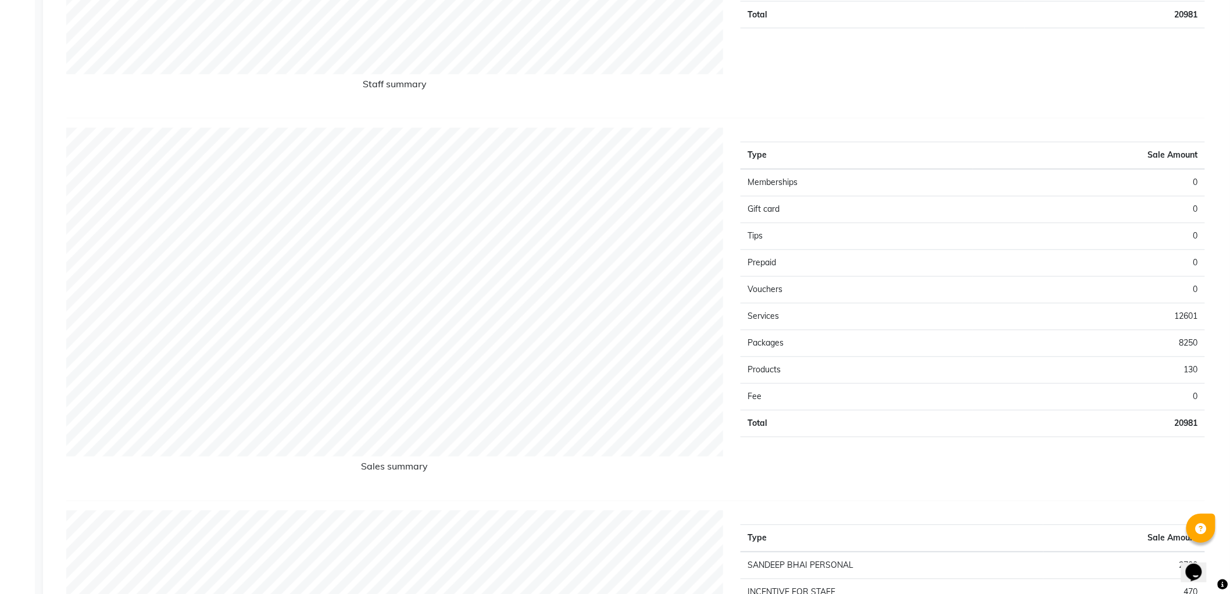
drag, startPoint x: 791, startPoint y: 312, endPoint x: 795, endPoint y: 319, distance: 7.6
click at [791, 312] on td "Services" at bounding box center [857, 317] width 232 height 27
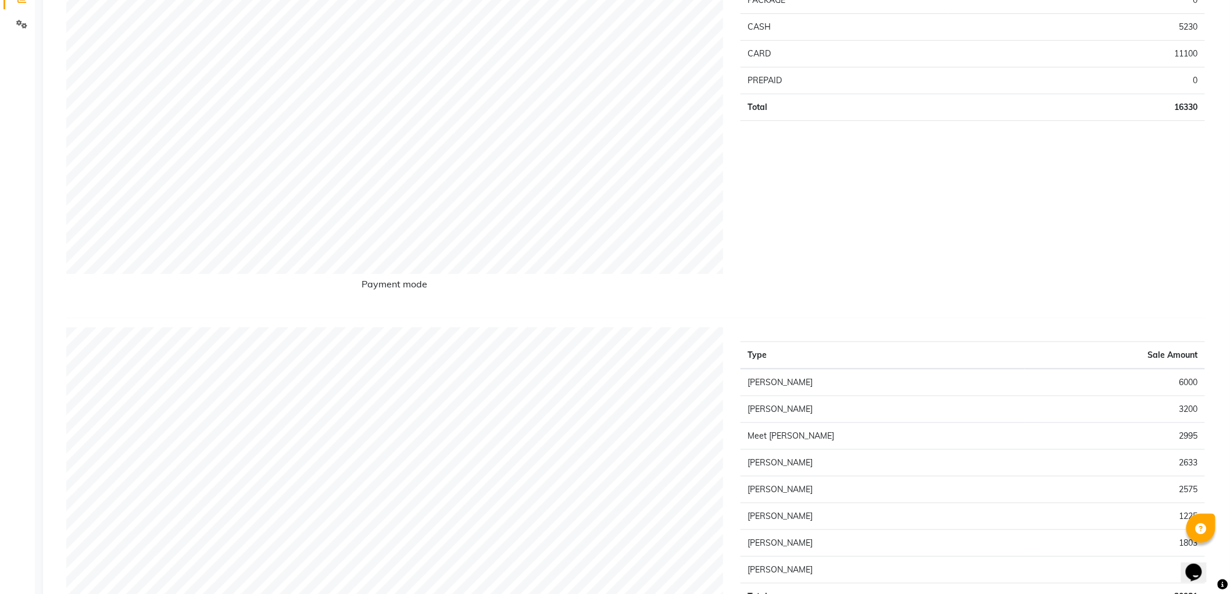
scroll to position [0, 0]
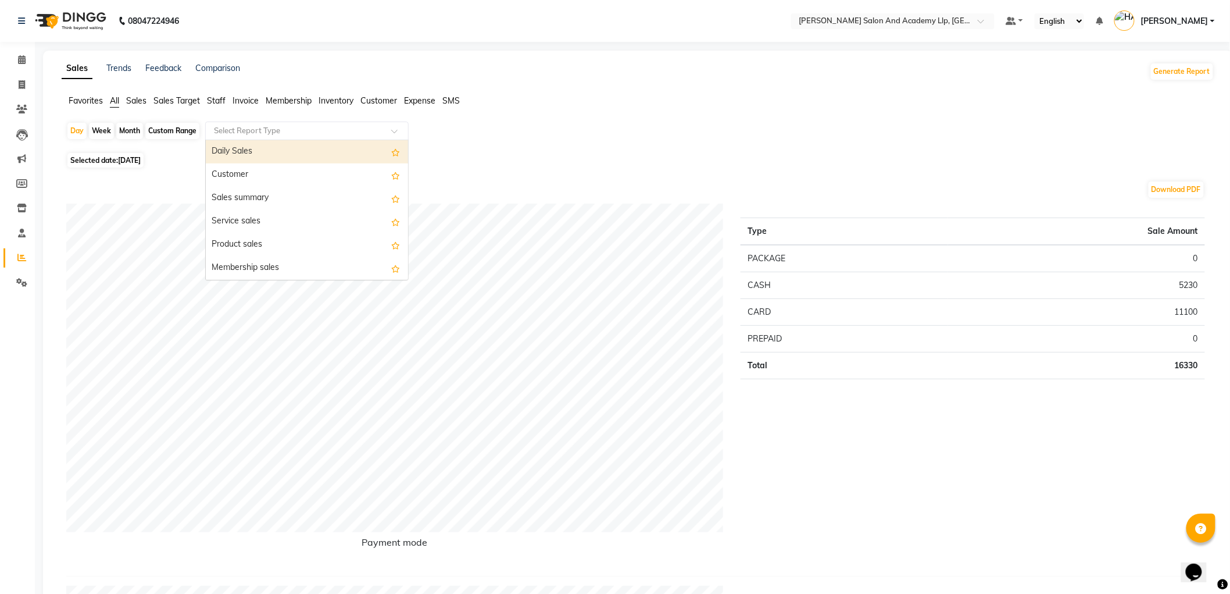
click at [253, 135] on input "text" at bounding box center [295, 131] width 167 height 12
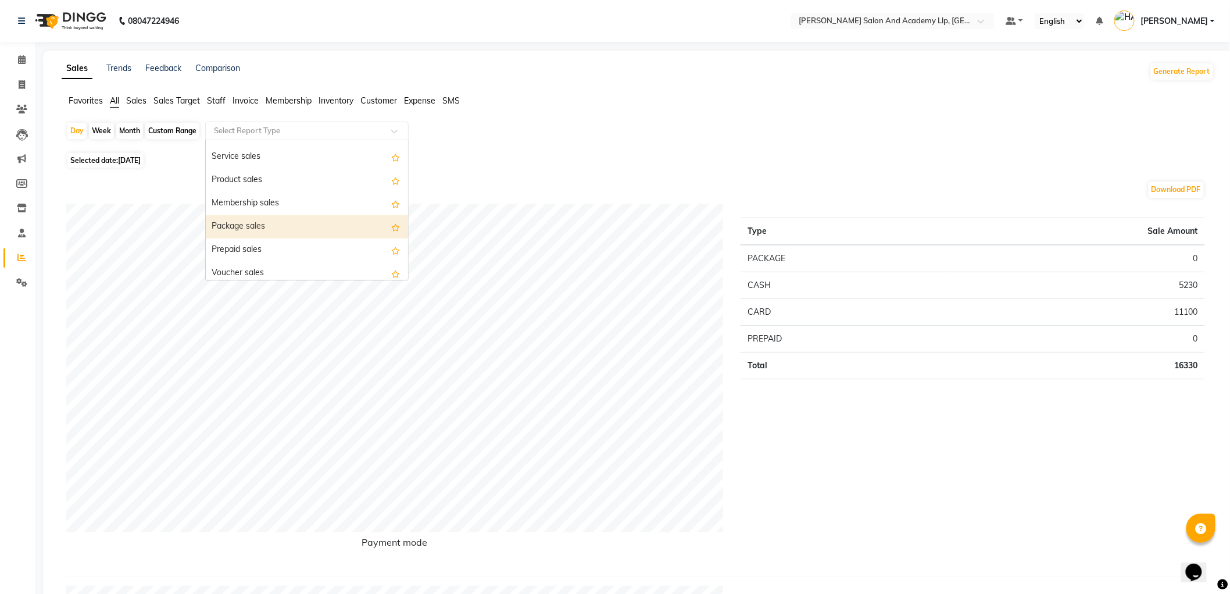
click at [255, 222] on div "Package sales" at bounding box center [307, 226] width 202 height 23
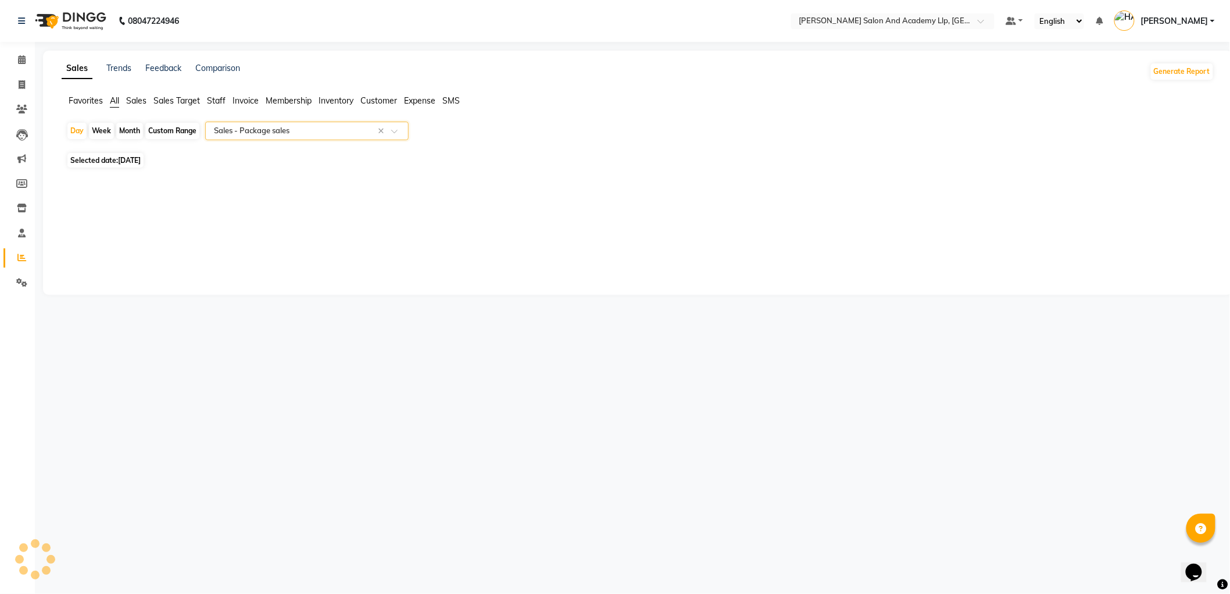
select select "full_report"
select select "csv"
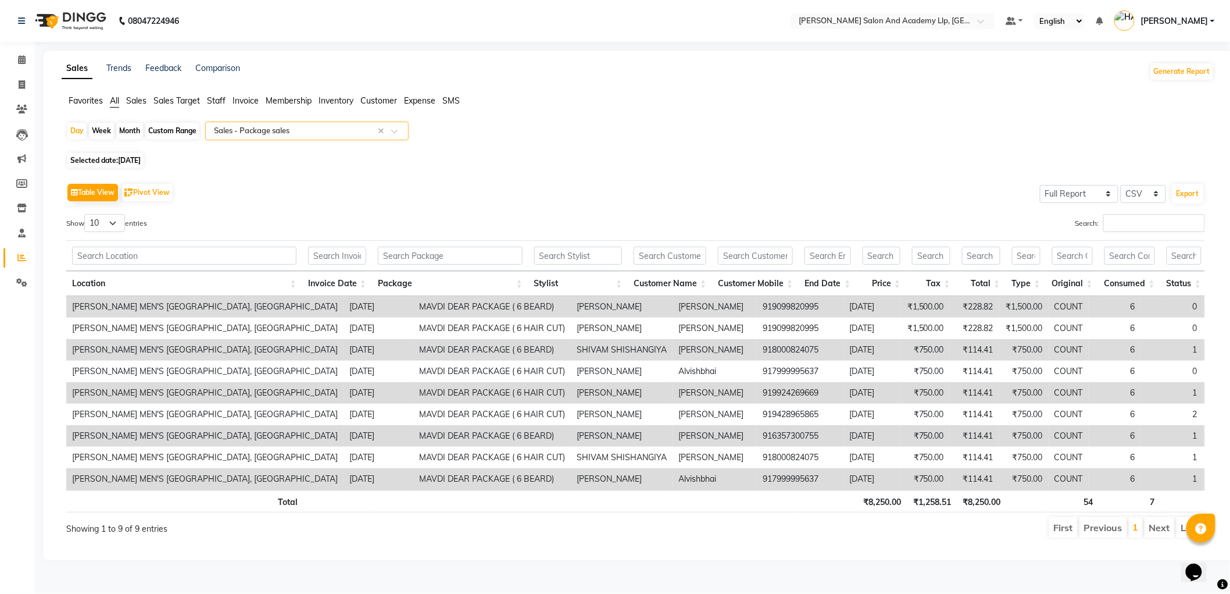
scroll to position [3, 0]
drag, startPoint x: 117, startPoint y: 217, endPoint x: 118, endPoint y: 227, distance: 9.9
click at [119, 217] on select "10 25 50 100" at bounding box center [104, 223] width 41 height 18
select select "100"
click at [86, 214] on select "10 25 50 100" at bounding box center [104, 223] width 41 height 18
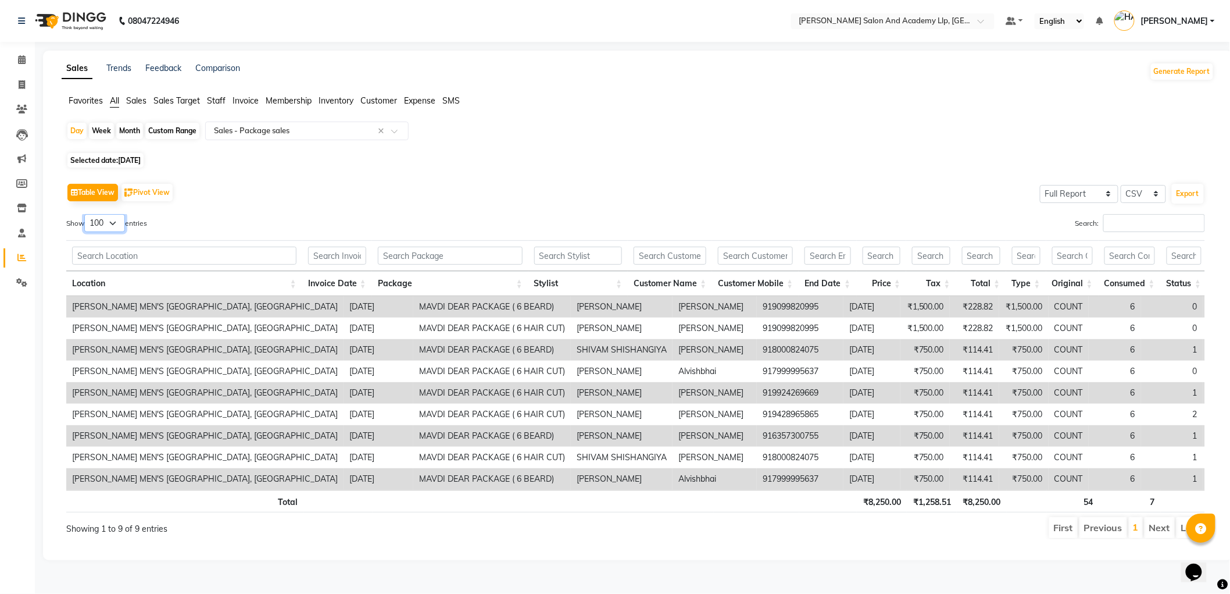
scroll to position [0, 1]
click at [222, 95] on span "Staff" at bounding box center [216, 100] width 19 height 10
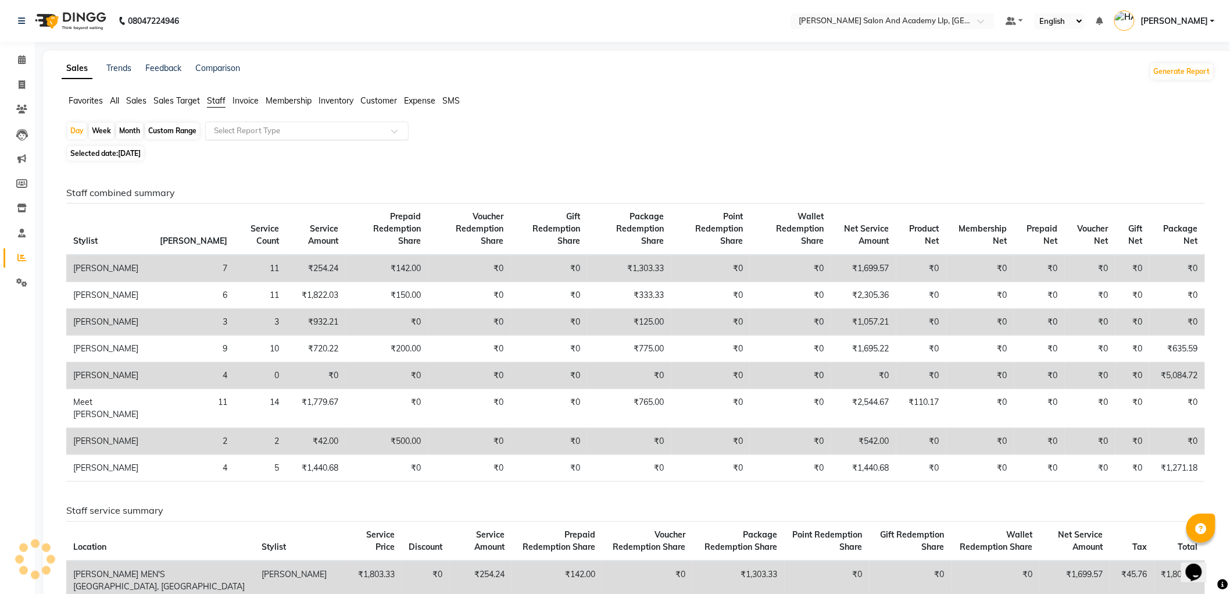
click at [256, 131] on input "text" at bounding box center [295, 131] width 167 height 12
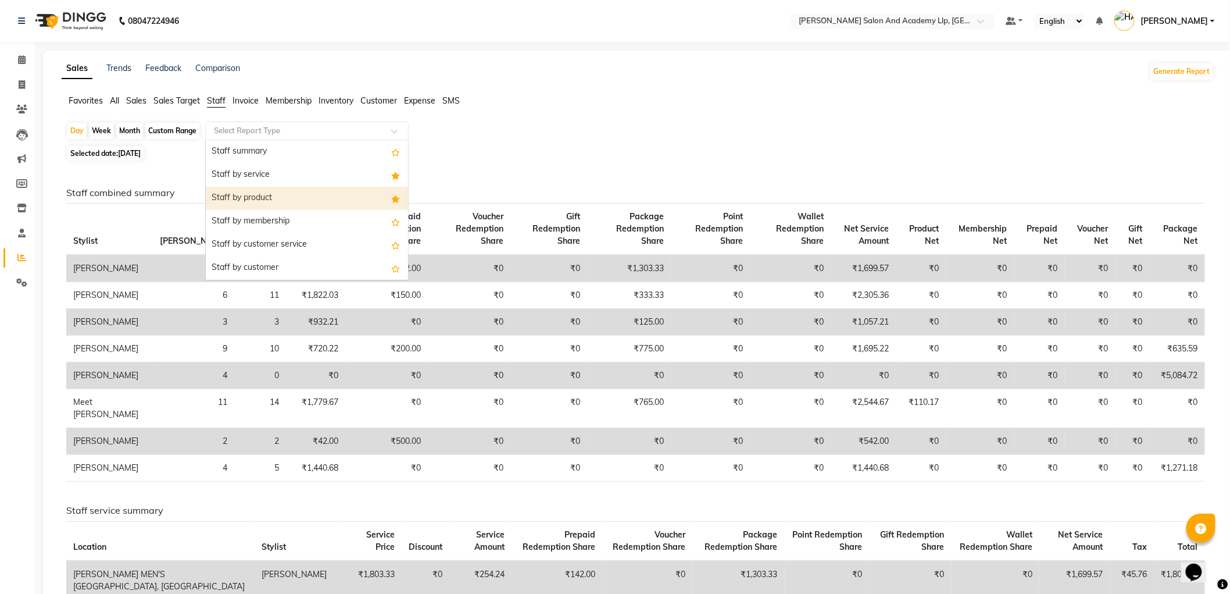
click at [266, 200] on div "Staff by product" at bounding box center [307, 198] width 202 height 23
select select "full_report"
select select "csv"
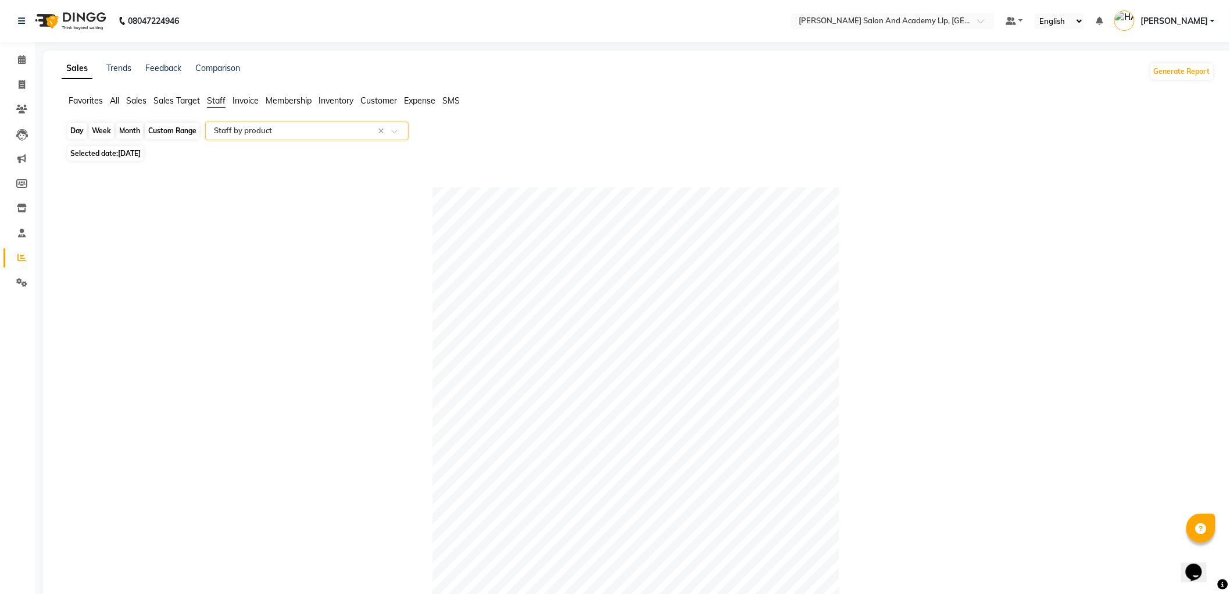
click at [79, 129] on div "Day" at bounding box center [76, 131] width 19 height 16
select select "9"
select select "2025"
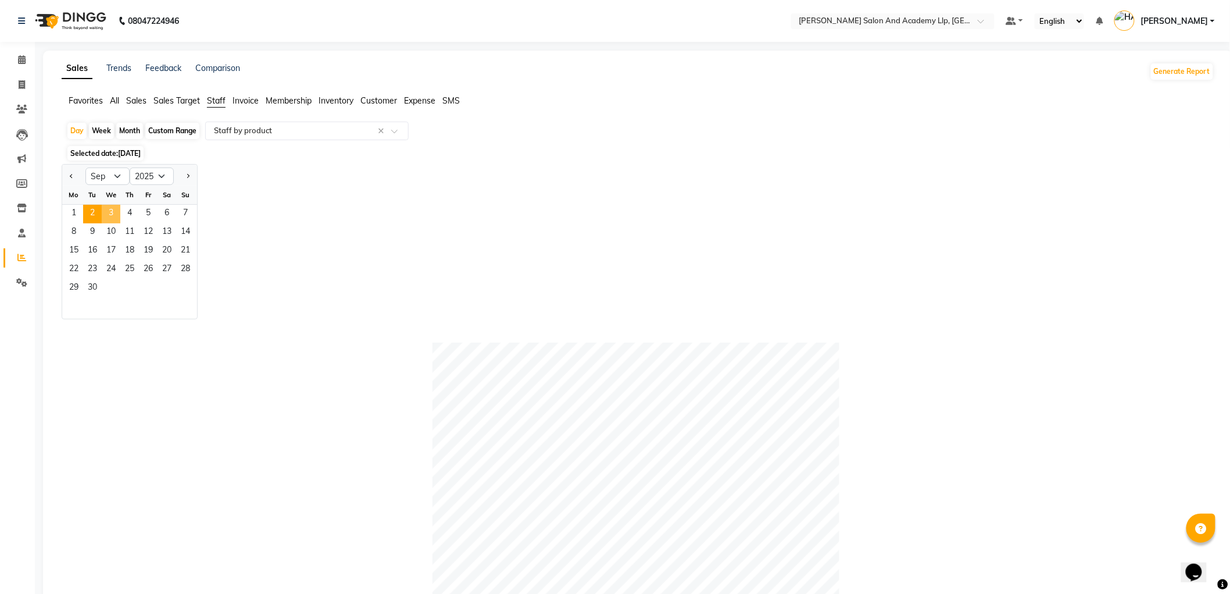
click at [110, 213] on span "3" at bounding box center [111, 214] width 19 height 19
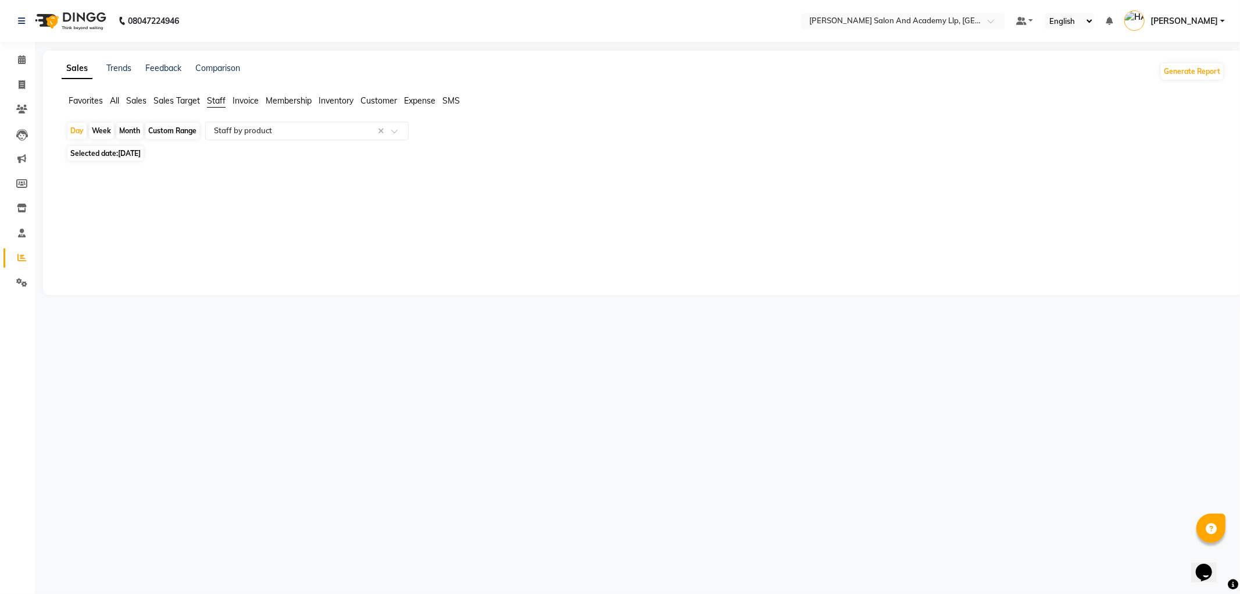
click at [110, 101] on span "All" at bounding box center [114, 100] width 9 height 10
click at [226, 132] on input "text" at bounding box center [295, 131] width 167 height 12
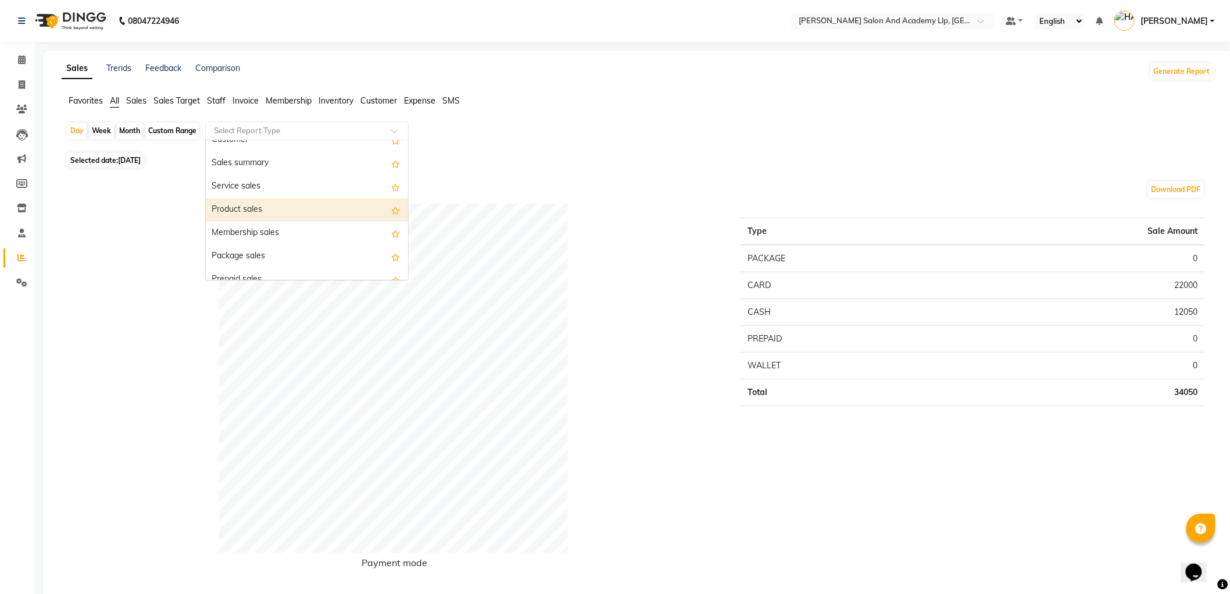
scroll to position [65, 0]
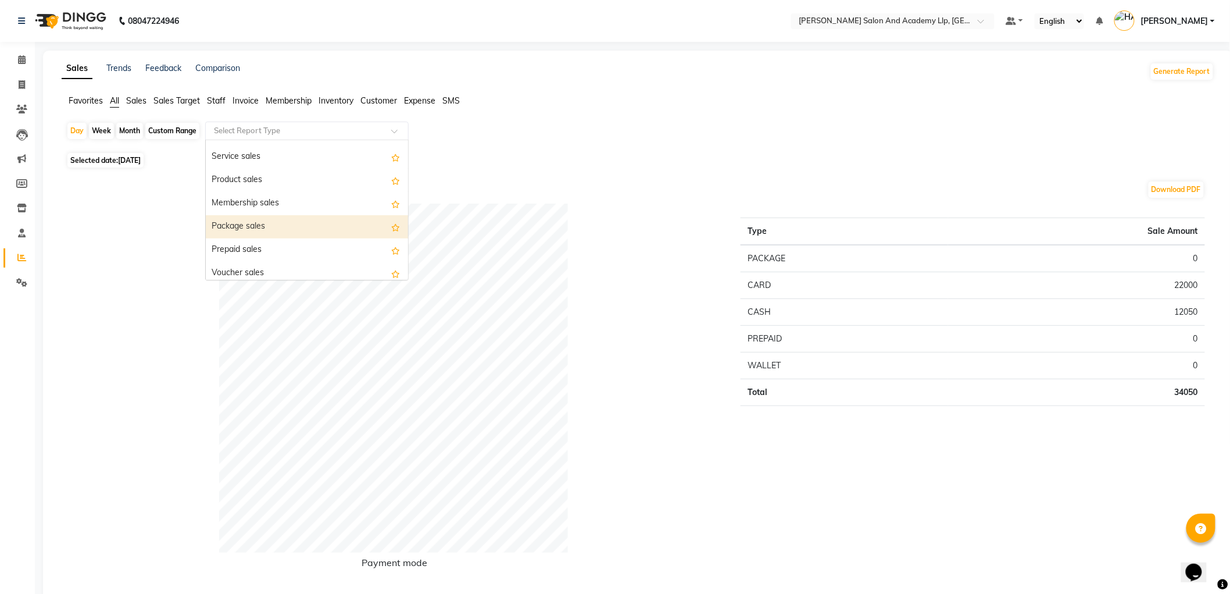
click at [242, 230] on div "Package sales" at bounding box center [307, 226] width 202 height 23
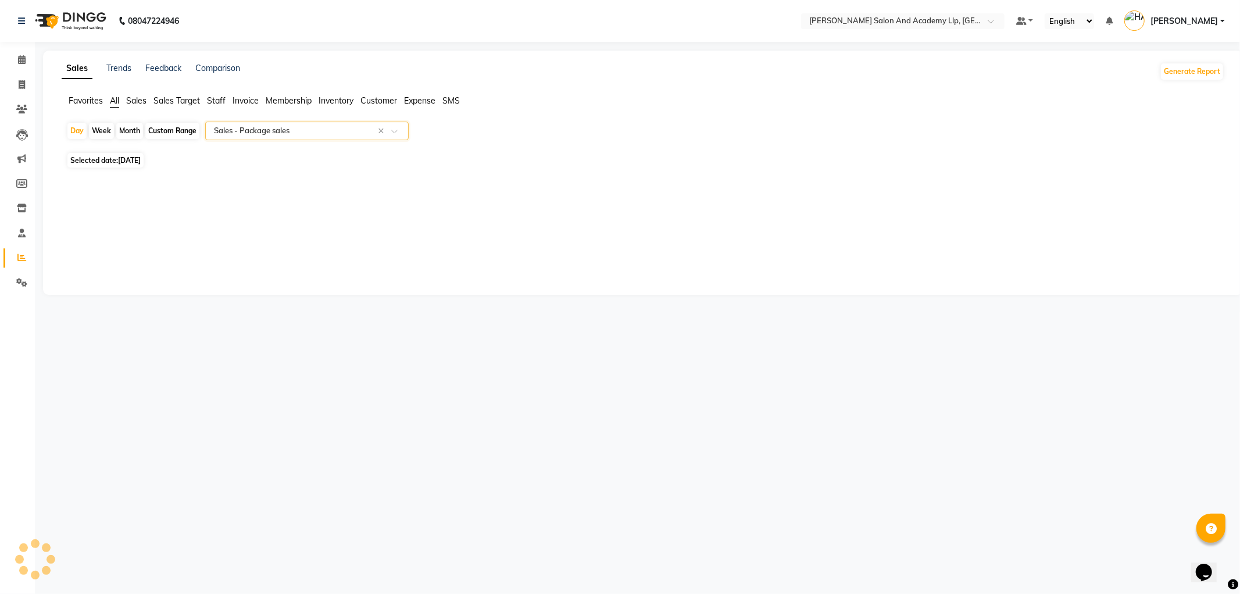
select select "full_report"
select select "csv"
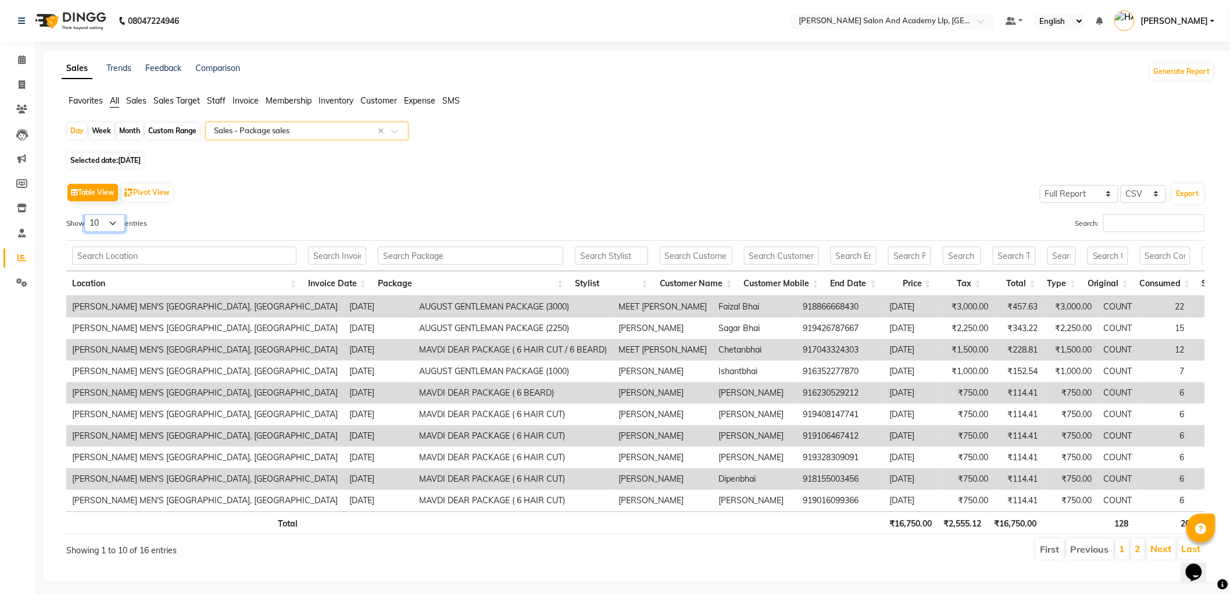
click at [106, 226] on select "10 25 50 100" at bounding box center [104, 223] width 41 height 18
select select "100"
click at [86, 214] on select "10 25 50 100" at bounding box center [104, 223] width 41 height 18
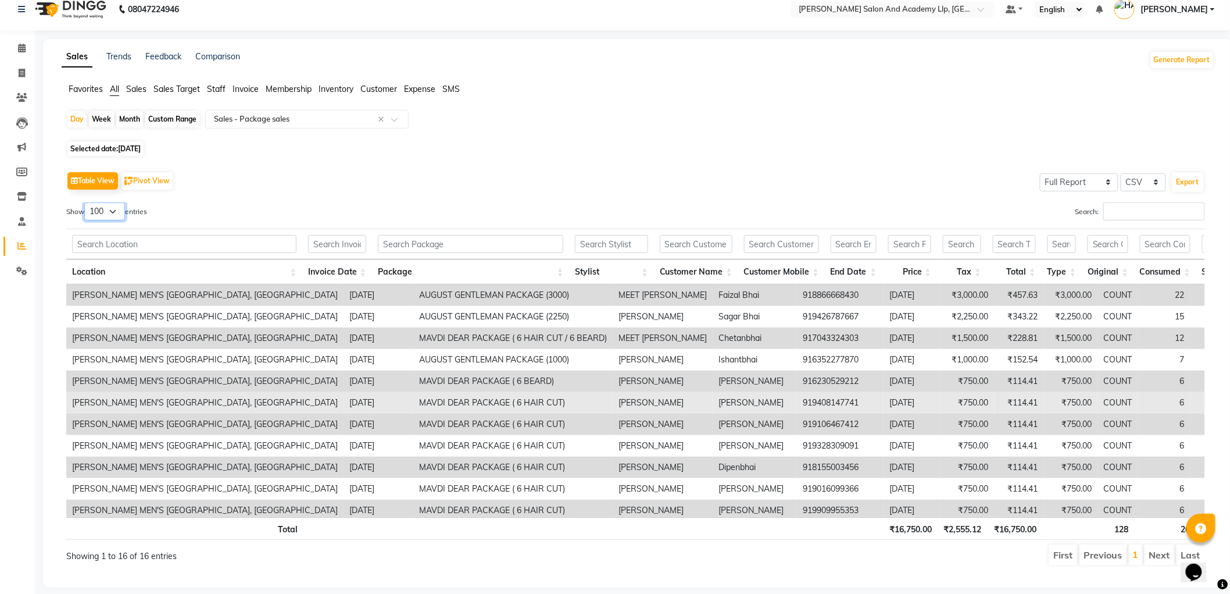
scroll to position [0, 0]
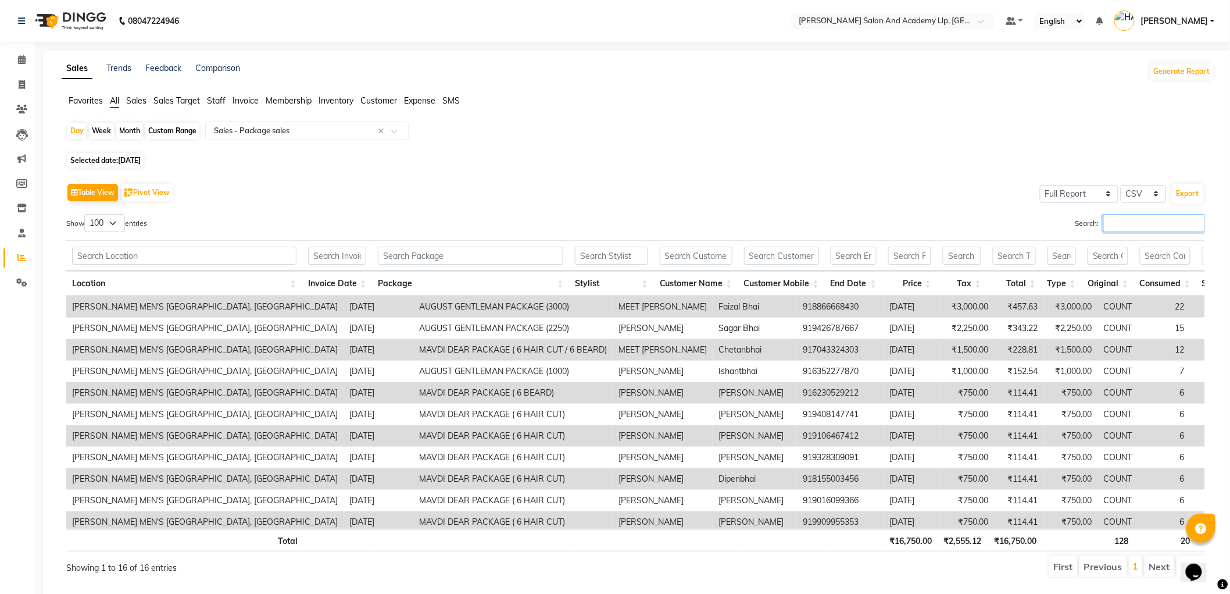
click at [1132, 220] on input "Search:" at bounding box center [1155, 223] width 102 height 18
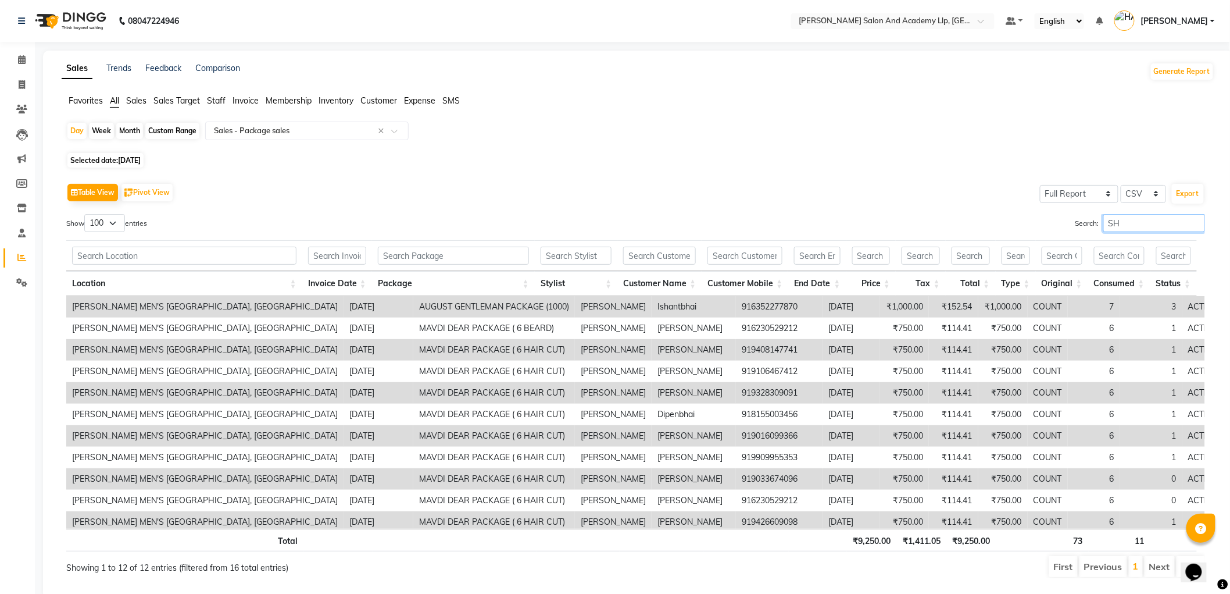
type input "S"
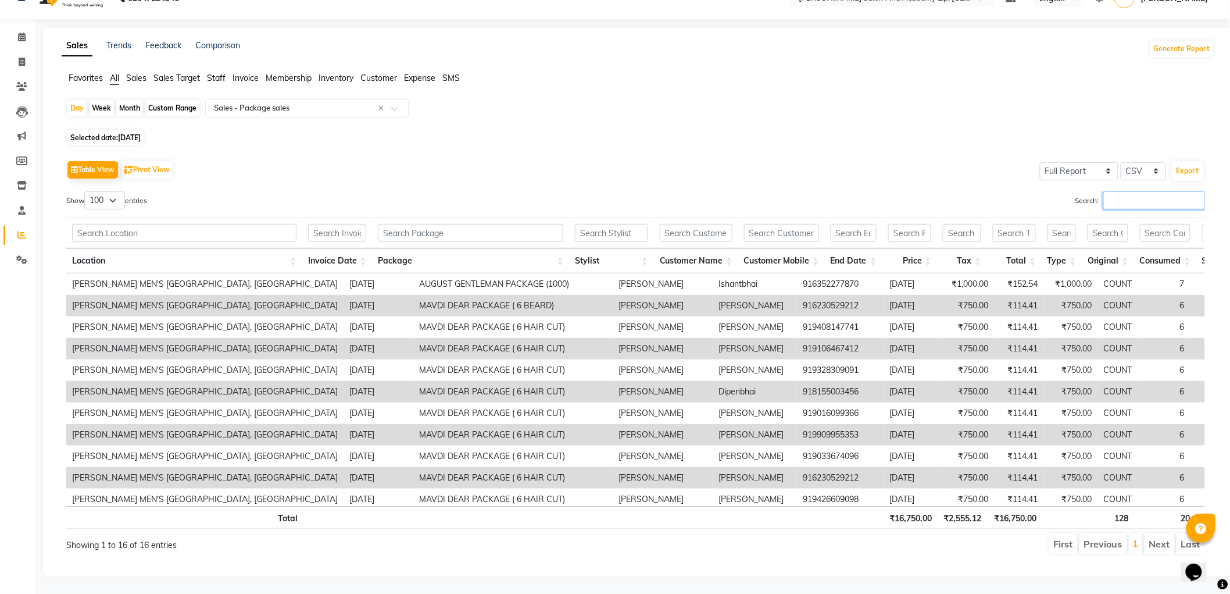
scroll to position [120, 0]
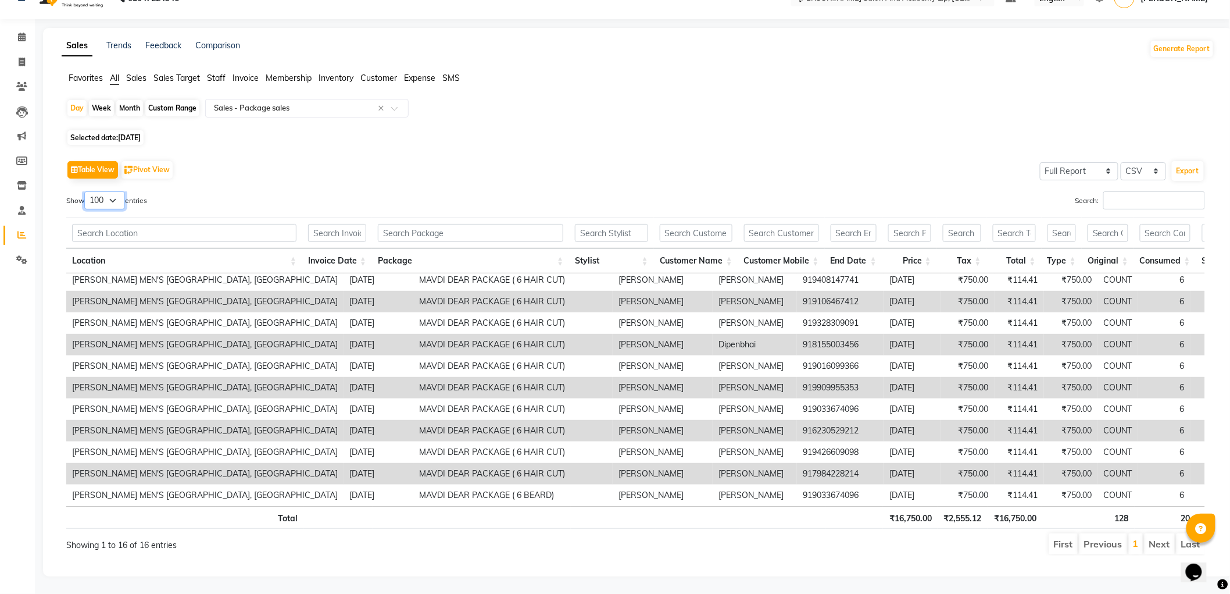
click at [108, 192] on select "10 25 50 100" at bounding box center [104, 200] width 41 height 18
click at [86, 191] on select "10 25 50 100" at bounding box center [104, 200] width 41 height 18
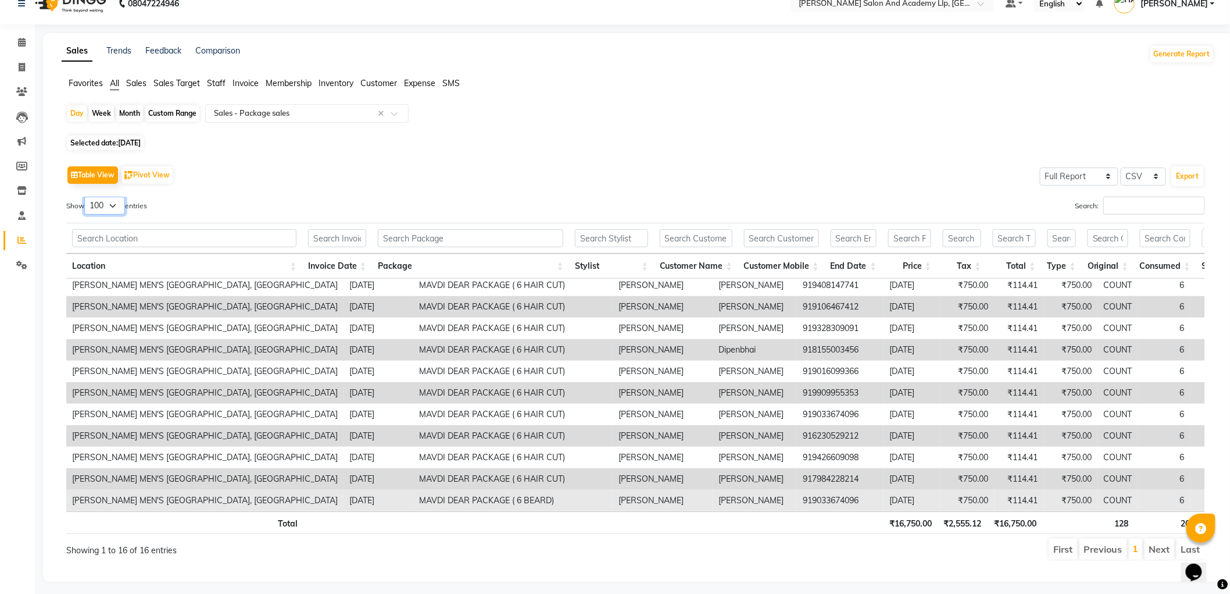
scroll to position [33, 0]
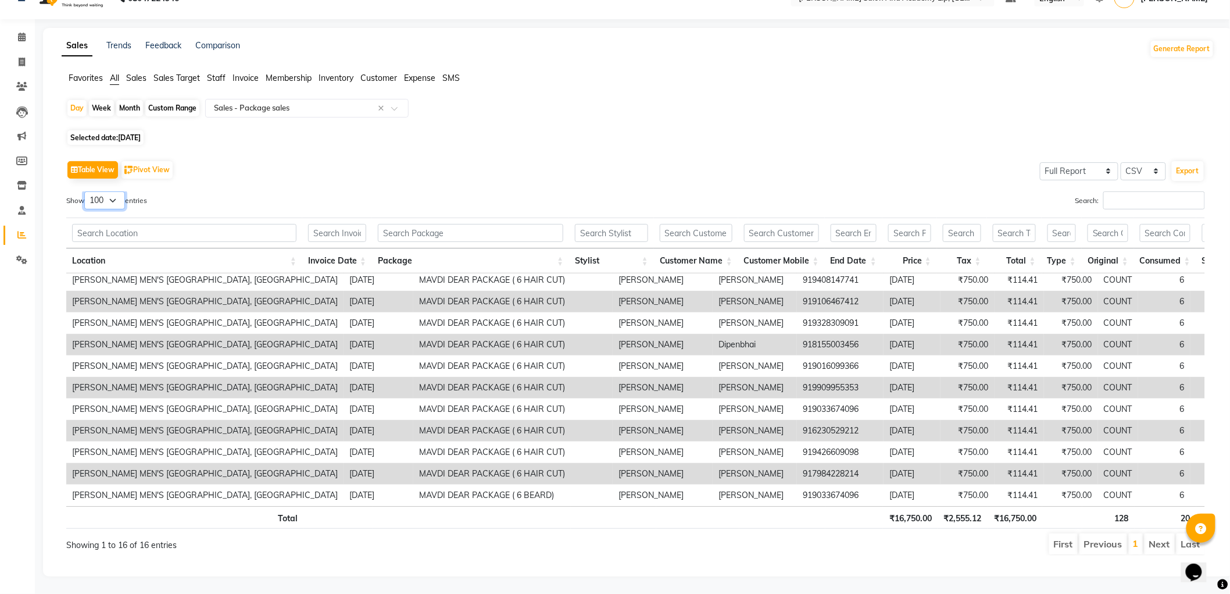
click at [105, 192] on select "10 25 50 100" at bounding box center [104, 200] width 41 height 18
click at [86, 191] on select "10 25 50 100" at bounding box center [104, 200] width 41 height 18
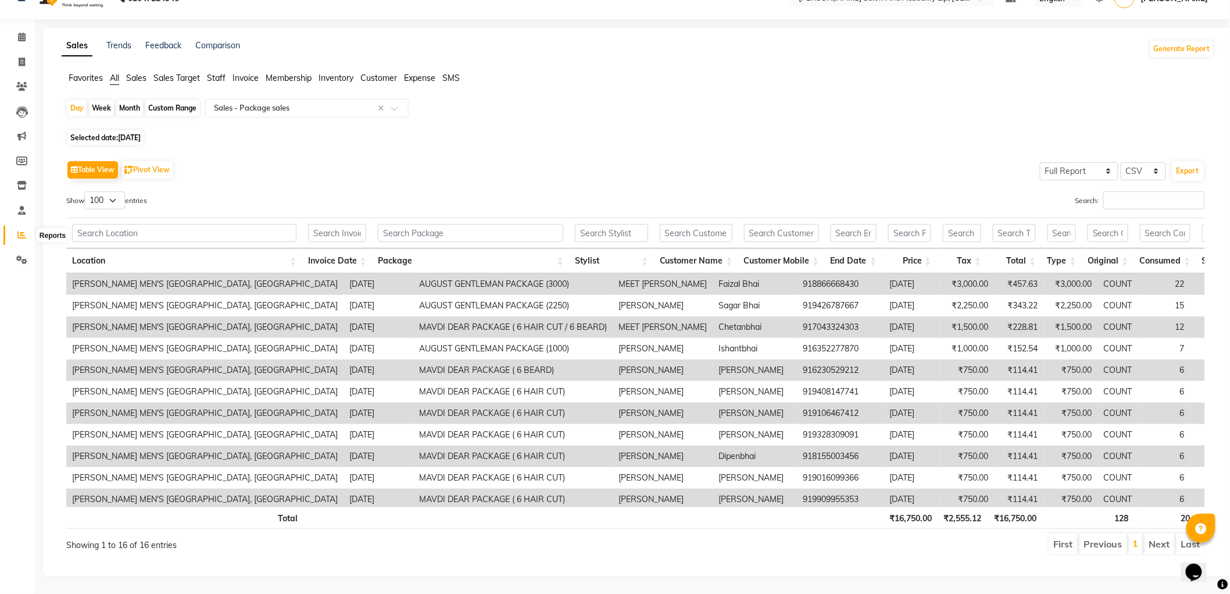
click at [23, 230] on icon at bounding box center [21, 234] width 9 height 9
click at [21, 230] on icon at bounding box center [21, 234] width 9 height 9
click at [131, 73] on span "Sales" at bounding box center [136, 78] width 20 height 10
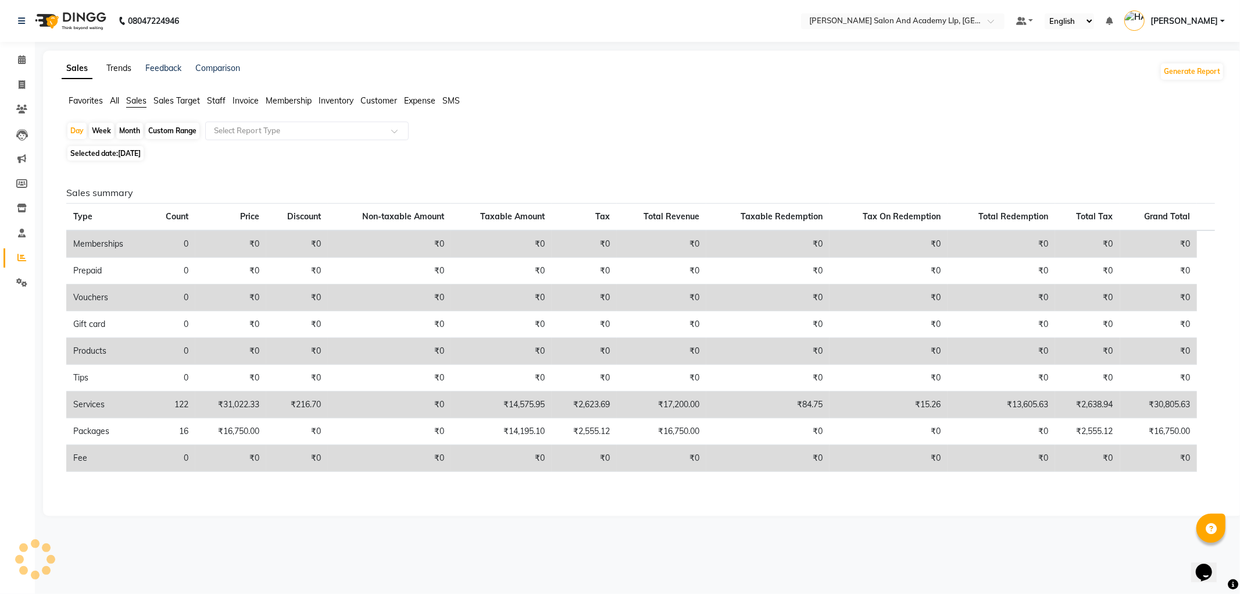
click at [115, 71] on link "Trends" at bounding box center [118, 68] width 25 height 10
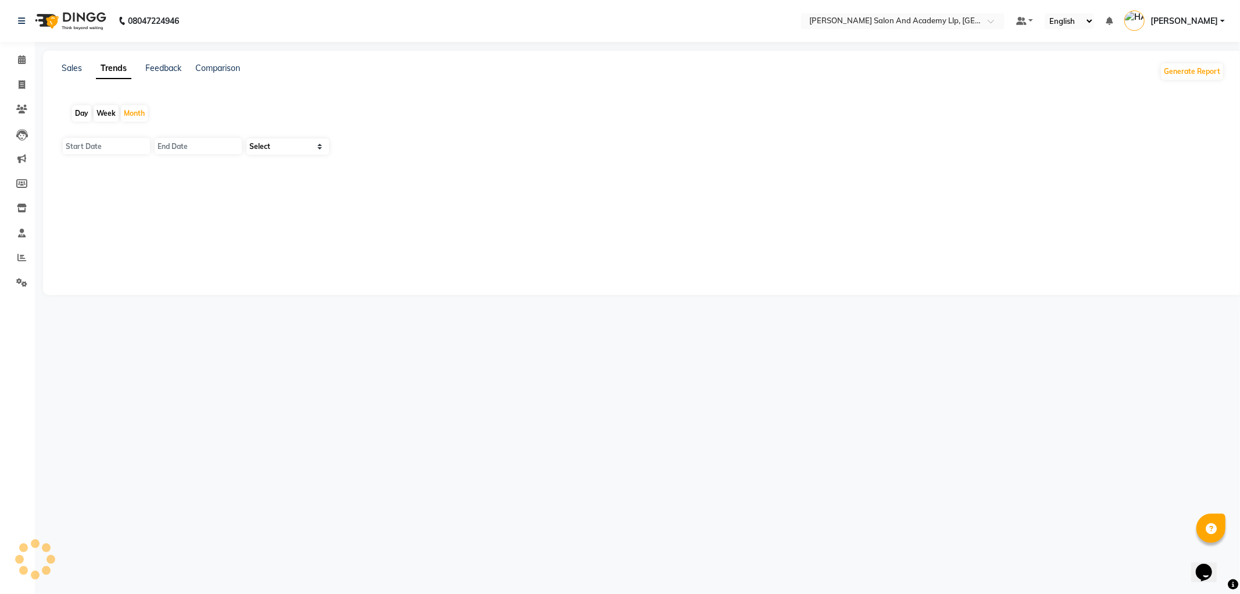
type input "01-09-2025"
type input "30-09-2025"
select select "by_client"
click at [73, 73] on div "Sales" at bounding box center [72, 71] width 20 height 19
drag, startPoint x: 73, startPoint y: 70, endPoint x: 73, endPoint y: 81, distance: 11.6
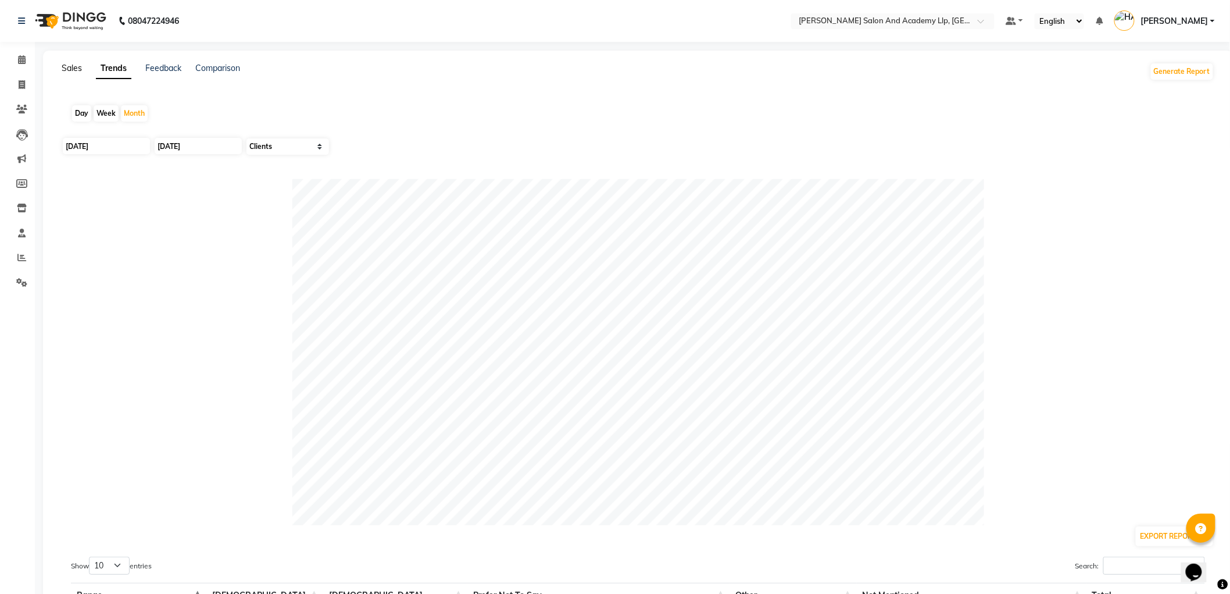
click at [73, 69] on link "Sales" at bounding box center [72, 68] width 20 height 10
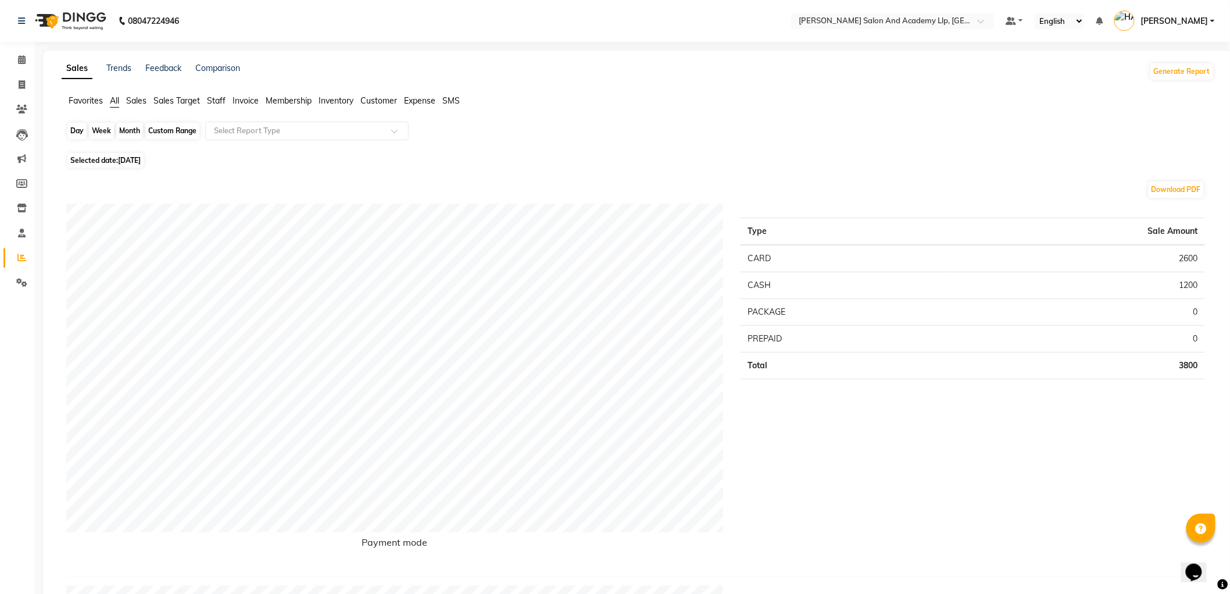
click at [72, 127] on div "Day" at bounding box center [76, 131] width 19 height 16
select select "9"
select select "2025"
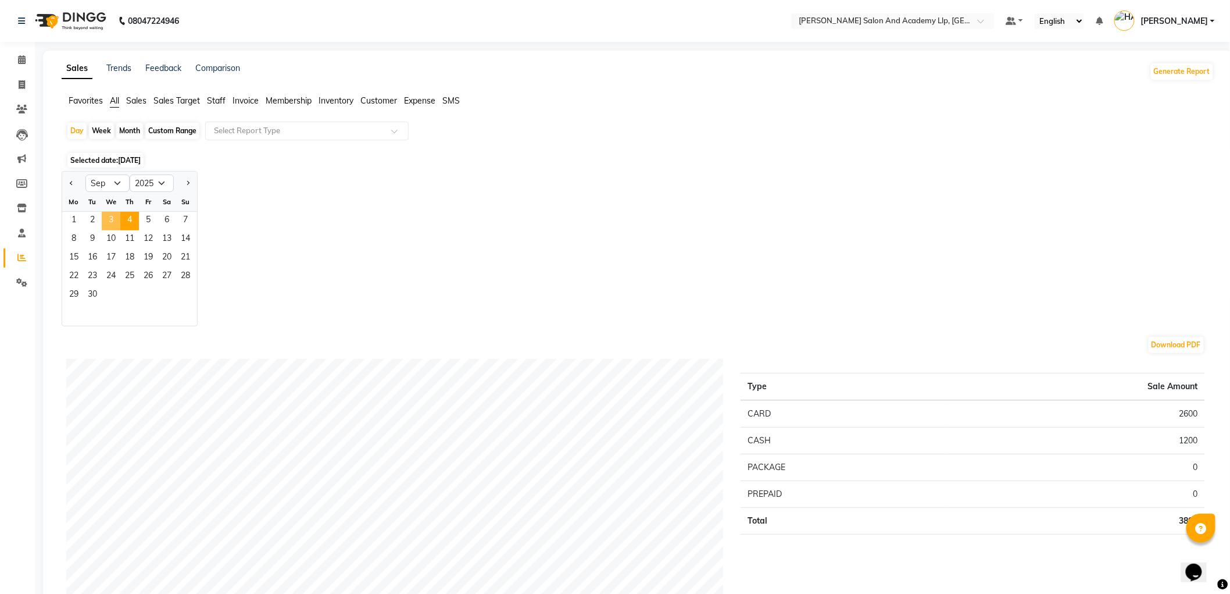
click at [111, 220] on span "3" at bounding box center [111, 221] width 19 height 19
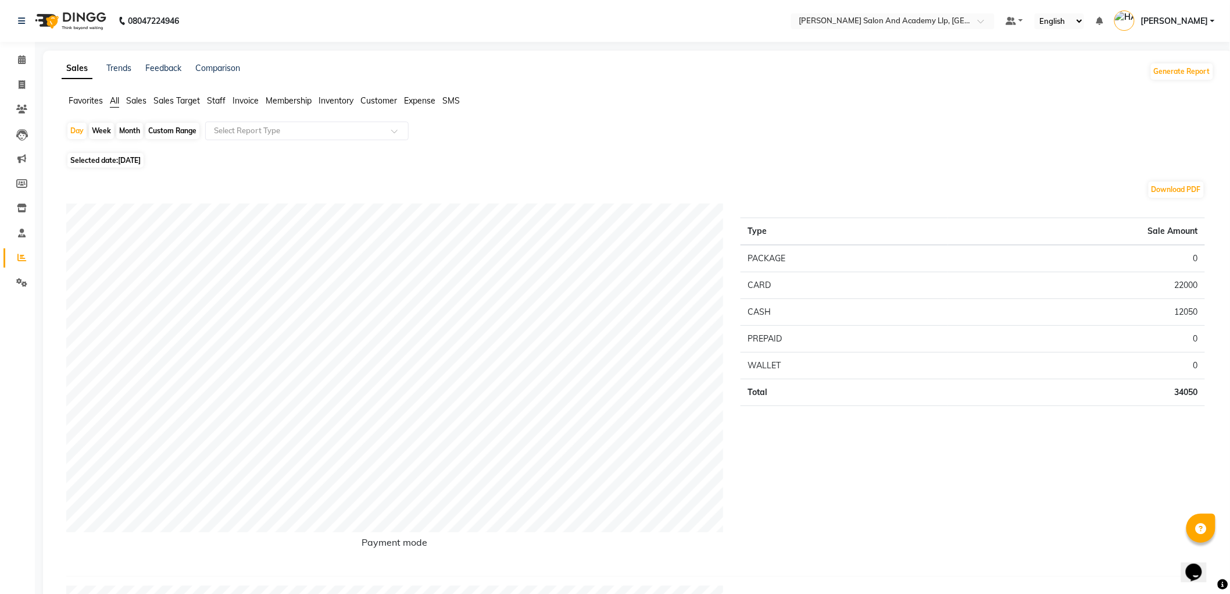
click at [24, 74] on li "Invoice" at bounding box center [17, 85] width 35 height 25
click at [22, 84] on icon at bounding box center [22, 84] width 6 height 9
select select "service"
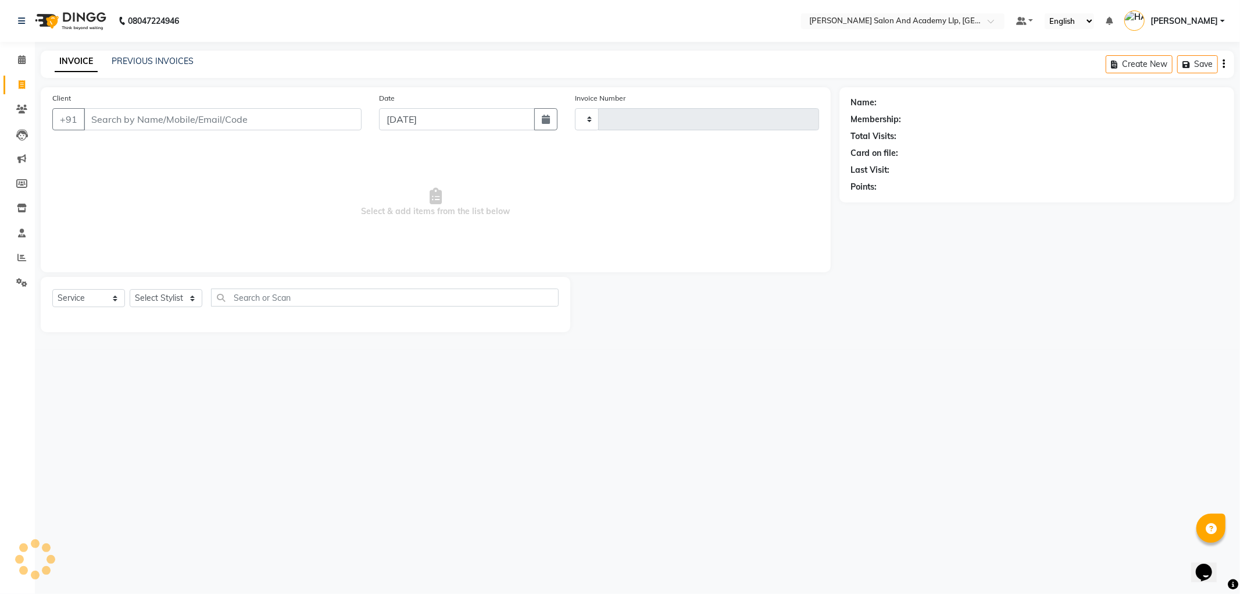
type input "11420"
select select "6983"
click at [231, 123] on input "Client" at bounding box center [223, 119] width 278 height 22
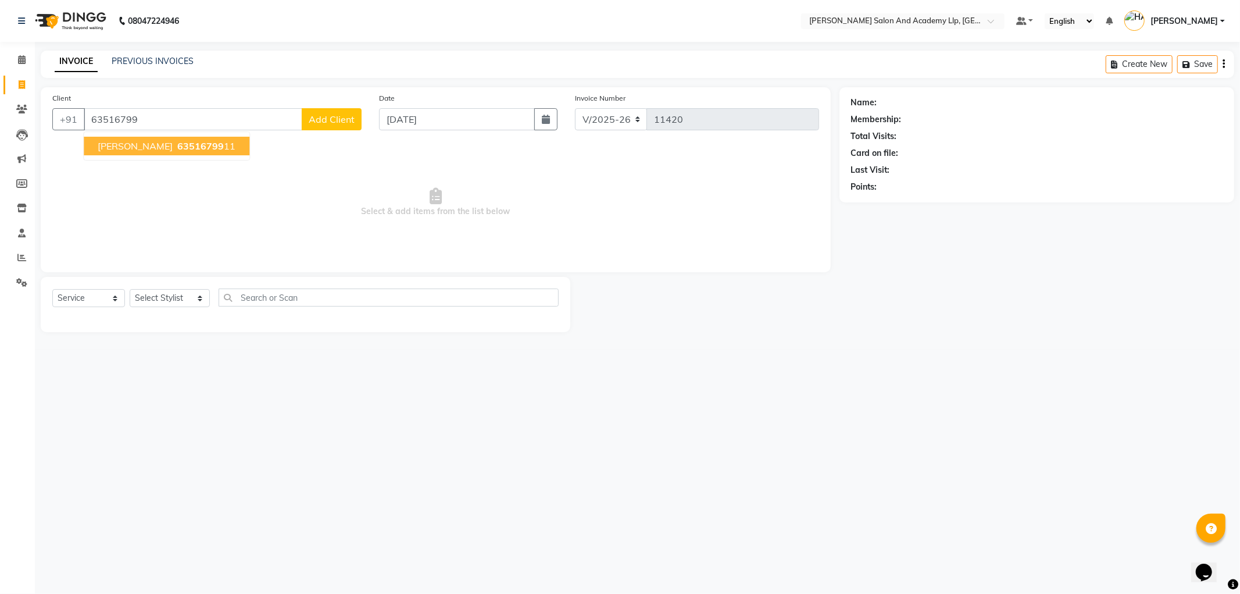
click at [210, 143] on ngb-highlight "63516799 11" at bounding box center [205, 146] width 60 height 12
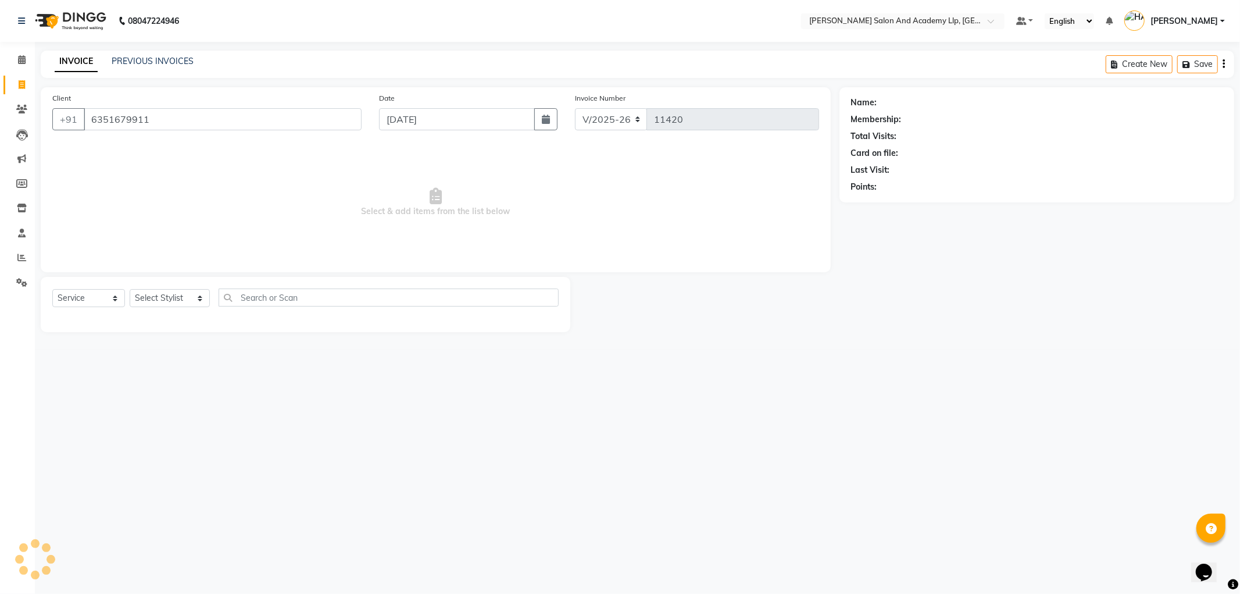
type input "6351679911"
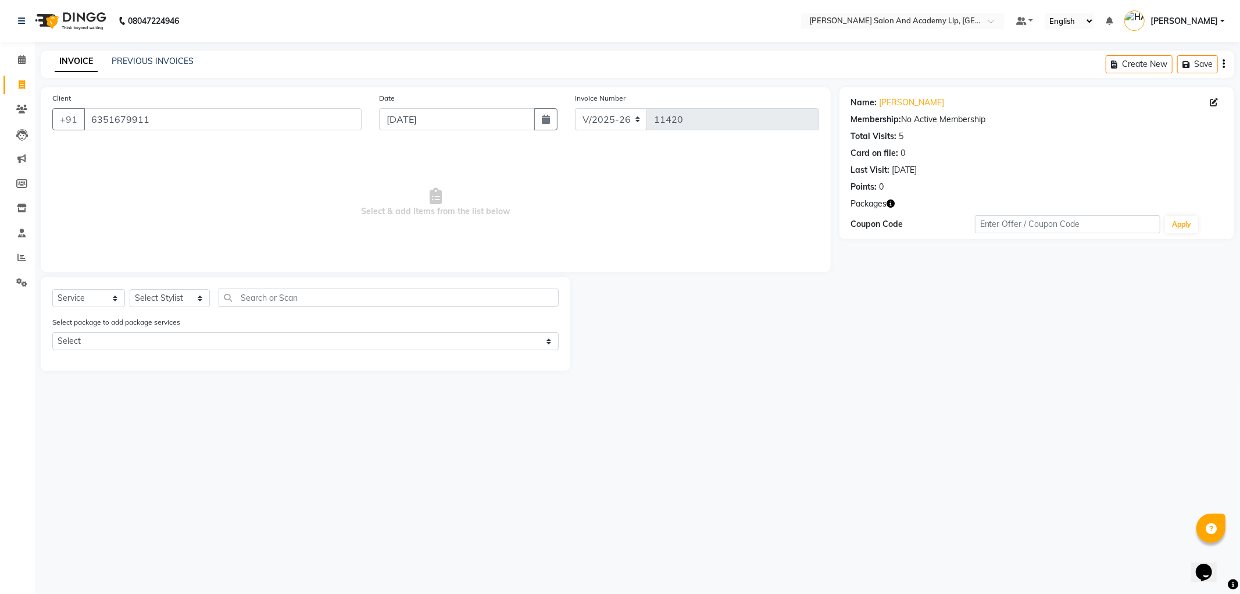
click at [894, 204] on icon "button" at bounding box center [891, 203] width 8 height 8
click at [166, 299] on select "Select Stylist [PERSON_NAME] AKSHAY VAJA [PERSON_NAME] [PERSON_NAME] [PERSON_NA…" at bounding box center [170, 298] width 80 height 18
select select "90169"
click at [130, 290] on select "Select Stylist [PERSON_NAME] AKSHAY VAJA [PERSON_NAME] [PERSON_NAME] [PERSON_NA…" at bounding box center [170, 298] width 80 height 18
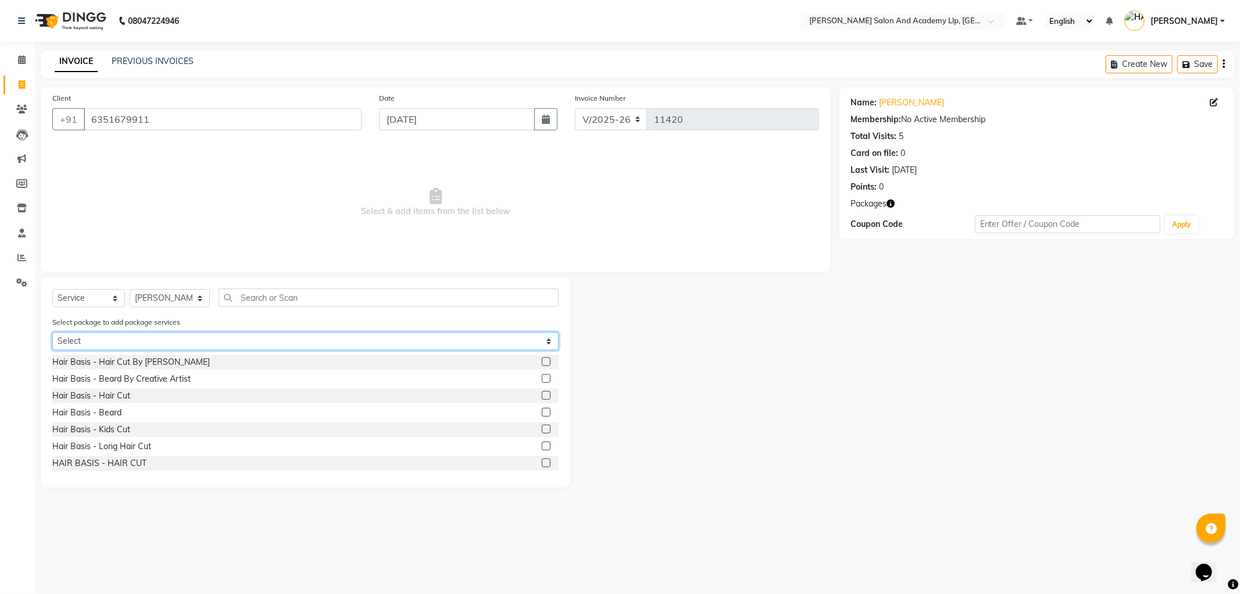
click at [94, 340] on select "Select MAVDI DEAR PACKAGE ( 6 HAIR CUT)" at bounding box center [305, 341] width 506 height 18
click at [105, 394] on div "Hair Basis - Hair Cut" at bounding box center [91, 396] width 78 height 12
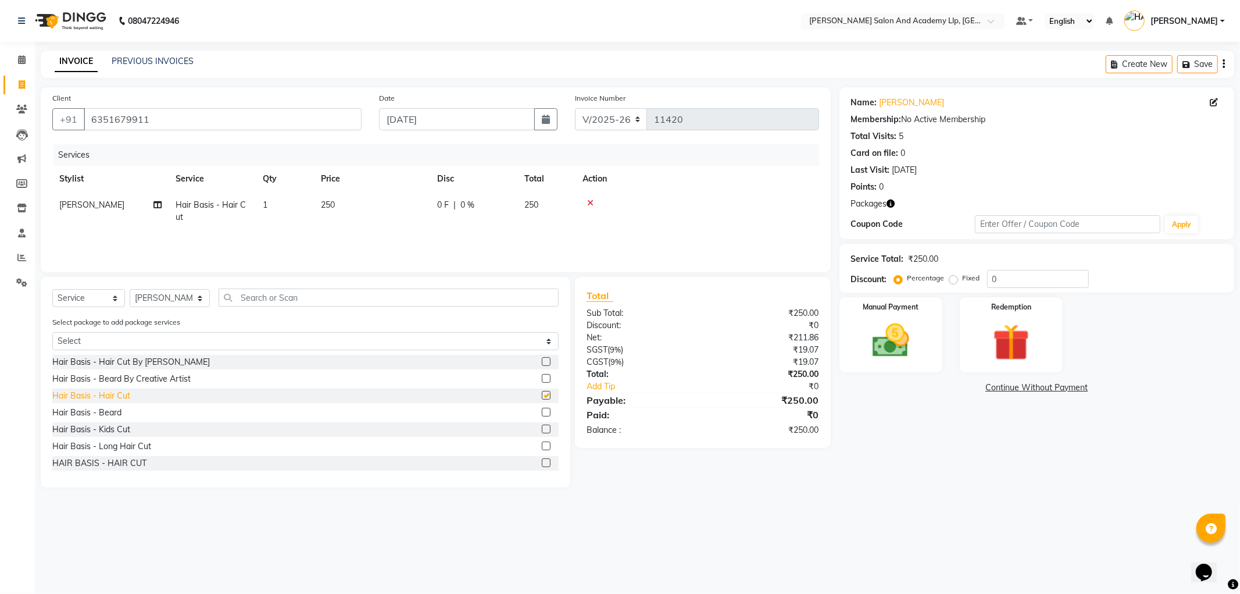
checkbox input "false"
click at [589, 199] on icon at bounding box center [590, 203] width 6 height 8
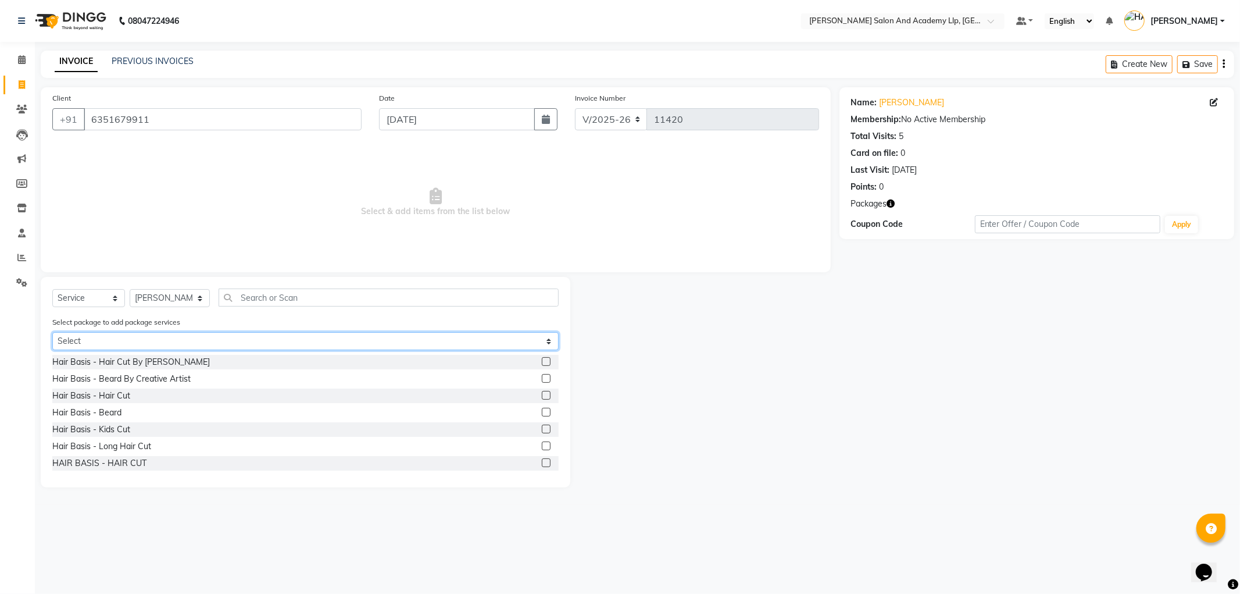
click at [177, 345] on select "Select MAVDI DEAR PACKAGE ( 6 HAIR CUT)" at bounding box center [305, 341] width 506 height 18
select select "1: Object"
click at [52, 332] on select "Select MAVDI DEAR PACKAGE ( 6 HAIR CUT)" at bounding box center [305, 341] width 506 height 18
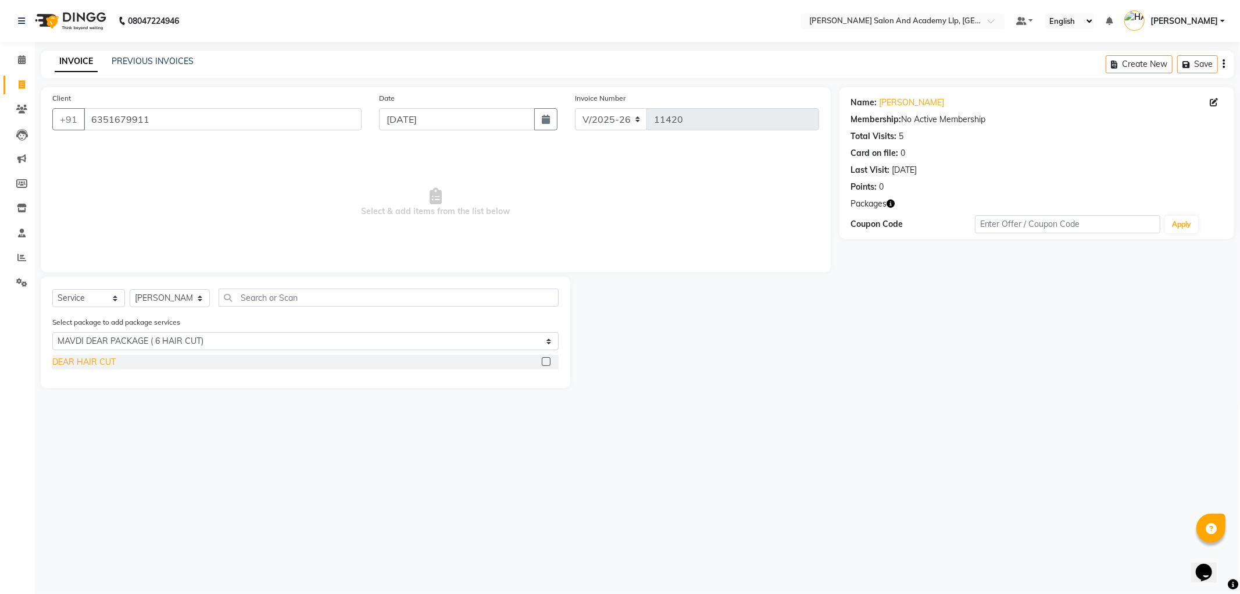
click at [107, 365] on div "DEAR HAIR CUT" at bounding box center [83, 362] width 63 height 12
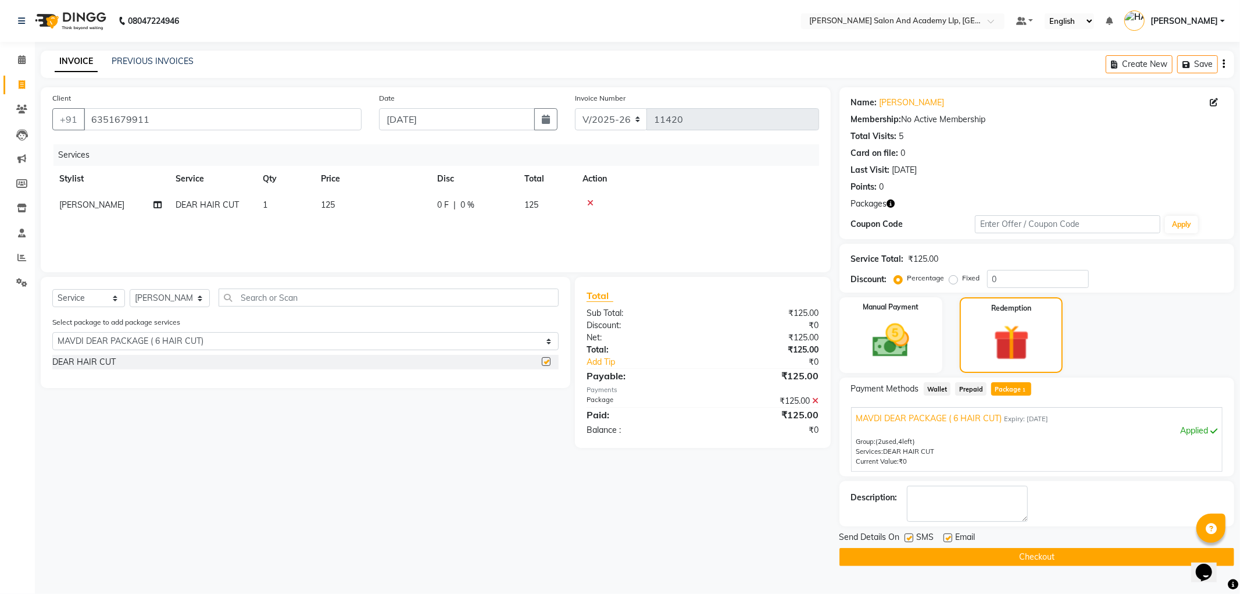
checkbox input "false"
click at [957, 416] on span "MAVDI DEAR PACKAGE ( 6 HAIR CUT)" at bounding box center [930, 418] width 146 height 12
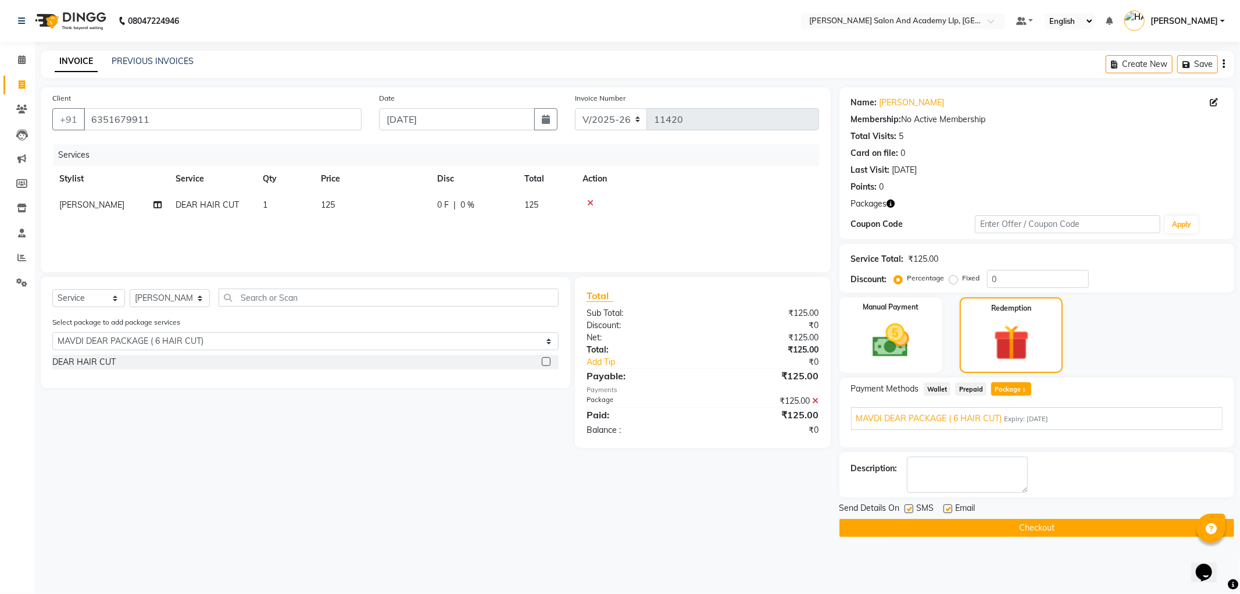
click at [955, 419] on span "MAVDI DEAR PACKAGE ( 6 HAIR CUT)" at bounding box center [930, 418] width 146 height 12
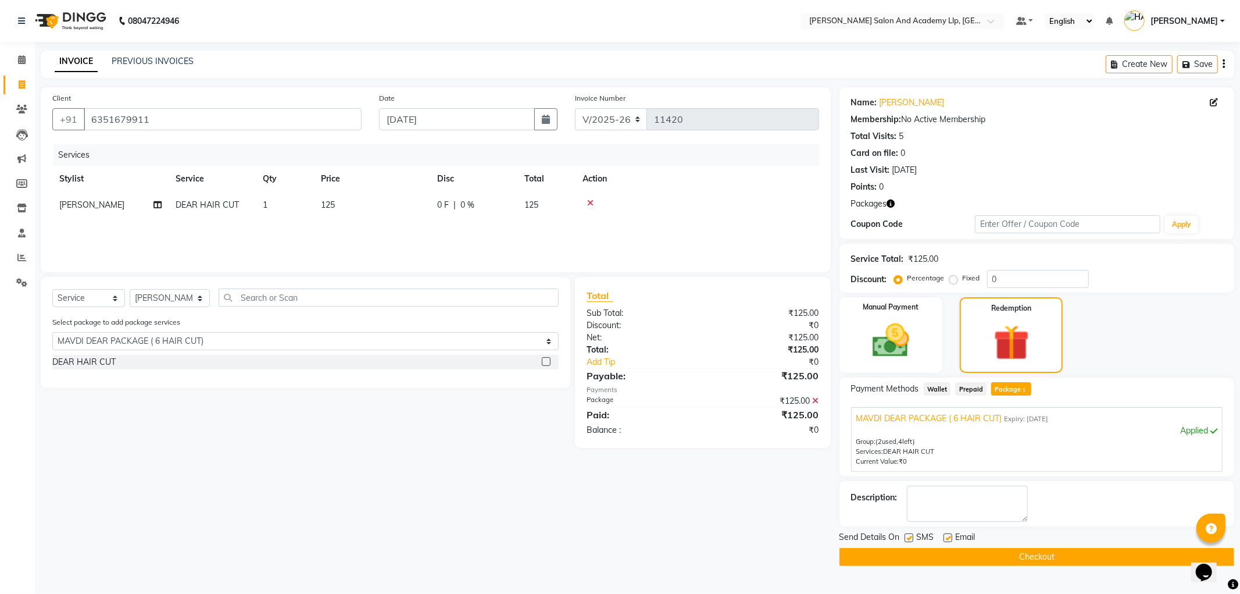
click at [74, 205] on span "[PERSON_NAME]" at bounding box center [91, 204] width 65 height 10
select select "90169"
click at [84, 211] on select "AAKASH SOLANKI AKSHAY VAJA ARPIT KALAWADIYA BHARGAV PATEL DARSHAN PANARA DHRUV …" at bounding box center [110, 208] width 102 height 18
select select "90552"
click at [949, 538] on label at bounding box center [948, 537] width 9 height 9
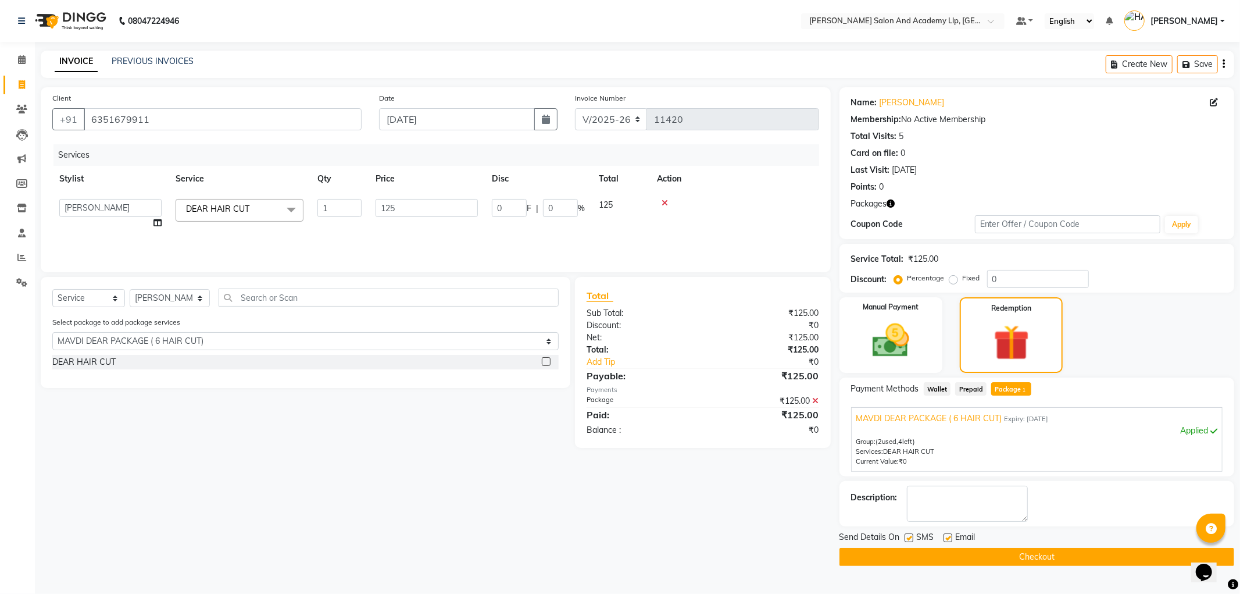
click at [949, 538] on input "checkbox" at bounding box center [948, 538] width 8 height 8
checkbox input "false"
click at [911, 537] on label at bounding box center [909, 537] width 9 height 9
click at [911, 537] on input "checkbox" at bounding box center [909, 538] width 8 height 8
checkbox input "false"
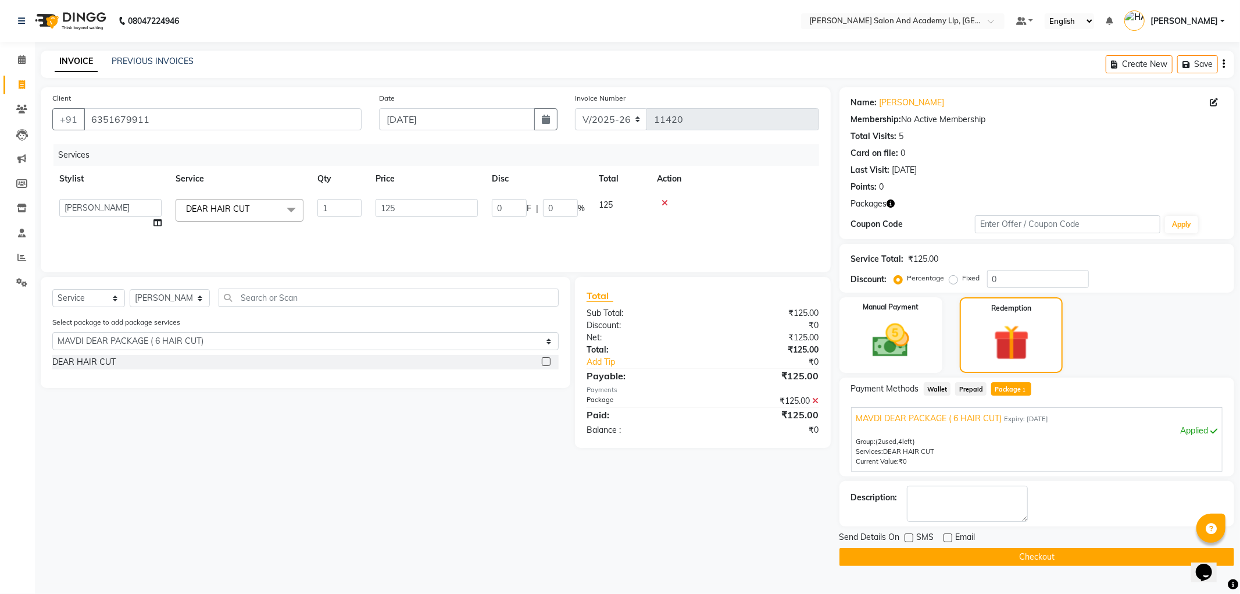
click at [909, 554] on button "Checkout" at bounding box center [1037, 557] width 395 height 18
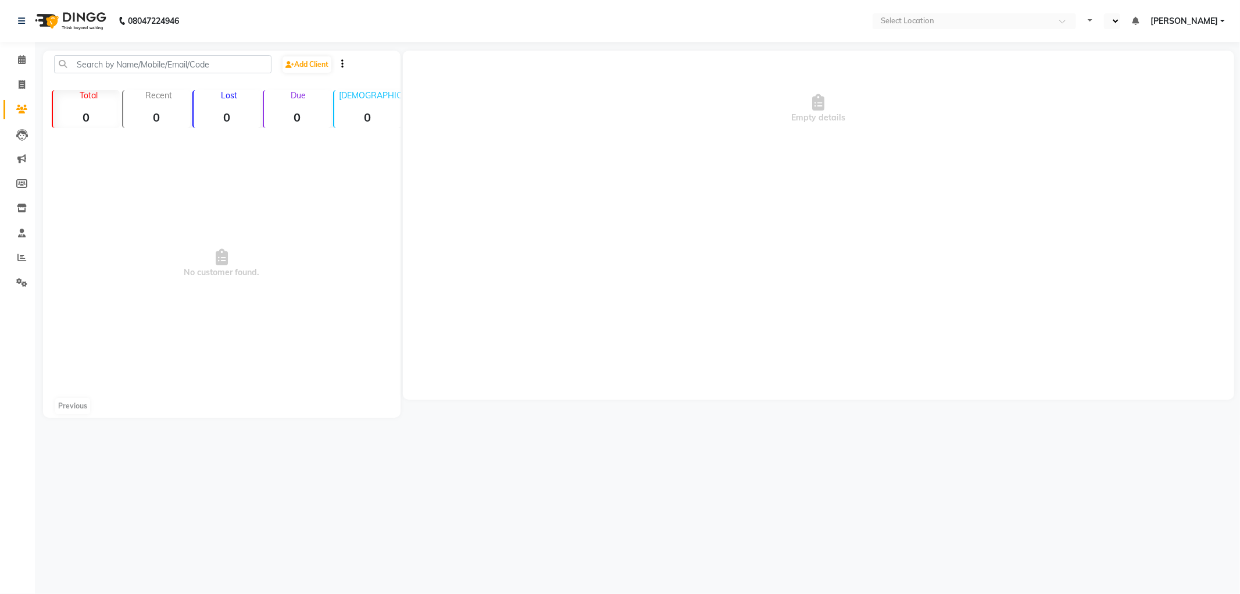
select select "en"
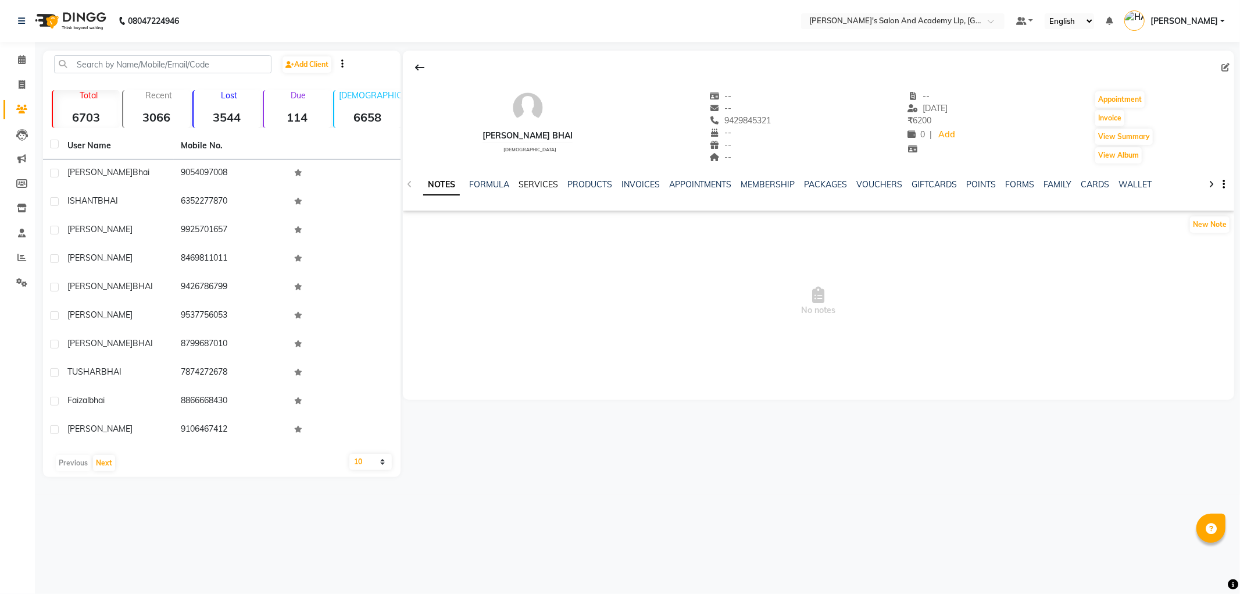
click at [542, 182] on link "SERVICES" at bounding box center [539, 184] width 40 height 10
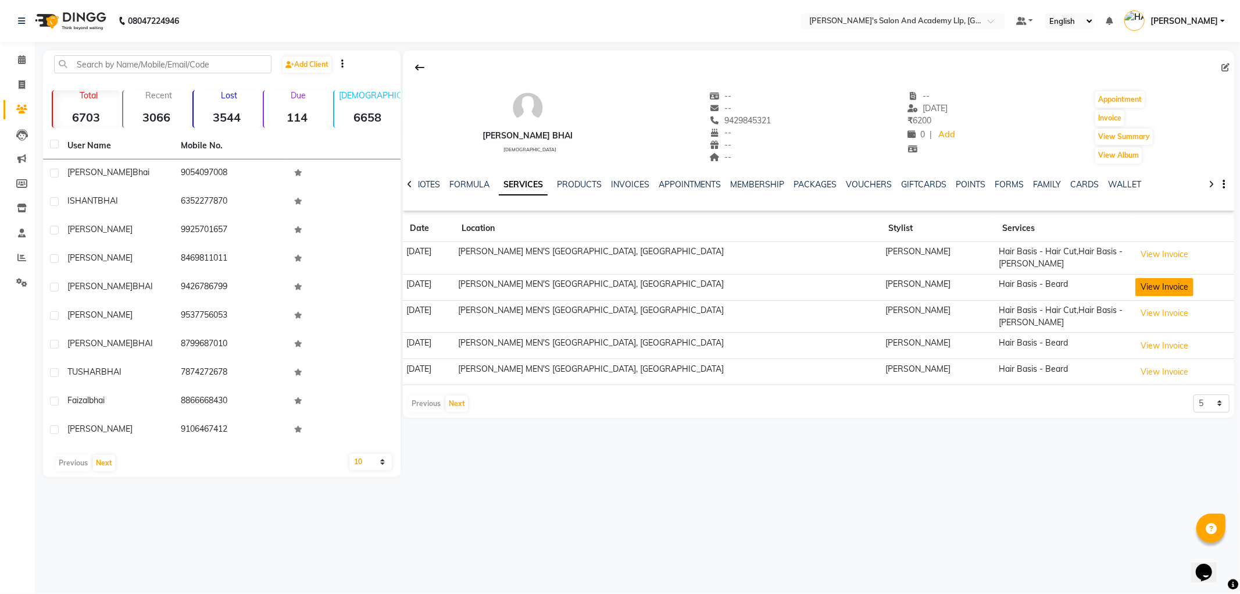
click at [1165, 281] on button "View Invoice" at bounding box center [1165, 287] width 58 height 18
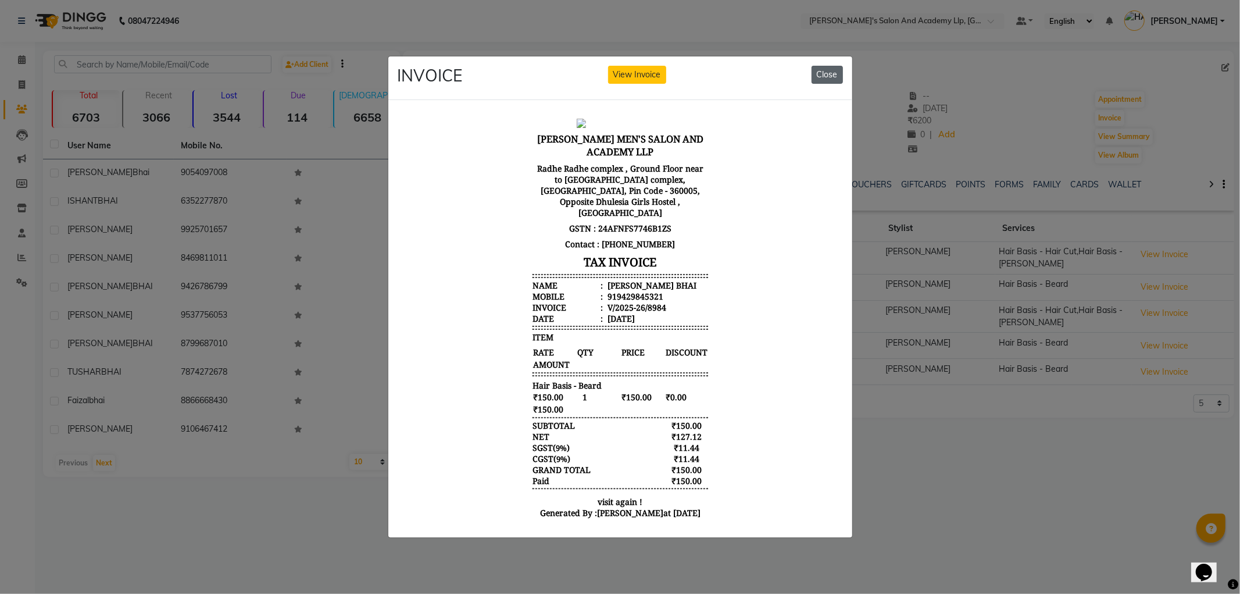
click at [839, 76] on button "Close" at bounding box center [827, 75] width 31 height 18
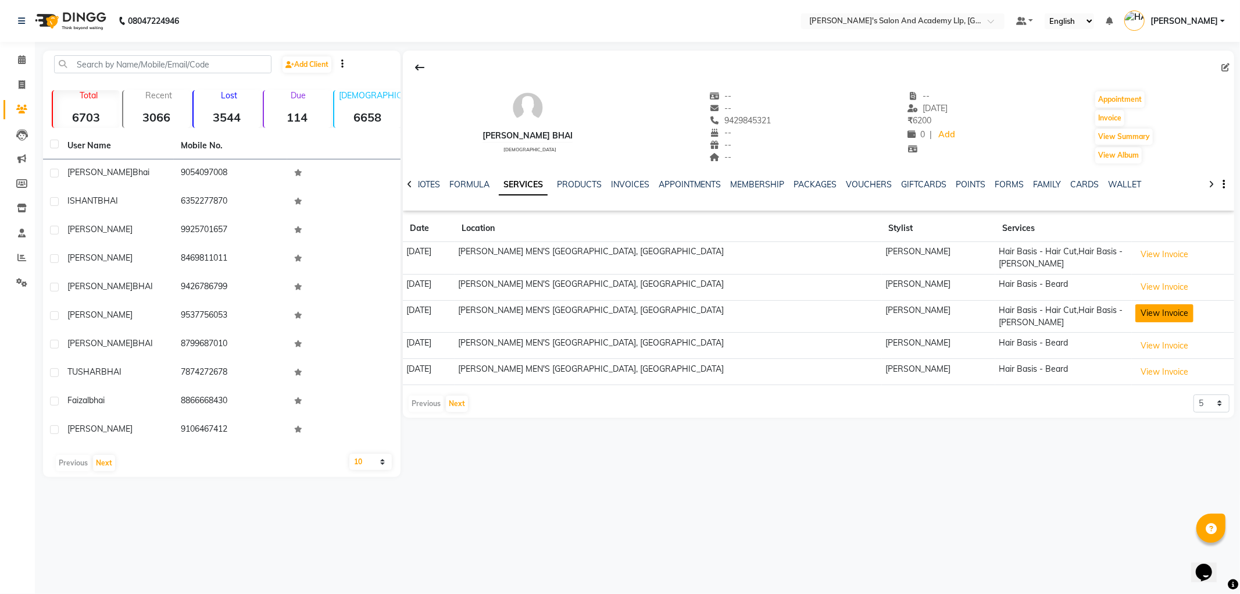
click at [1169, 314] on button "View Invoice" at bounding box center [1165, 313] width 58 height 18
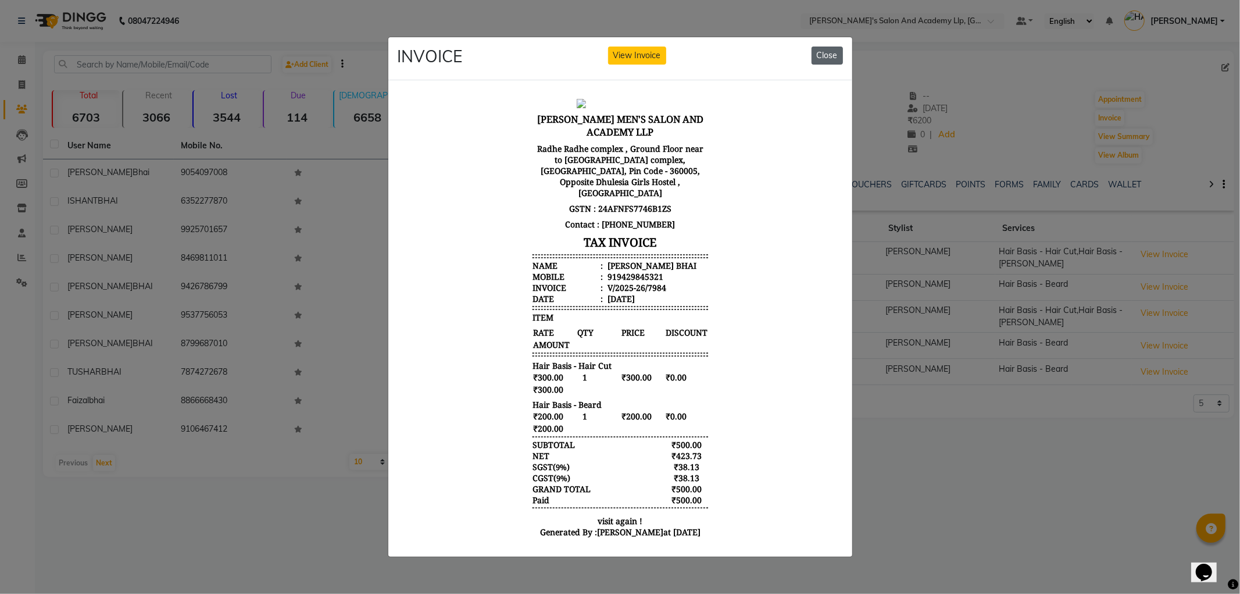
click at [827, 55] on button "Close" at bounding box center [827, 56] width 31 height 18
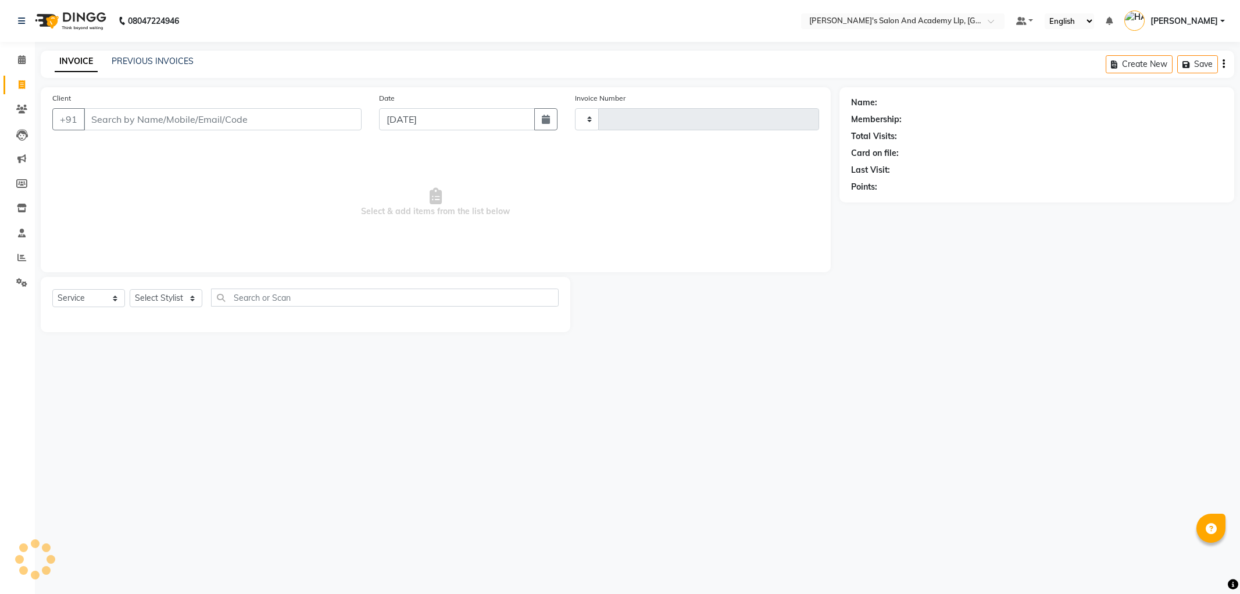
select select "service"
type input "11414"
select select "6983"
type input "9099930583"
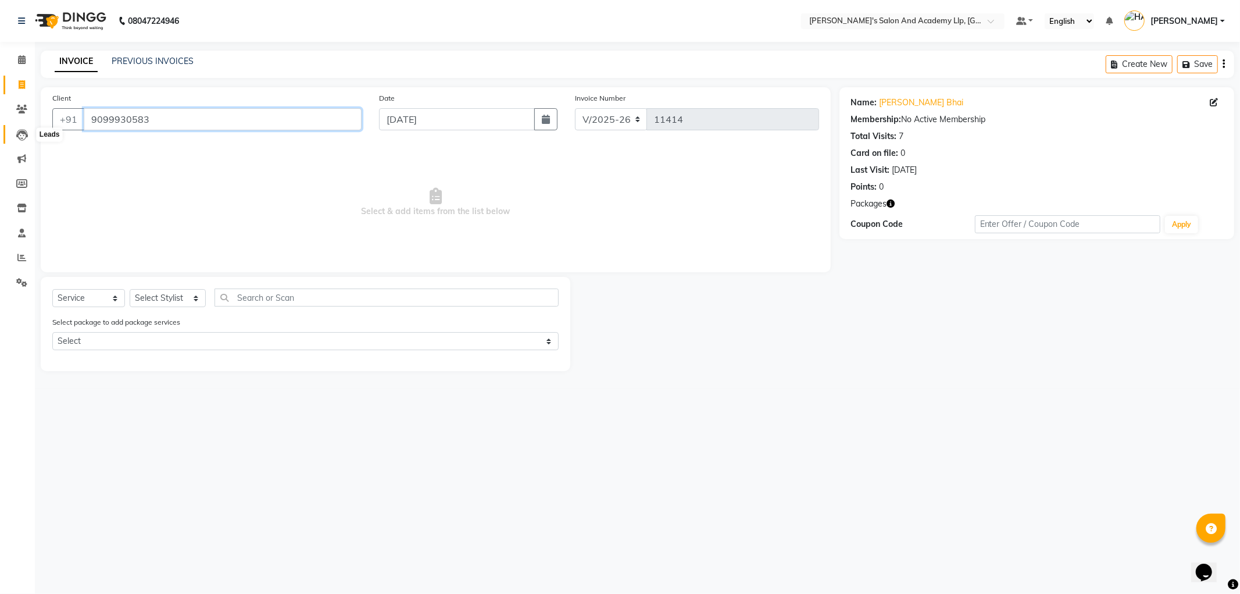
drag, startPoint x: 42, startPoint y: 138, endPoint x: 19, endPoint y: 138, distance: 23.8
click at [19, 138] on app-home "08047224946 Select Location × Sandy Men's Salon And Academy Llp, University Roa…" at bounding box center [620, 194] width 1240 height 388
click at [152, 242] on span "Select & add items from the list below" at bounding box center [435, 202] width 767 height 116
click at [19, 82] on icon at bounding box center [22, 84] width 6 height 9
select select "service"
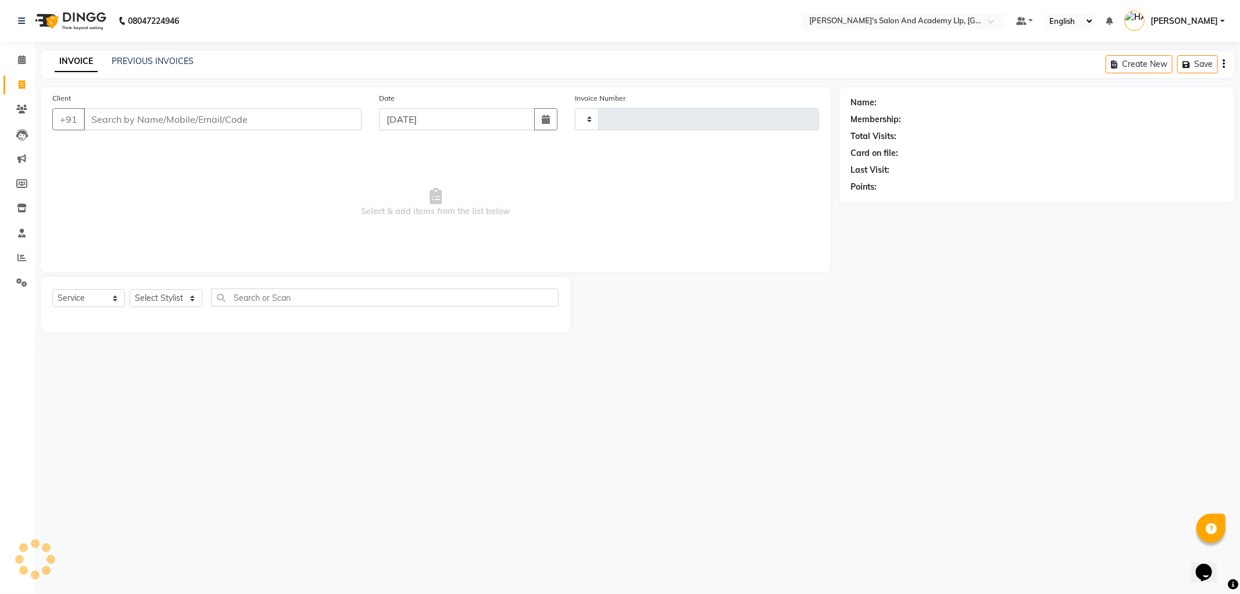
type input "11414"
select select "6983"
click at [185, 128] on input "Client" at bounding box center [223, 119] width 278 height 22
type input "6353245543"
click at [347, 120] on span "Add Client" at bounding box center [332, 119] width 46 height 12
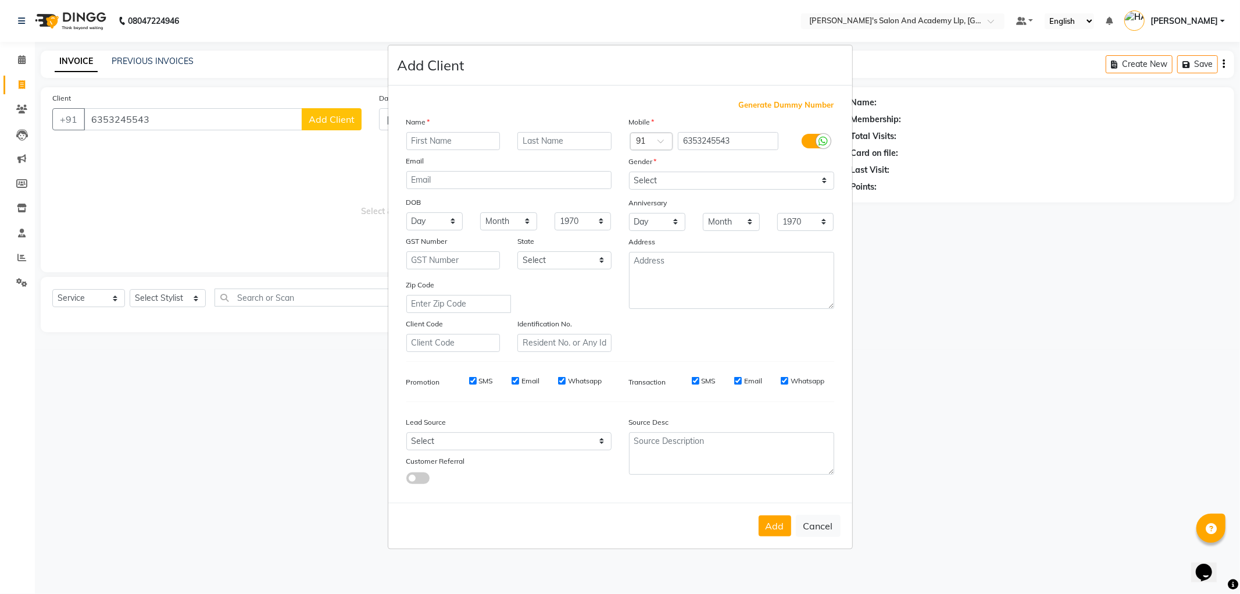
click at [427, 140] on input "text" at bounding box center [453, 141] width 94 height 18
type input "j"
type input "[PERSON_NAME]"
click at [659, 182] on select "Select Male Female Other Prefer Not To Say" at bounding box center [731, 181] width 205 height 18
select select "[DEMOGRAPHIC_DATA]"
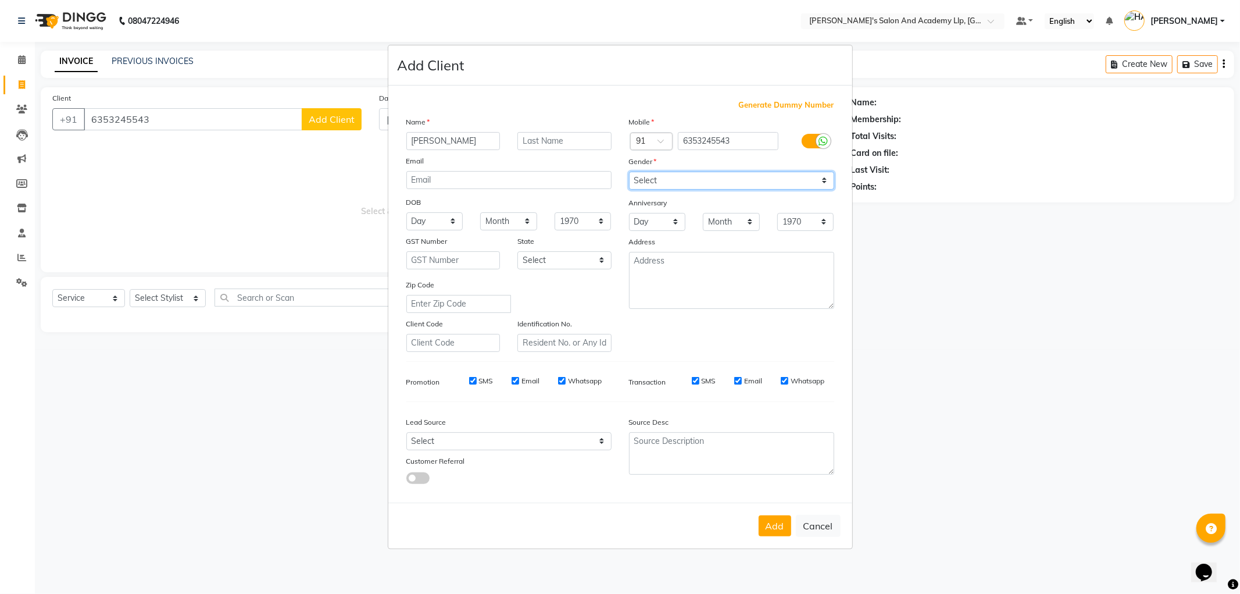
click at [629, 172] on select "Select Male Female Other Prefer Not To Say" at bounding box center [731, 181] width 205 height 18
click at [777, 532] on button "Add" at bounding box center [775, 525] width 33 height 21
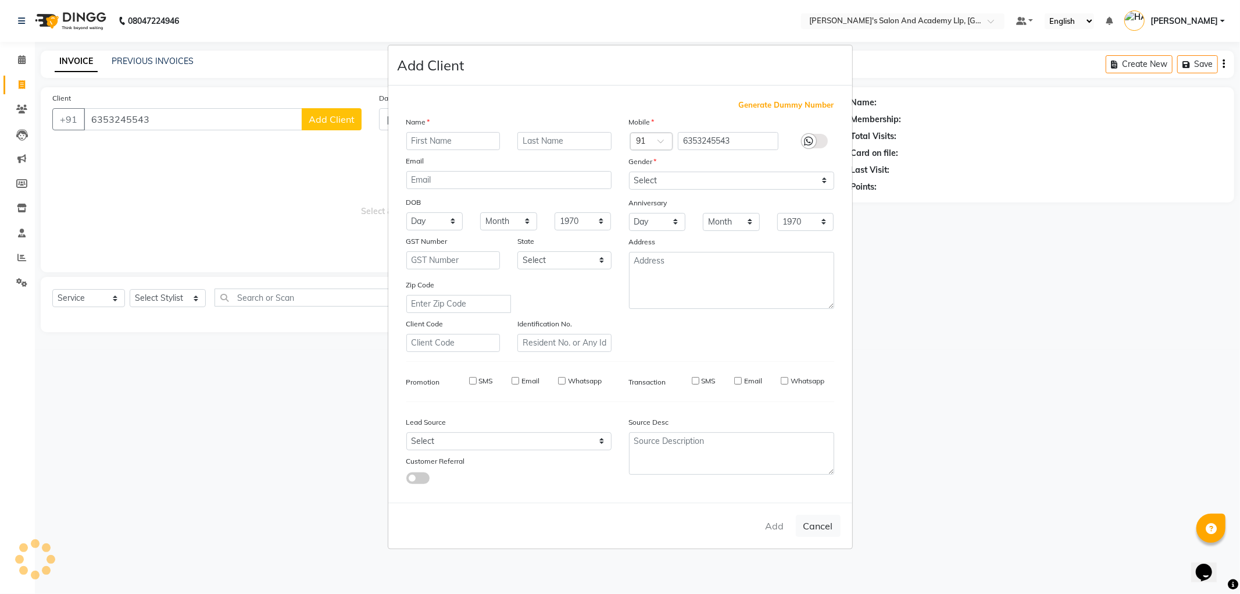
select select
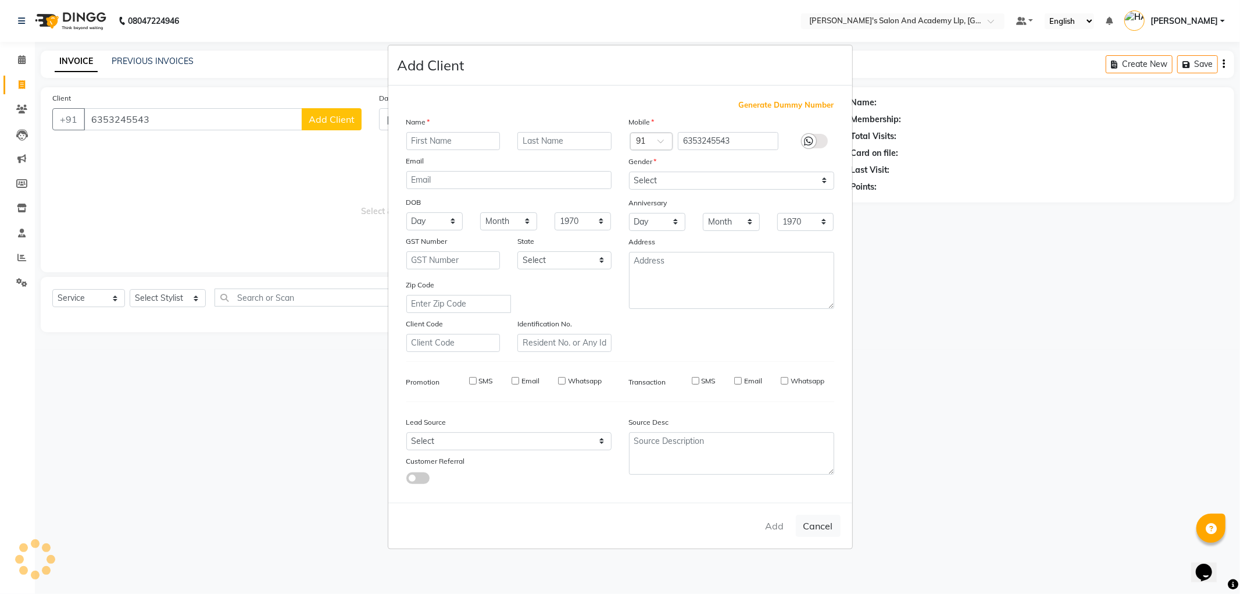
select select
checkbox input "false"
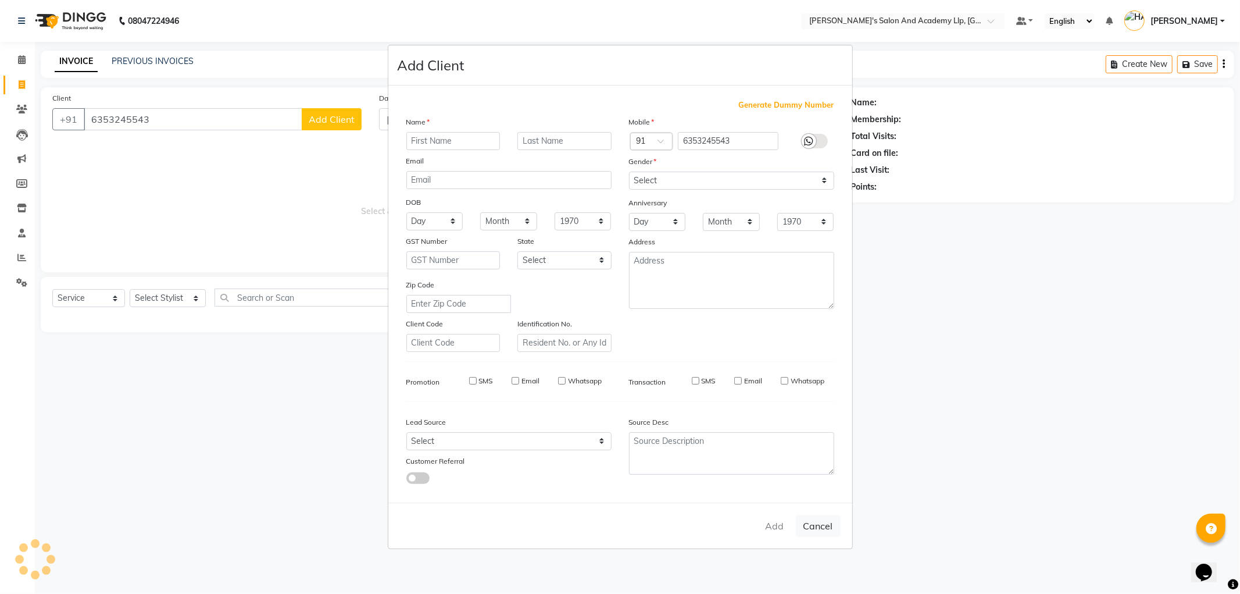
checkbox input "false"
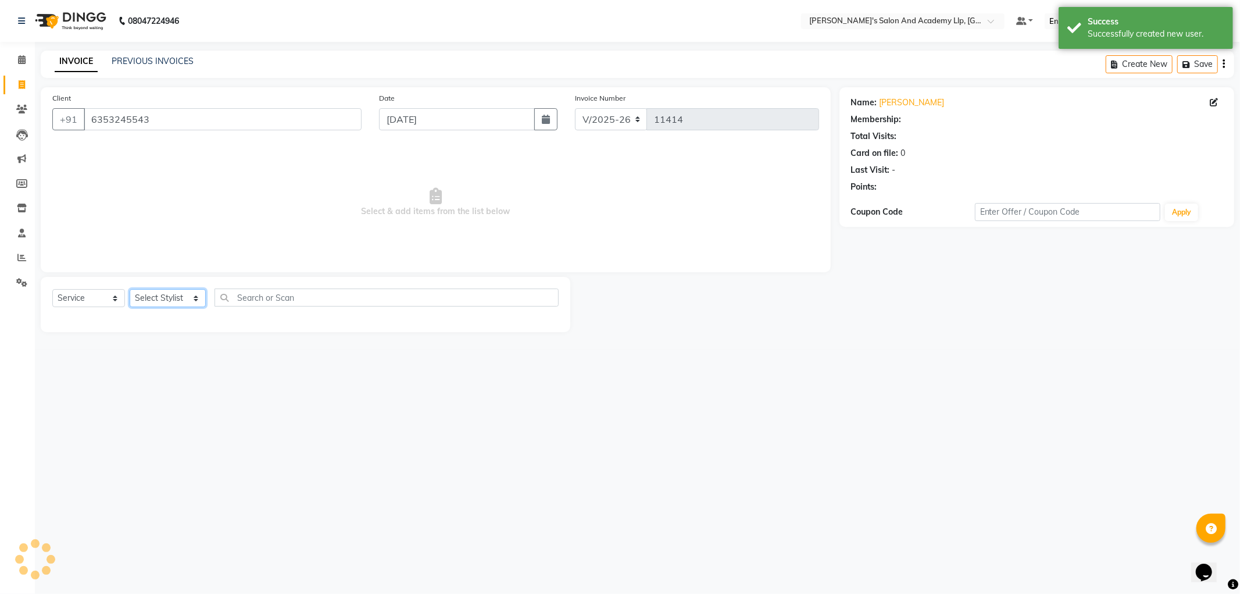
click at [157, 301] on select "Select Stylist [PERSON_NAME] AKSHAY VAJA ARPIT KALAWADIYA [PERSON_NAME] DARSHAN…" at bounding box center [168, 298] width 76 height 18
click at [171, 299] on select "Select Stylist [PERSON_NAME] AKSHAY VAJA ARPIT KALAWADIYA [PERSON_NAME] DARSHAN…" at bounding box center [168, 298] width 76 height 18
select select "72794"
click at [130, 290] on select "Select Stylist [PERSON_NAME] AKSHAY VAJA ARPIT KALAWADIYA [PERSON_NAME] DARSHAN…" at bounding box center [168, 298] width 76 height 18
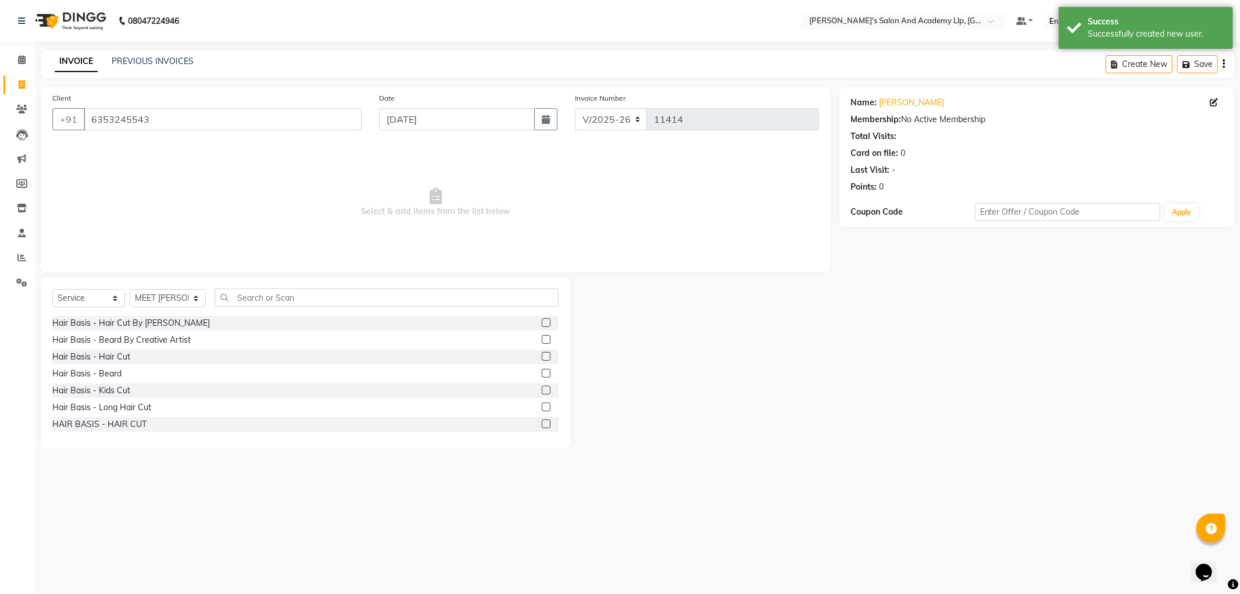
click at [119, 358] on div "Hair Basis - Hair Cut" at bounding box center [91, 357] width 78 height 12
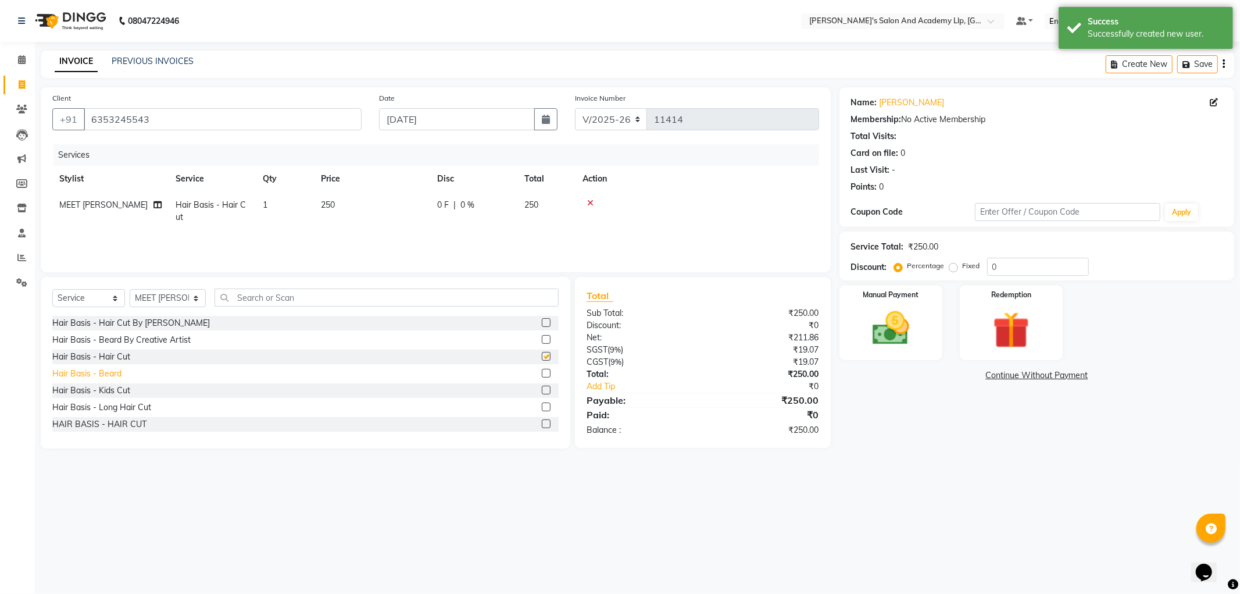
checkbox input "false"
click at [116, 375] on div "Hair Basis - Beard" at bounding box center [86, 373] width 69 height 12
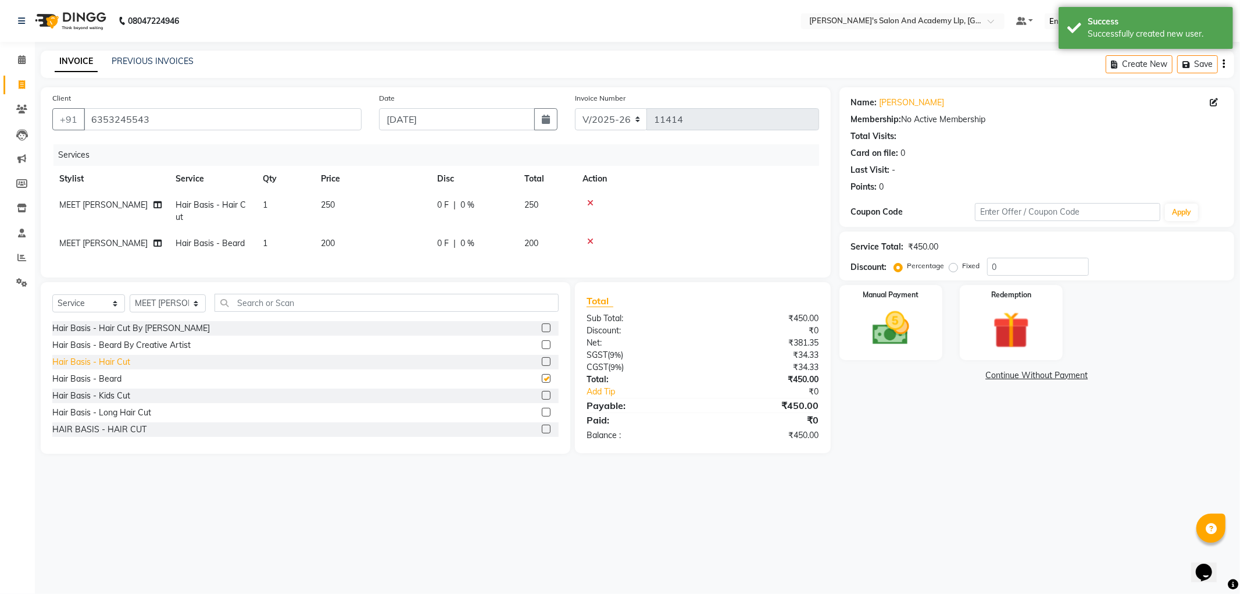
checkbox input "false"
click at [118, 368] on div "Hair Basis - Hair Cut" at bounding box center [91, 362] width 78 height 12
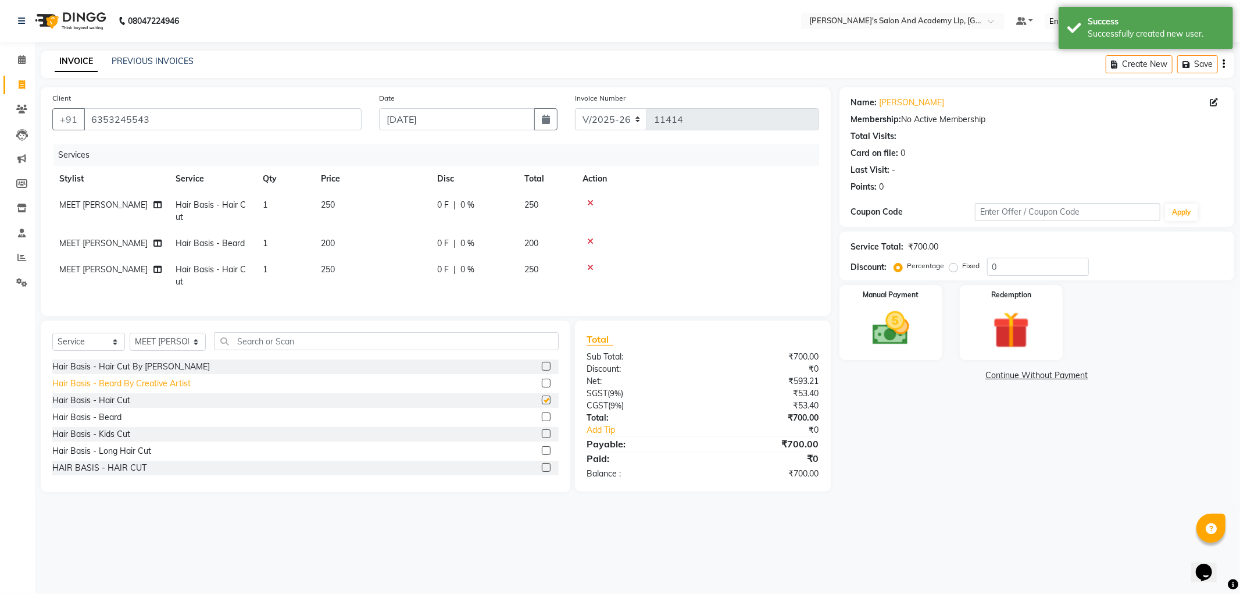
checkbox input "false"
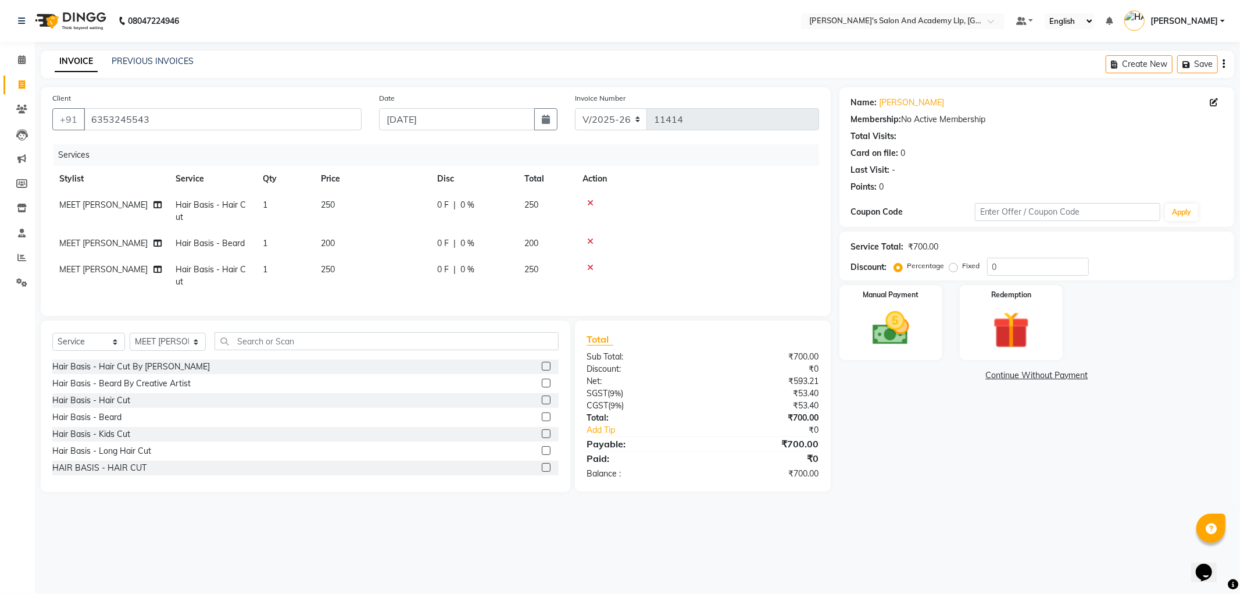
click at [590, 266] on icon at bounding box center [590, 267] width 6 height 8
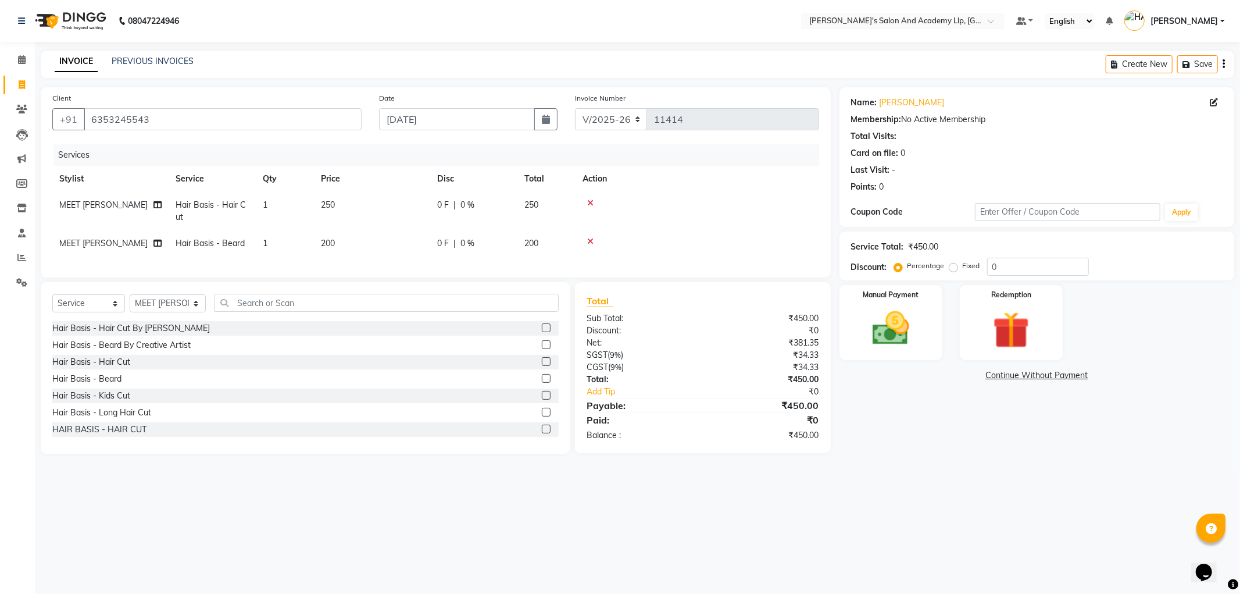
click at [362, 201] on td "250" at bounding box center [372, 211] width 116 height 38
select select "72794"
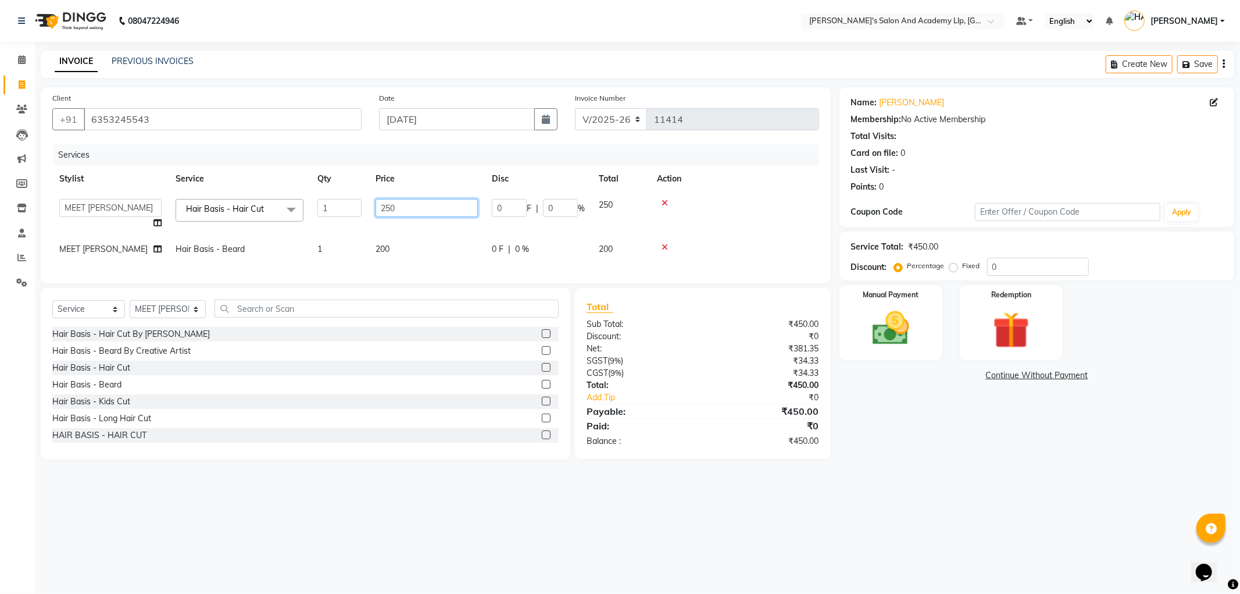
click at [352, 213] on tr "[PERSON_NAME] AKSHAY VAJA ARPIT KALAWADIYA [PERSON_NAME] DARSHAN PANARA [PERSON…" at bounding box center [435, 214] width 767 height 44
type input "400"
click at [154, 323] on div "Select Service Product Membership Package Voucher Prepaid Gift Card Select Styl…" at bounding box center [305, 312] width 506 height 27
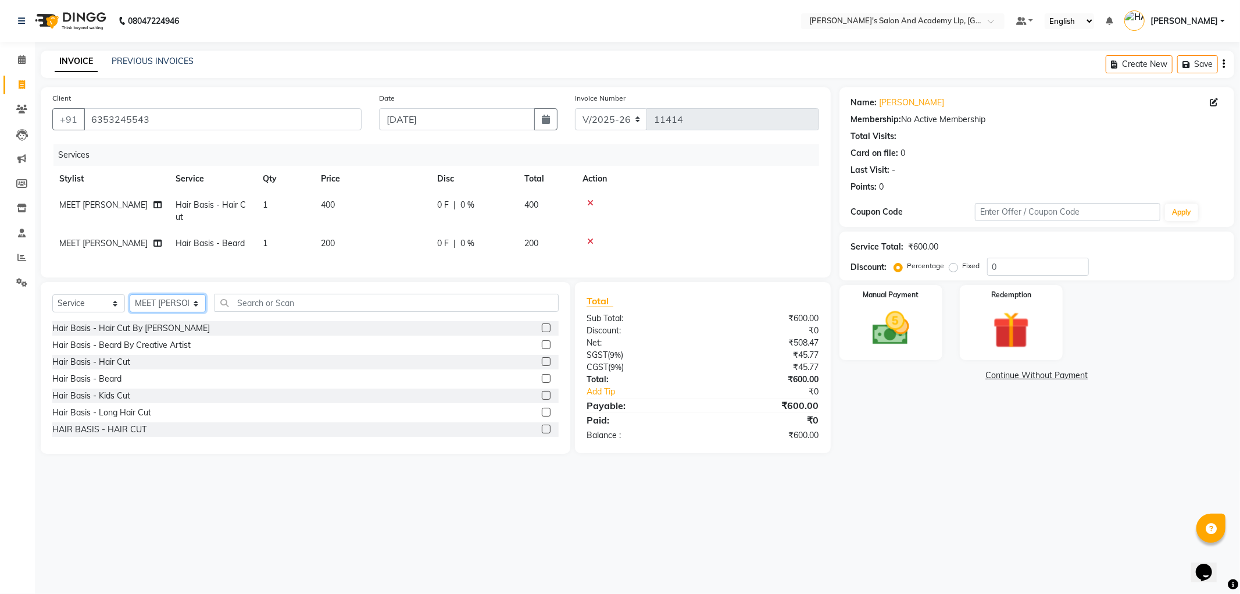
select select "90548"
click at [130, 304] on select "Select Stylist [PERSON_NAME] AKSHAY VAJA ARPIT KALAWADIYA [PERSON_NAME] DARSHAN…" at bounding box center [168, 303] width 76 height 18
click at [121, 368] on div "Hair Basis - Hair Cut" at bounding box center [91, 362] width 78 height 12
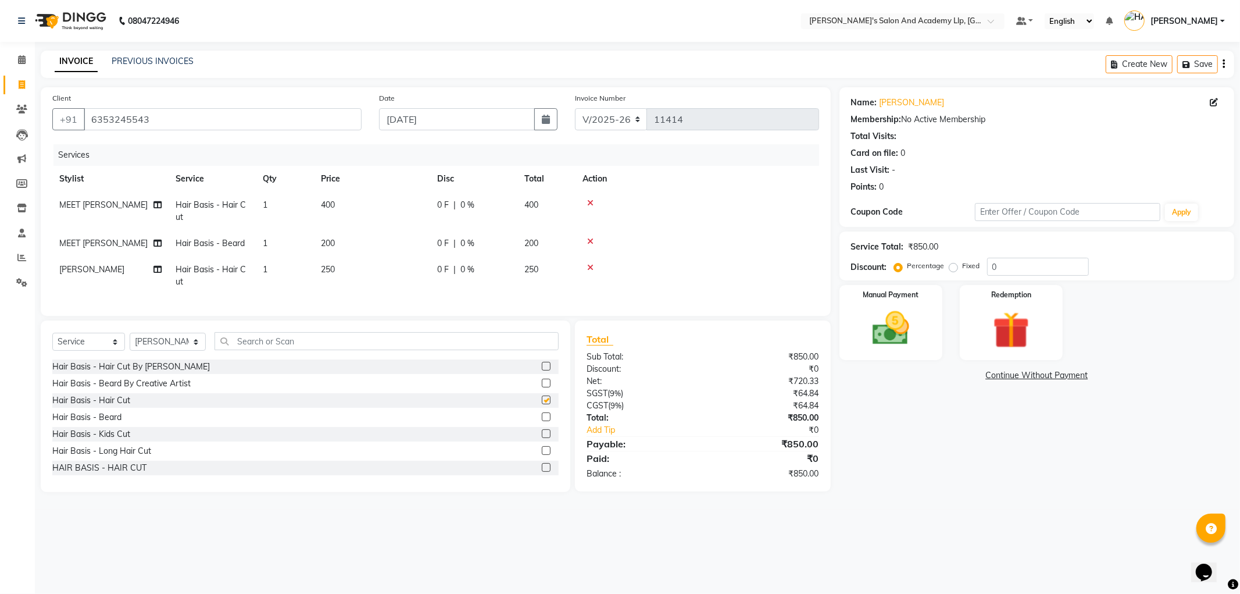
checkbox input "false"
click at [112, 423] on div "Hair Basis - Beard" at bounding box center [86, 417] width 69 height 12
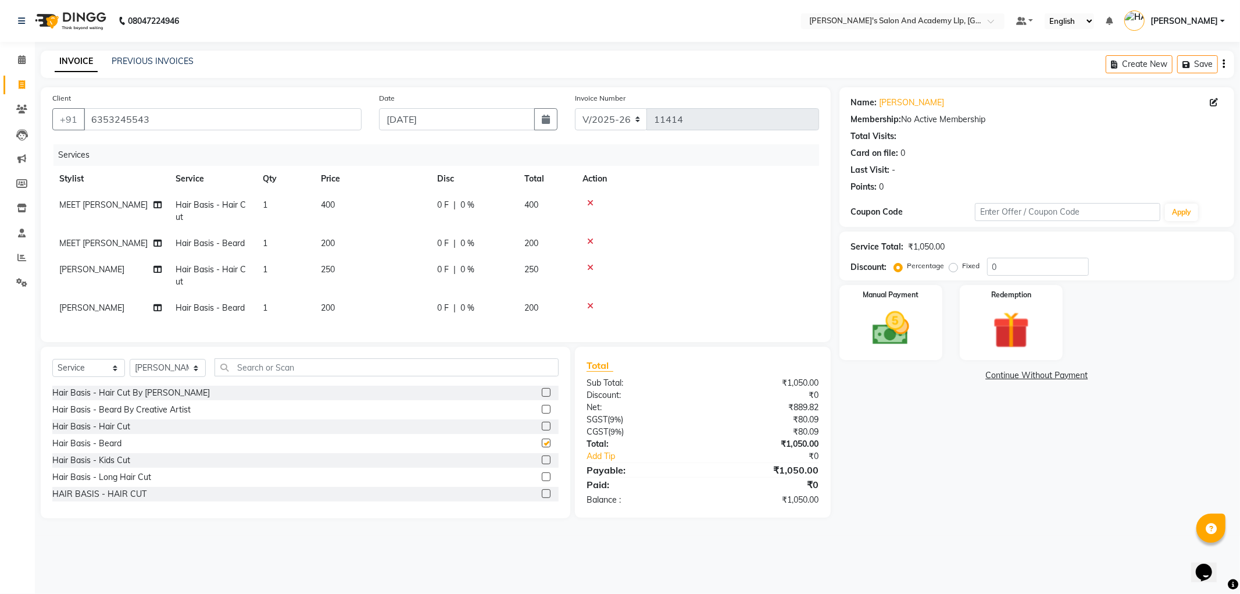
checkbox input "false"
click at [356, 275] on td "250" at bounding box center [372, 275] width 116 height 38
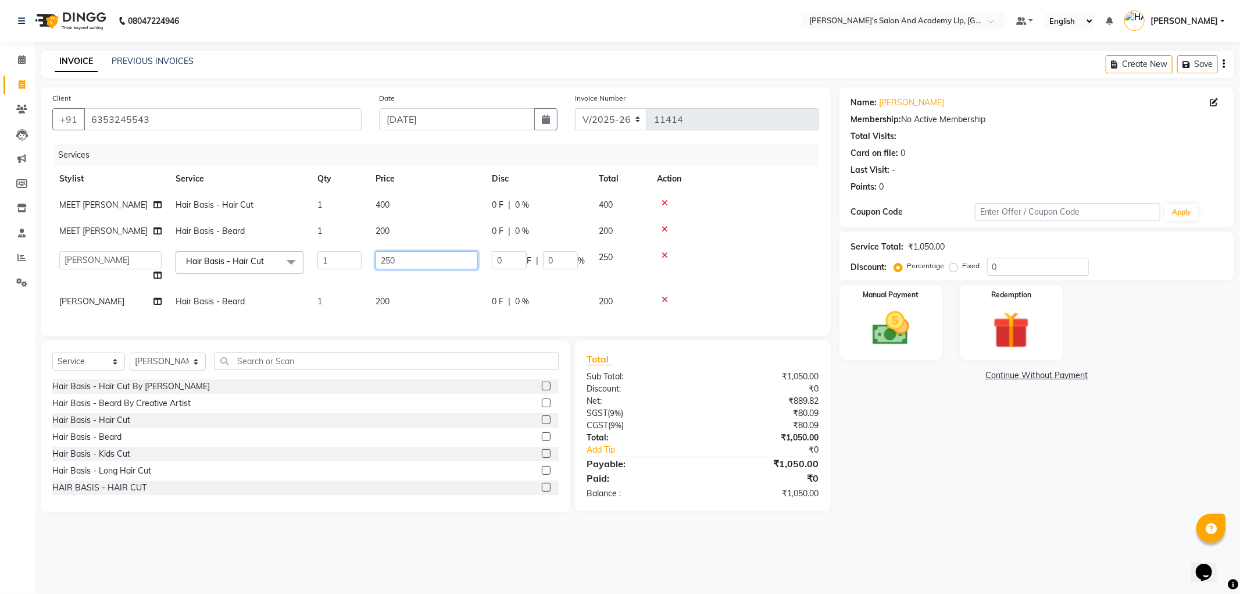
drag, startPoint x: 378, startPoint y: 260, endPoint x: 320, endPoint y: 263, distance: 58.2
click at [345, 260] on tr "[PERSON_NAME] AKSHAY VAJA ARPIT KALAWADIYA [PERSON_NAME] DARSHAN PANARA [PERSON…" at bounding box center [435, 266] width 767 height 44
type input "300"
click at [1009, 477] on div "Name: Jabir Bhai Membership: No Active Membership Total Visits: Card on file: 0…" at bounding box center [1042, 299] width 404 height 424
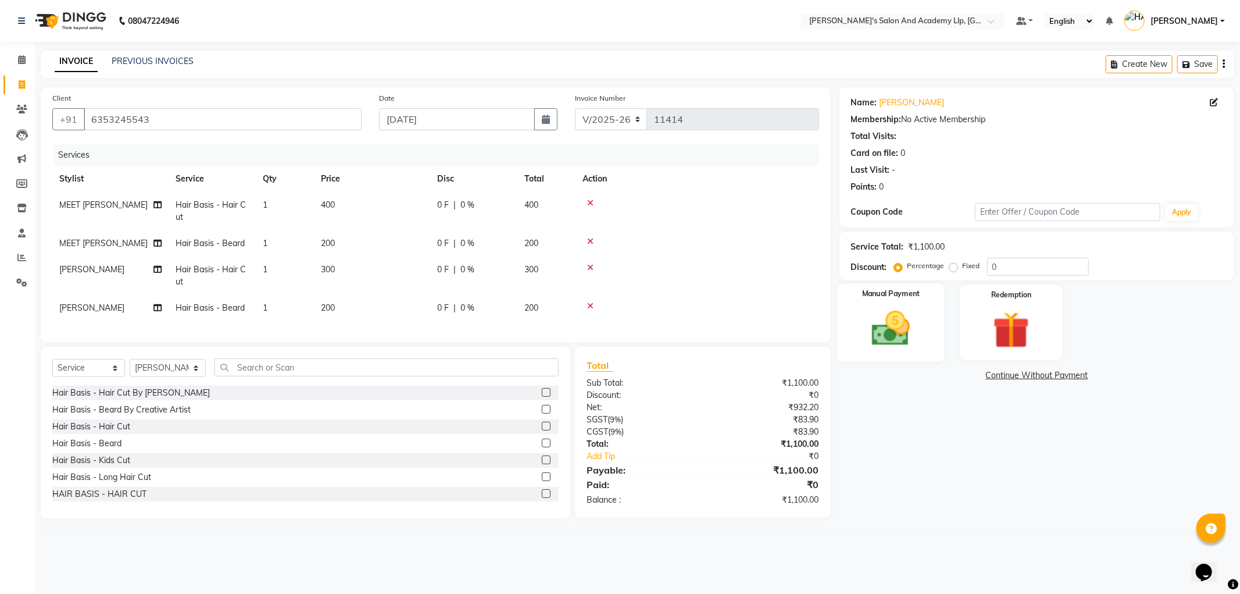
click at [904, 355] on div "Manual Payment" at bounding box center [890, 322] width 107 height 78
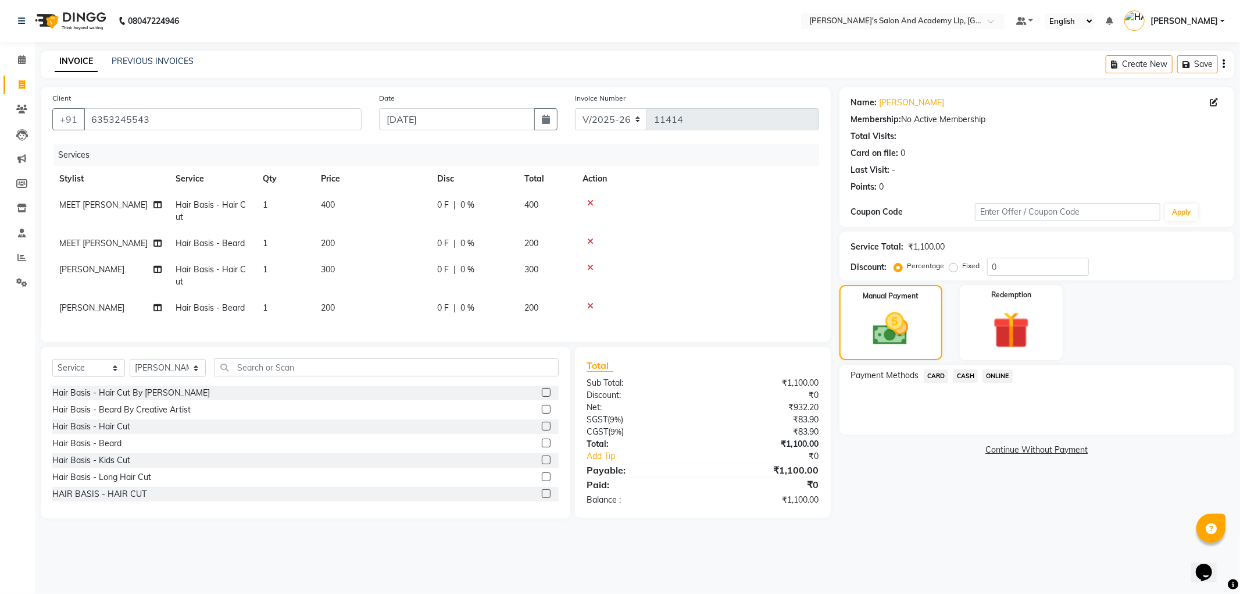
click at [932, 368] on div "Payment Methods CARD CASH ONLINE" at bounding box center [1037, 400] width 395 height 70
click at [933, 372] on span "CARD" at bounding box center [936, 375] width 25 height 13
click at [998, 431] on button "Add Payment" at bounding box center [1102, 438] width 242 height 18
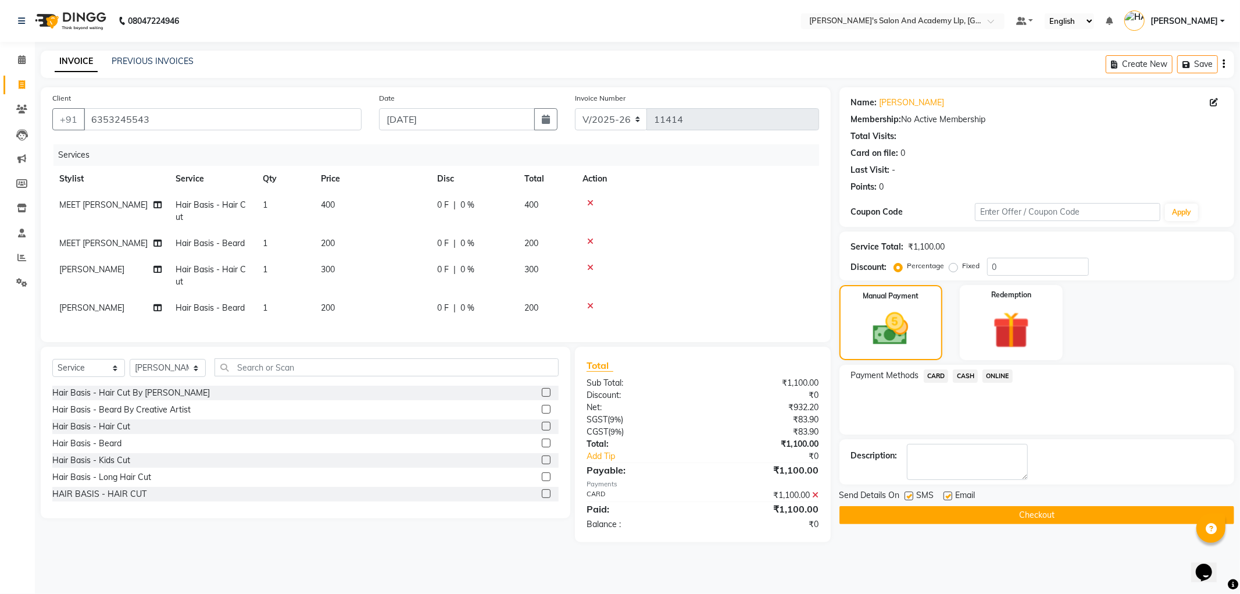
drag, startPoint x: 946, startPoint y: 496, endPoint x: 916, endPoint y: 496, distance: 29.7
click at [945, 496] on label at bounding box center [948, 495] width 9 height 9
click at [945, 496] on input "checkbox" at bounding box center [948, 497] width 8 height 8
checkbox input "false"
click at [911, 496] on label at bounding box center [909, 495] width 9 height 9
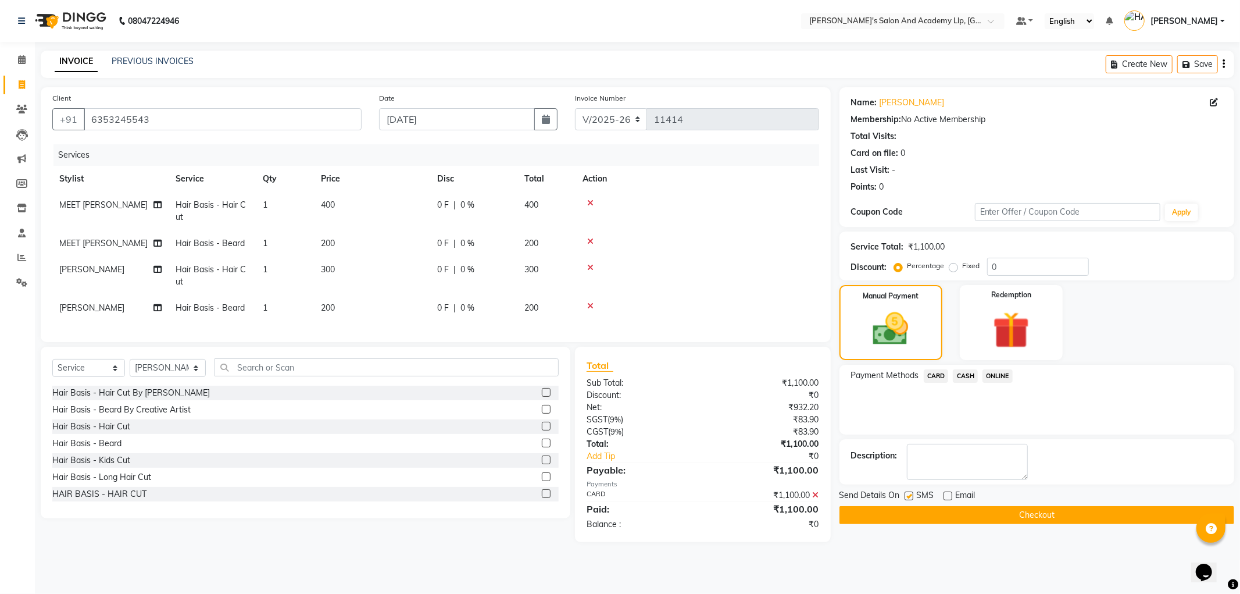
click at [911, 496] on input "checkbox" at bounding box center [909, 497] width 8 height 8
checkbox input "false"
click at [908, 508] on button "Checkout" at bounding box center [1037, 515] width 395 height 18
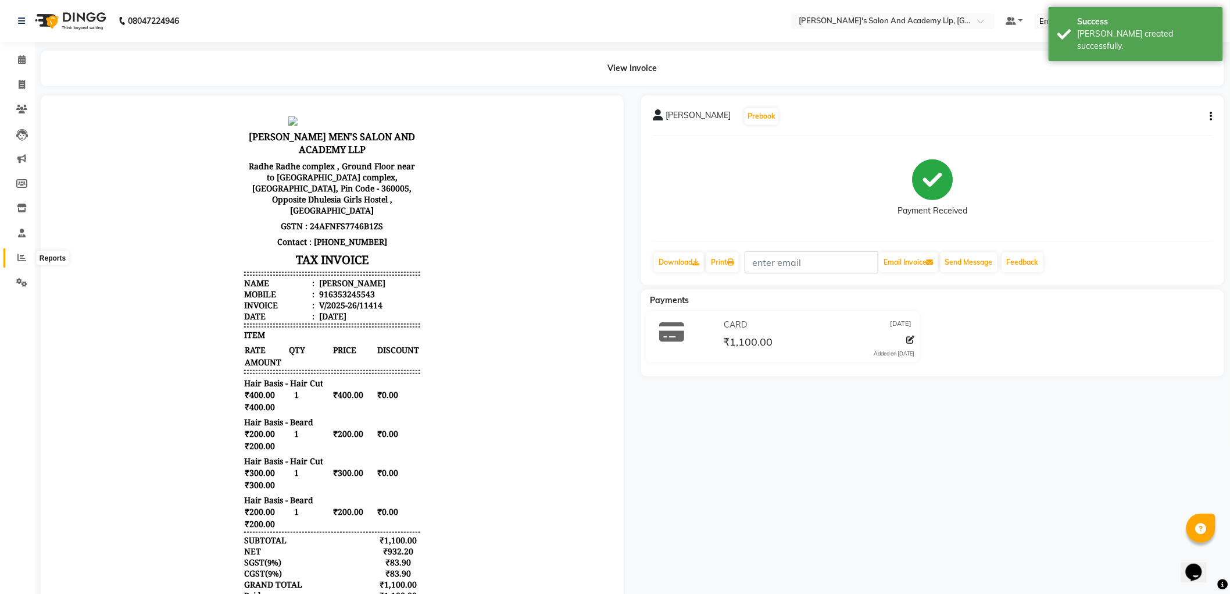
click at [19, 252] on span at bounding box center [22, 257] width 20 height 13
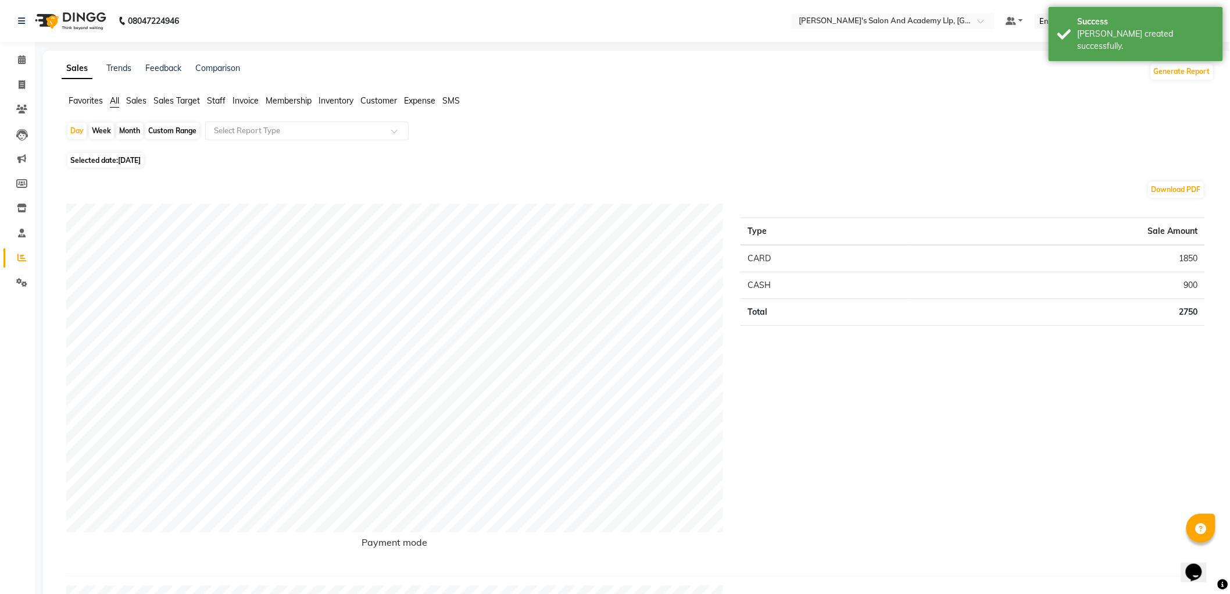
click at [131, 135] on div "Month" at bounding box center [129, 131] width 27 height 16
select select "9"
select select "2025"
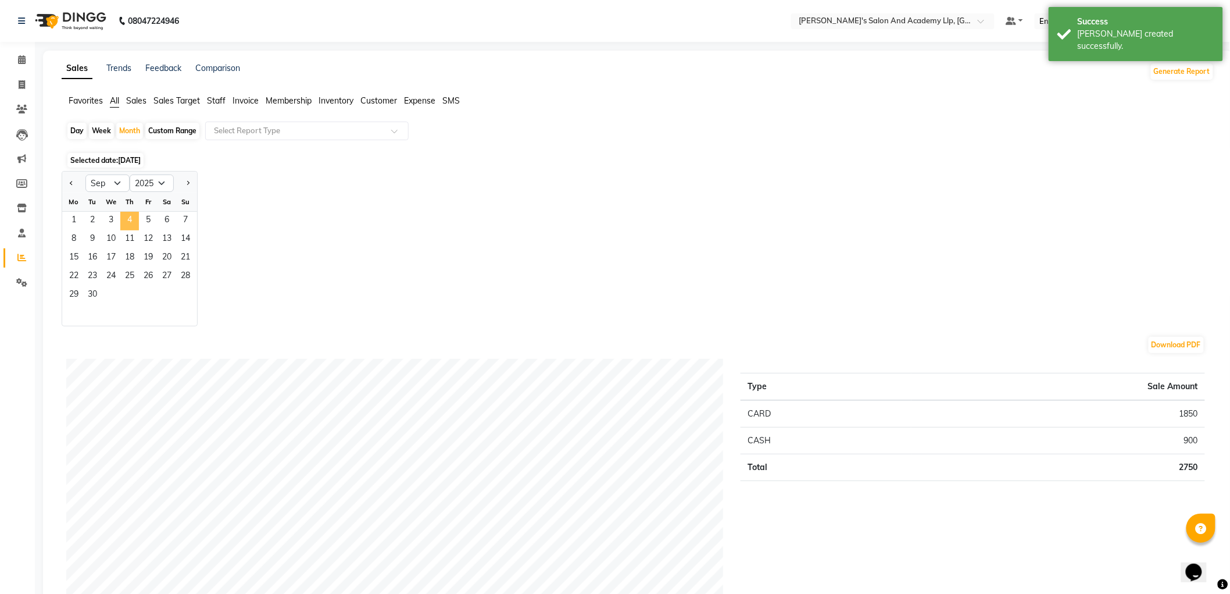
click at [129, 219] on span "4" at bounding box center [129, 221] width 19 height 19
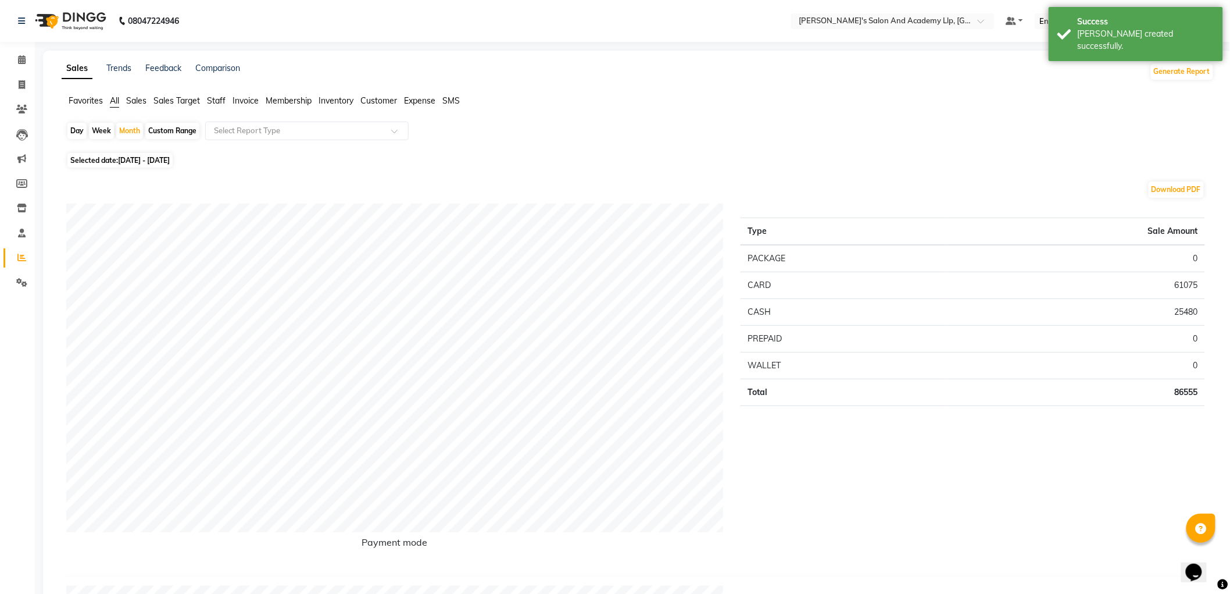
click at [216, 102] on span "Staff" at bounding box center [216, 100] width 19 height 10
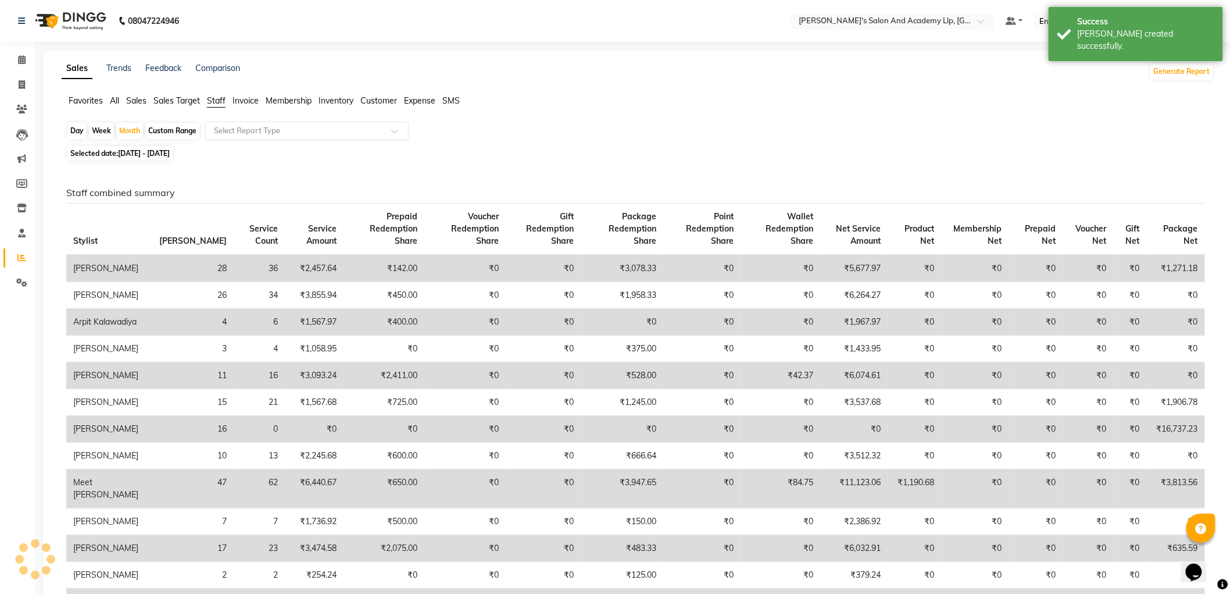
drag, startPoint x: 227, startPoint y: 119, endPoint x: 231, endPoint y: 127, distance: 8.6
click at [229, 125] on input "text" at bounding box center [295, 131] width 167 height 12
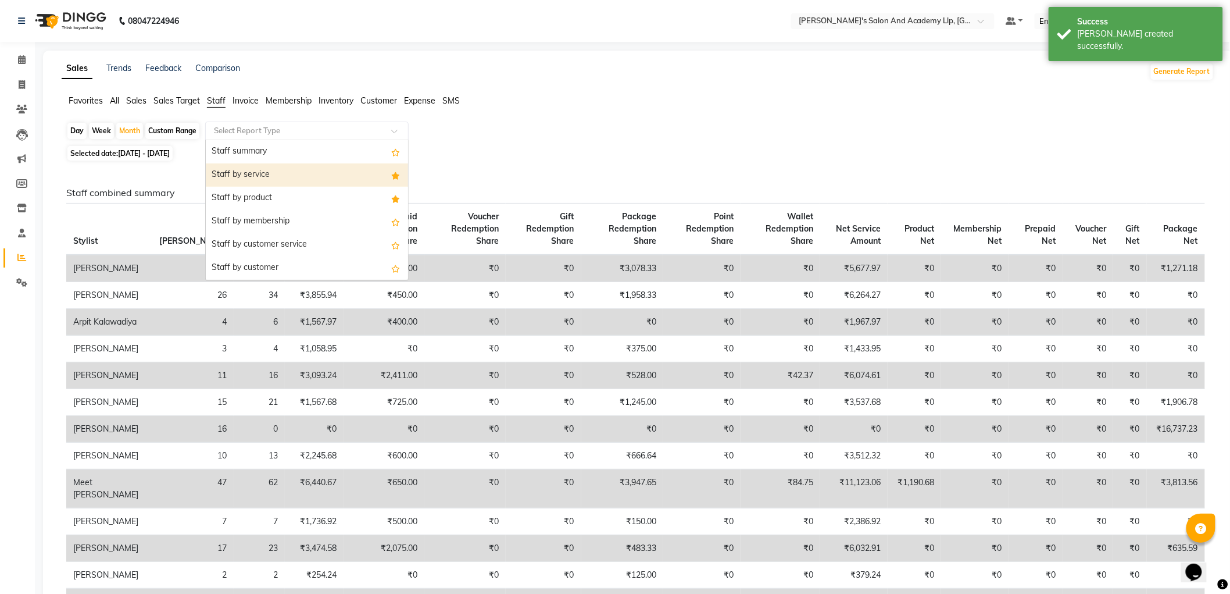
click at [233, 166] on div "Staff by service" at bounding box center [307, 174] width 202 height 23
select select "full_report"
select select "csv"
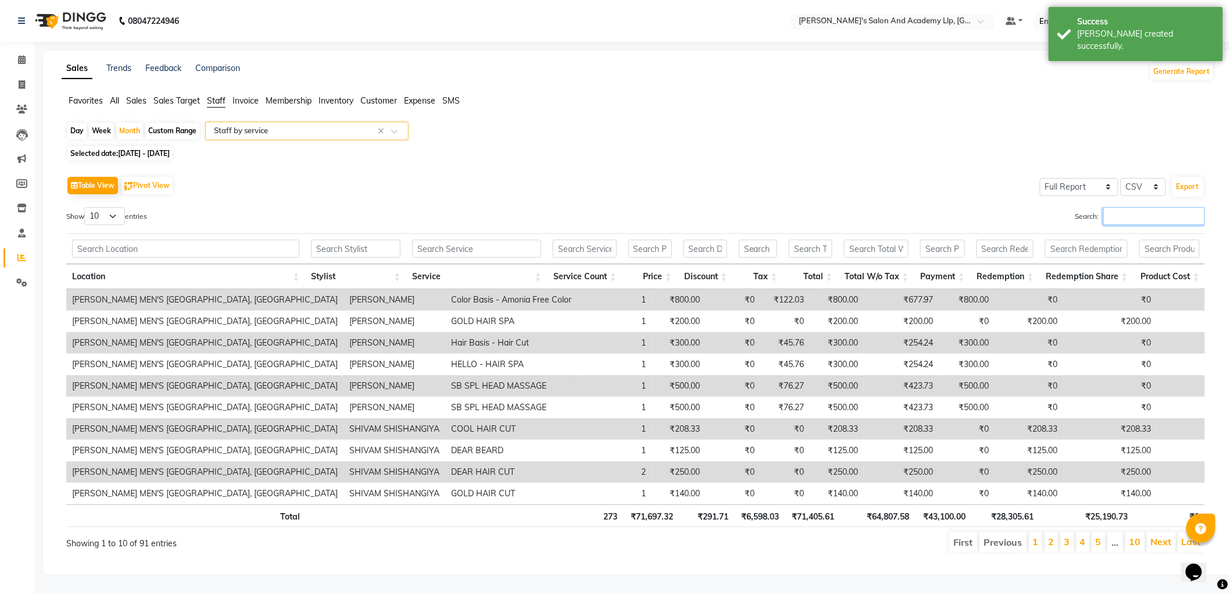
click at [1133, 216] on input "Search:" at bounding box center [1155, 216] width 102 height 18
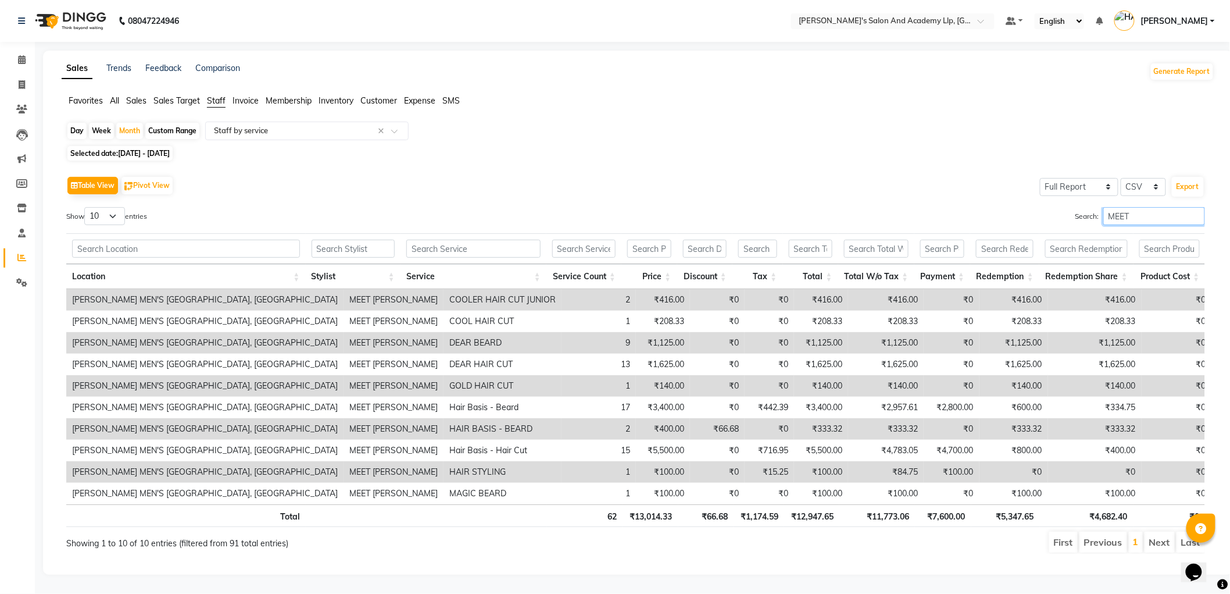
scroll to position [8, 0]
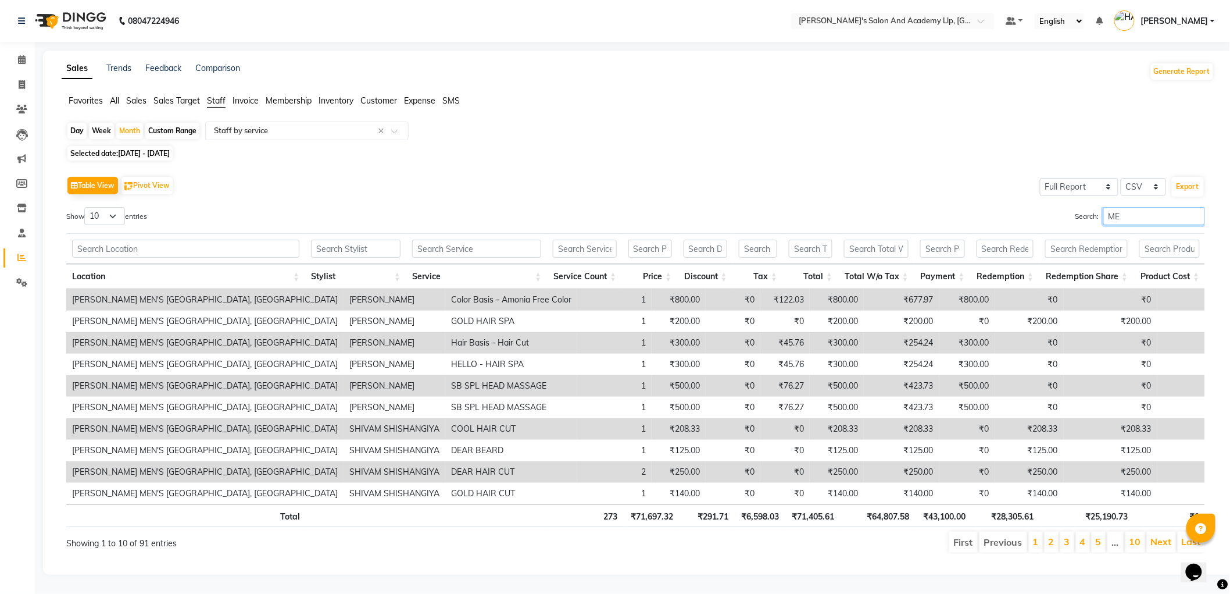
type input "M"
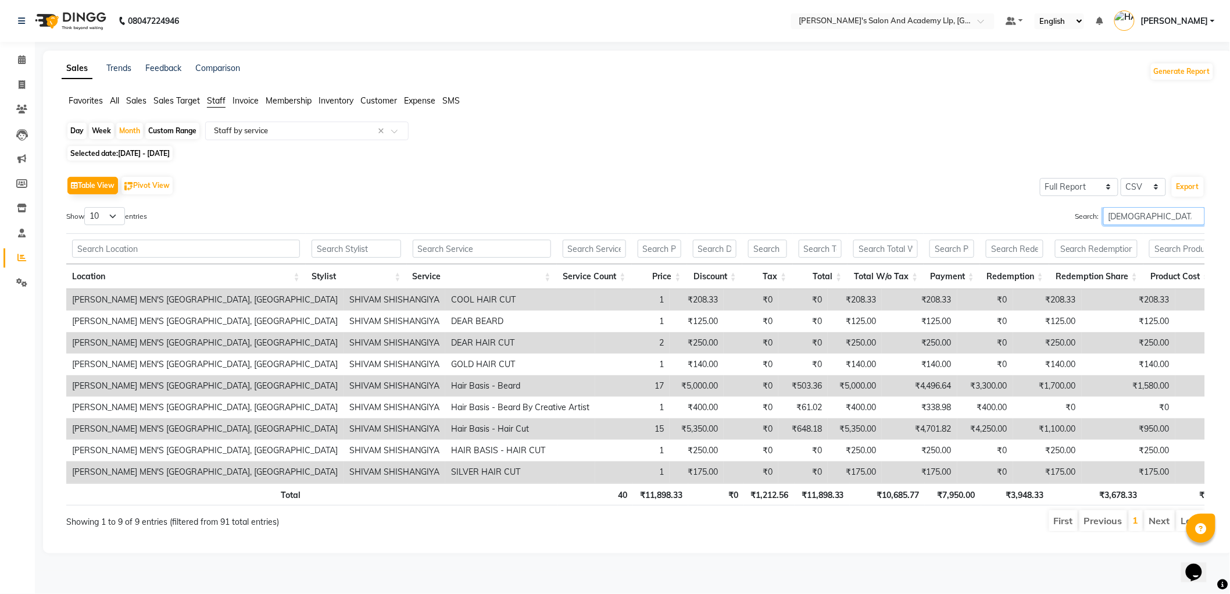
scroll to position [0, 0]
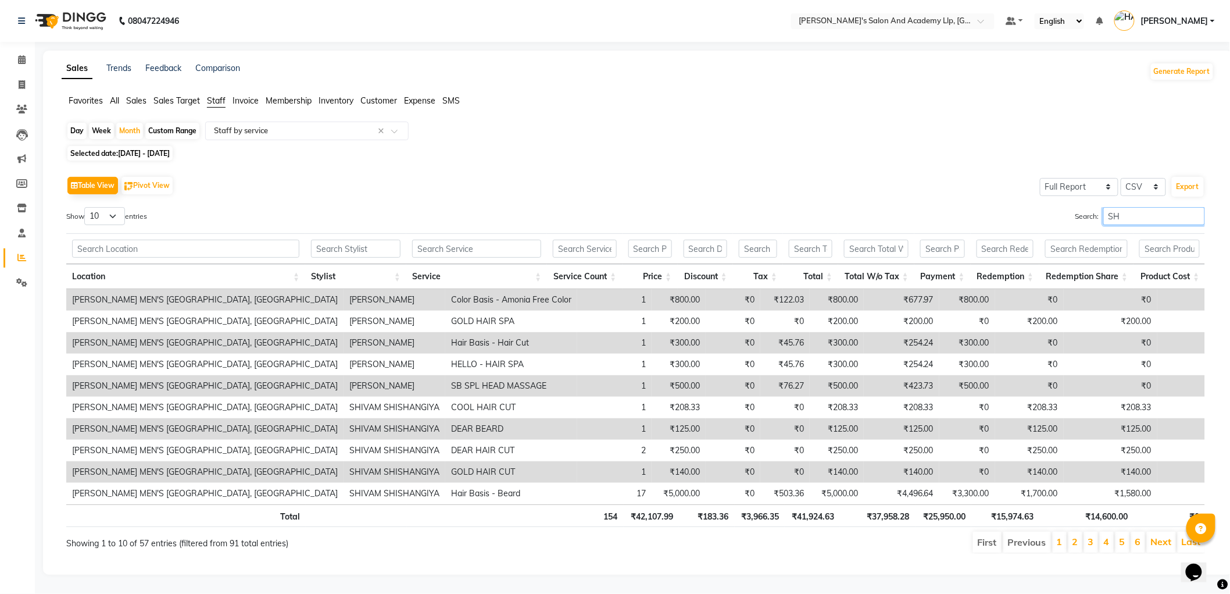
type input "S"
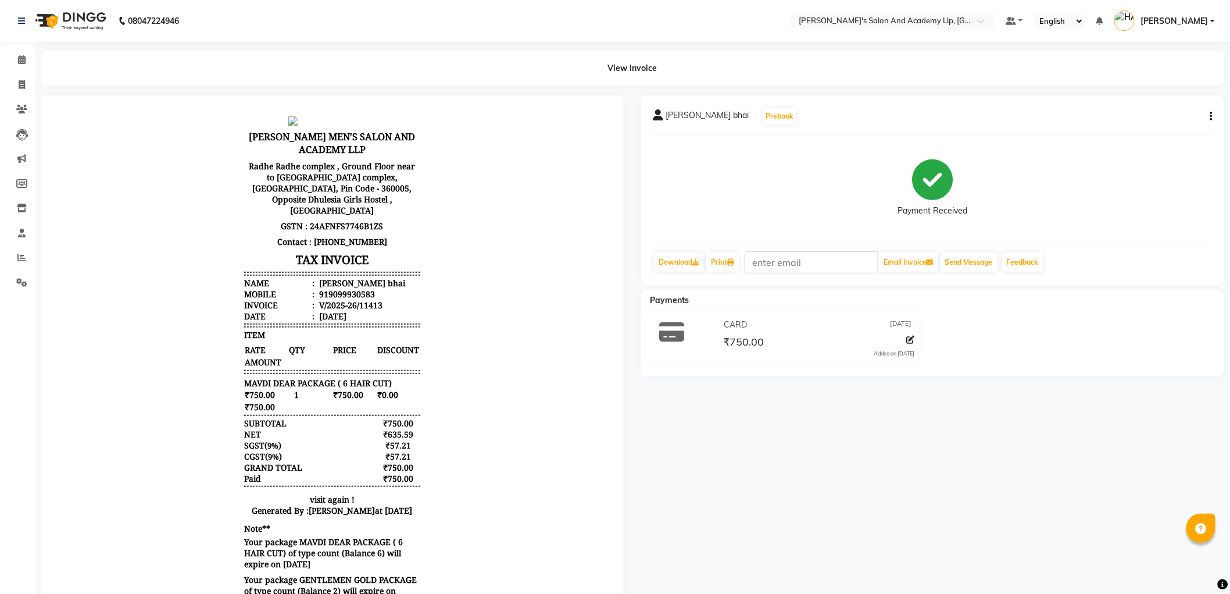
click at [1210, 117] on button "button" at bounding box center [1209, 116] width 7 height 12
click at [1149, 122] on div "Edit Item Staff" at bounding box center [1165, 116] width 58 height 15
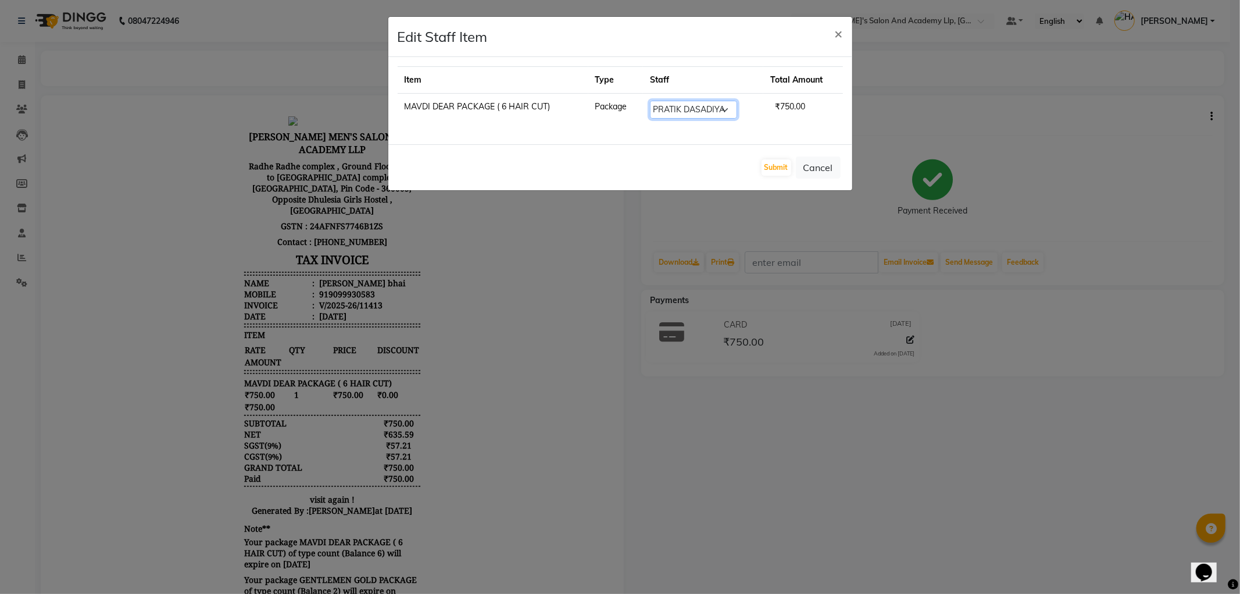
click at [688, 110] on select "Select [PERSON_NAME] [PERSON_NAME] [PERSON_NAME] [PERSON_NAME] [PERSON_NAME] [P…" at bounding box center [693, 110] width 87 height 18
select select "80300"
click at [650, 101] on select "Select [PERSON_NAME] [PERSON_NAME] [PERSON_NAME] [PERSON_NAME] [PERSON_NAME] [P…" at bounding box center [693, 110] width 87 height 18
click at [777, 170] on button "Submit" at bounding box center [777, 167] width 30 height 16
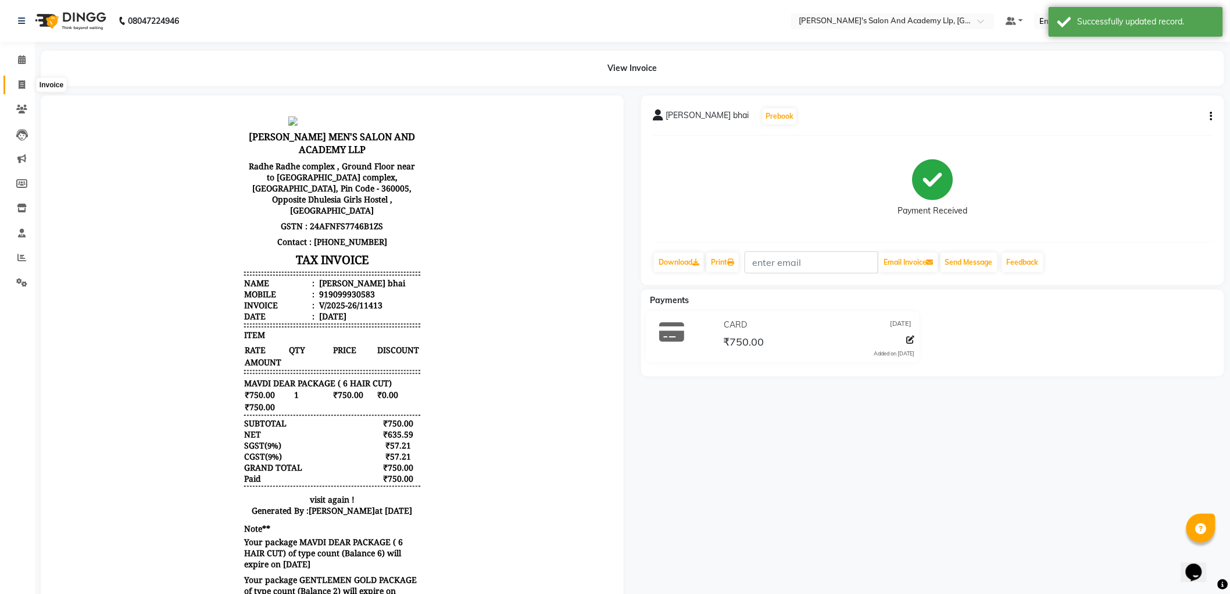
click at [26, 80] on span at bounding box center [22, 85] width 20 height 13
select select "service"
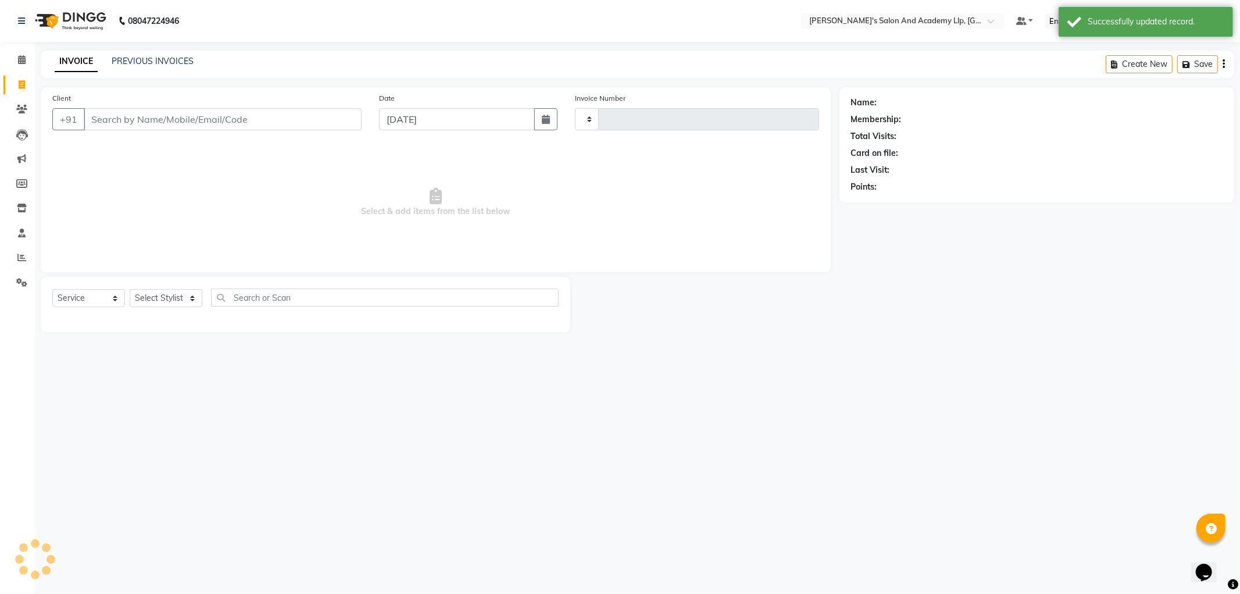
type input "11416"
select select "6983"
click at [165, 60] on link "PREVIOUS INVOICES" at bounding box center [153, 61] width 82 height 10
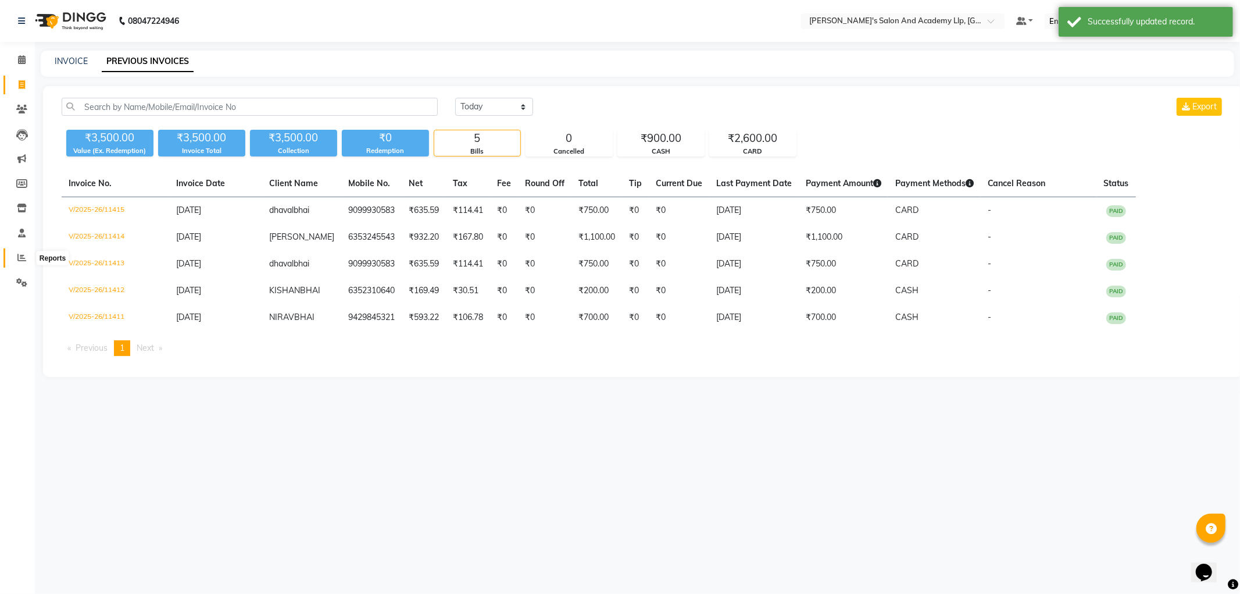
click at [17, 260] on icon at bounding box center [21, 257] width 9 height 9
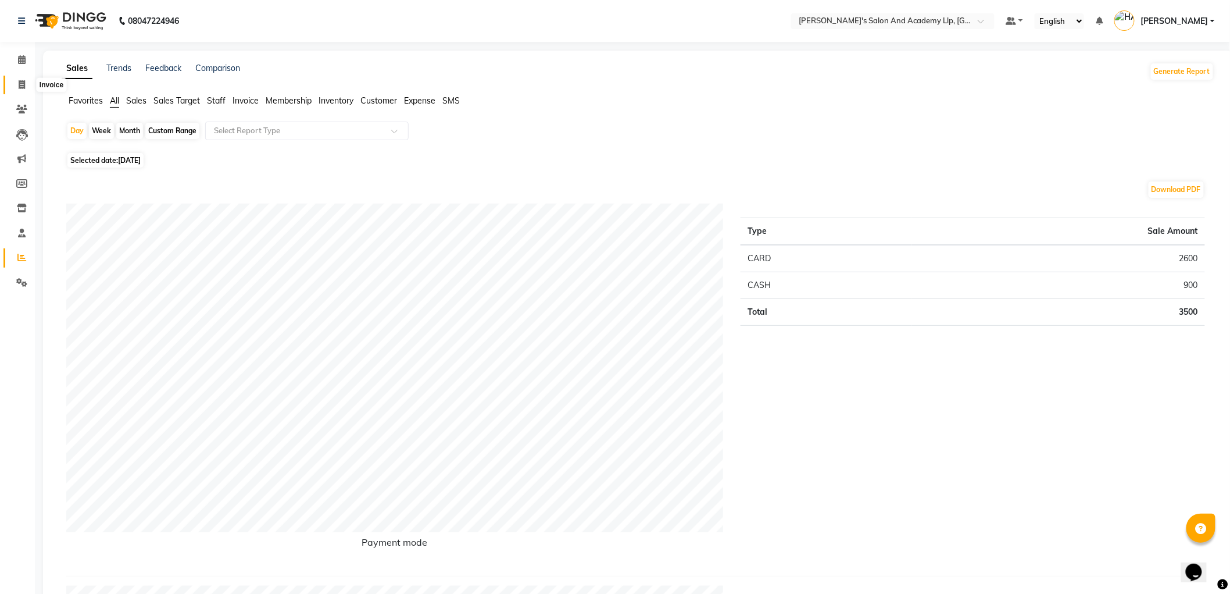
click at [24, 87] on icon at bounding box center [22, 84] width 6 height 9
select select "service"
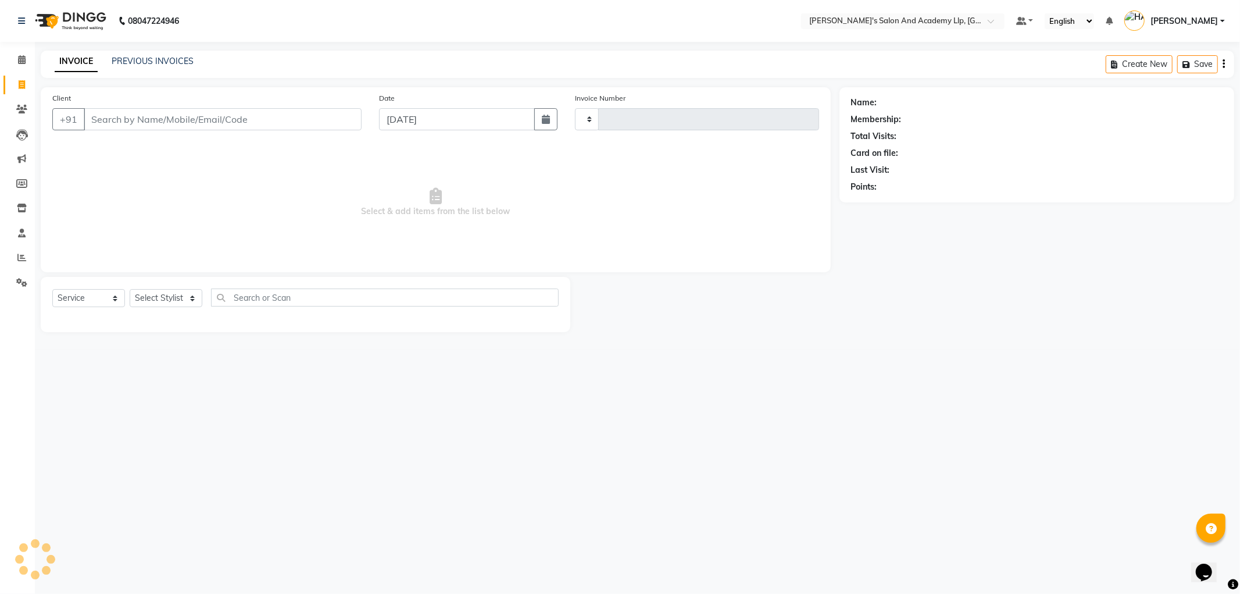
type input "11416"
select select "6983"
click at [22, 108] on icon at bounding box center [21, 109] width 11 height 9
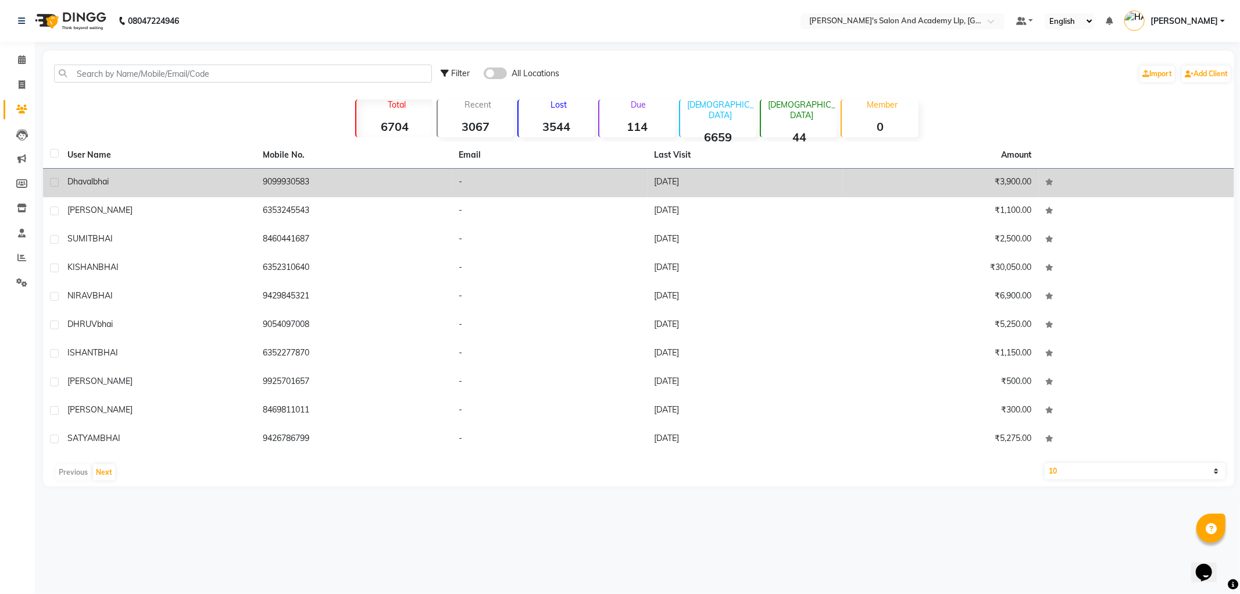
click at [94, 186] on span "bhai" at bounding box center [101, 181] width 16 height 10
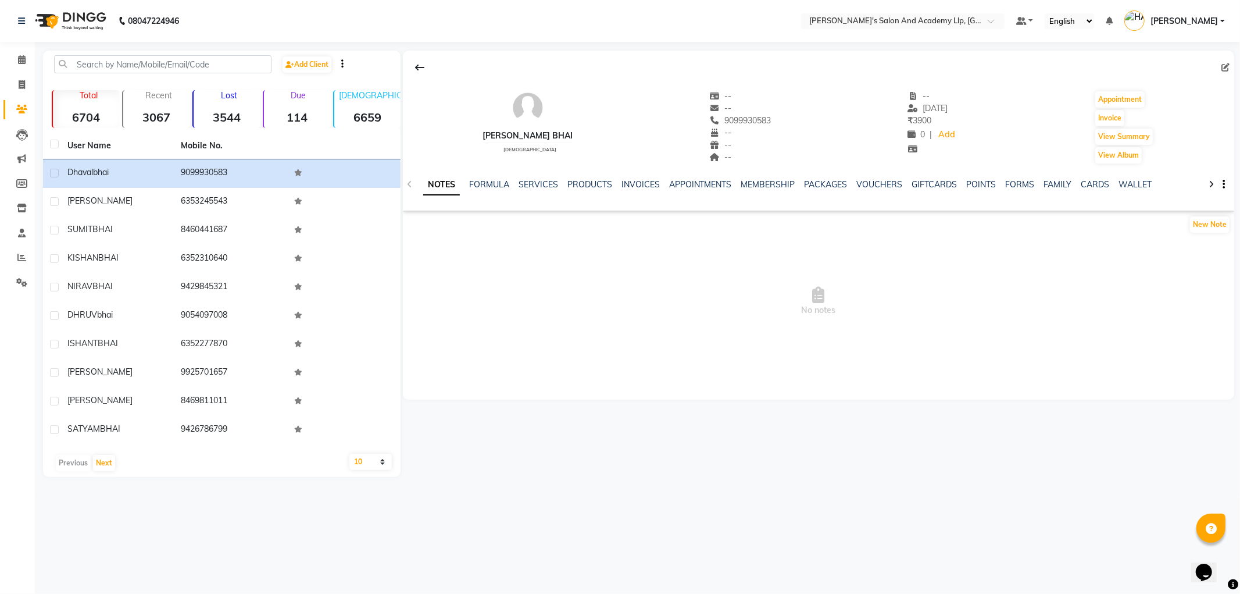
drag, startPoint x: 1221, startPoint y: 66, endPoint x: 1001, endPoint y: 77, distance: 220.1
click at [1222, 66] on div at bounding box center [819, 67] width 832 height 22
click at [1230, 67] on span at bounding box center [1228, 68] width 13 height 12
click at [1226, 68] on icon at bounding box center [1226, 67] width 8 height 8
select select "[DEMOGRAPHIC_DATA]"
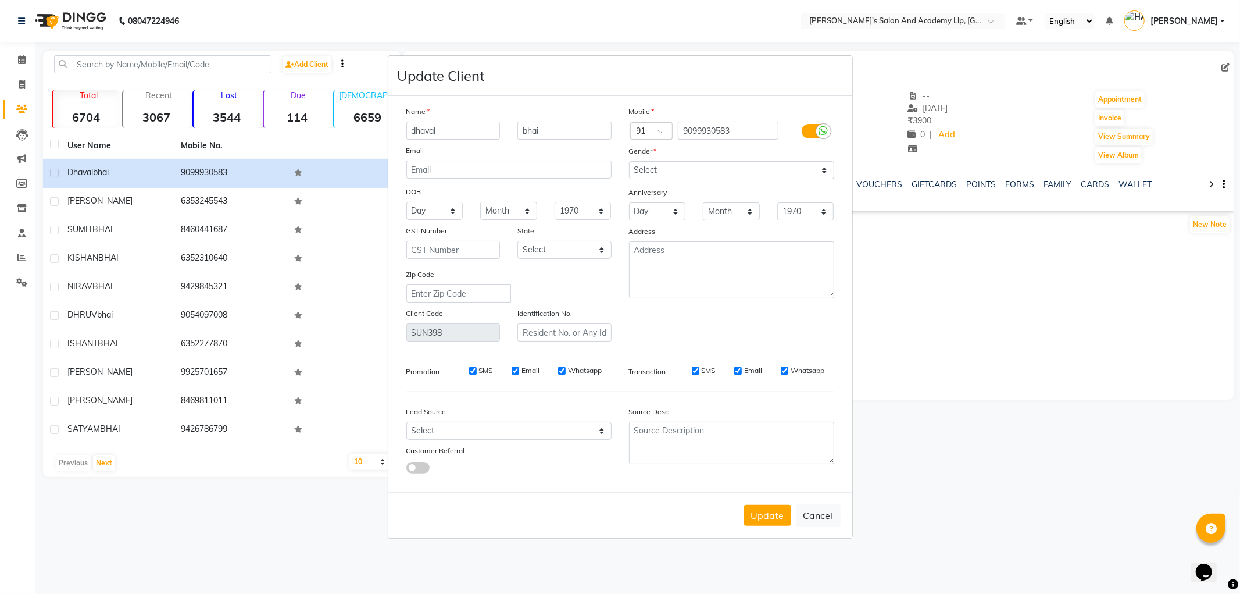
click at [472, 131] on input "dhaval" at bounding box center [453, 131] width 94 height 18
type input "d"
type input "[PERSON_NAME] BHAI"
click at [470, 125] on div "DHAVAL BHAI bhai" at bounding box center [509, 131] width 223 height 18
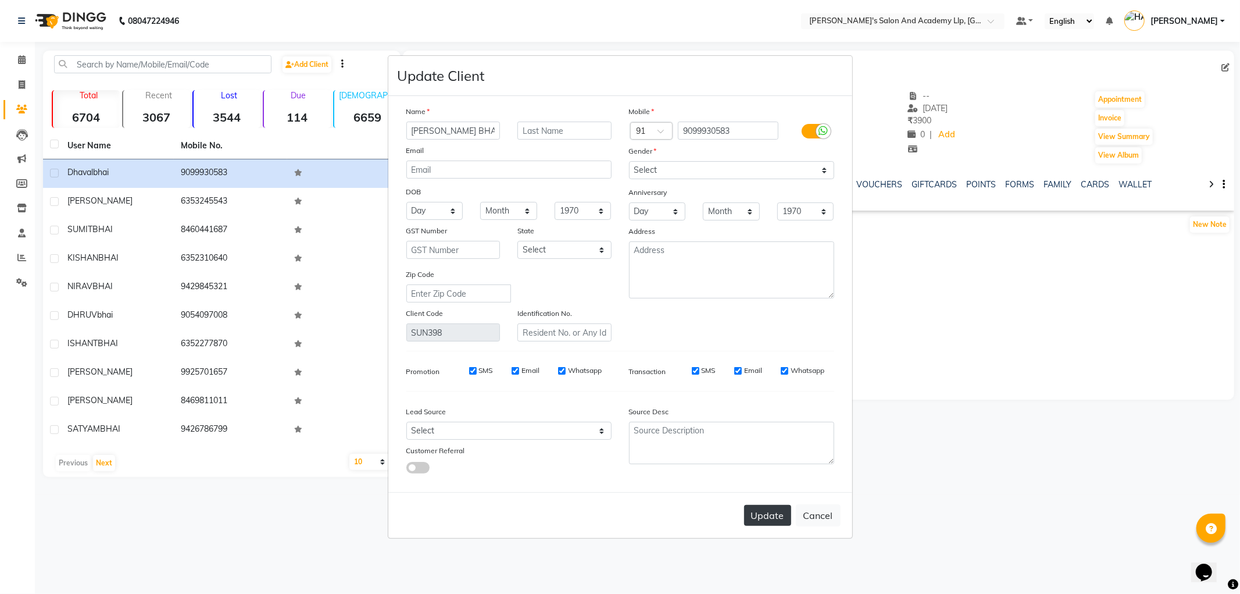
click at [756, 512] on button "Update" at bounding box center [767, 515] width 47 height 21
select select
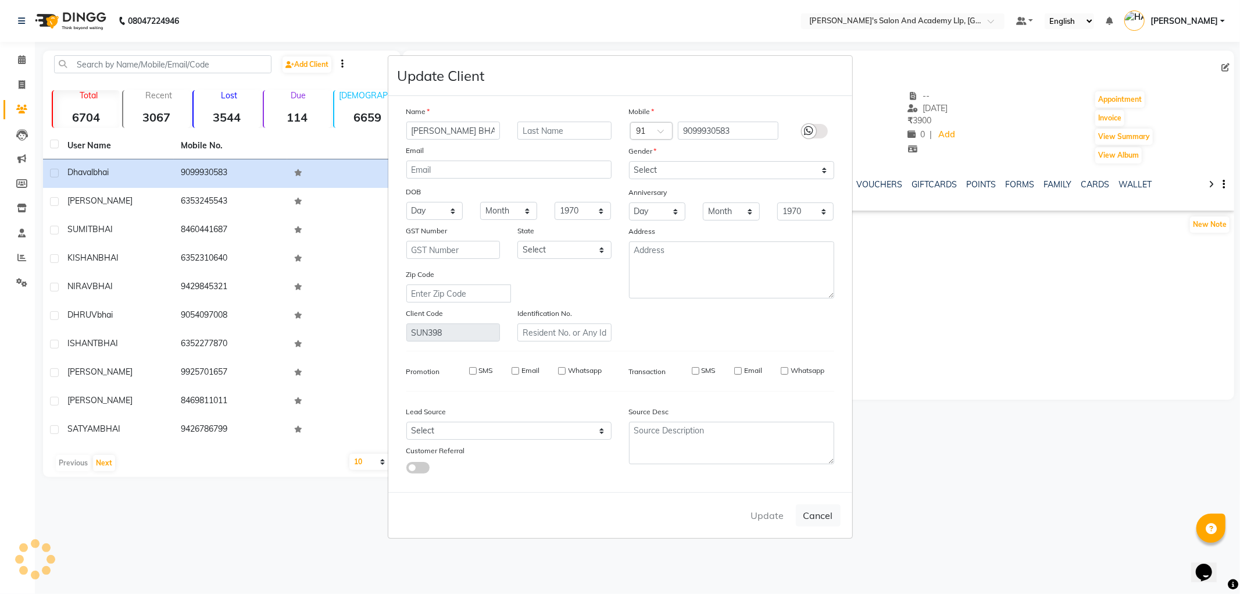
select select
checkbox input "false"
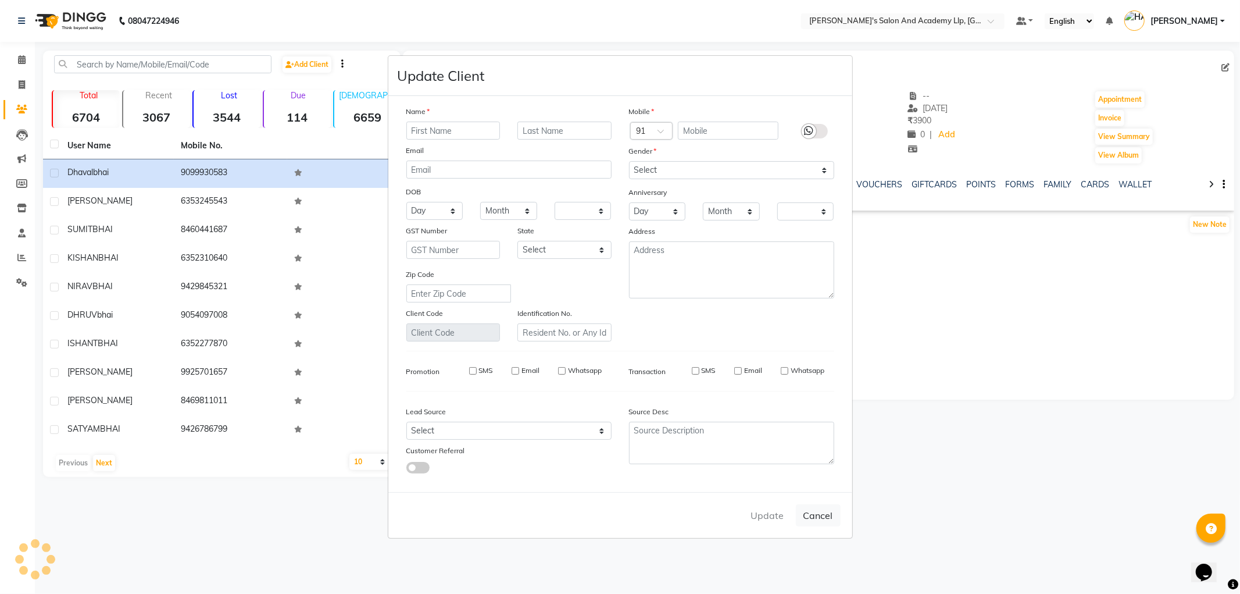
checkbox input "false"
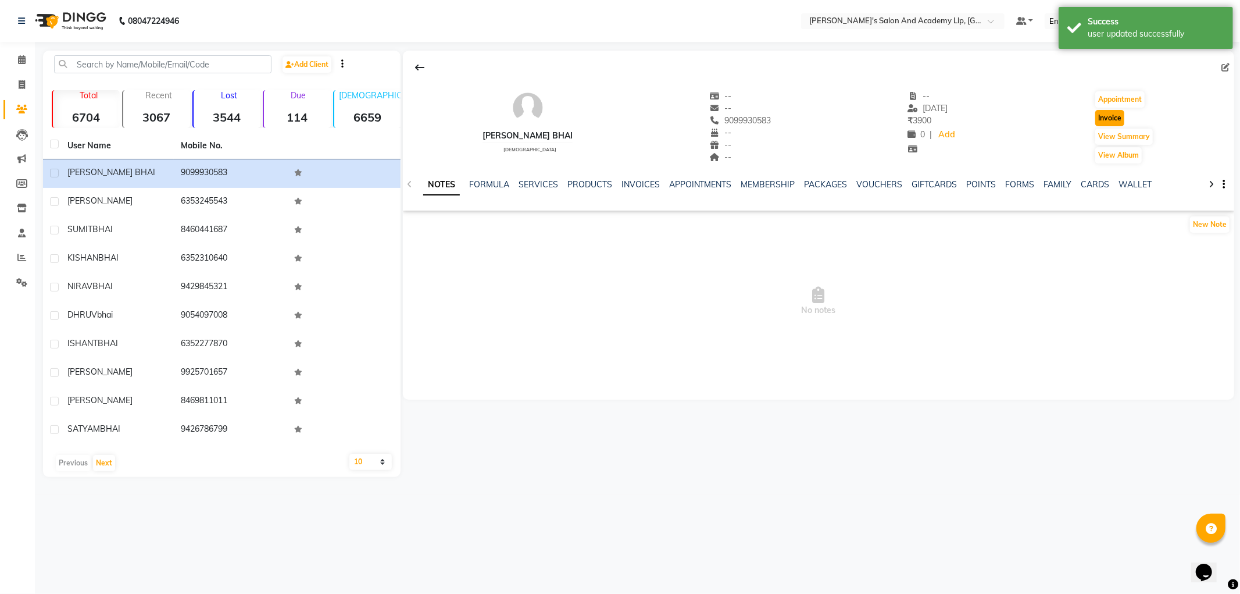
click at [1105, 124] on button "Invoice" at bounding box center [1110, 118] width 29 height 16
select select "6983"
select select "service"
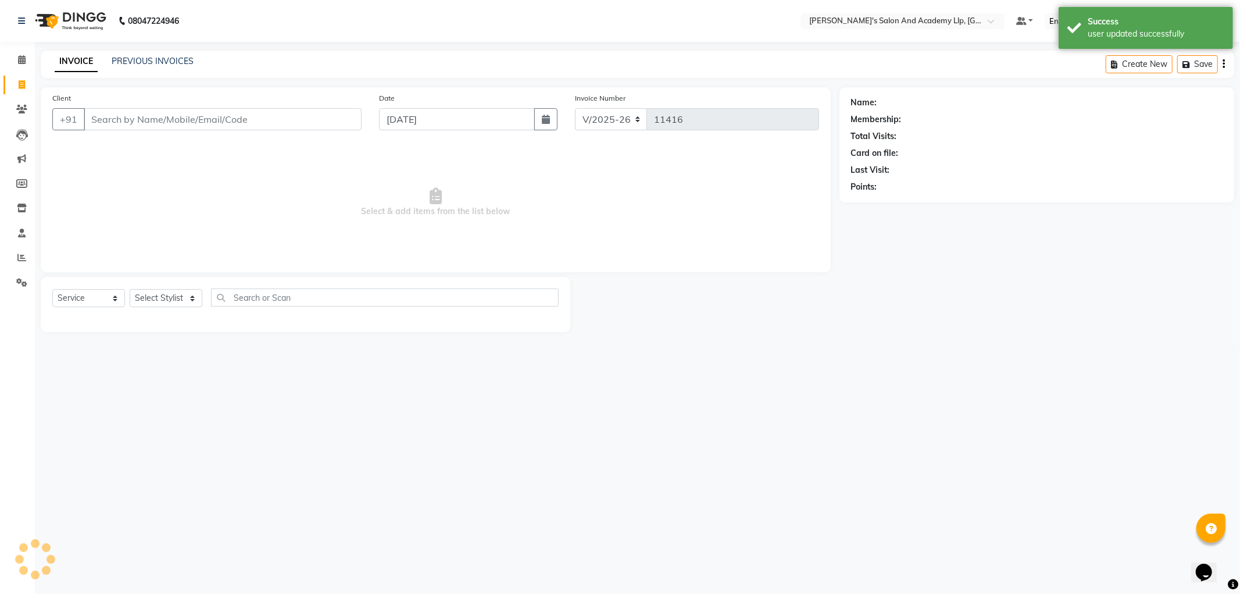
type input "9099930583"
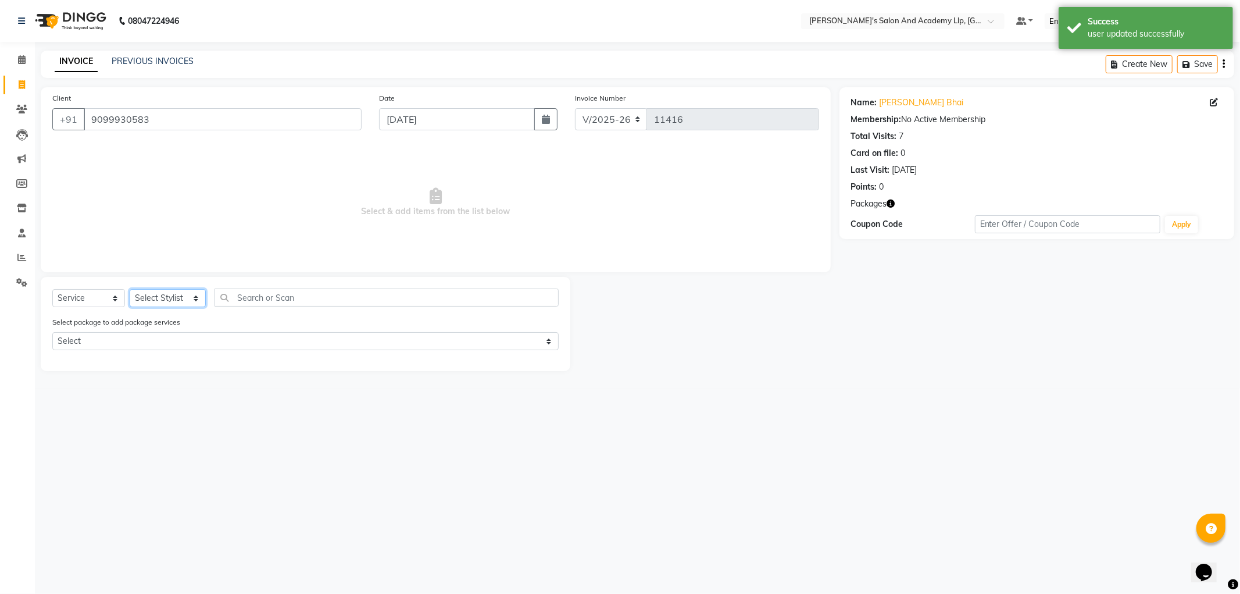
click at [154, 301] on select "Select Stylist [PERSON_NAME] AKSHAY VAJA [PERSON_NAME] [PERSON_NAME] [PERSON_NA…" at bounding box center [168, 298] width 76 height 18
select select "90552"
click at [130, 290] on select "Select Stylist [PERSON_NAME] AKSHAY VAJA [PERSON_NAME] [PERSON_NAME] [PERSON_NA…" at bounding box center [168, 298] width 76 height 18
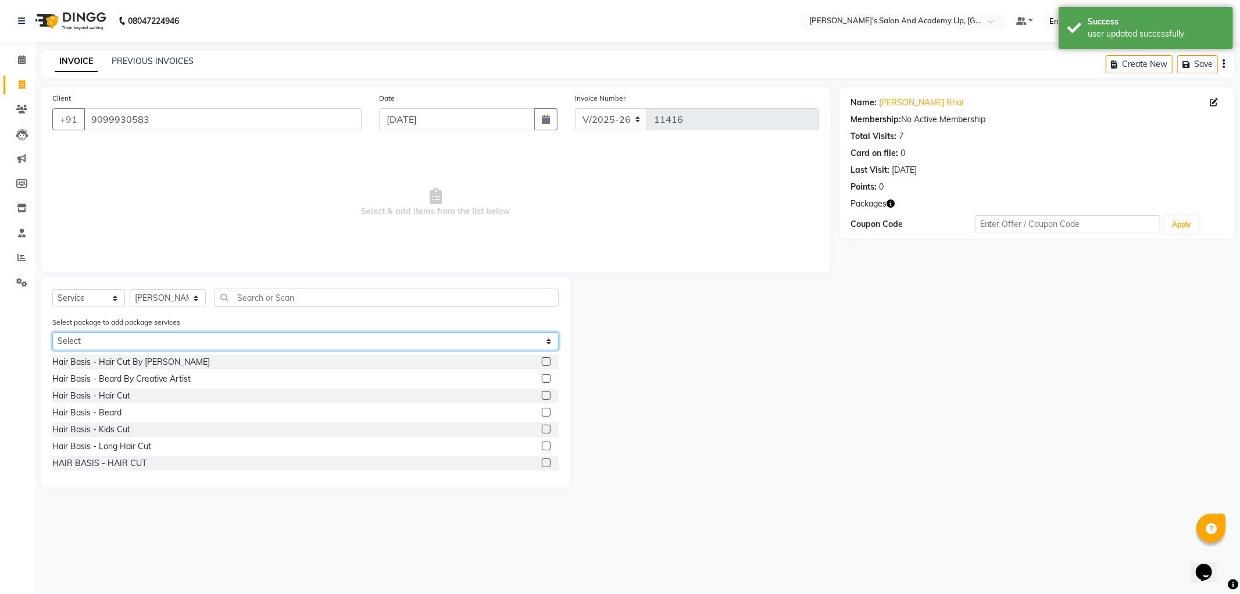
click at [80, 346] on select "Select MAVDI DEAR PACKAGE ( 6 BEARD) MAVDI DEAR PACKAGE ( 6 HAIR CUT) GENTLEMEN…" at bounding box center [305, 341] width 506 height 18
select select "1: Object"
click at [52, 332] on select "Select MAVDI DEAR PACKAGE ( 6 BEARD) MAVDI DEAR PACKAGE ( 6 HAIR CUT) GENTLEMEN…" at bounding box center [305, 341] width 506 height 18
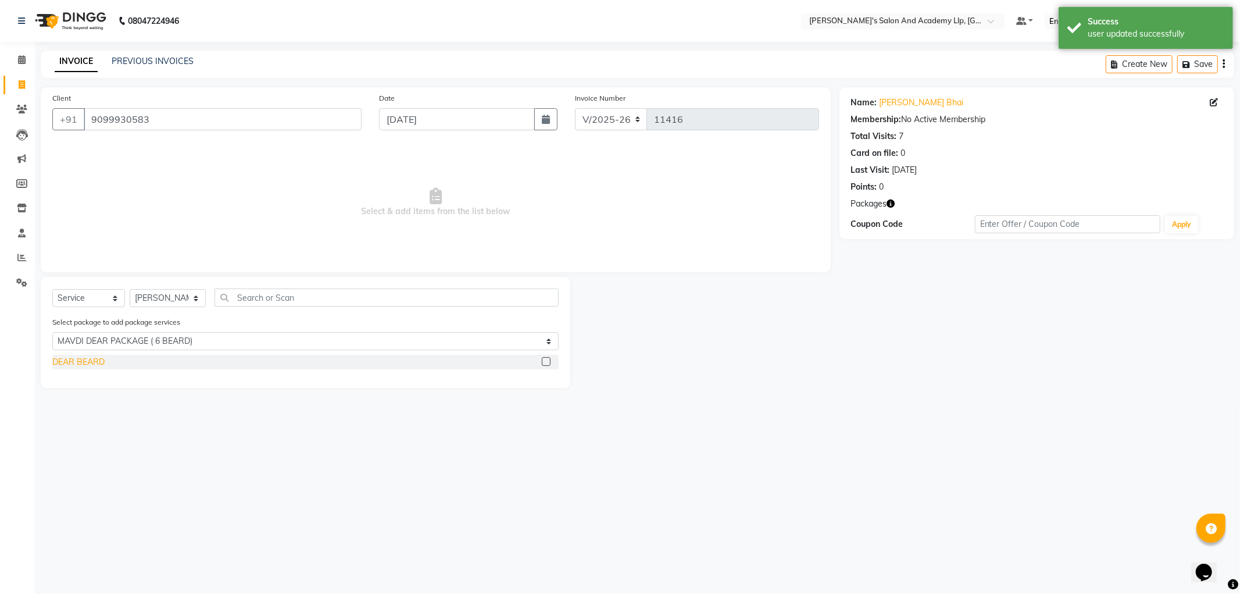
click at [91, 363] on div "DEAR BEARD" at bounding box center [78, 362] width 52 height 12
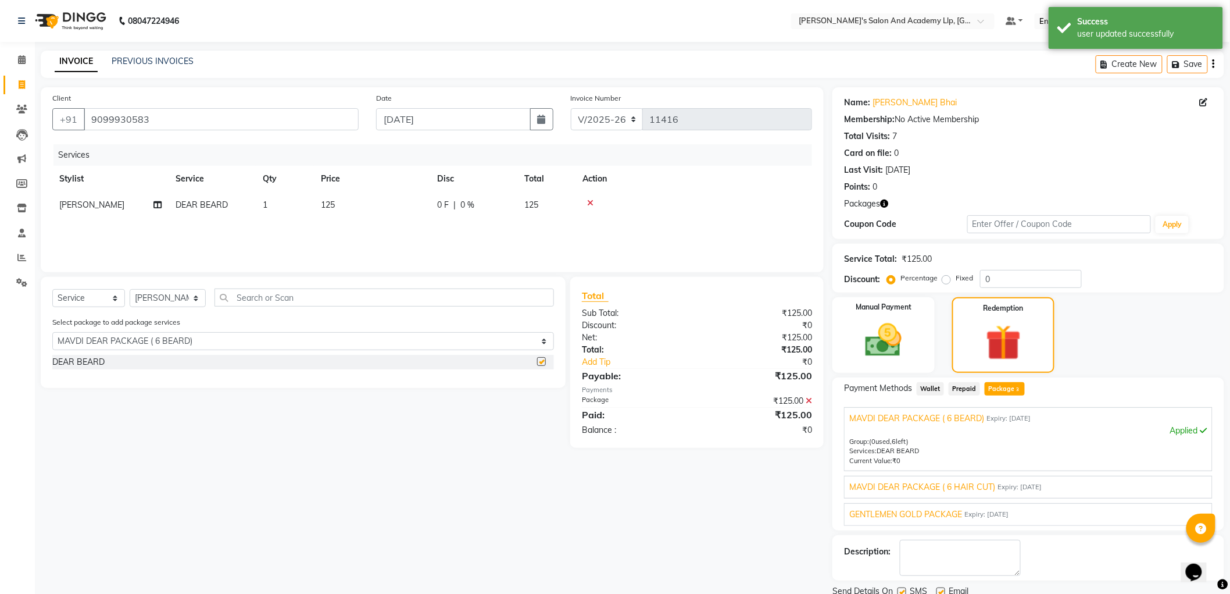
checkbox input "false"
click at [123, 346] on select "Select MAVDI DEAR PACKAGE ( 6 BEARD) MAVDI DEAR PACKAGE ( 6 HAIR CUT) GENTLEMEN…" at bounding box center [303, 341] width 502 height 18
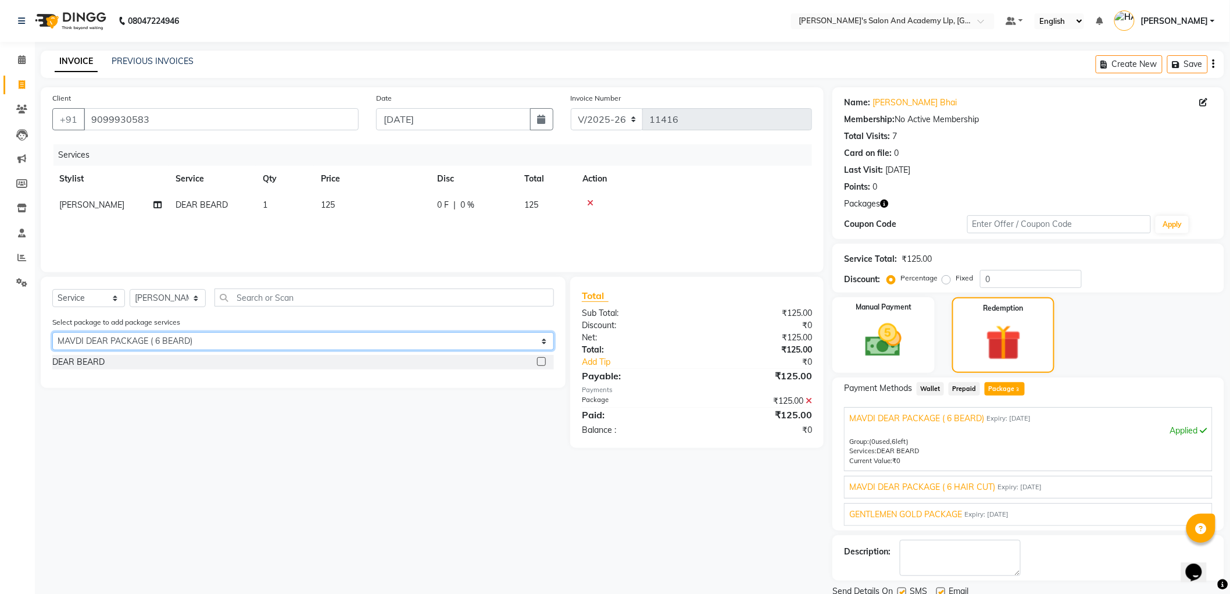
select select "2: Object"
click at [52, 332] on select "Select MAVDI DEAR PACKAGE ( 6 BEARD) MAVDI DEAR PACKAGE ( 6 HAIR CUT) GENTLEMEN…" at bounding box center [303, 341] width 502 height 18
click at [83, 362] on div "DEAR HAIR CUT" at bounding box center [83, 362] width 63 height 12
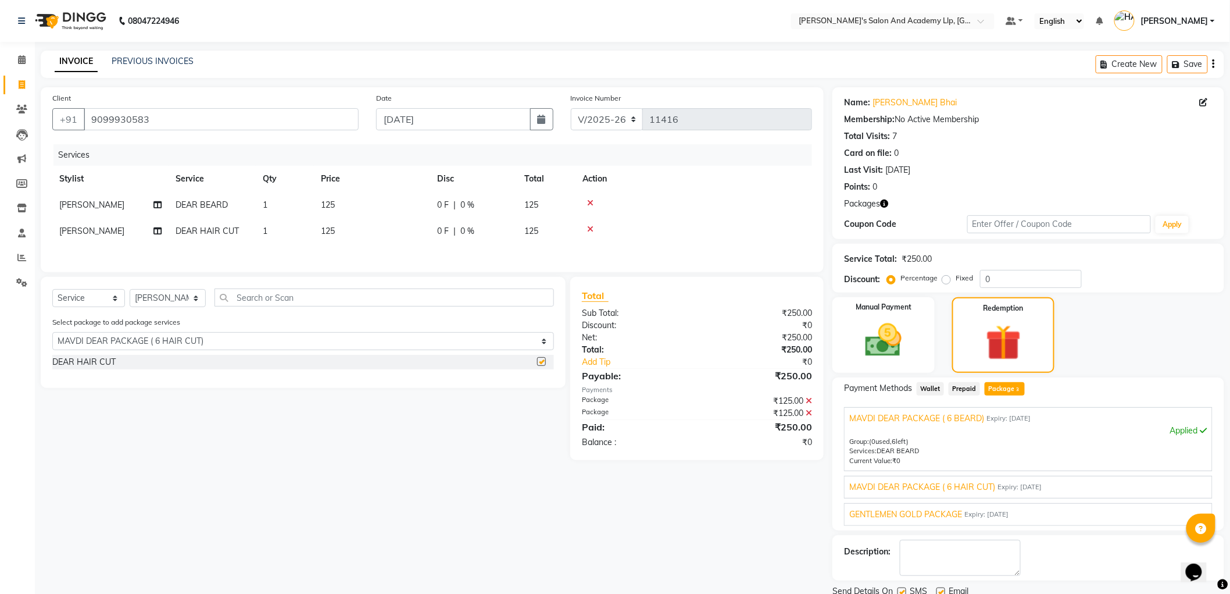
checkbox input "false"
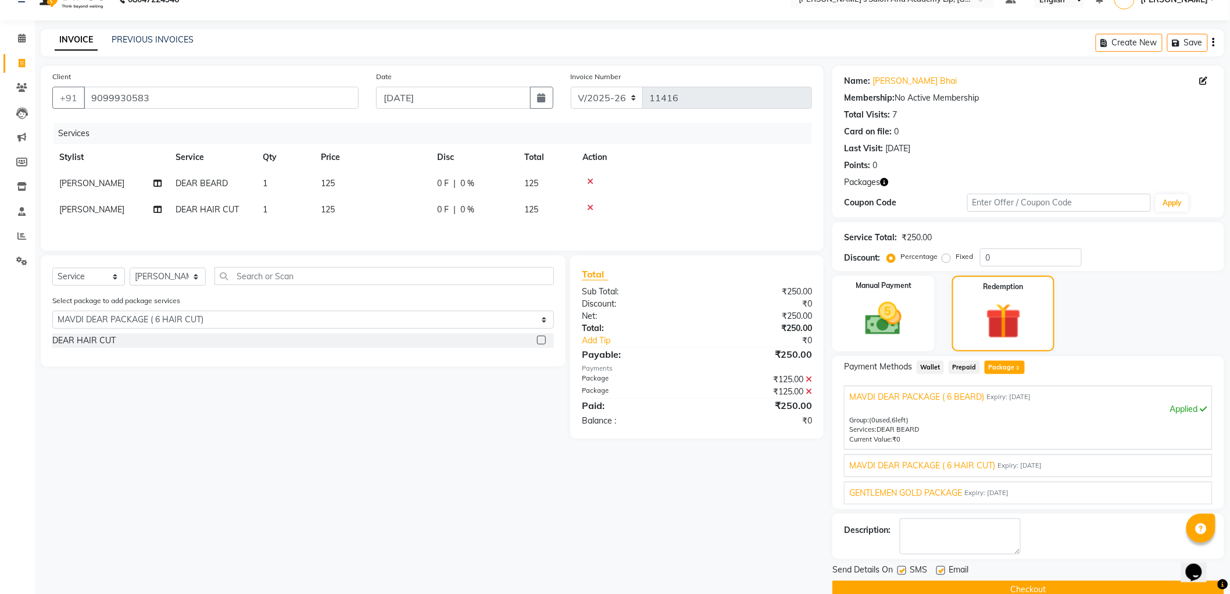
scroll to position [43, 0]
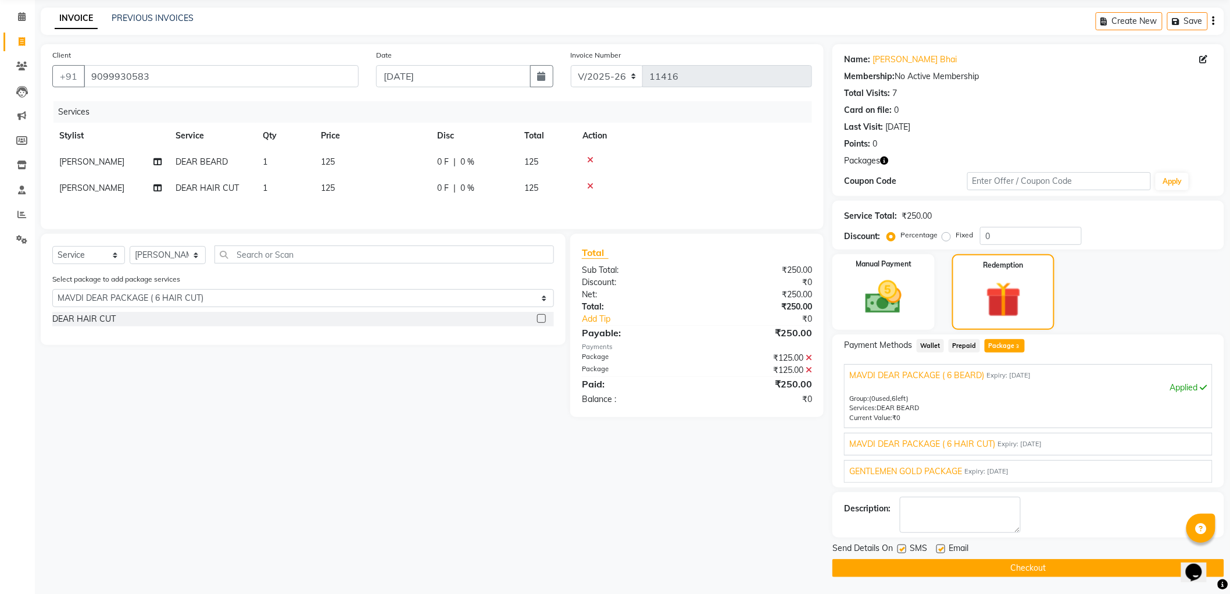
drag, startPoint x: 940, startPoint y: 547, endPoint x: 932, endPoint y: 561, distance: 16.2
click at [941, 547] on label at bounding box center [941, 548] width 9 height 9
click at [941, 547] on input "checkbox" at bounding box center [941, 549] width 8 height 8
checkbox input "false"
click at [894, 568] on button "Checkout" at bounding box center [1029, 568] width 392 height 18
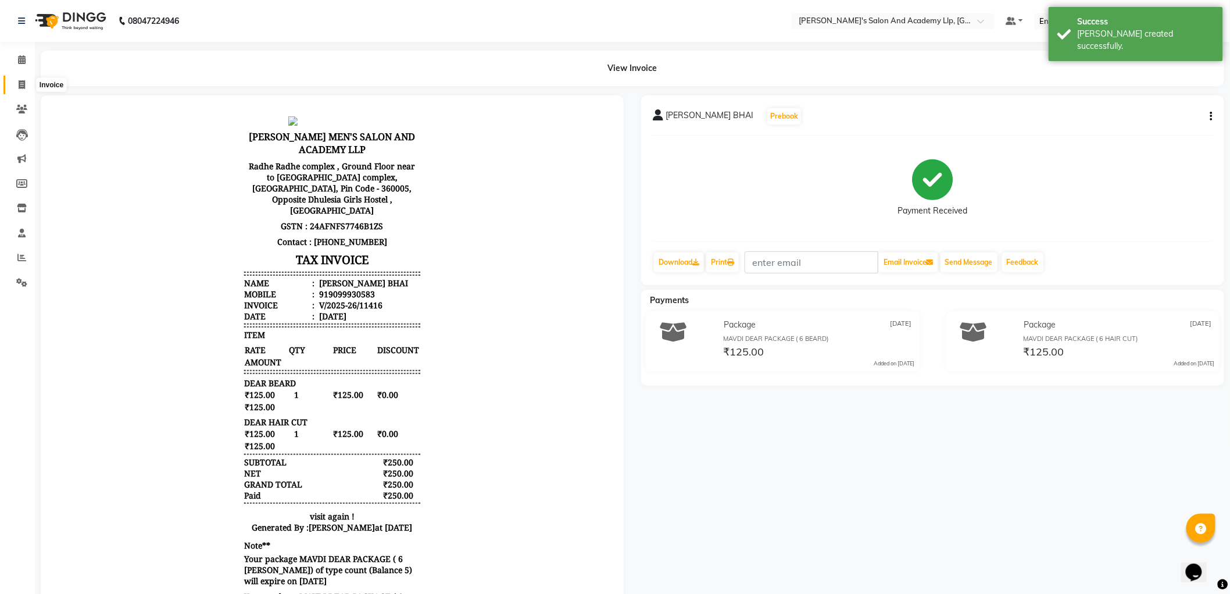
click at [19, 85] on icon at bounding box center [22, 84] width 6 height 9
select select "6983"
select select "service"
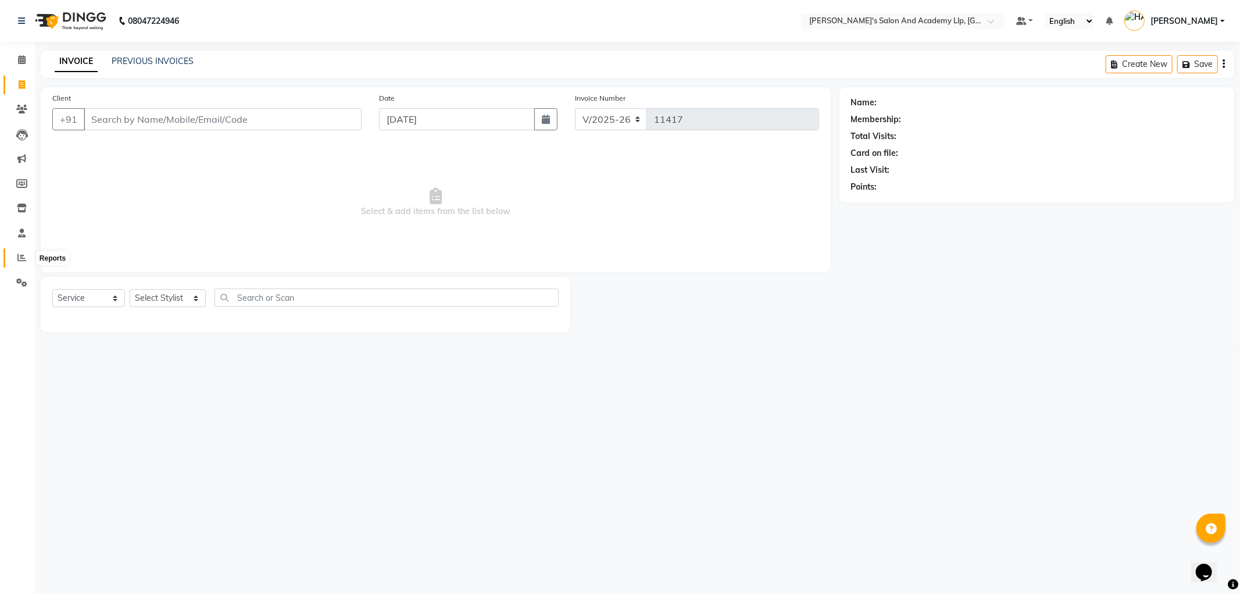
click at [20, 254] on icon at bounding box center [21, 257] width 9 height 9
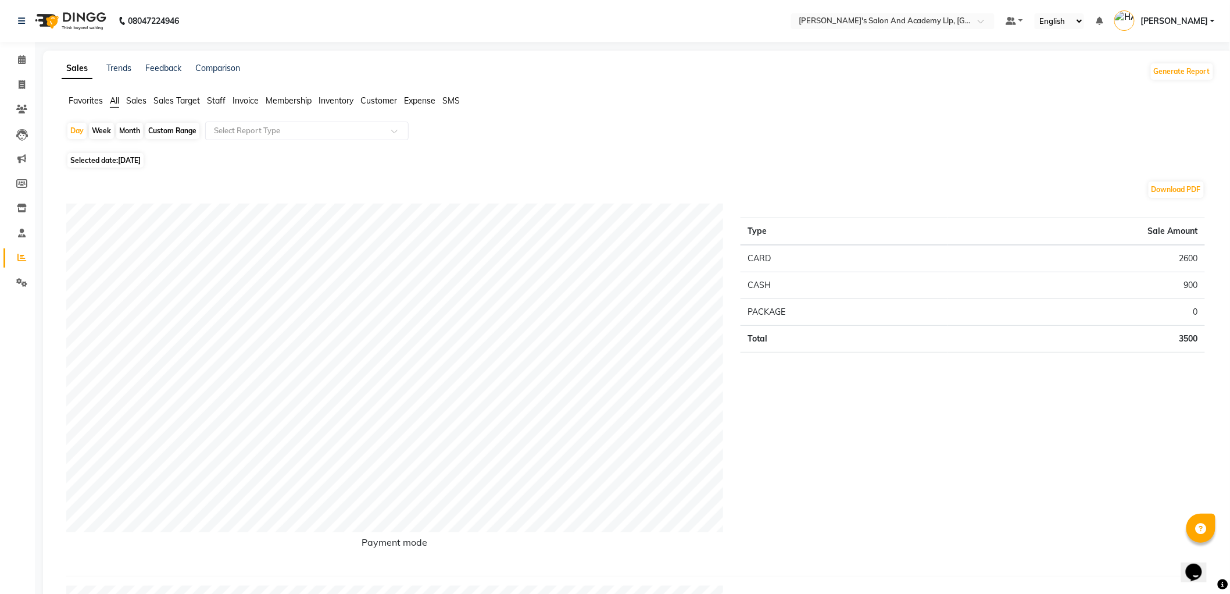
click at [746, 205] on div "Type Sale Amount CARD 2600 CASH 900 PACKAGE 0 Total 3500" at bounding box center [973, 385] width 482 height 363
click at [782, 379] on div "Type Sale Amount CARD 2600 CASH 900 PACKAGE 0 Total 3500" at bounding box center [973, 385] width 482 height 363
click at [19, 86] on icon at bounding box center [22, 84] width 6 height 9
select select "service"
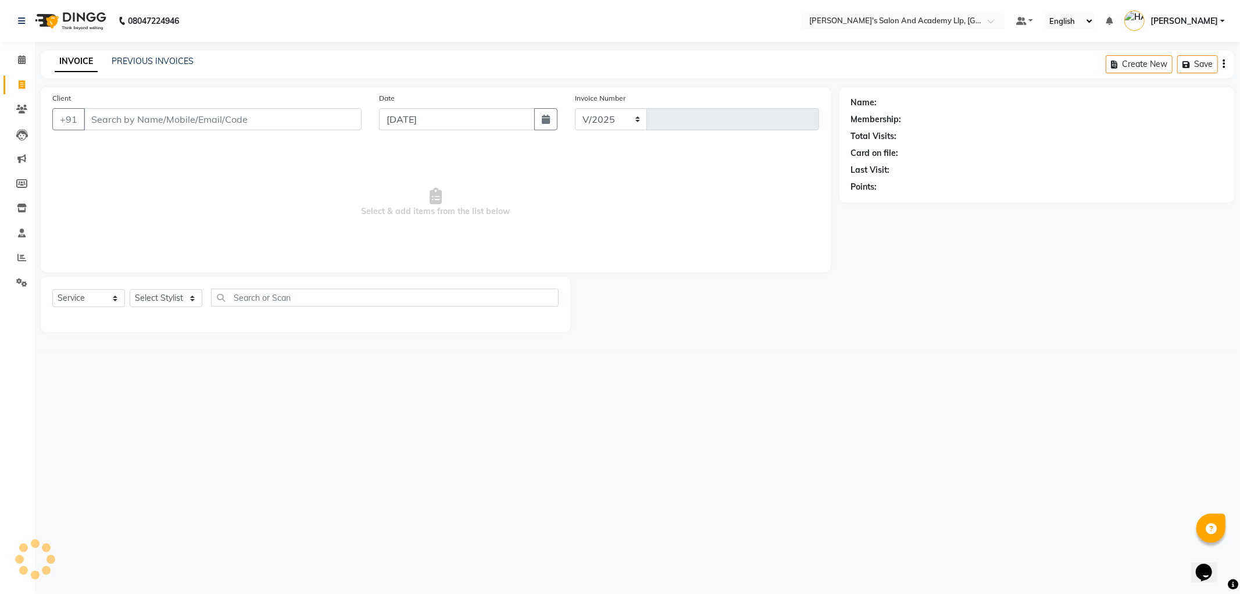
select select "6983"
type input "11417"
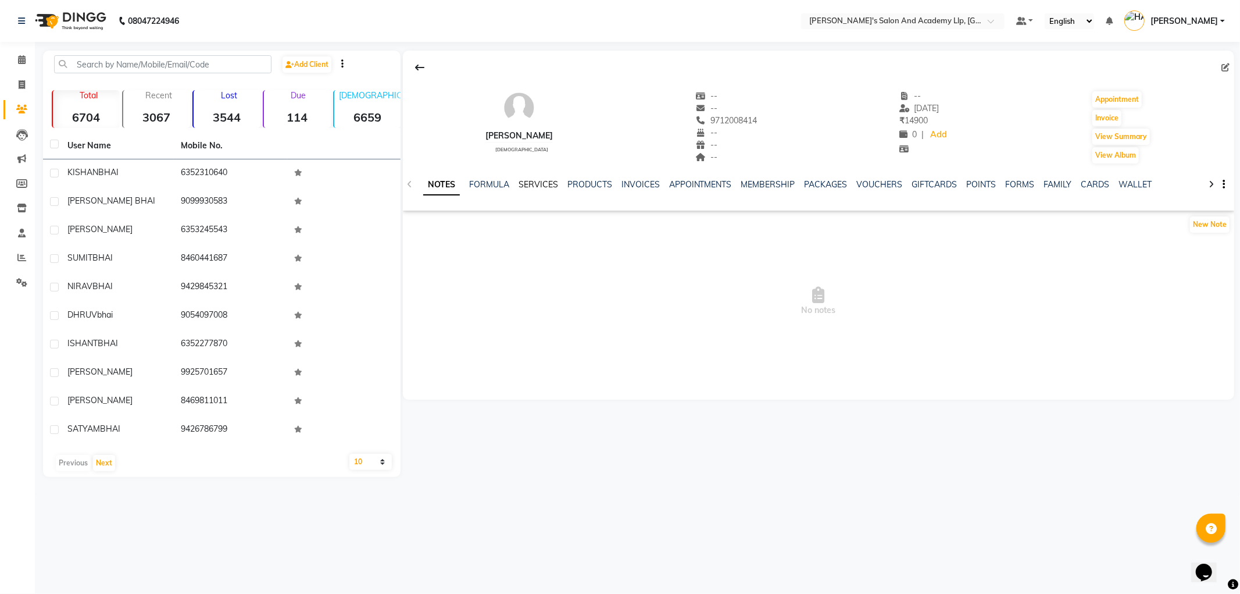
click at [536, 179] on link "SERVICES" at bounding box center [539, 184] width 40 height 10
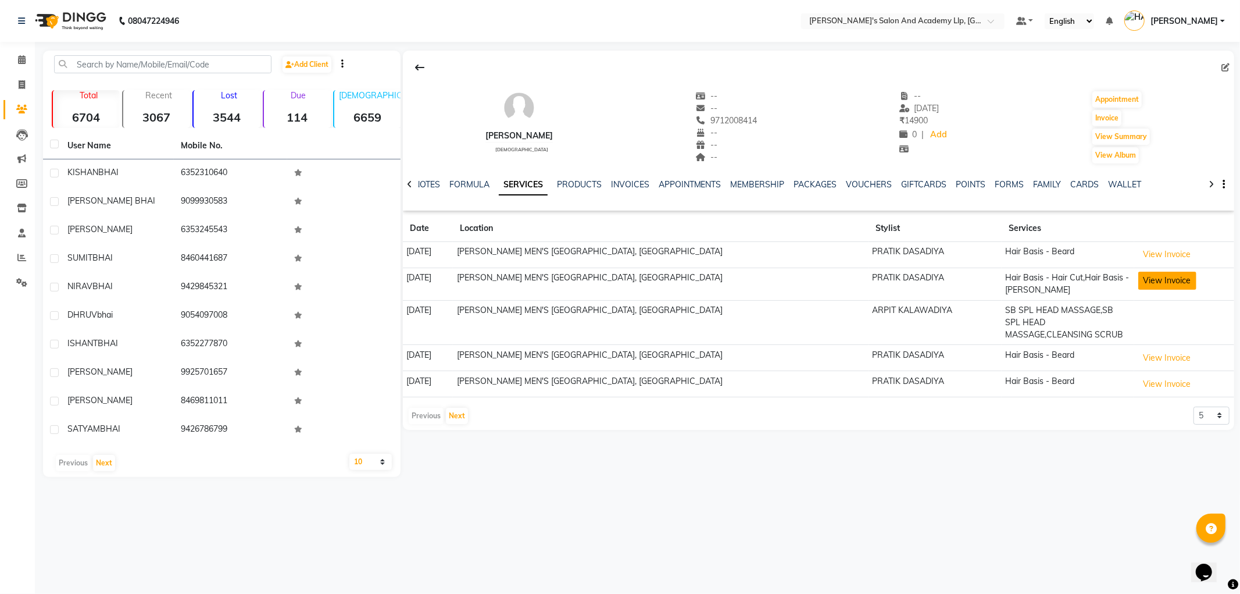
click at [1156, 284] on button "View Invoice" at bounding box center [1168, 281] width 58 height 18
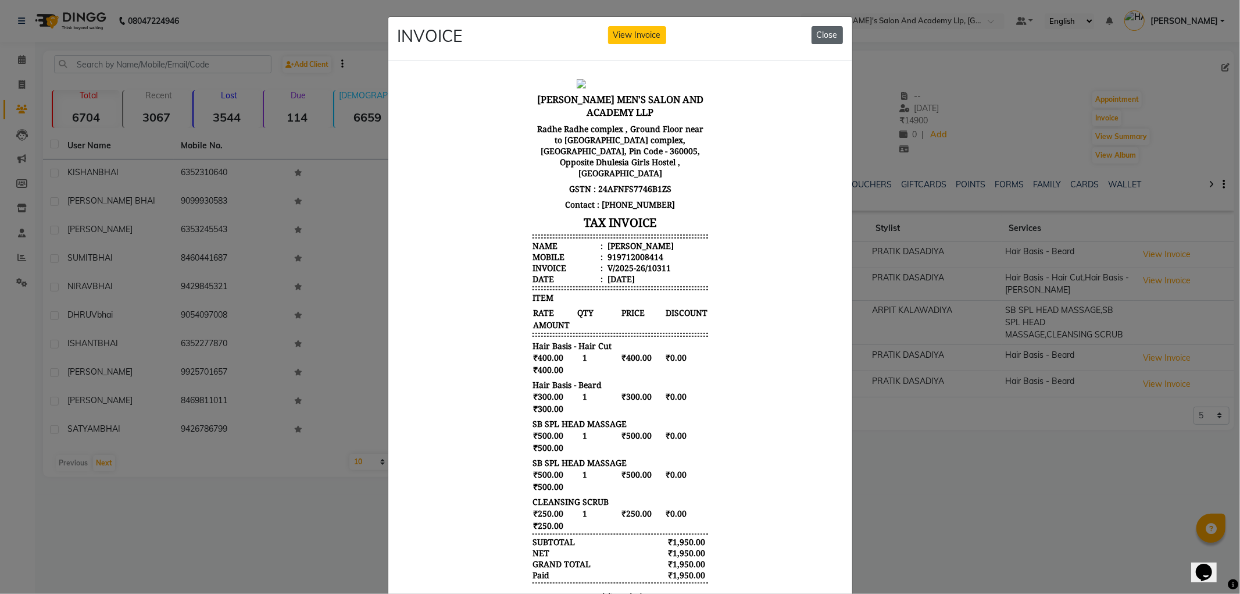
click at [824, 32] on button "Close" at bounding box center [827, 35] width 31 height 18
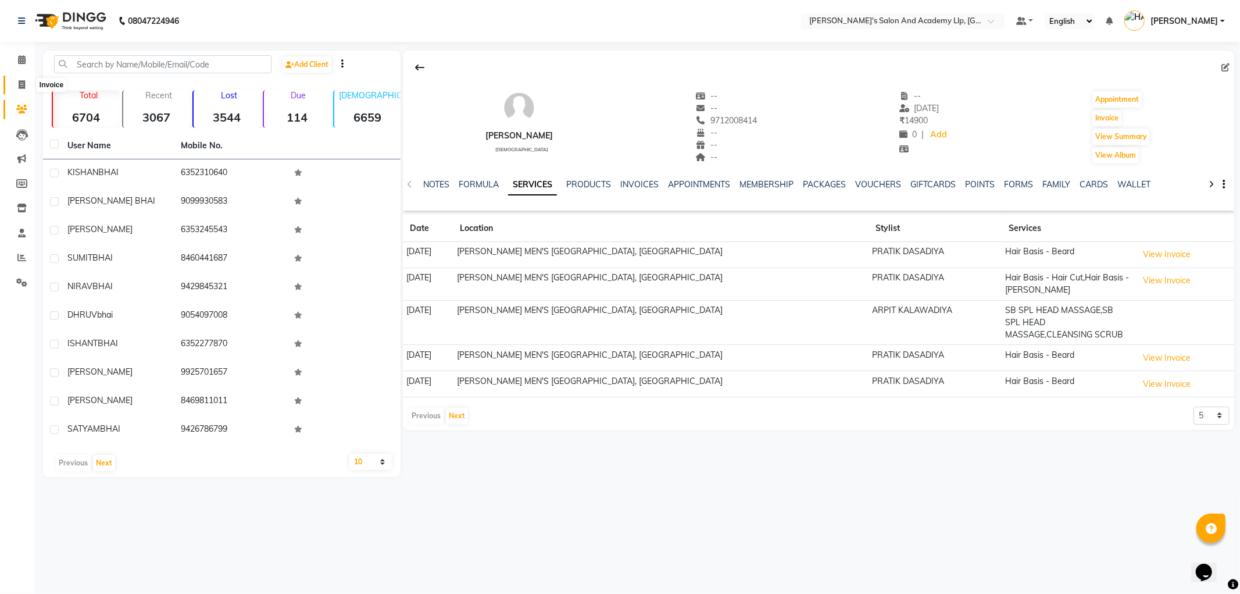
click at [21, 84] on icon at bounding box center [22, 84] width 6 height 9
select select "service"
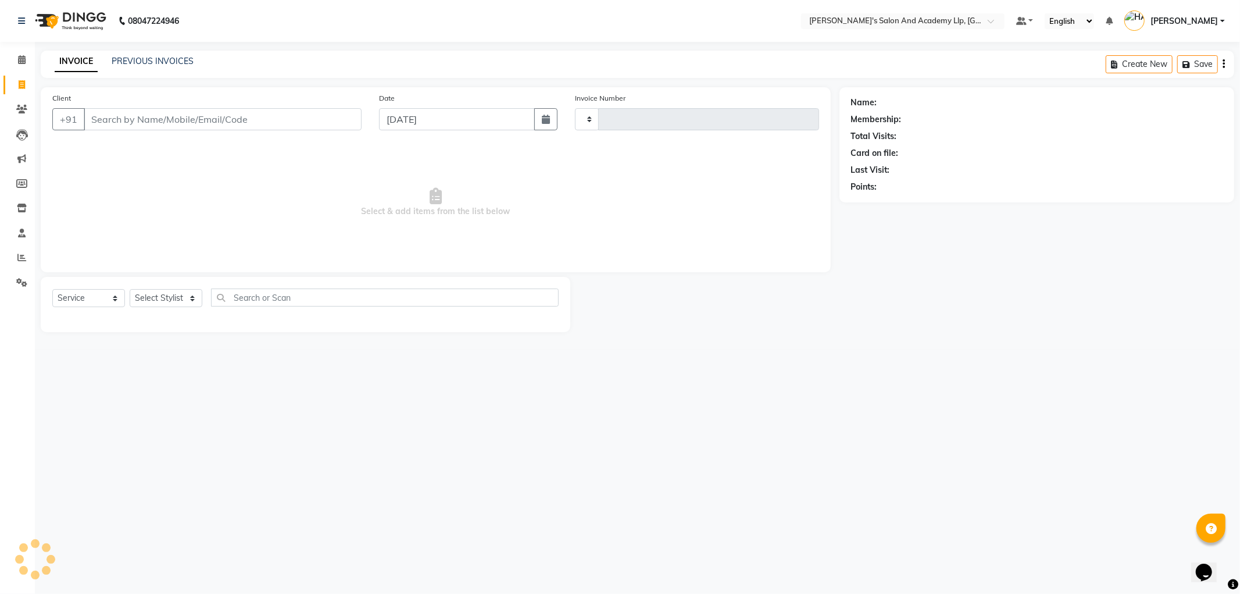
type input "11418"
click at [149, 122] on input "Client" at bounding box center [223, 119] width 278 height 22
select select "6983"
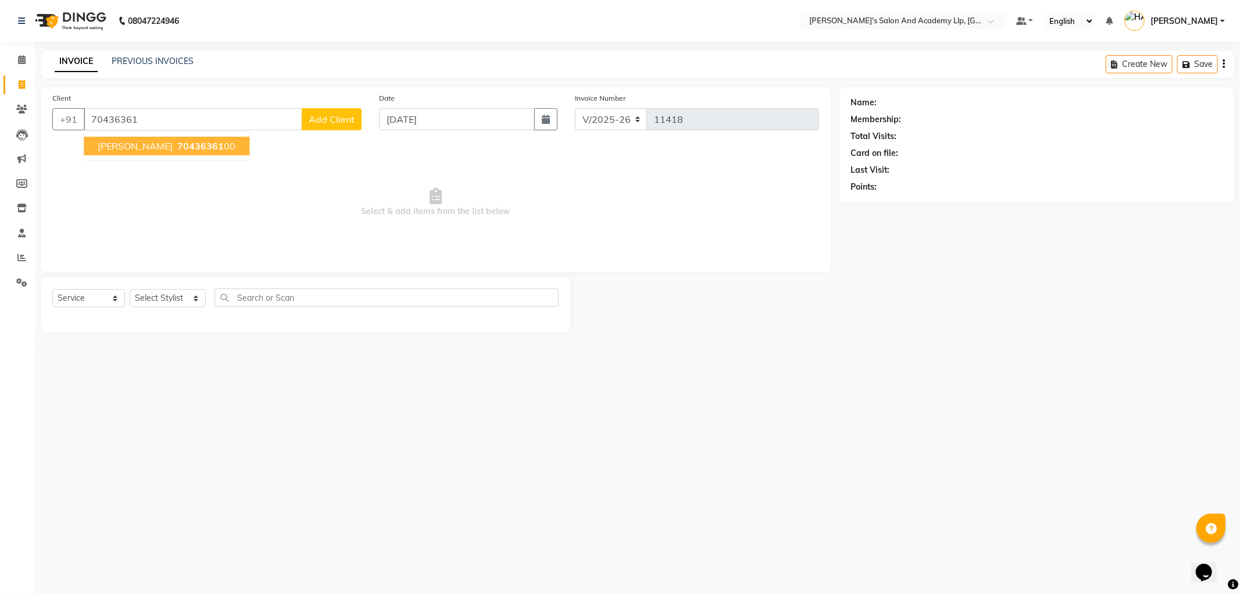
click at [124, 141] on span "[PERSON_NAME]" at bounding box center [135, 146] width 75 height 12
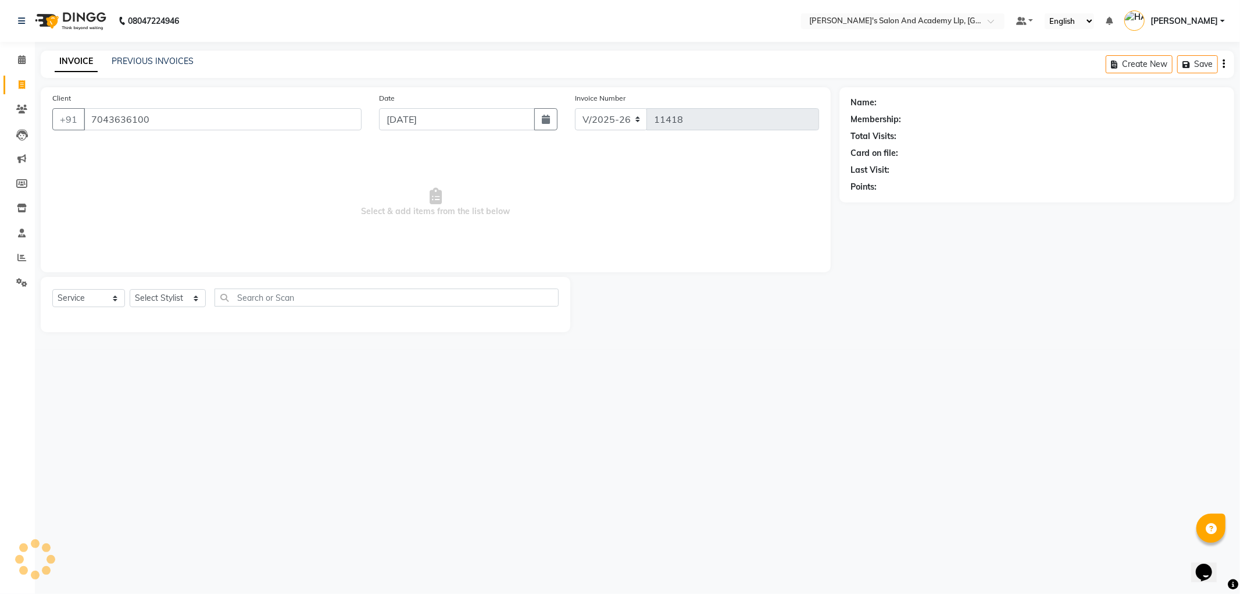
type input "7043636100"
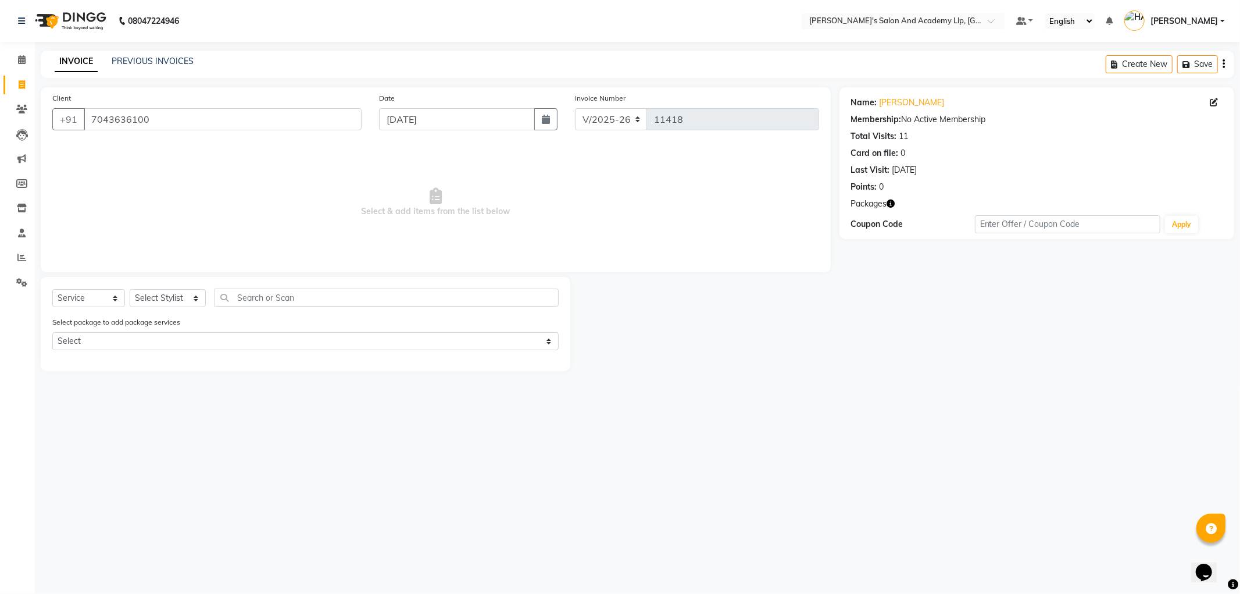
click at [891, 202] on icon "button" at bounding box center [891, 203] width 8 height 8
click at [177, 298] on select "Select Stylist [PERSON_NAME] AKSHAY VAJA [PERSON_NAME] [PERSON_NAME] [PERSON_NA…" at bounding box center [168, 298] width 76 height 18
select select "90552"
click at [130, 290] on select "Select Stylist [PERSON_NAME] AKSHAY VAJA [PERSON_NAME] [PERSON_NAME] [PERSON_NA…" at bounding box center [168, 298] width 76 height 18
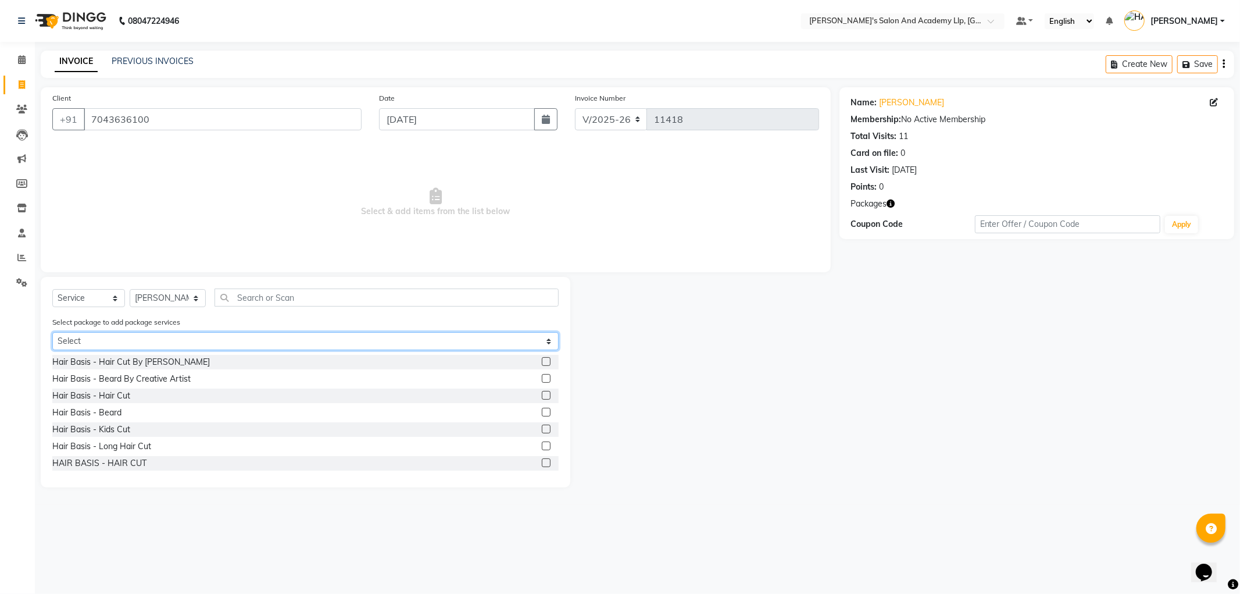
click at [83, 350] on select "Select MAVDI DEAR PACKAGE ( 6 HAIR CUT / 6 [PERSON_NAME])" at bounding box center [305, 341] width 506 height 18
select select "1: Object"
click at [52, 332] on select "Select MAVDI DEAR PACKAGE ( 6 HAIR CUT / 6 [PERSON_NAME])" at bounding box center [305, 341] width 506 height 18
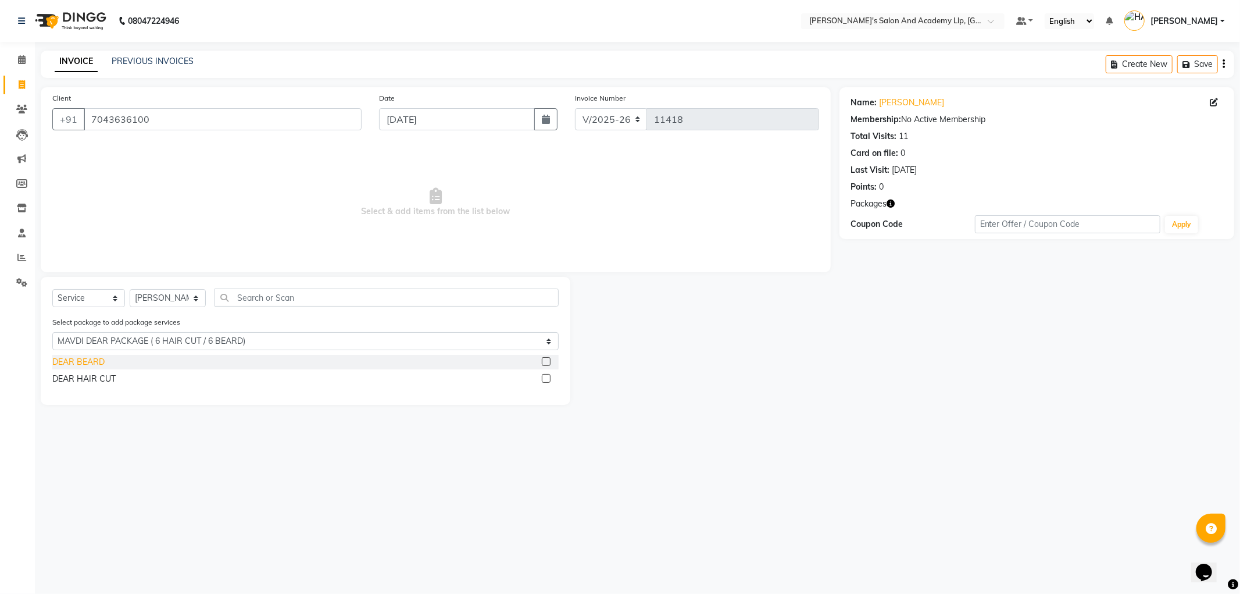
click at [96, 363] on div "DEAR BEARD" at bounding box center [78, 362] width 52 height 12
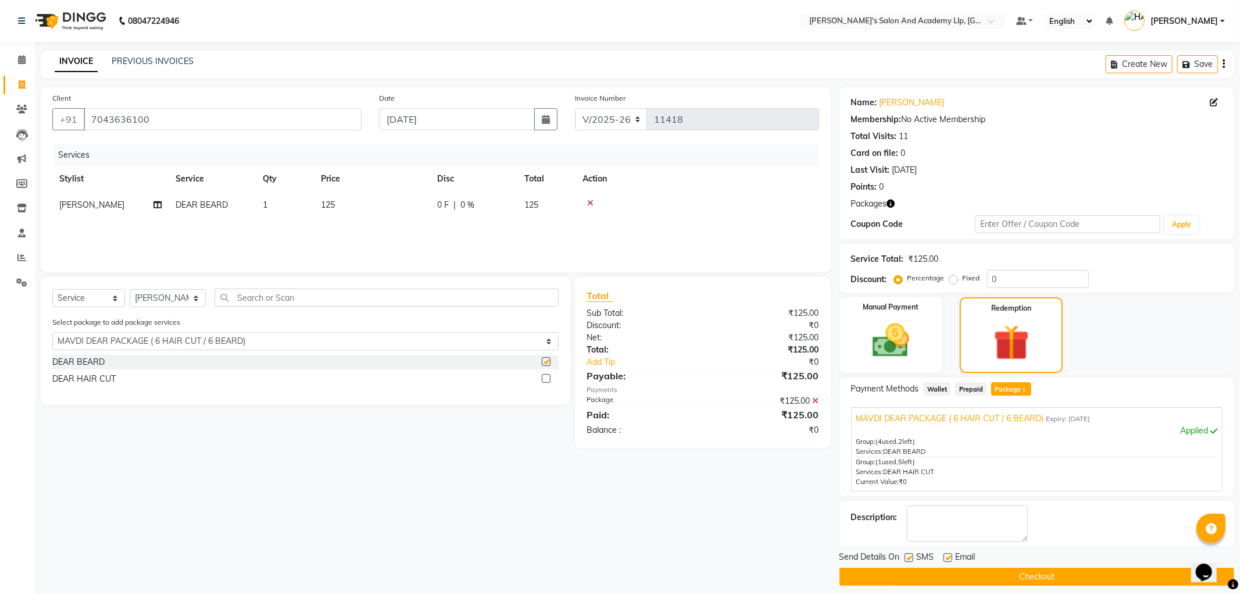
checkbox input "false"
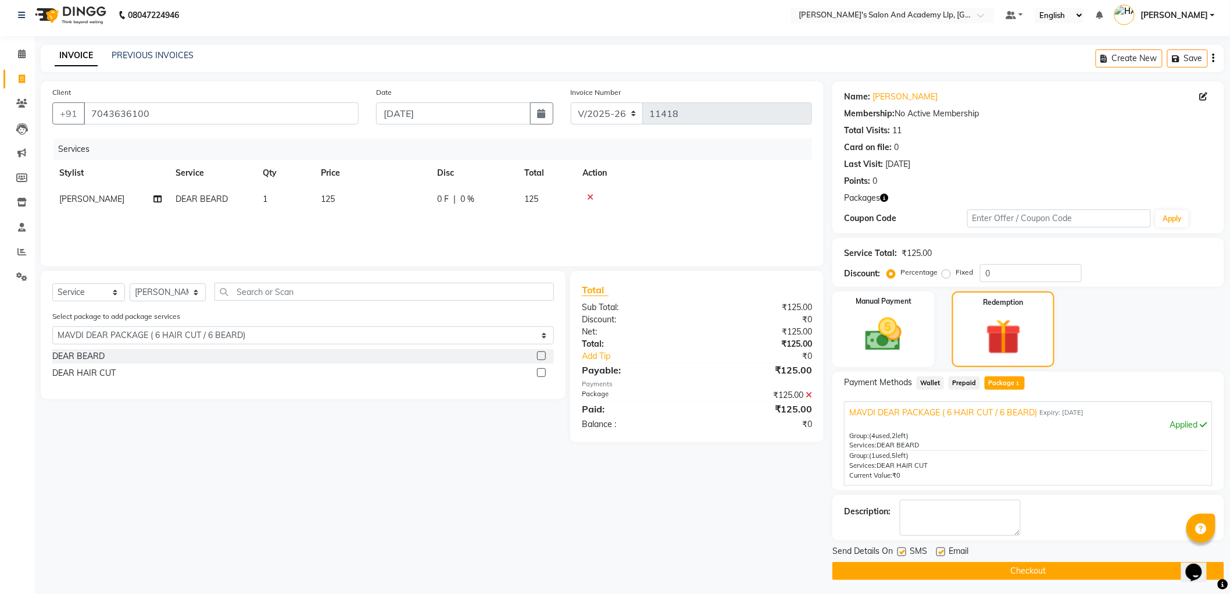
scroll to position [9, 0]
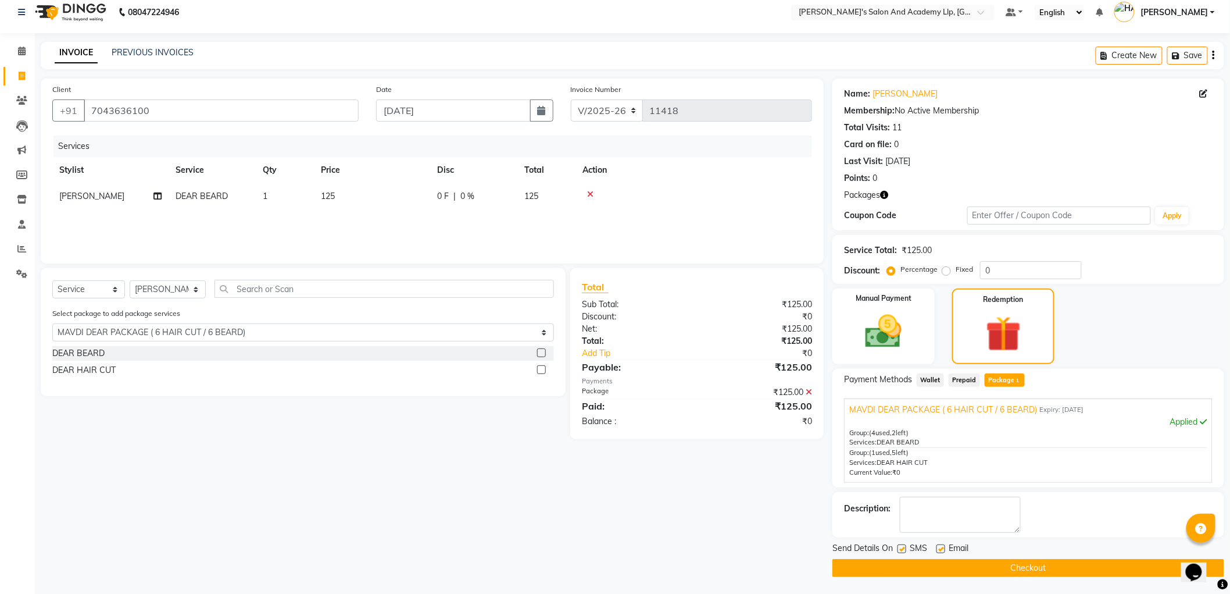
drag, startPoint x: 939, startPoint y: 545, endPoint x: 922, endPoint y: 553, distance: 19.0
click at [939, 547] on label at bounding box center [941, 548] width 9 height 9
click at [939, 547] on input "checkbox" at bounding box center [941, 549] width 8 height 8
checkbox input "false"
click at [904, 545] on label at bounding box center [902, 548] width 9 height 9
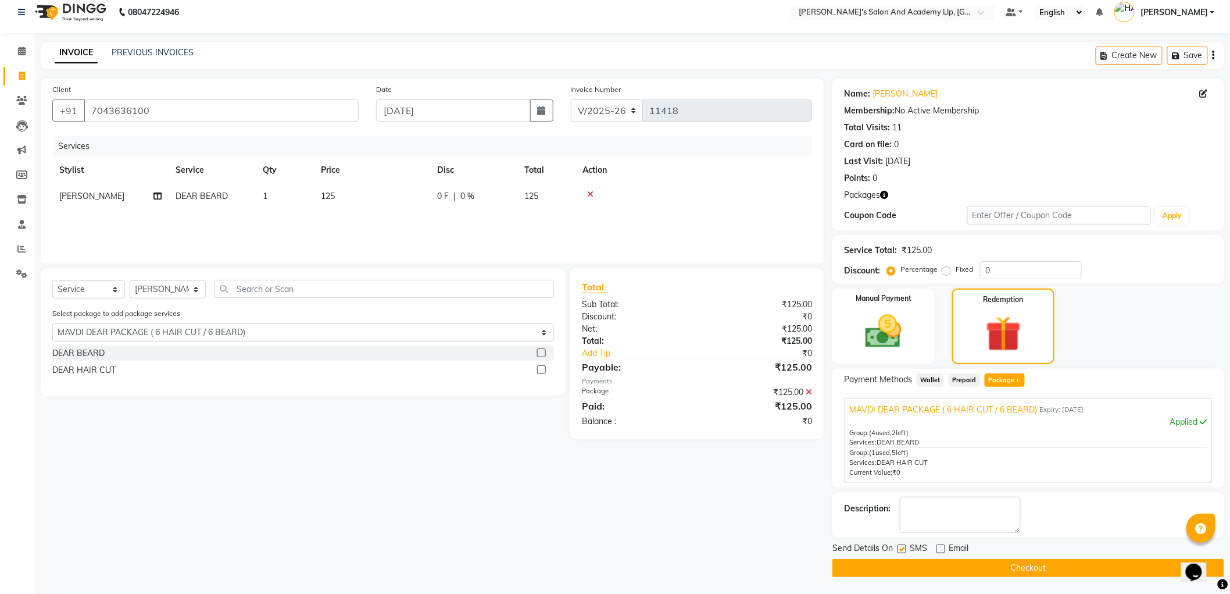
click at [904, 545] on input "checkbox" at bounding box center [902, 549] width 8 height 8
checkbox input "false"
click at [901, 563] on button "Checkout" at bounding box center [1029, 568] width 392 height 18
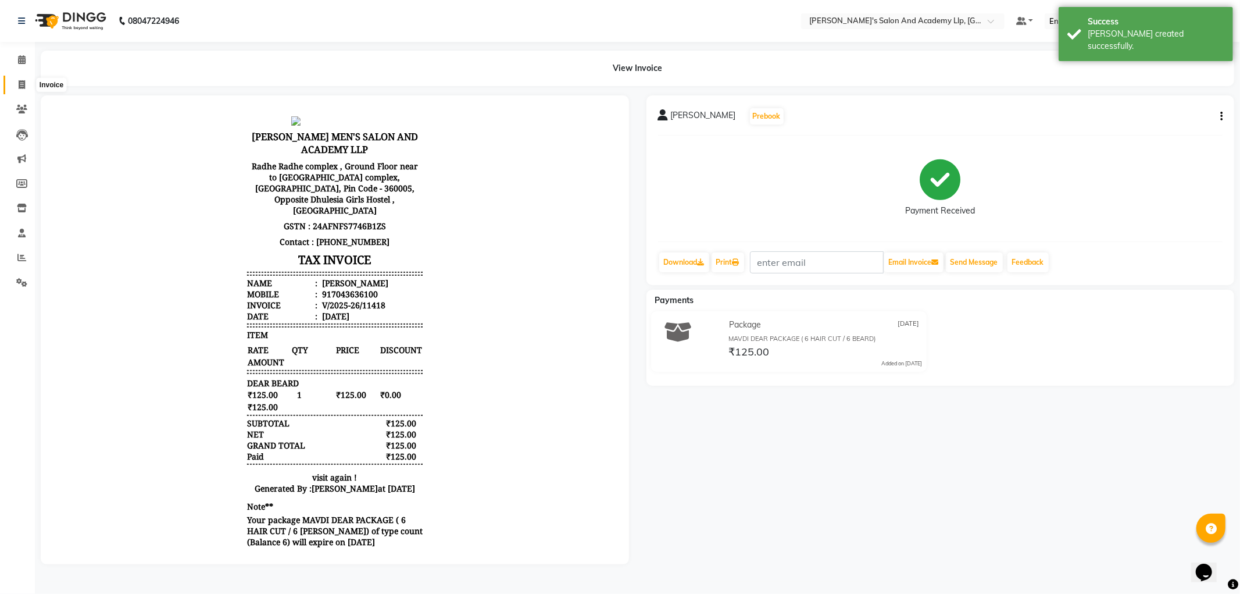
click at [19, 83] on icon at bounding box center [22, 84] width 6 height 9
select select "service"
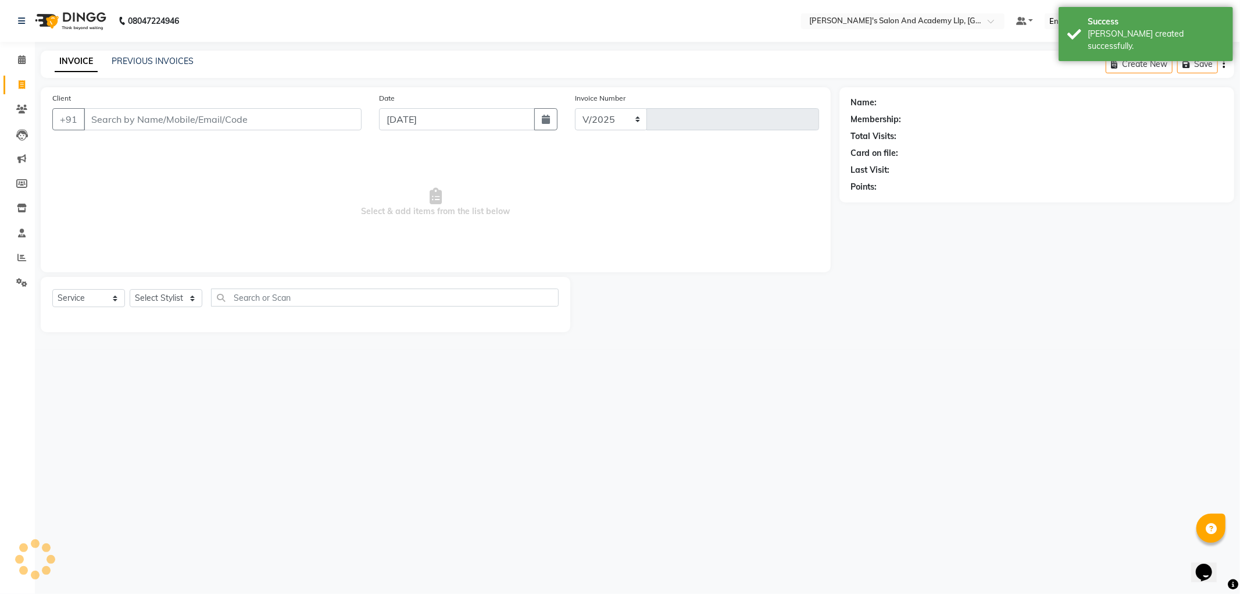
select select "6983"
type input "11419"
